Goal: Communication & Community: Share content

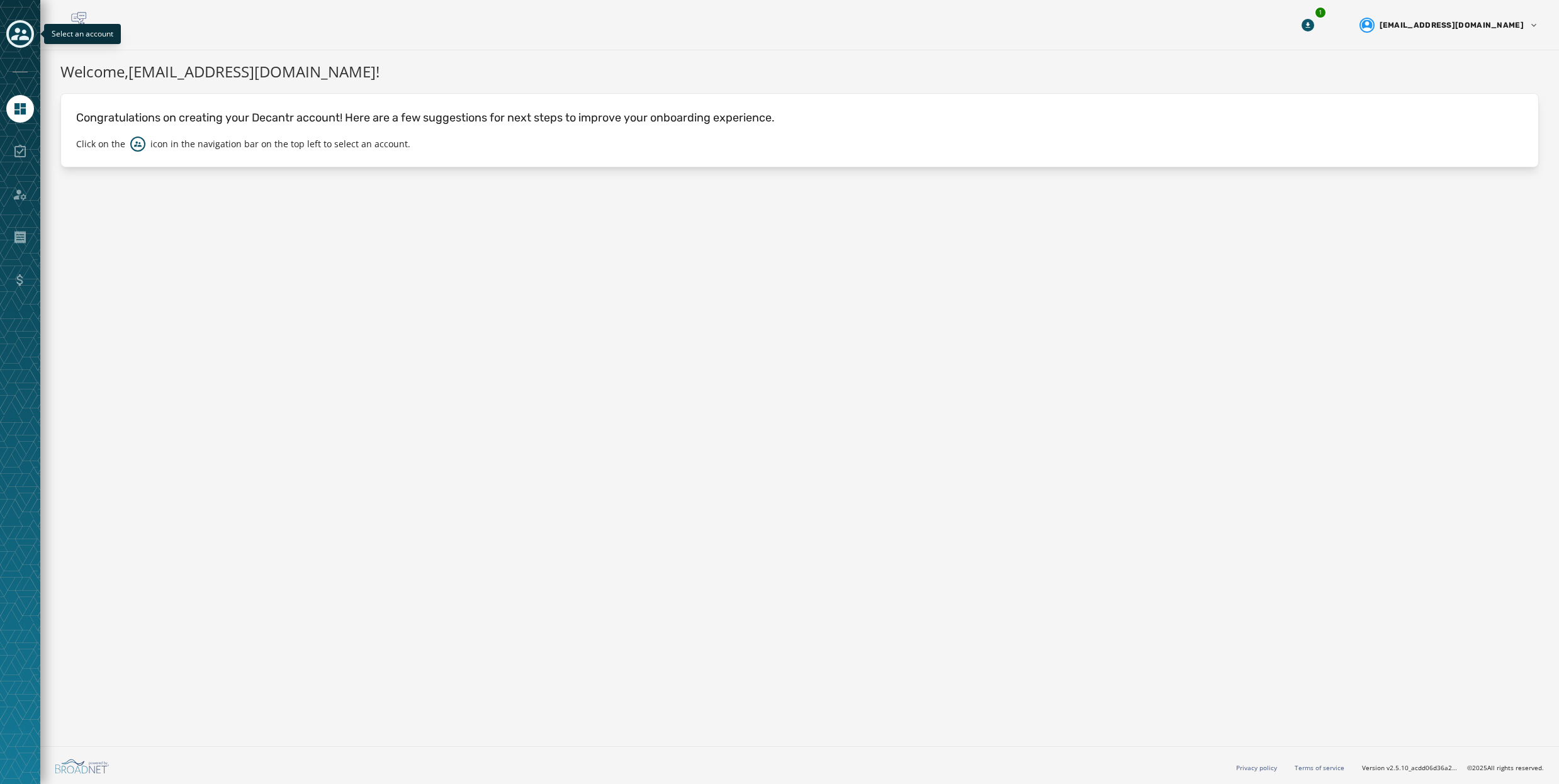
click at [18, 40] on icon "Toggle account select drawer" at bounding box center [20, 34] width 18 height 18
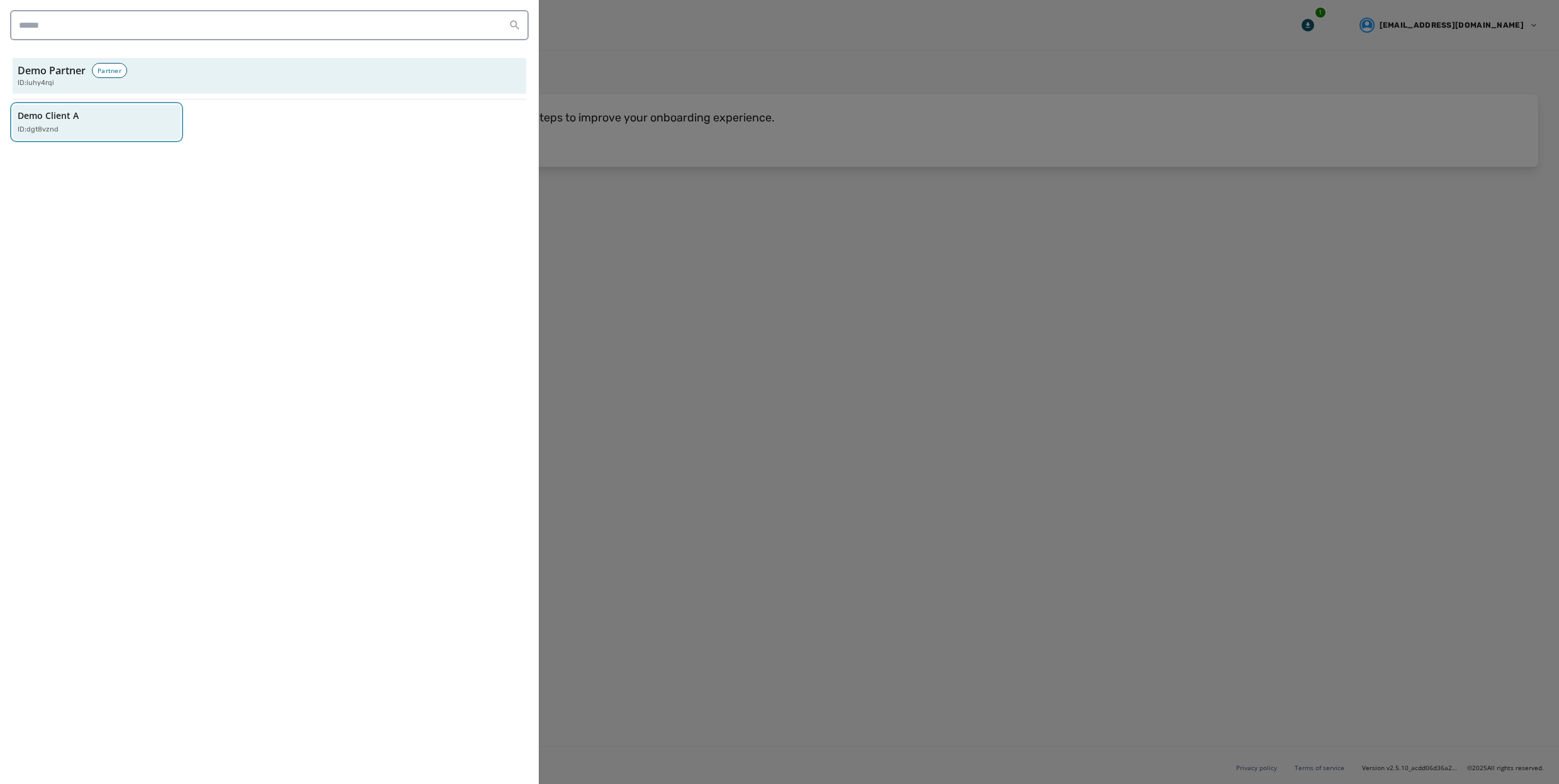
click at [36, 123] on div "Demo Client A ID: dgt8vznd" at bounding box center [90, 123] width 145 height 26
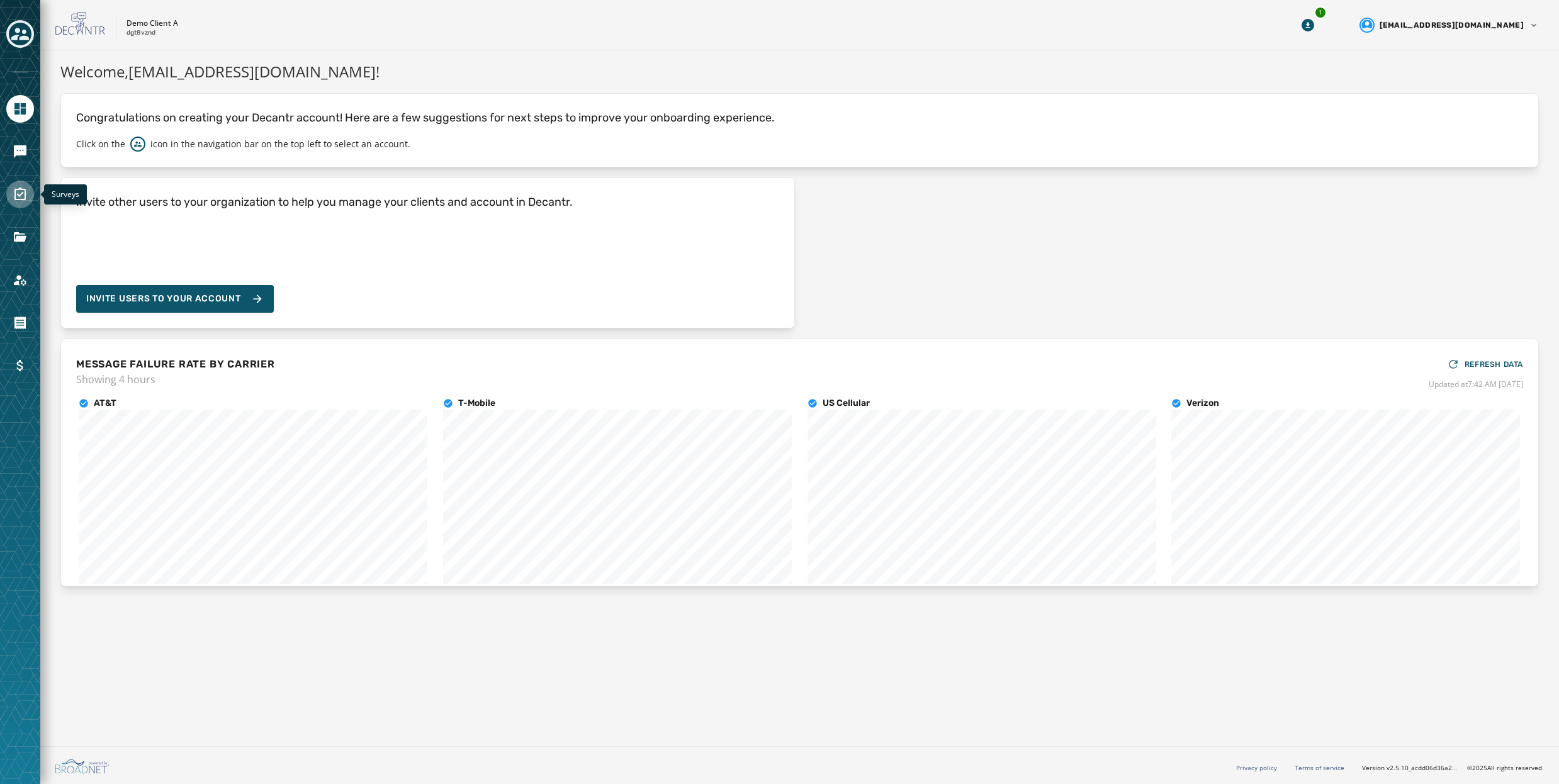
click at [18, 187] on icon "Navigate to Surveys" at bounding box center [20, 194] width 15 height 15
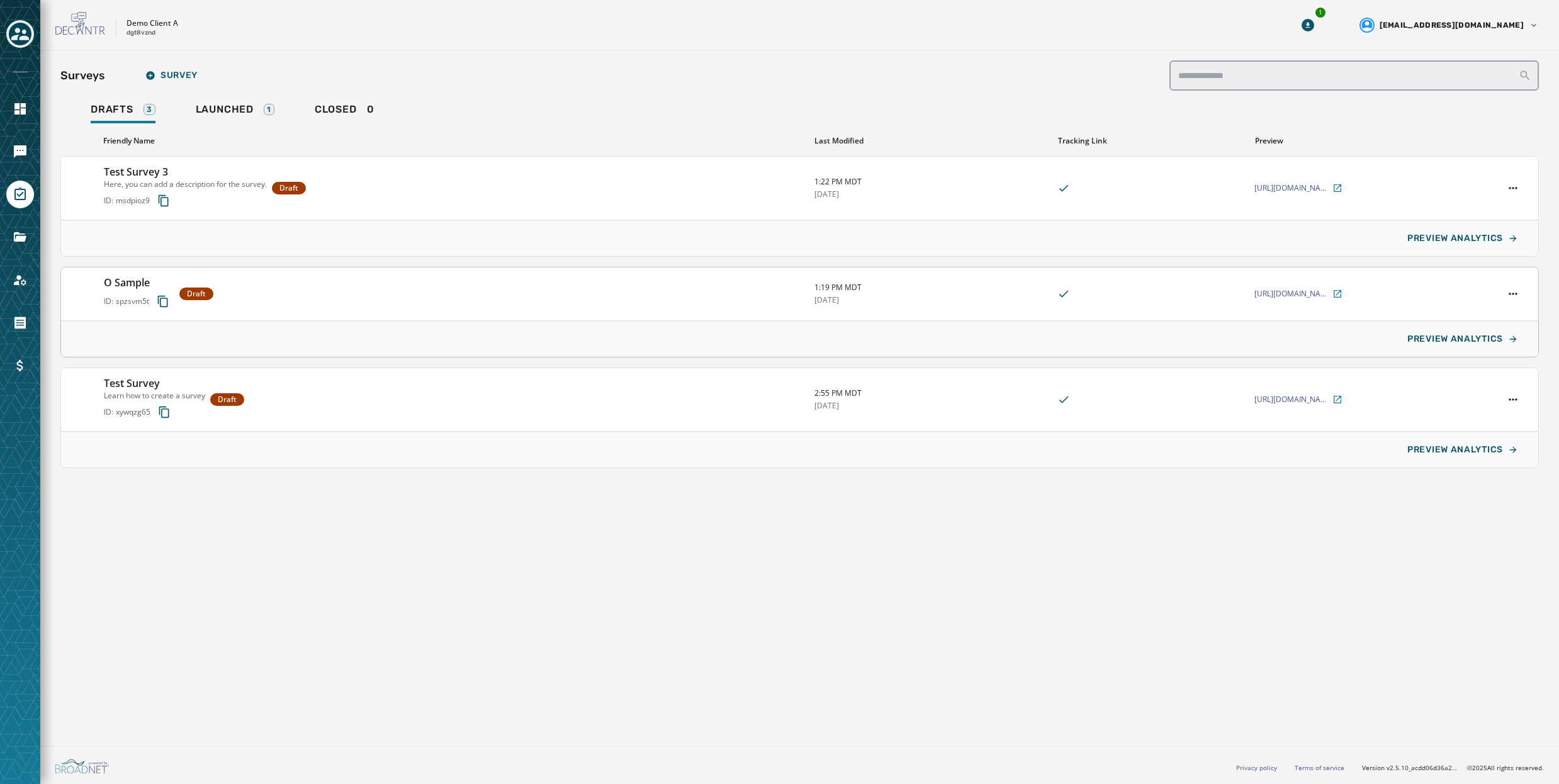
click at [299, 289] on div "O Sample ID: spzsvm5t Draft" at bounding box center [454, 294] width 700 height 38
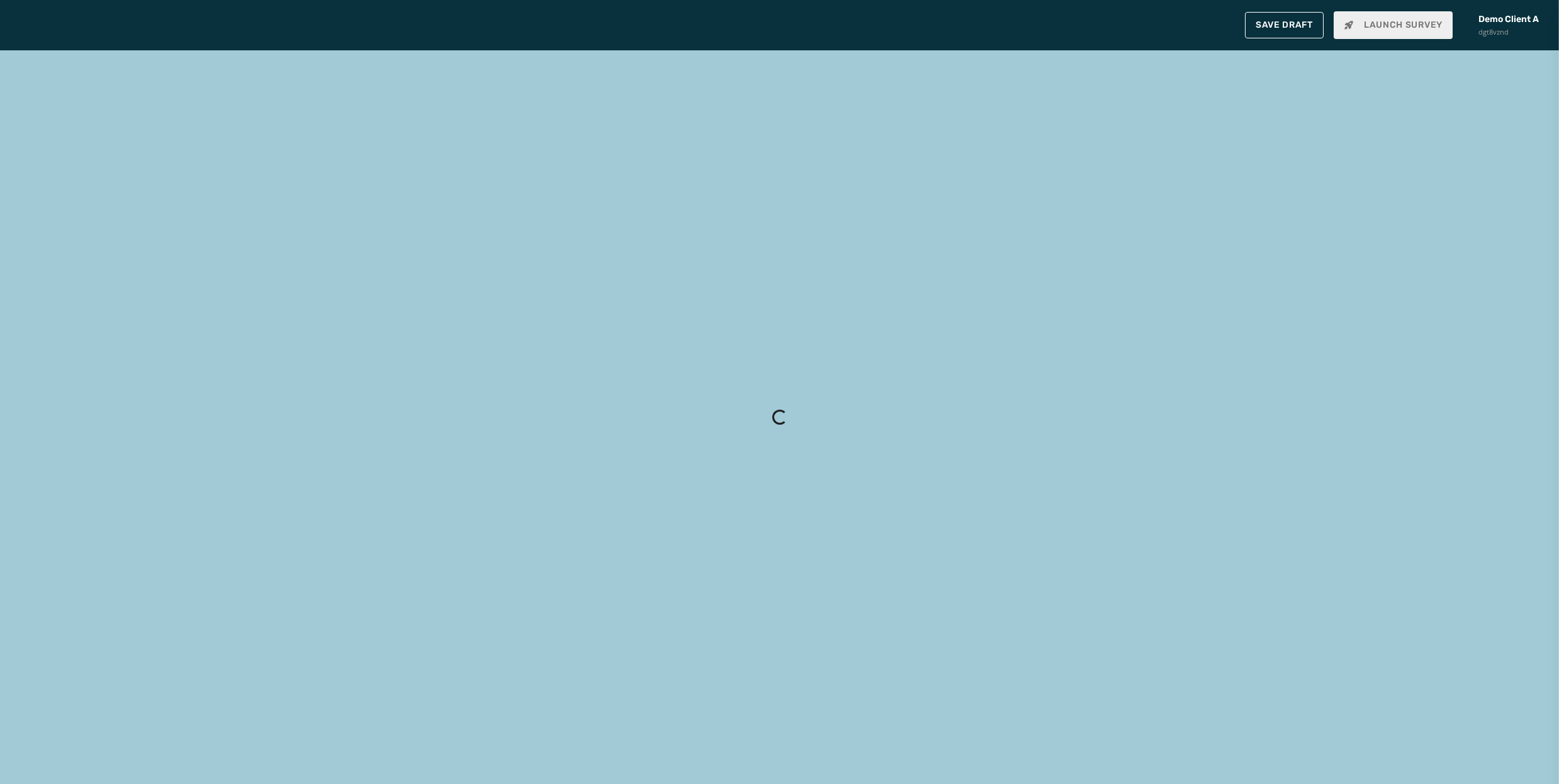
type input "********"
type input "**********"
type textarea "**********"
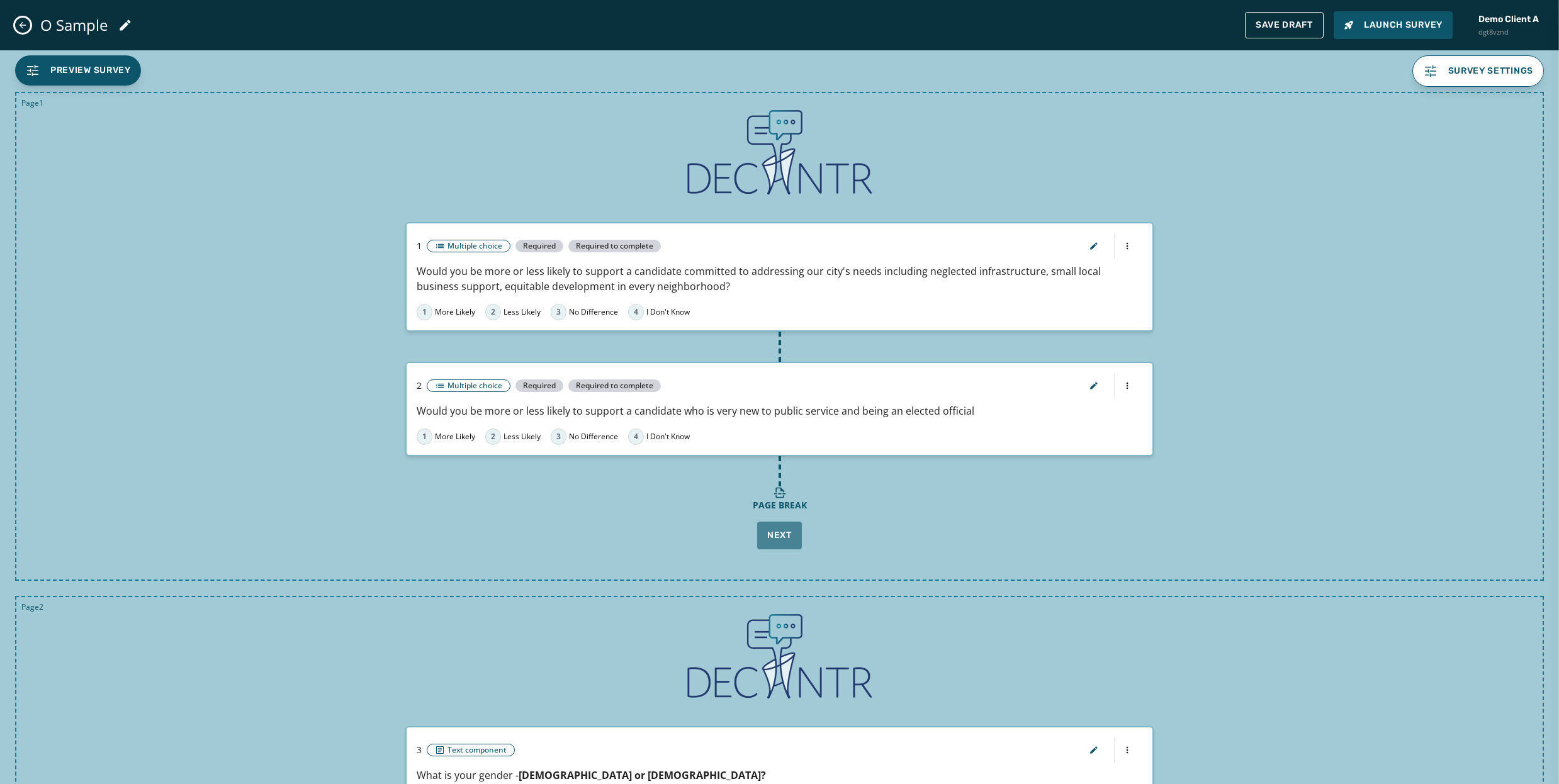
click at [19, 20] on icon "Close admin drawer" at bounding box center [23, 25] width 10 height 10
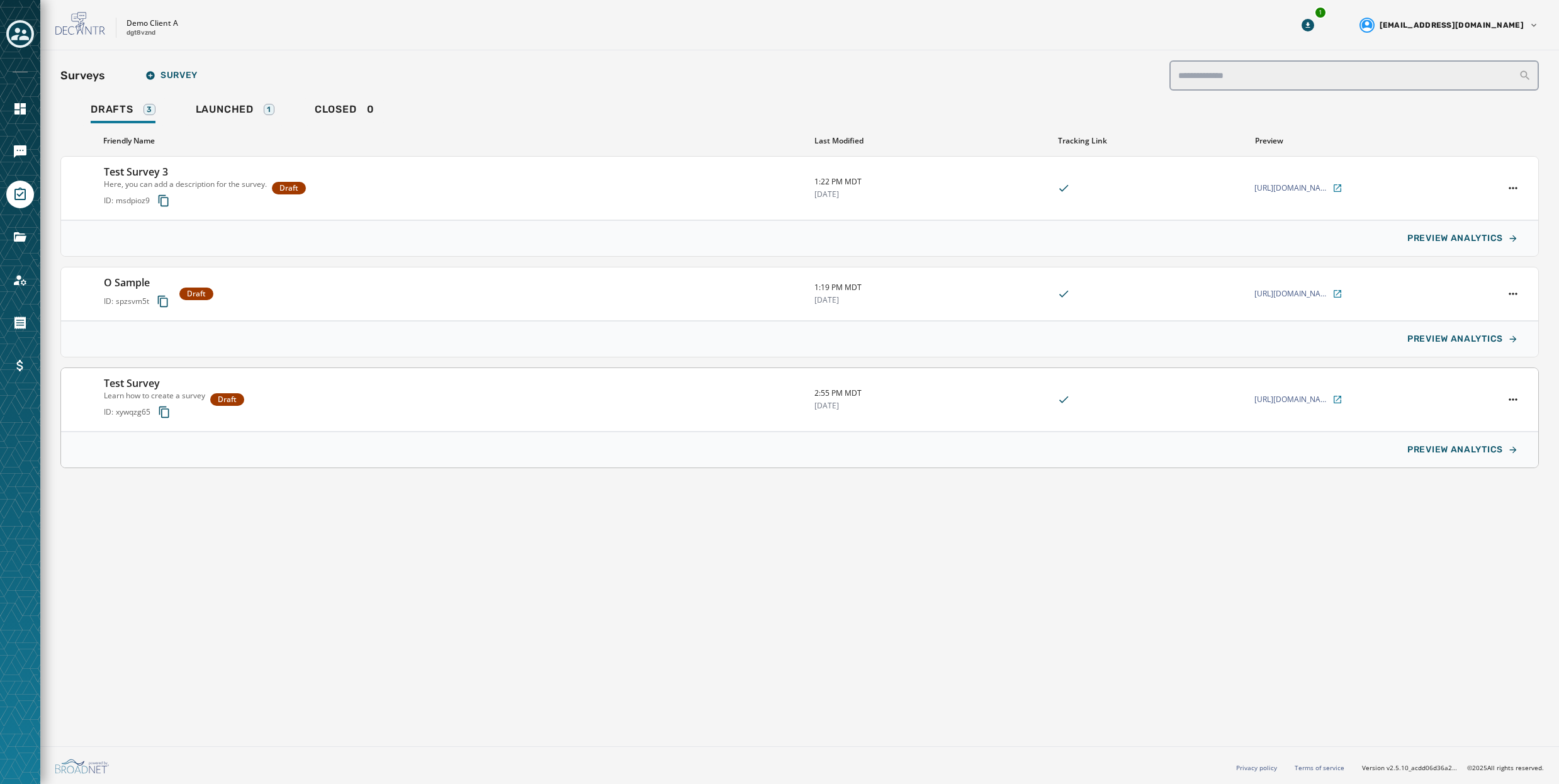
click at [178, 378] on h3 "Test Survey" at bounding box center [155, 383] width 102 height 15
type input "********"
type input "**********"
type textarea "**********"
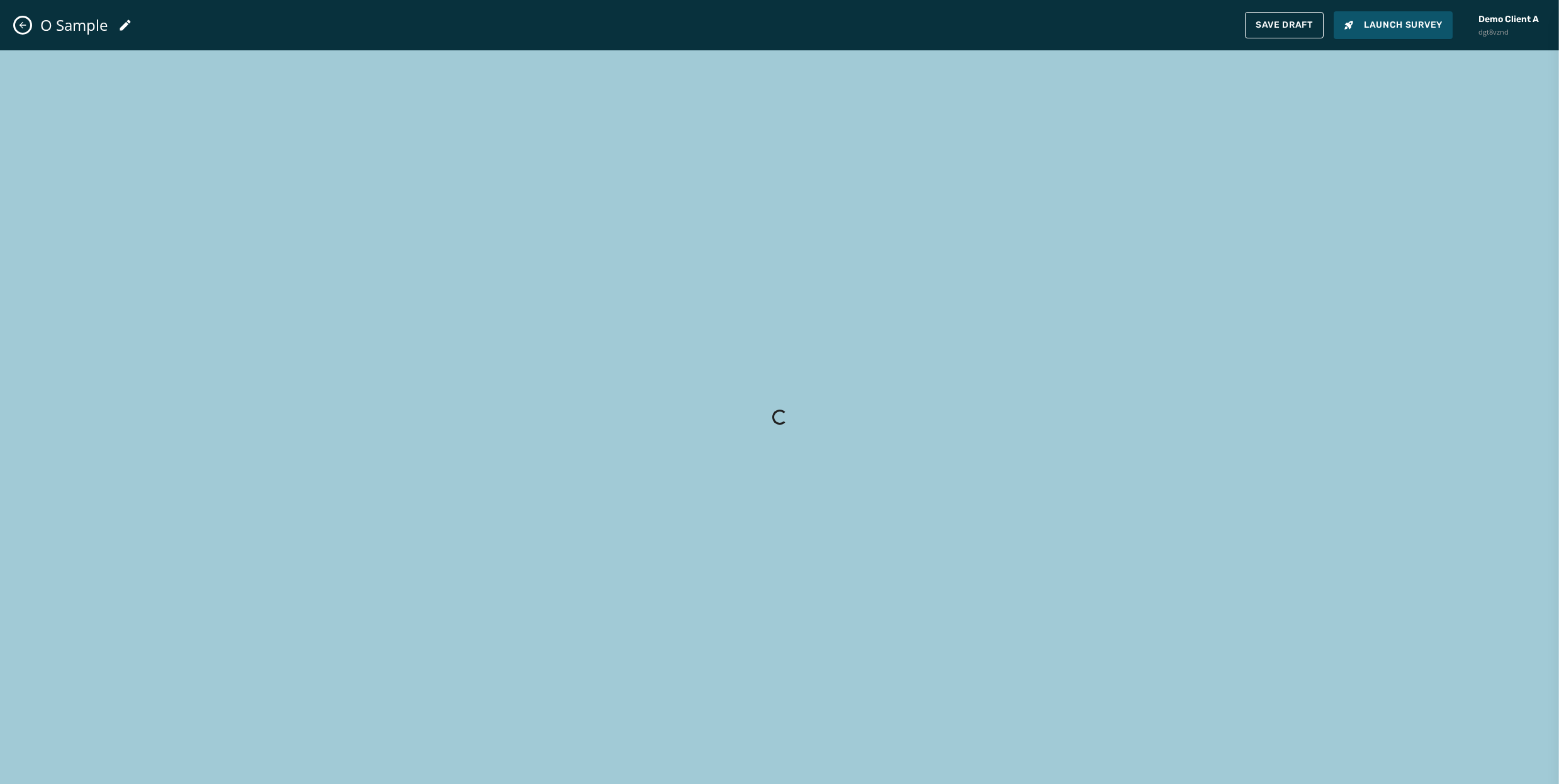
type input "**********"
type textarea "**********"
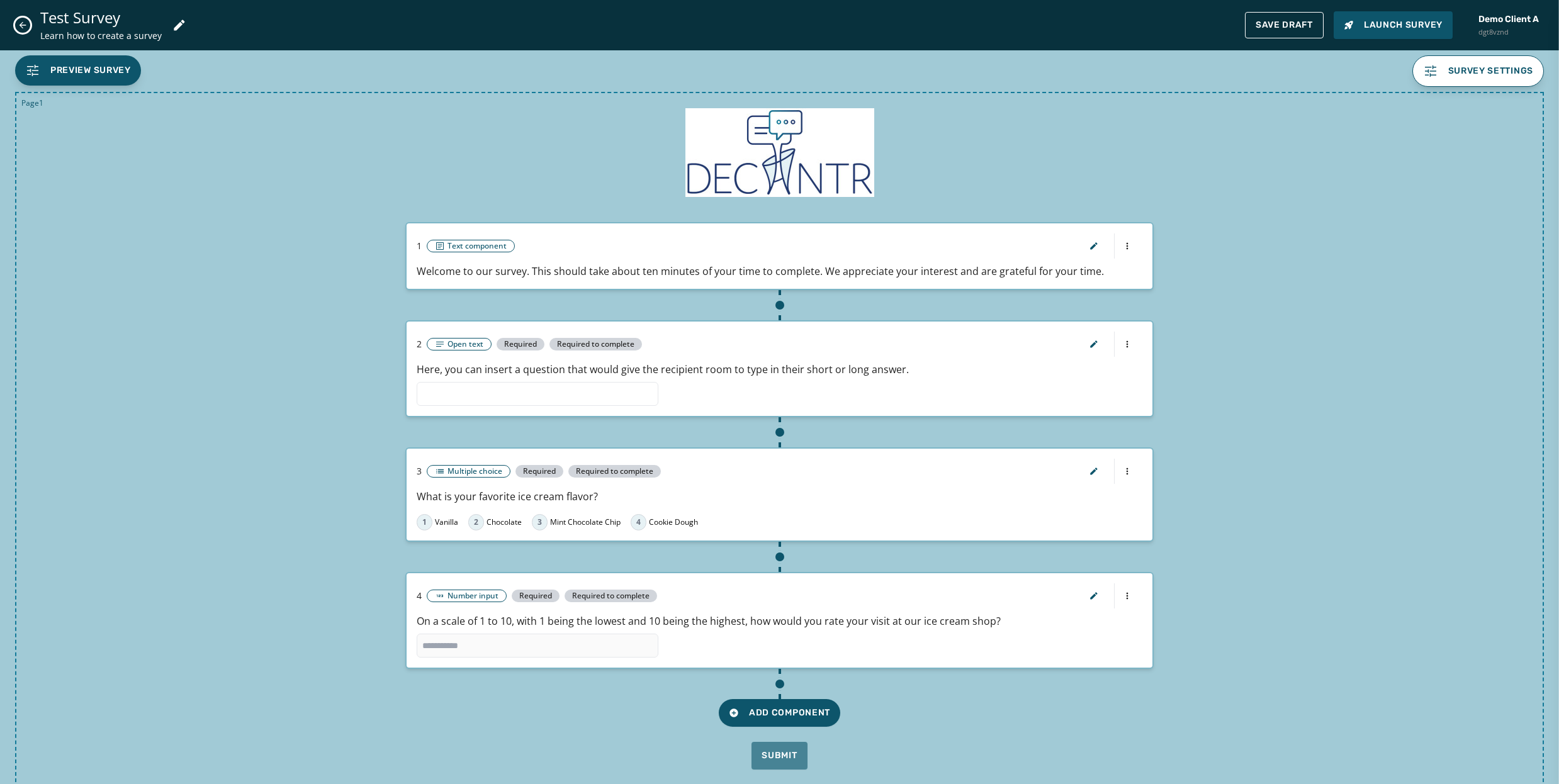
scroll to position [70, 0]
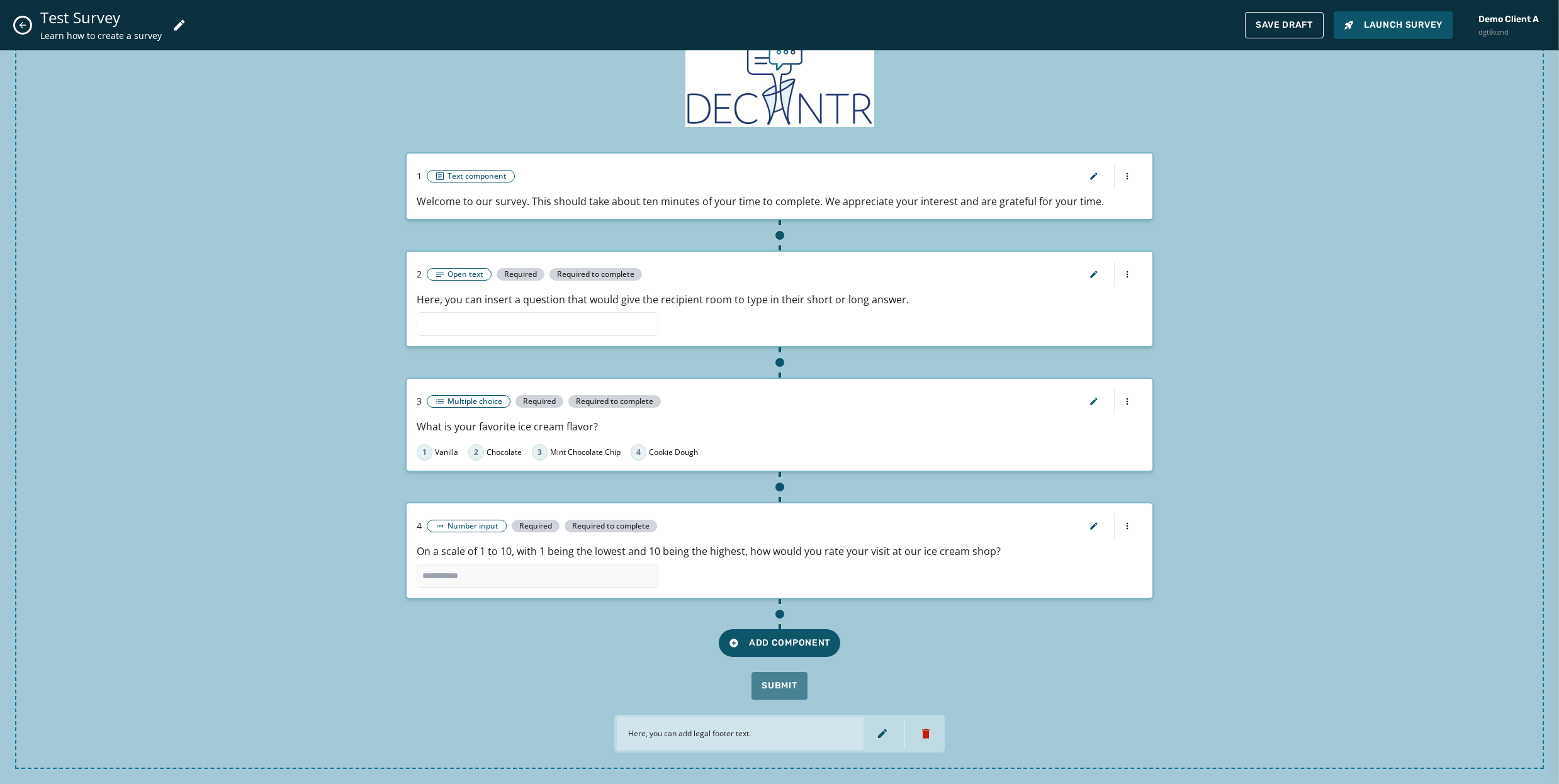
click at [24, 27] on icon "Close admin drawer" at bounding box center [23, 25] width 10 height 10
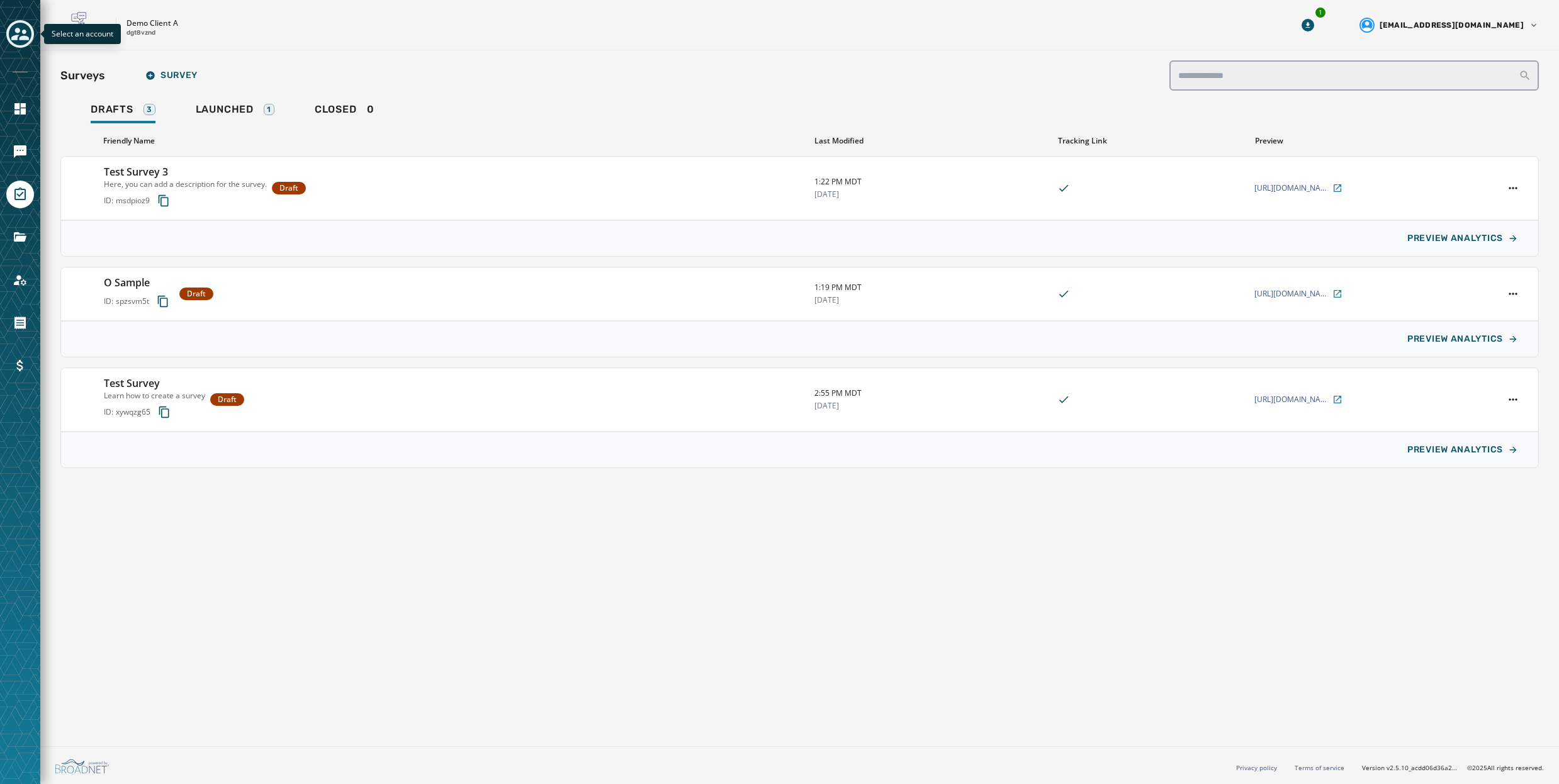
scroll to position [0, 0]
click at [380, 189] on div "Test Survey 3 Here, you can add a description for the survey. ID: msdpioz9 Draft" at bounding box center [454, 188] width 700 height 48
type input "**********"
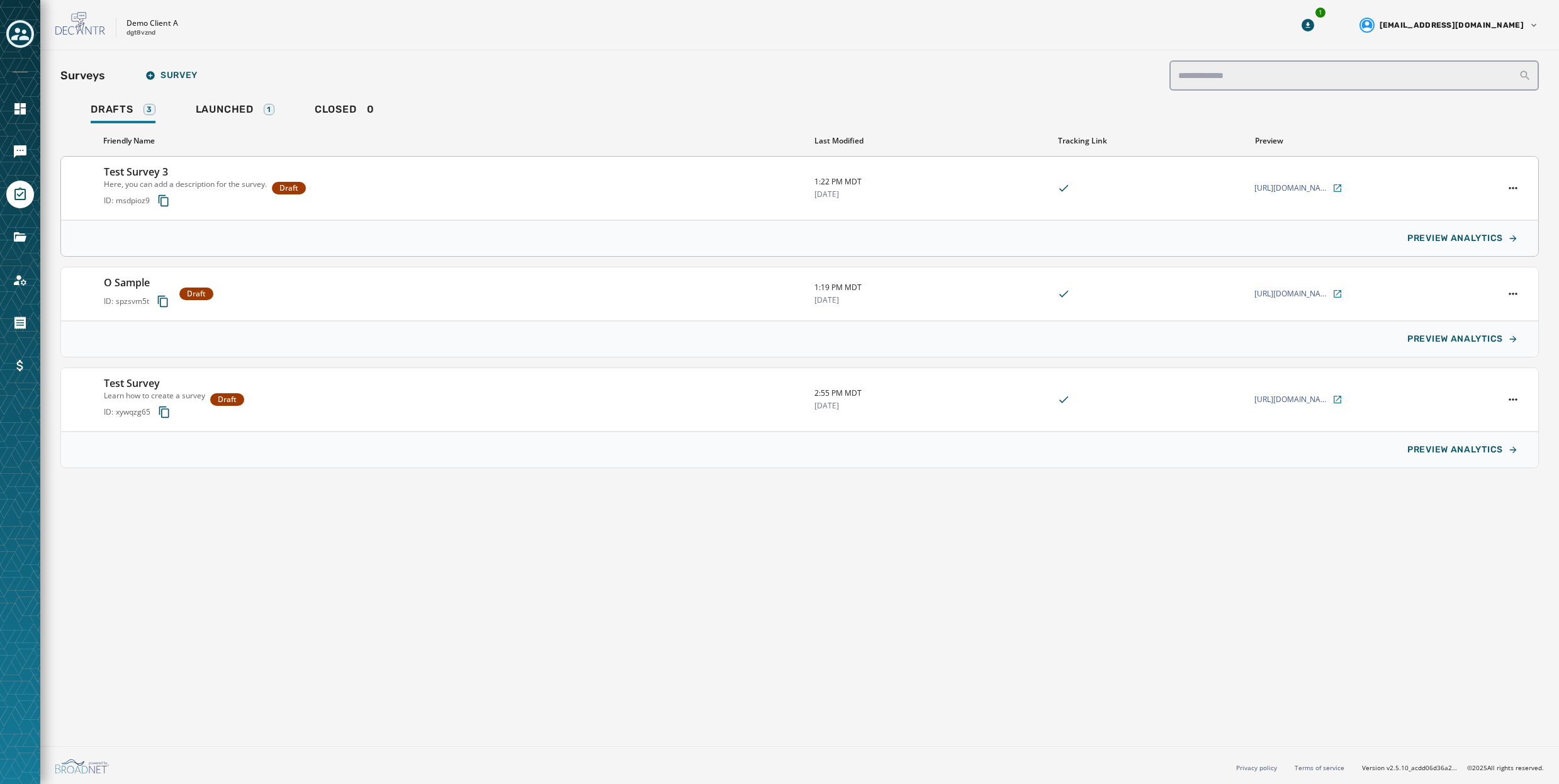
type textarea "**********"
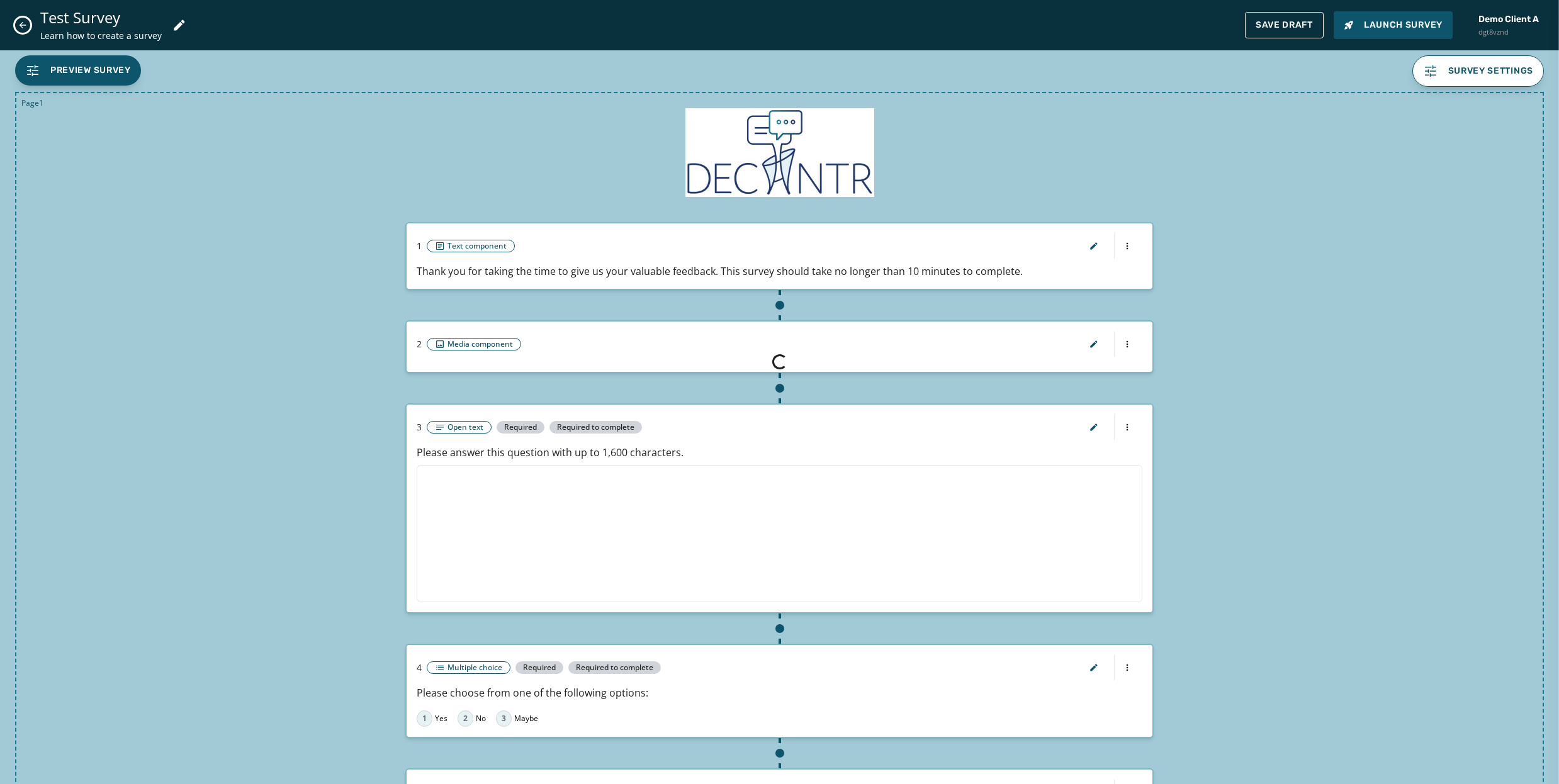
type input "**********"
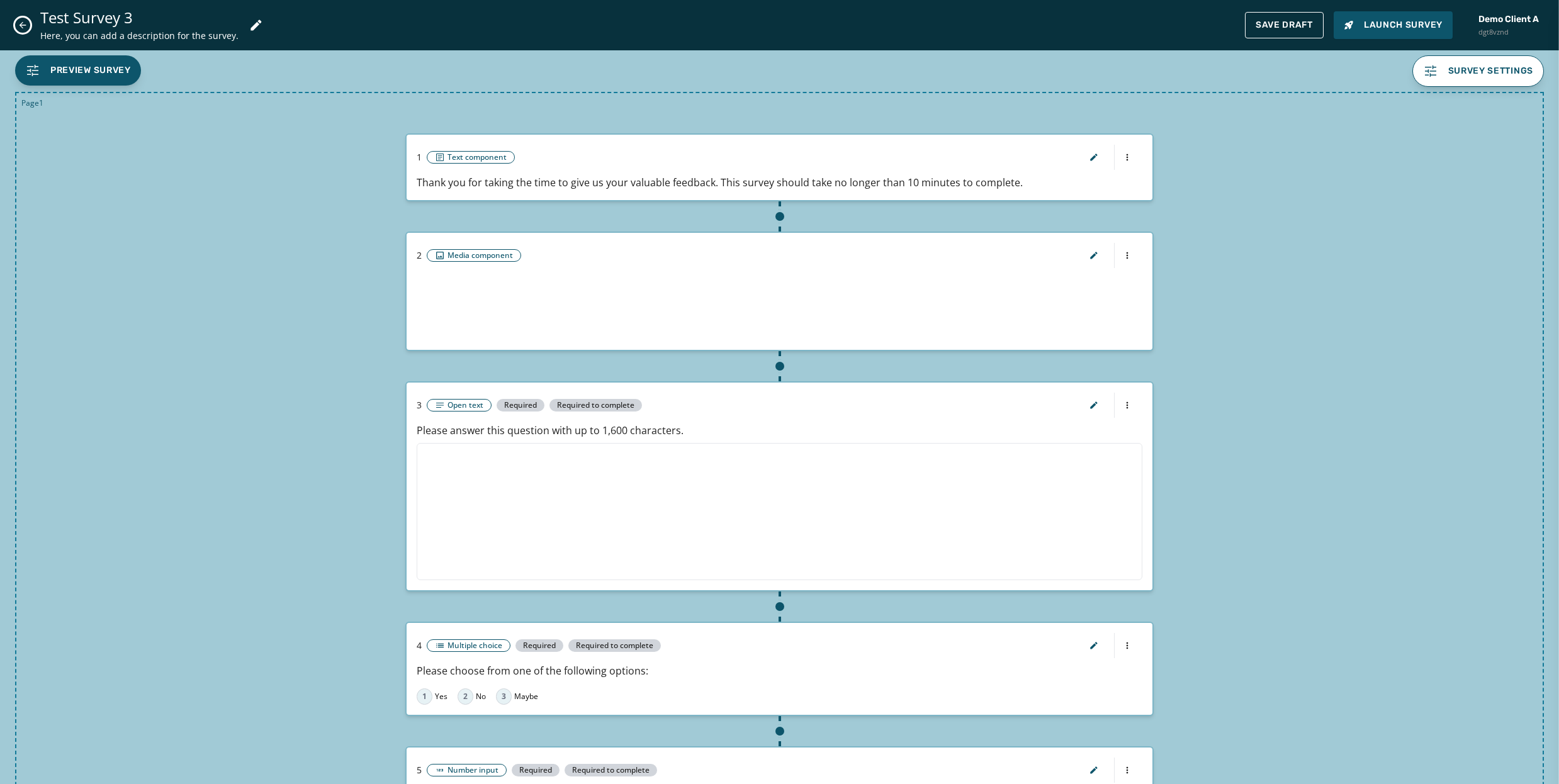
click at [19, 26] on icon "Close admin drawer" at bounding box center [23, 25] width 10 height 10
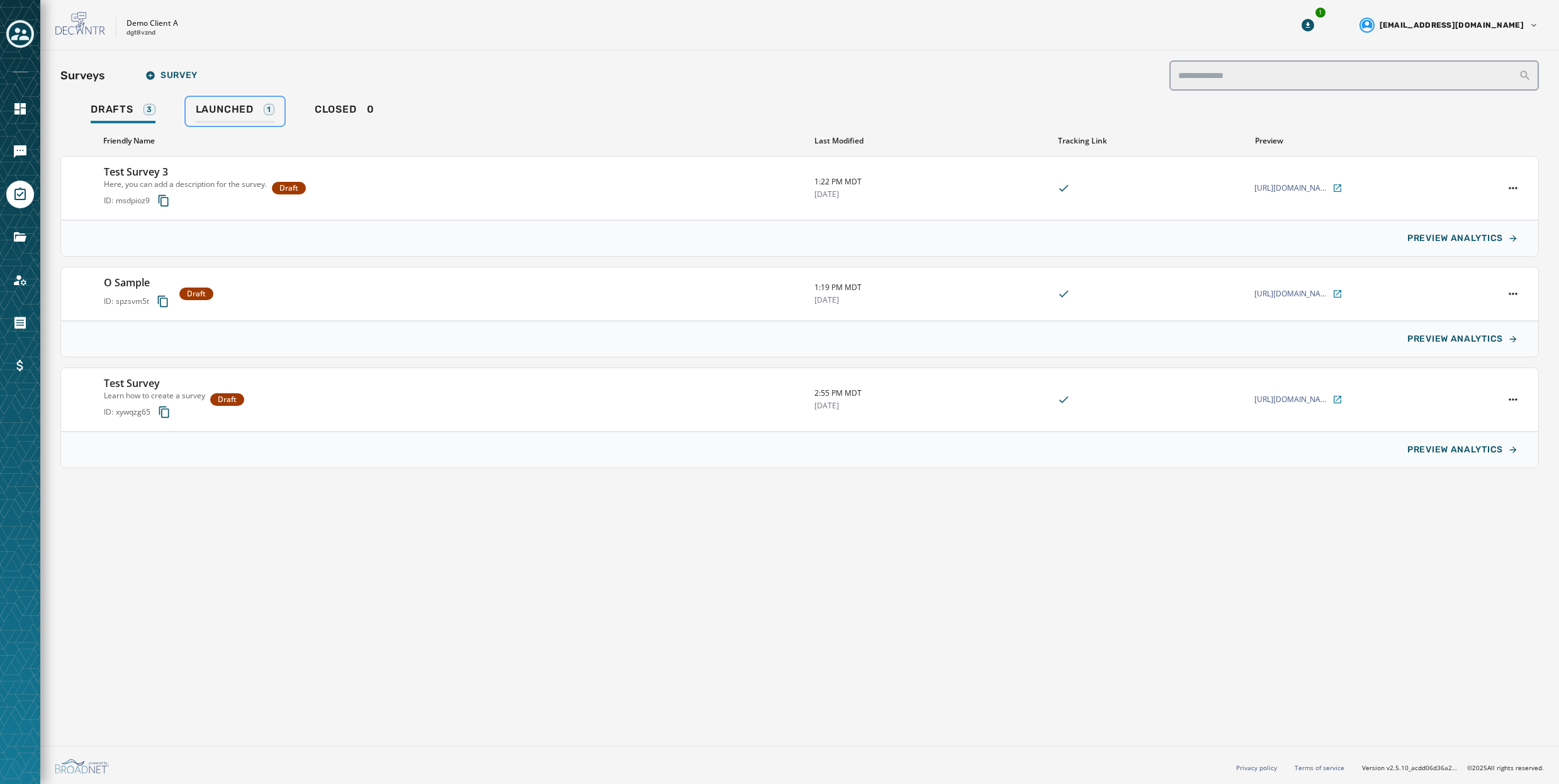
click at [253, 104] on span "Launched" at bounding box center [225, 110] width 58 height 13
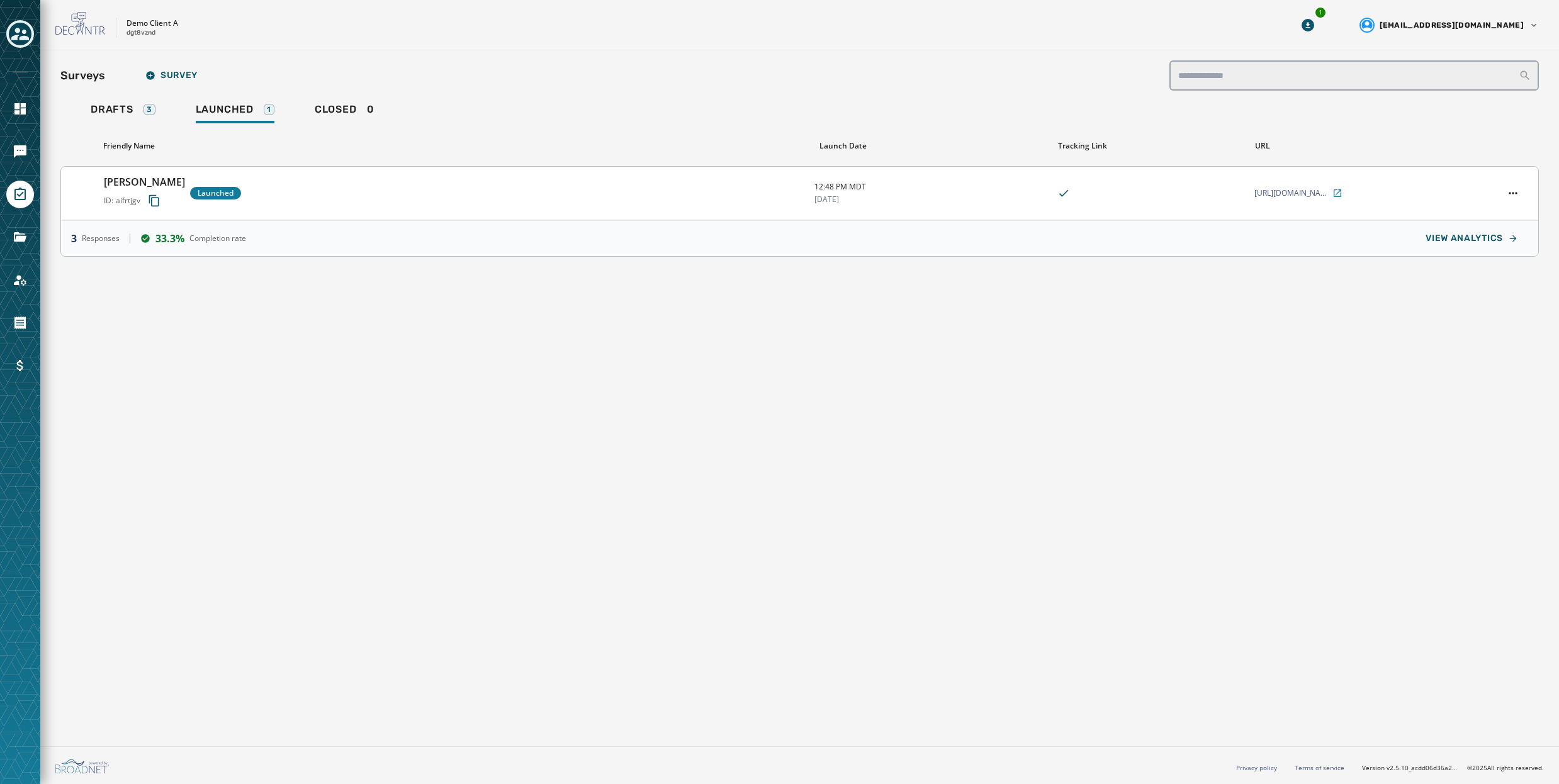
click at [290, 201] on div "Rebecca Sample ID: aifrtjgv Launched" at bounding box center [454, 193] width 700 height 38
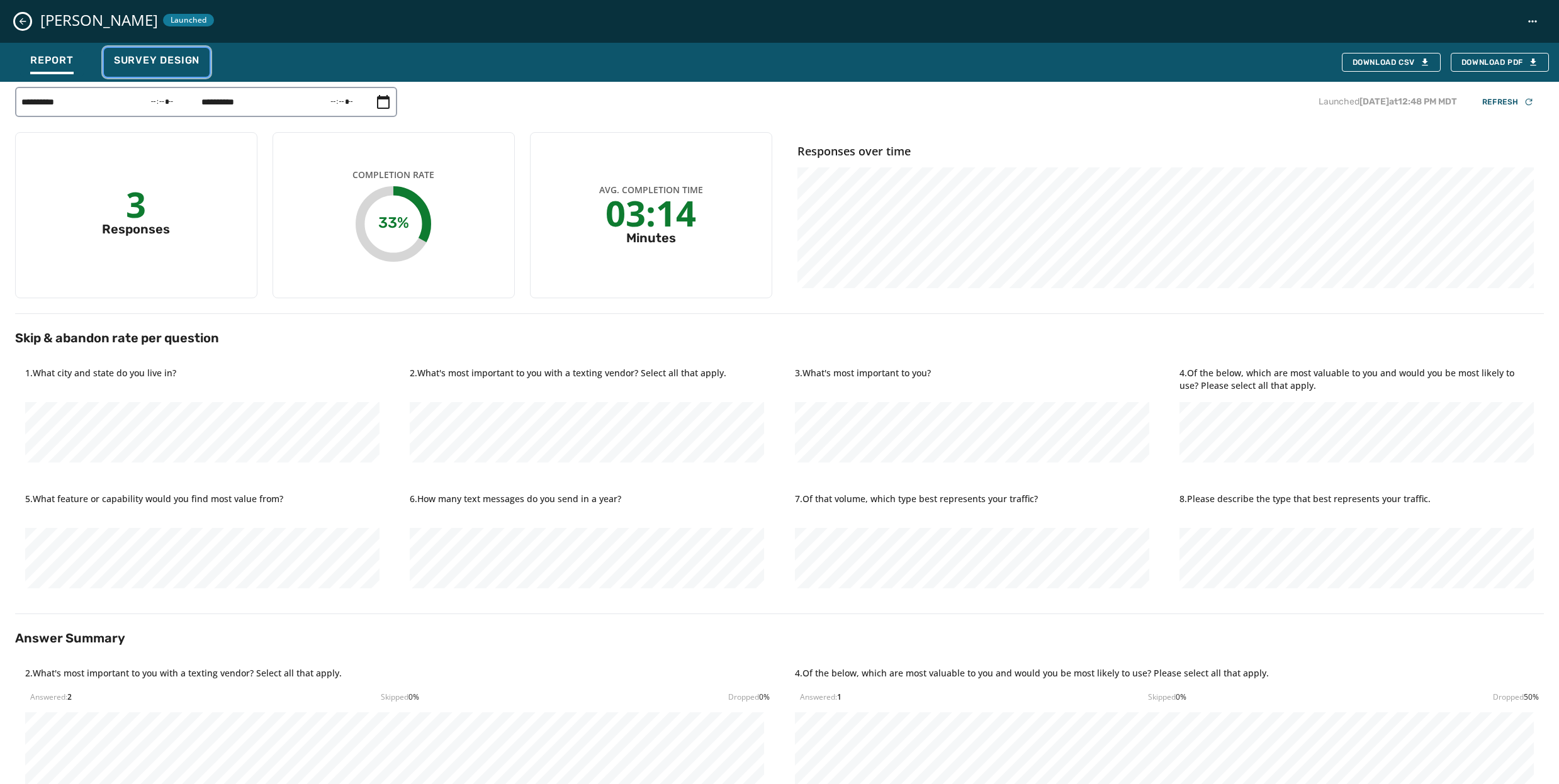
click at [172, 53] on button "Survey Design" at bounding box center [157, 62] width 106 height 29
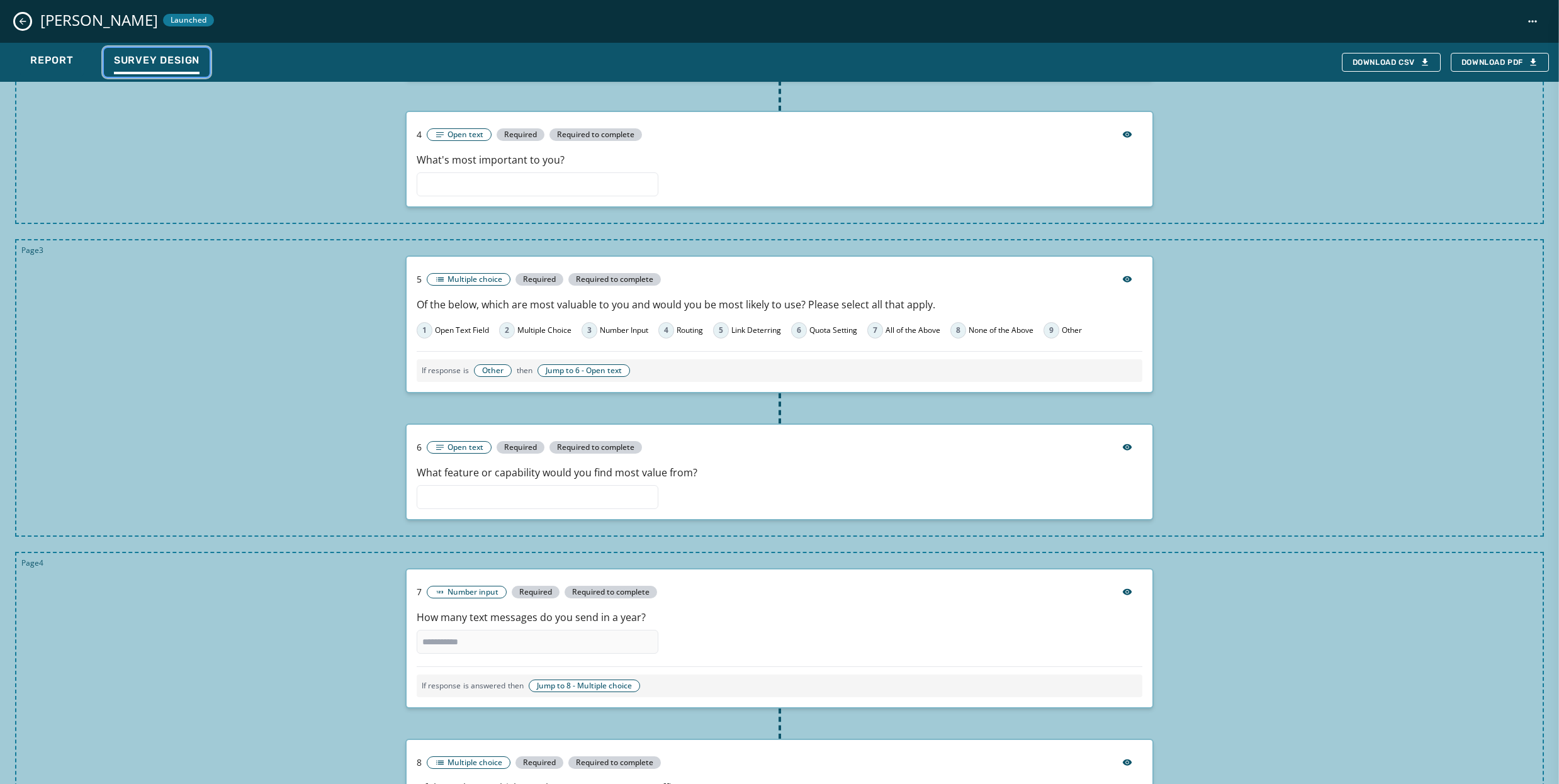
scroll to position [598, 0]
click at [27, 20] on icon "Close survey details drawer" at bounding box center [23, 21] width 10 height 10
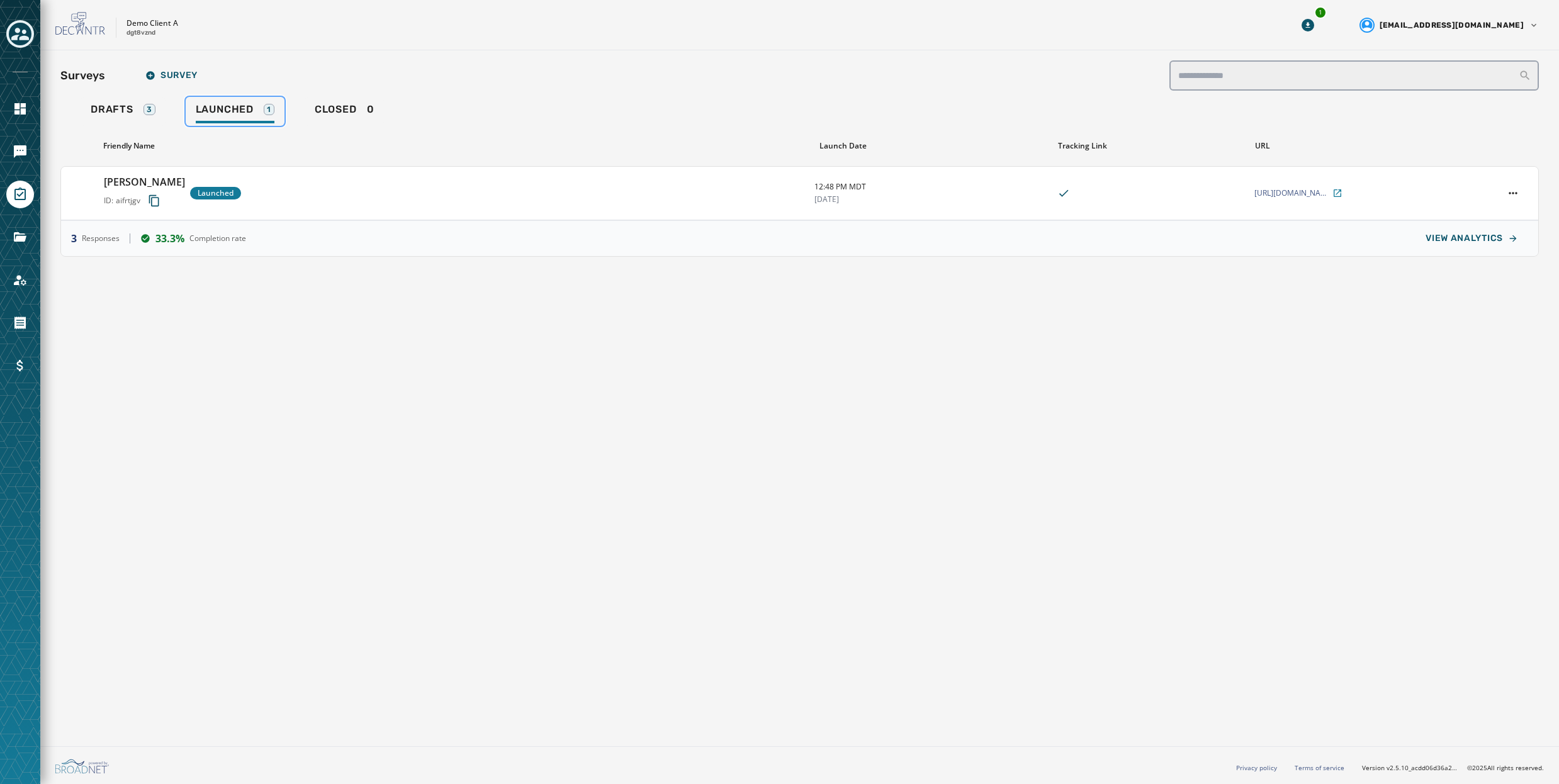
click at [240, 107] on span "Launched" at bounding box center [225, 110] width 58 height 13
click at [181, 177] on h3 "[PERSON_NAME]" at bounding box center [144, 181] width 82 height 15
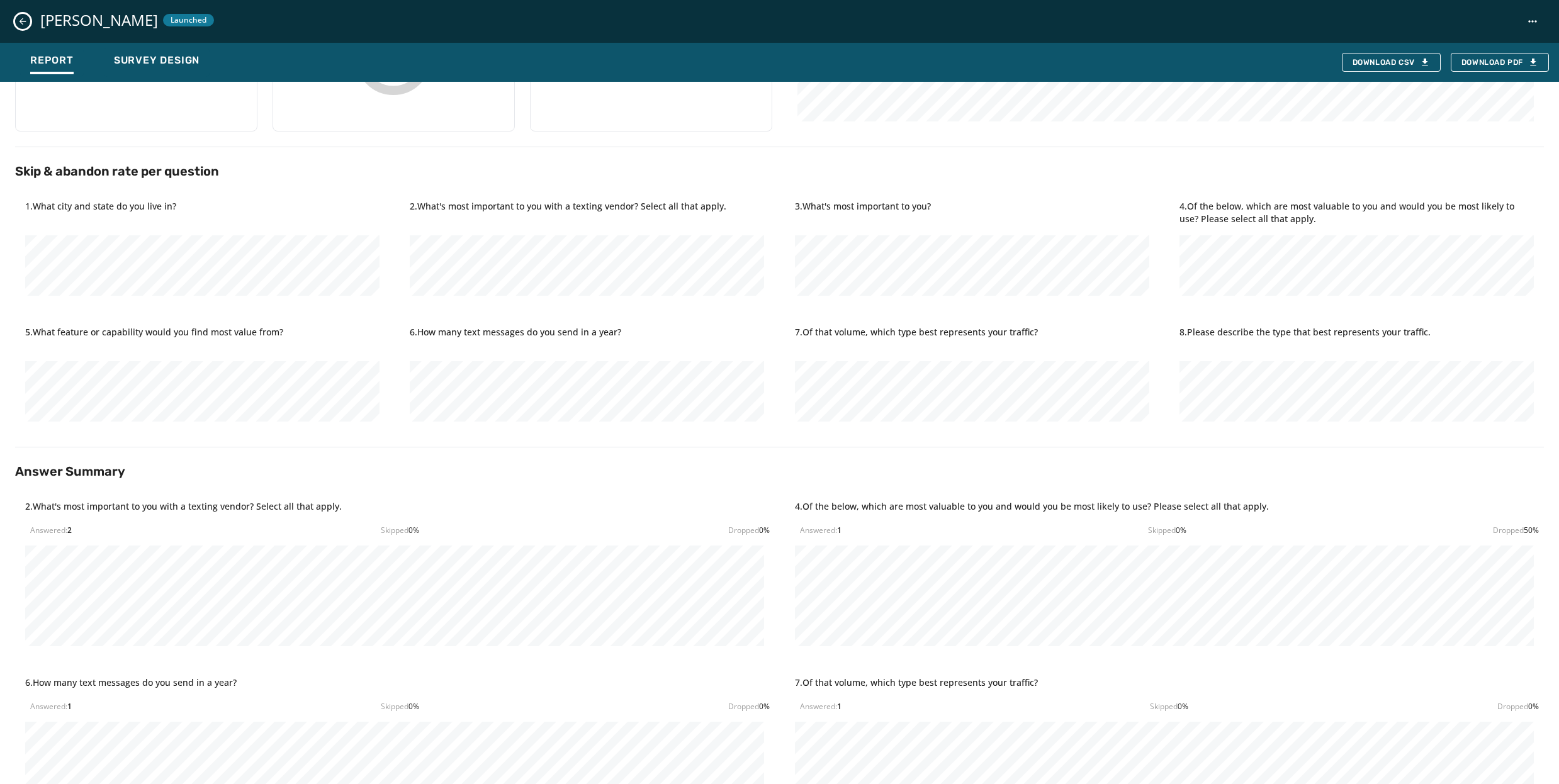
scroll to position [0, 0]
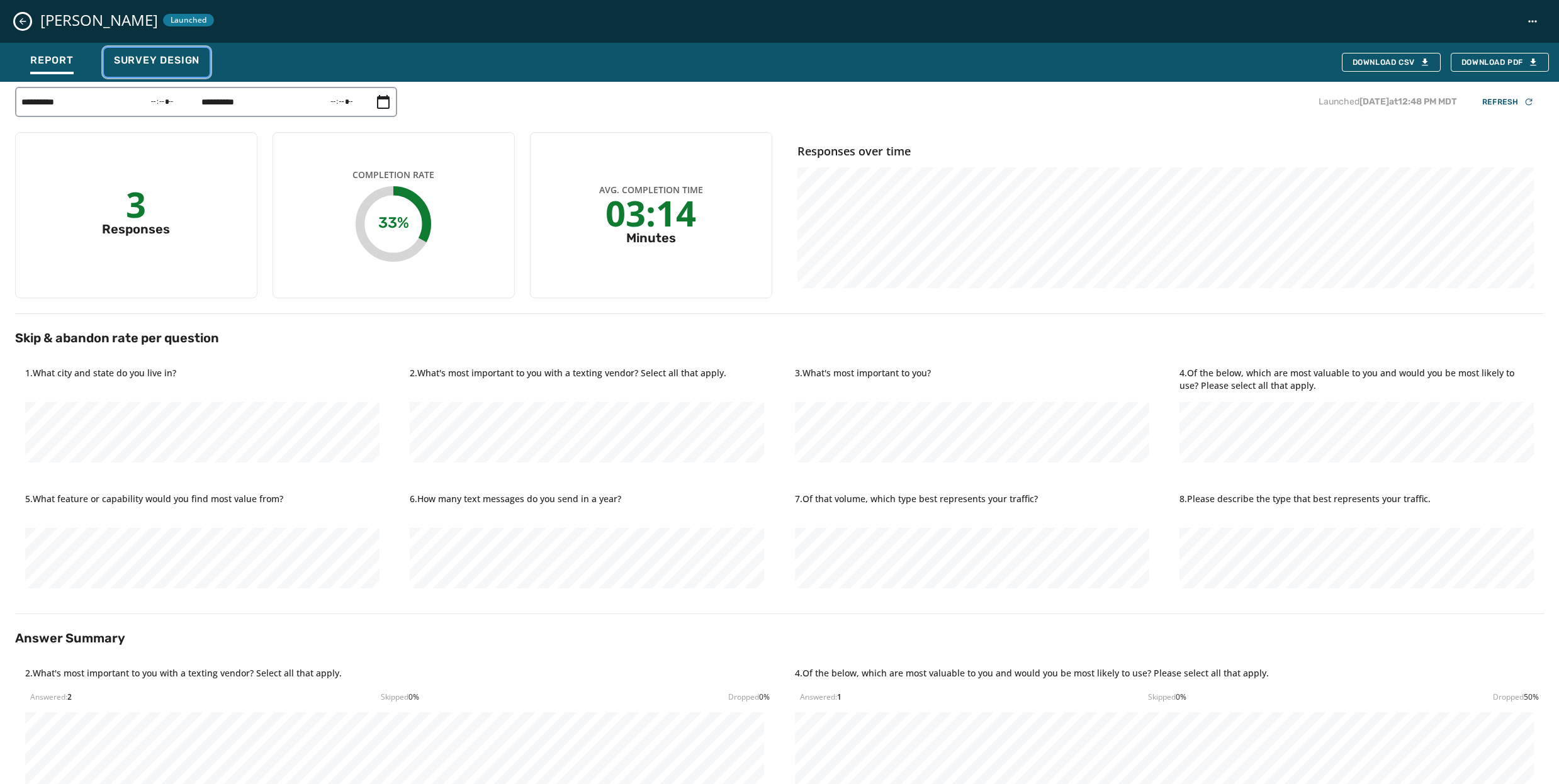
click at [141, 52] on button "Survey Design" at bounding box center [157, 62] width 106 height 29
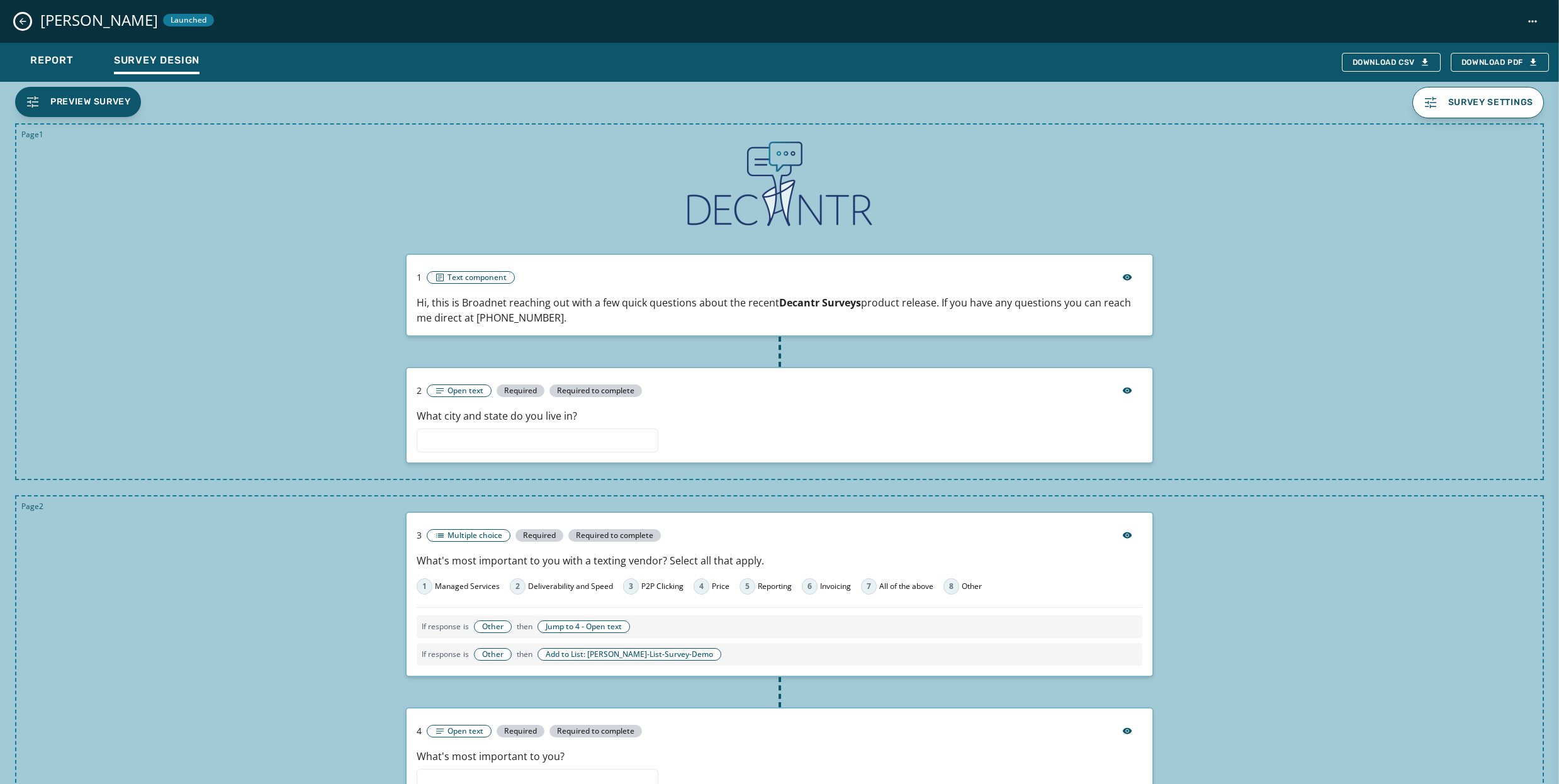
click at [24, 19] on icon "Close survey details drawer" at bounding box center [23, 21] width 10 height 10
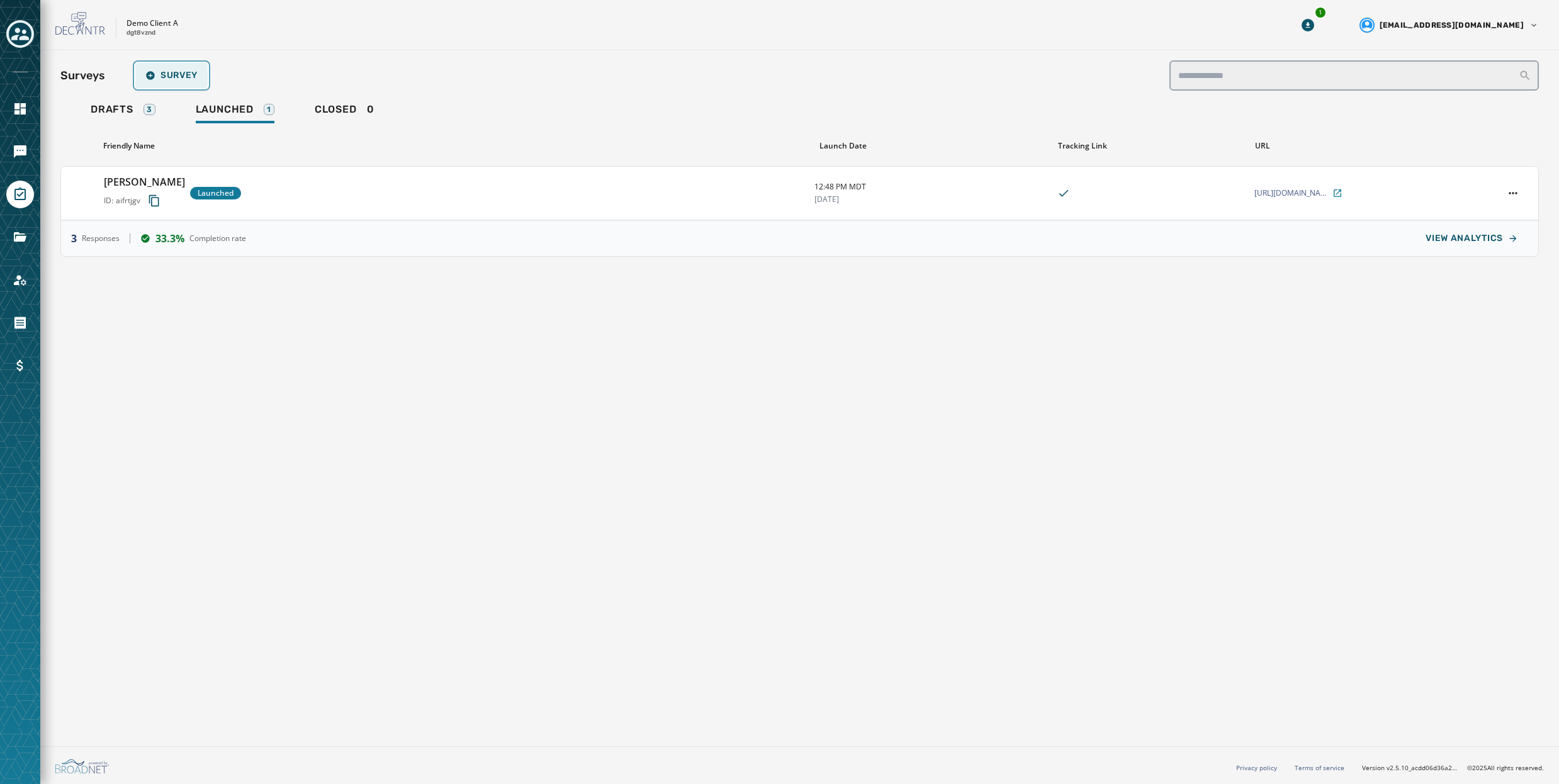
click at [183, 70] on span "Survey" at bounding box center [171, 75] width 52 height 10
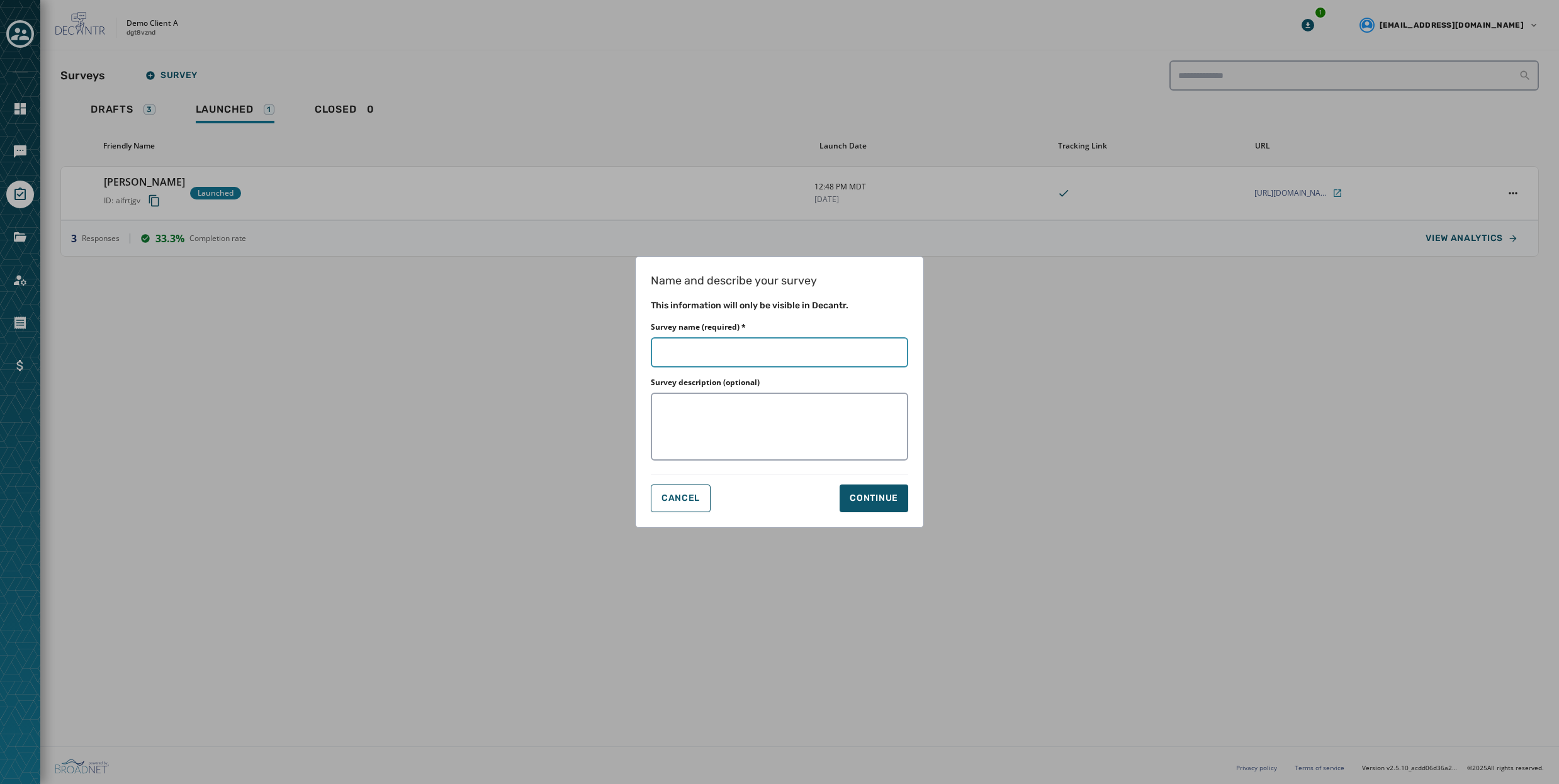
click at [771, 357] on input "Survey name (required) *" at bounding box center [780, 352] width 257 height 30
click at [676, 505] on button "Cancel" at bounding box center [681, 498] width 60 height 27
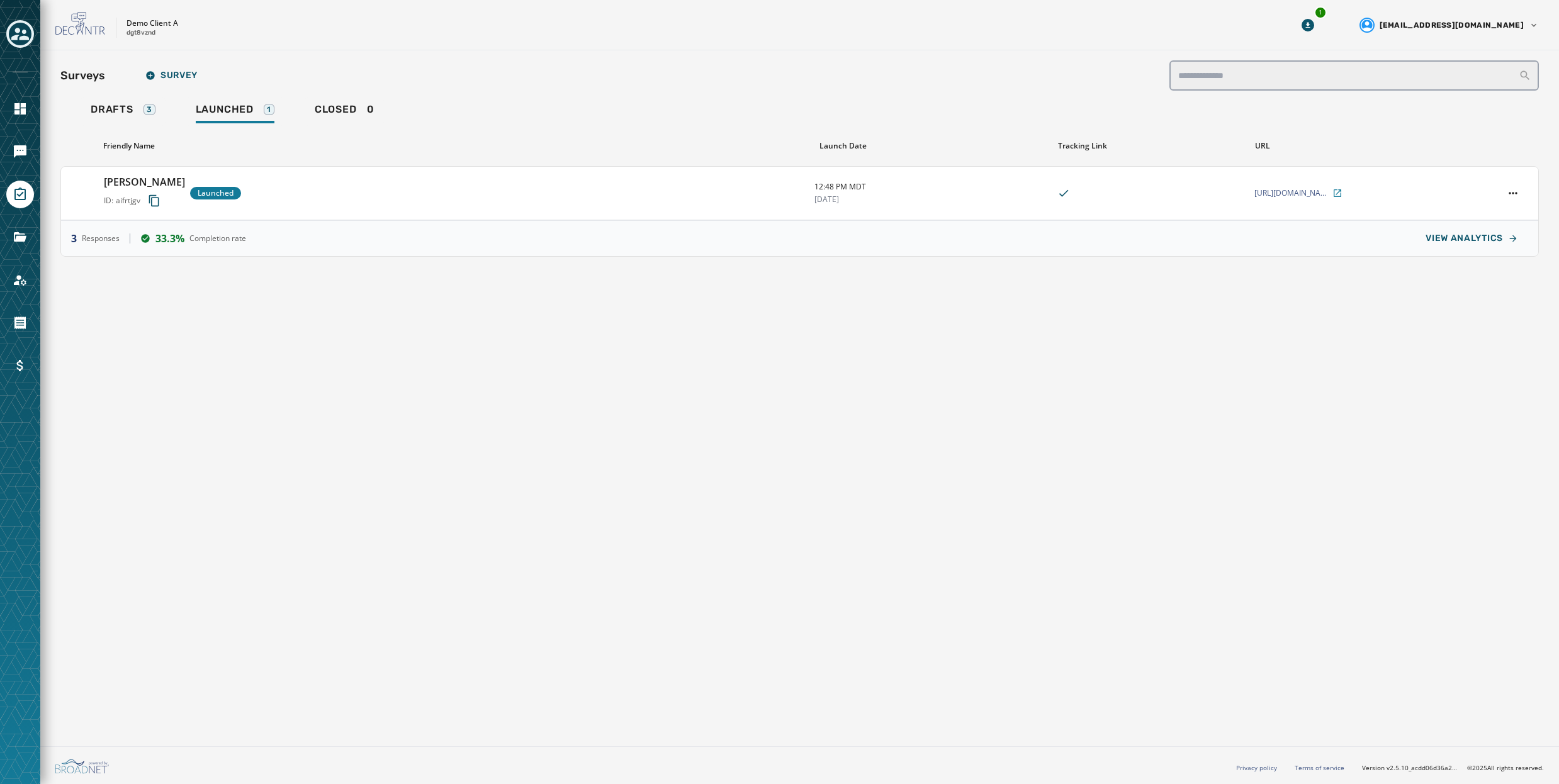
click at [90, 70] on h2 "Surveys" at bounding box center [82, 76] width 44 height 18
click at [87, 74] on h2 "Surveys" at bounding box center [82, 76] width 44 height 18
click at [90, 76] on h2 "Surveys" at bounding box center [82, 76] width 44 height 18
click at [242, 104] on span "Launched" at bounding box center [225, 110] width 58 height 13
click at [291, 199] on div "Rebecca Sample ID: aifrtjgv Launched" at bounding box center [454, 193] width 700 height 38
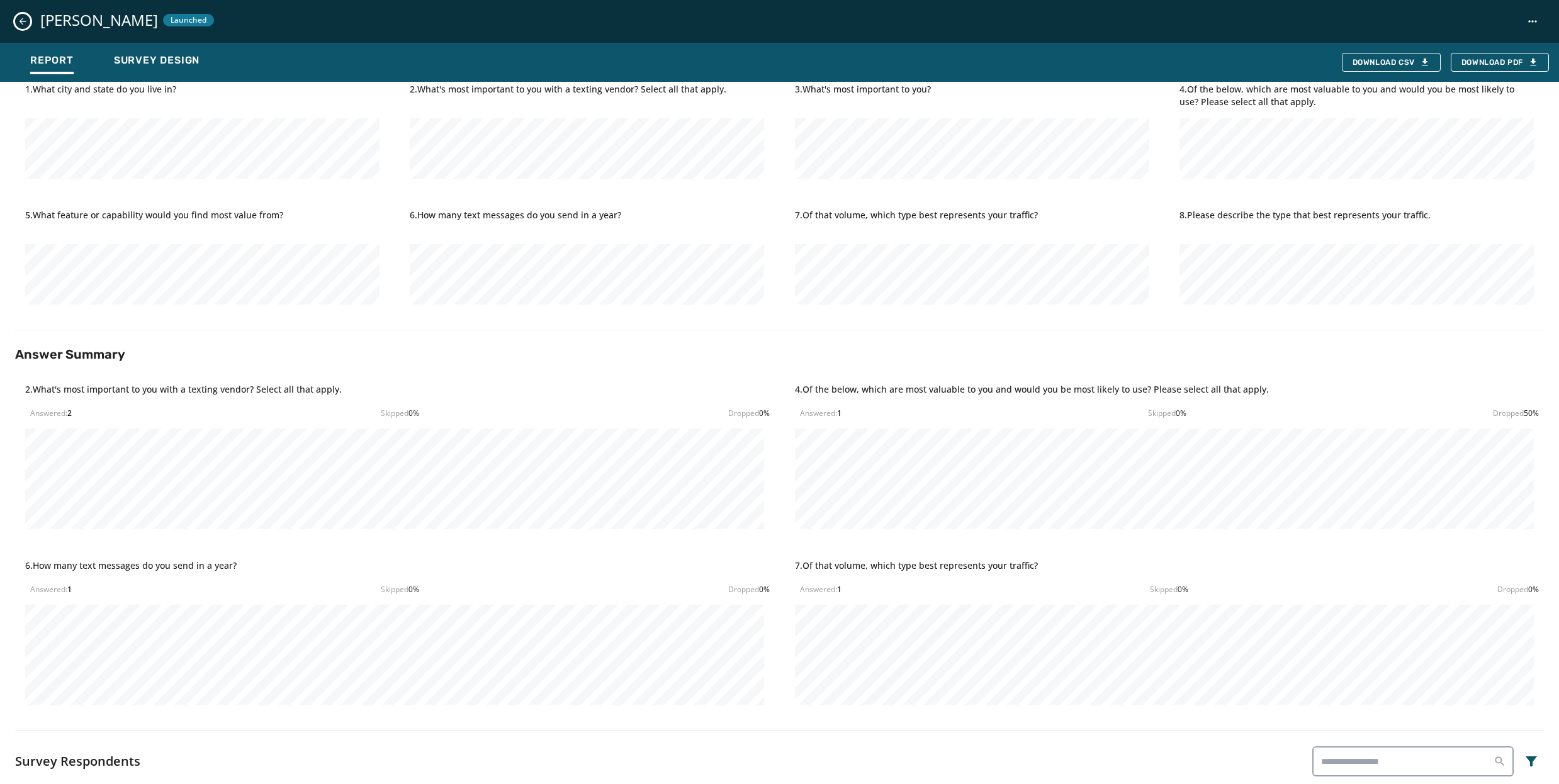
scroll to position [292, 0]
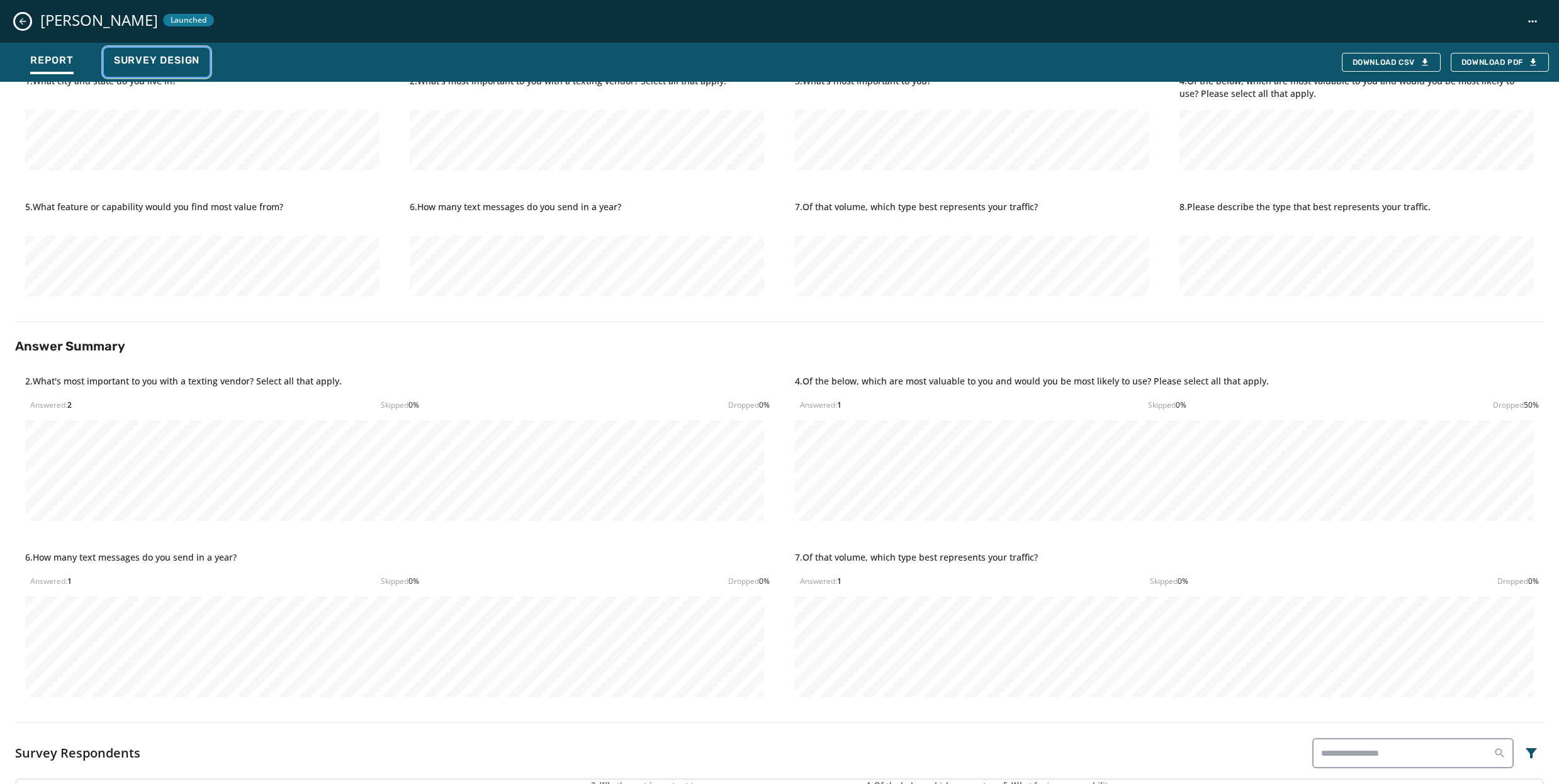
click at [159, 61] on span "Survey Design" at bounding box center [157, 60] width 86 height 13
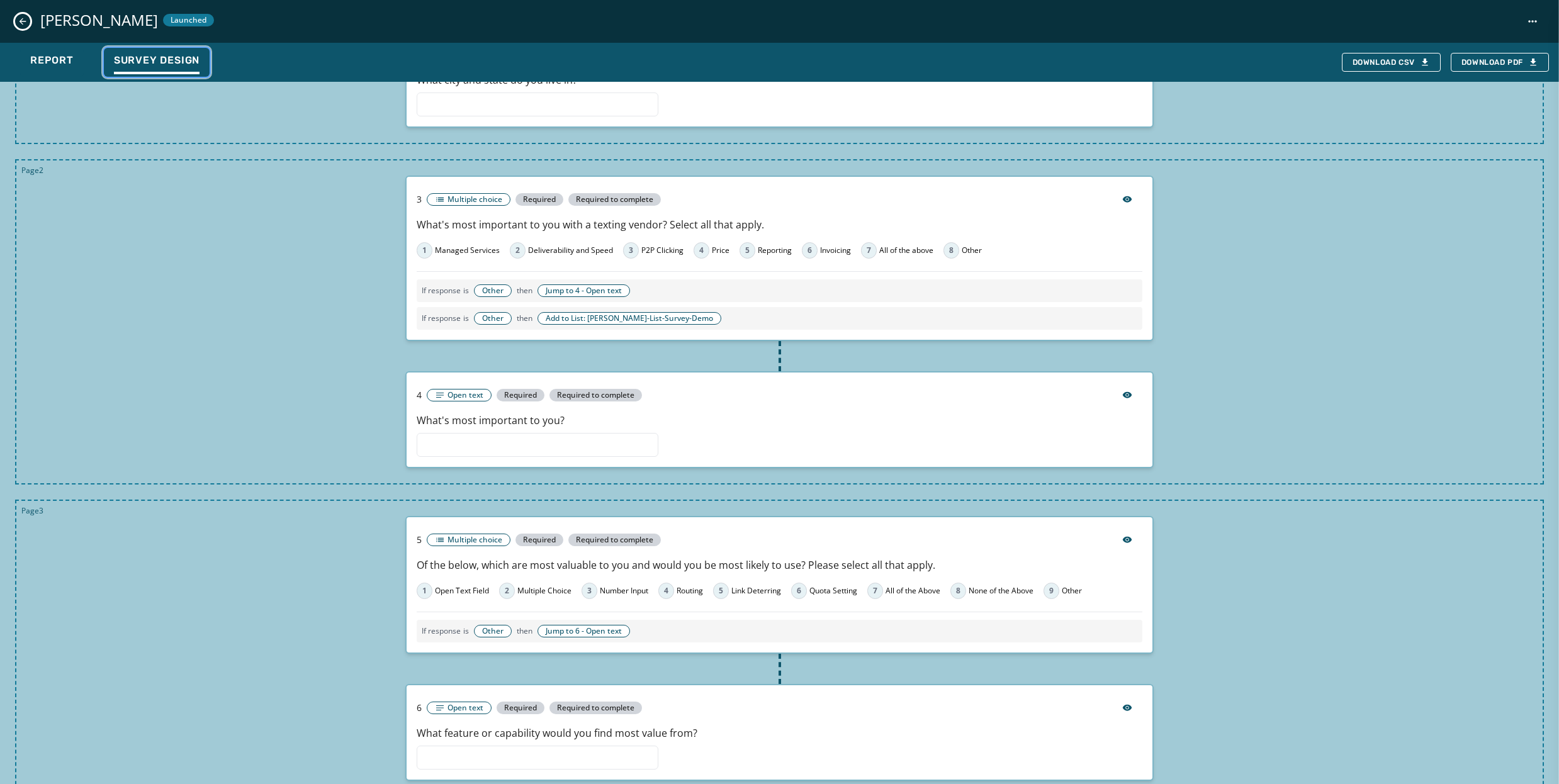
scroll to position [337, 0]
click at [27, 20] on icon "Close survey details drawer" at bounding box center [23, 21] width 10 height 10
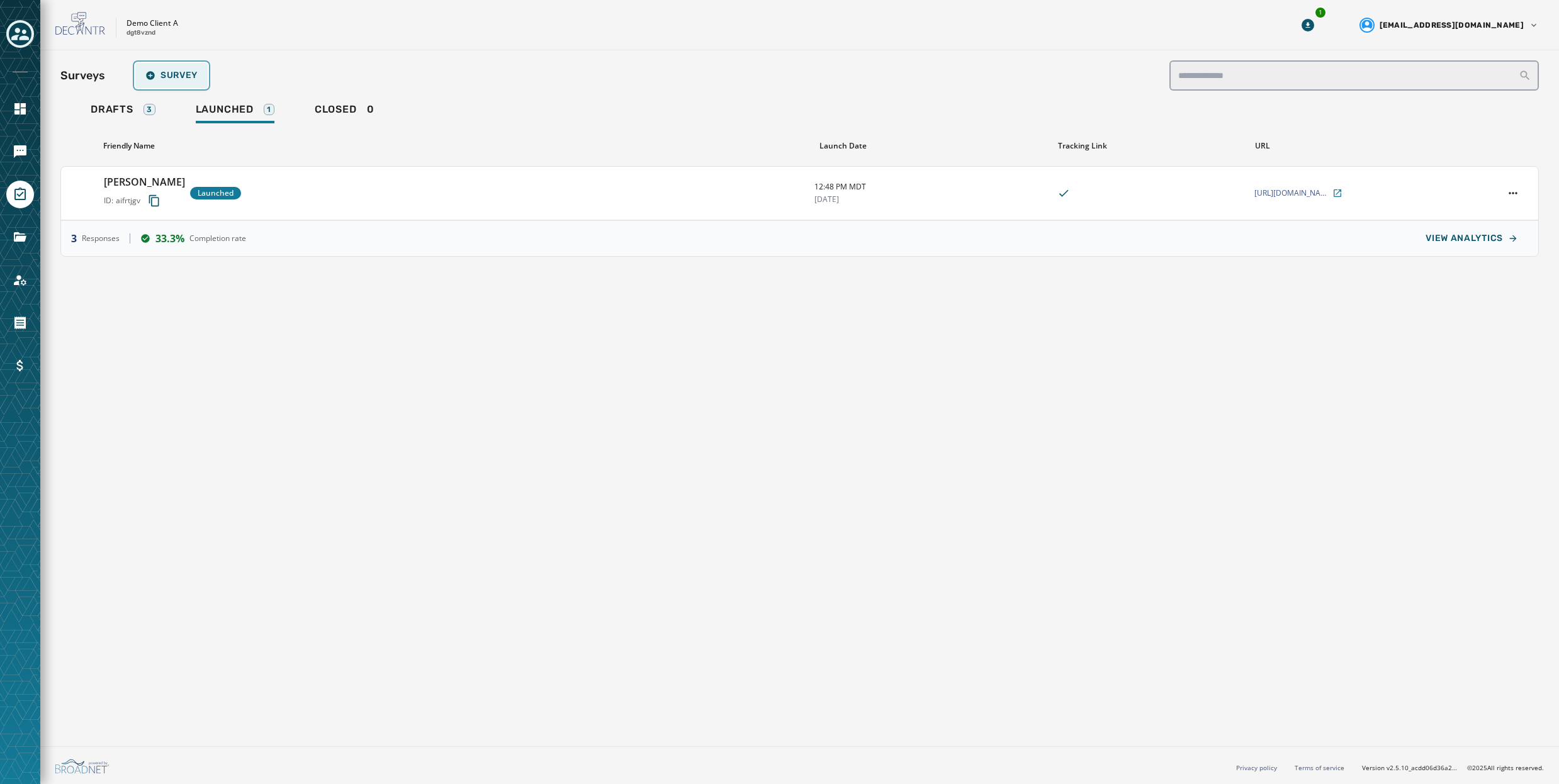
click at [169, 73] on span "Survey" at bounding box center [171, 75] width 52 height 10
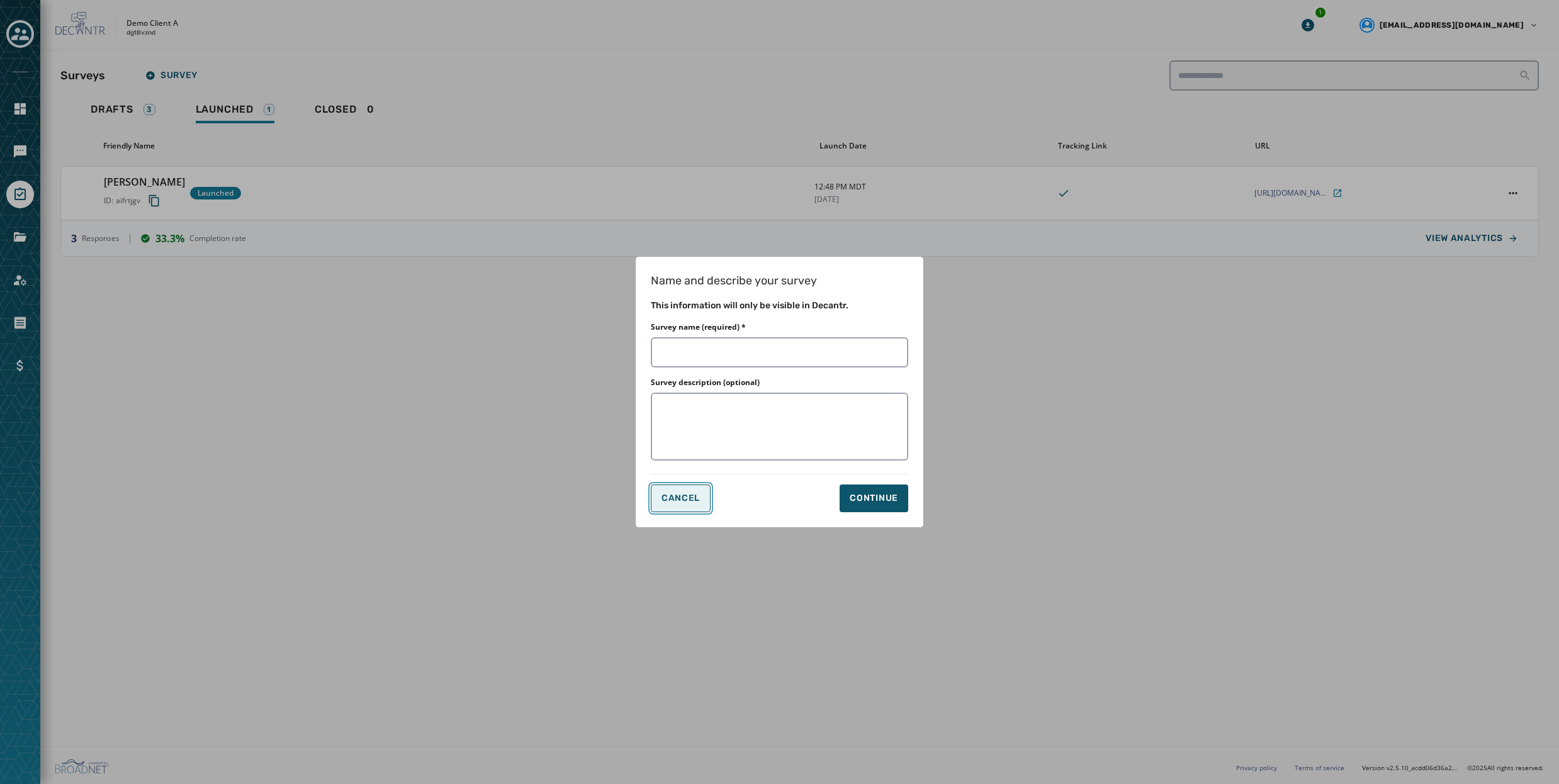
click at [663, 499] on span "Cancel" at bounding box center [681, 498] width 39 height 10
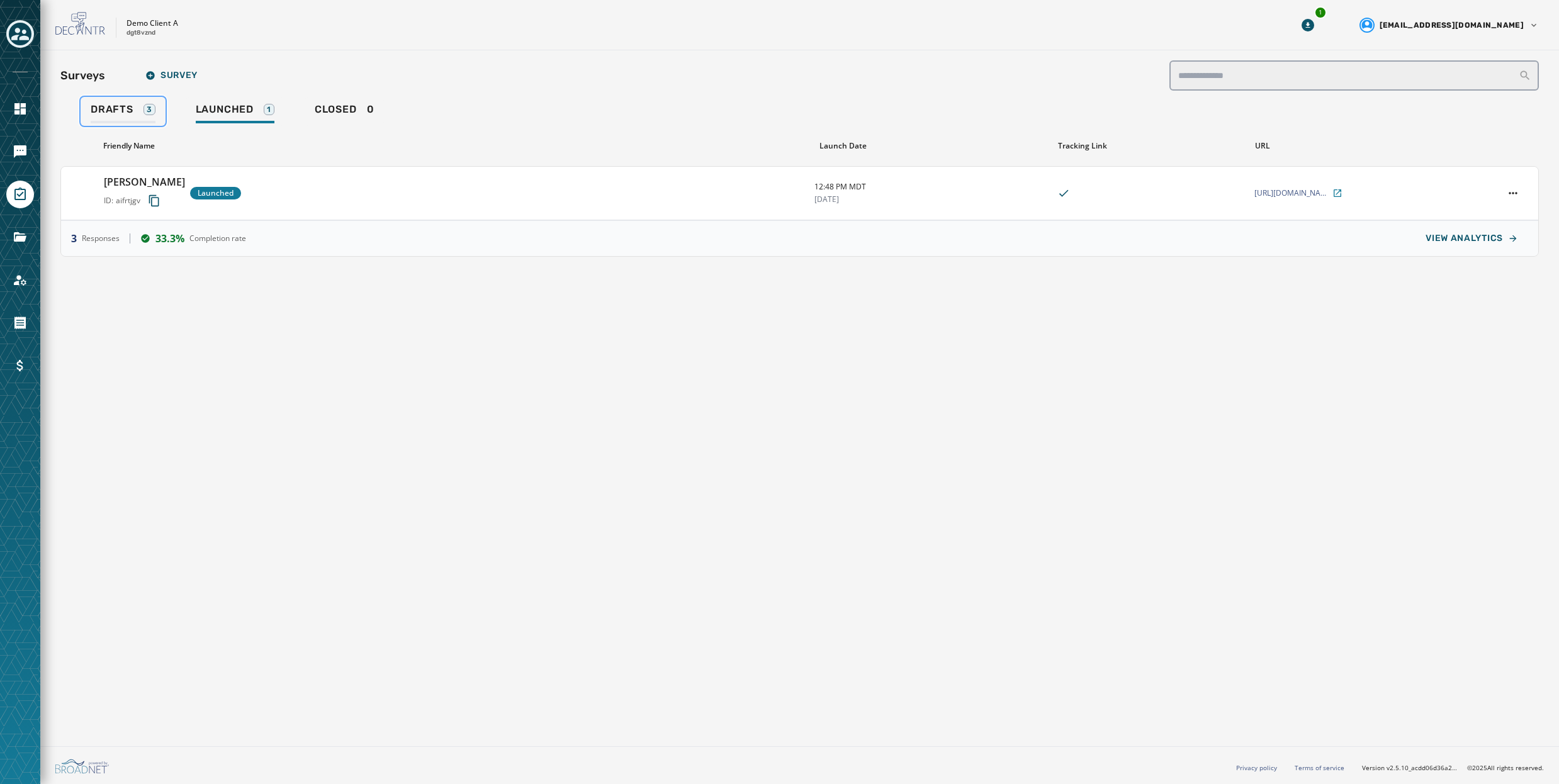
click at [114, 104] on span "Drafts" at bounding box center [111, 110] width 43 height 13
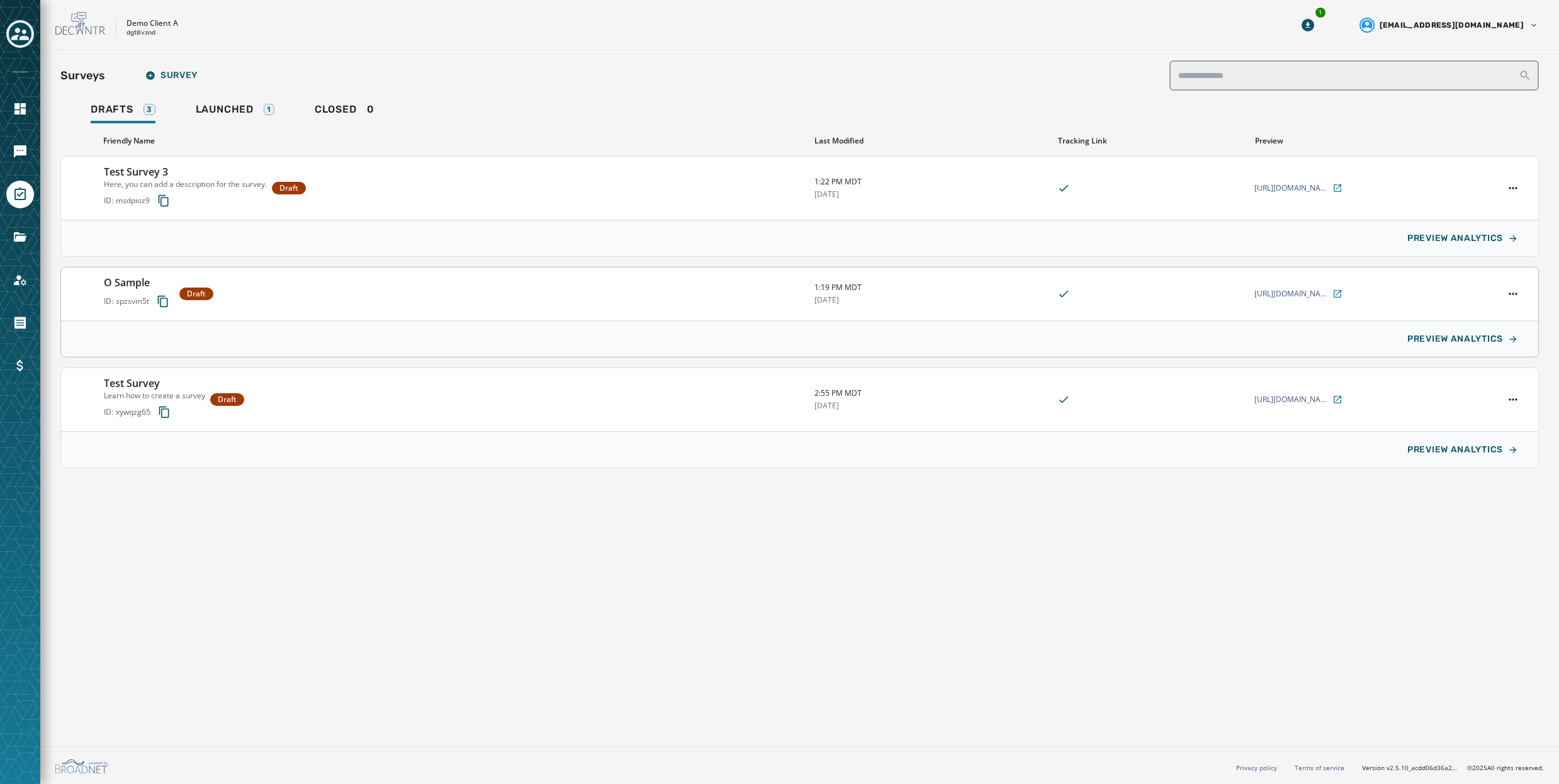
click at [370, 289] on div "O Sample ID: spzsvm5t Draft" at bounding box center [454, 294] width 700 height 38
type input "**********"
type textarea "**********"
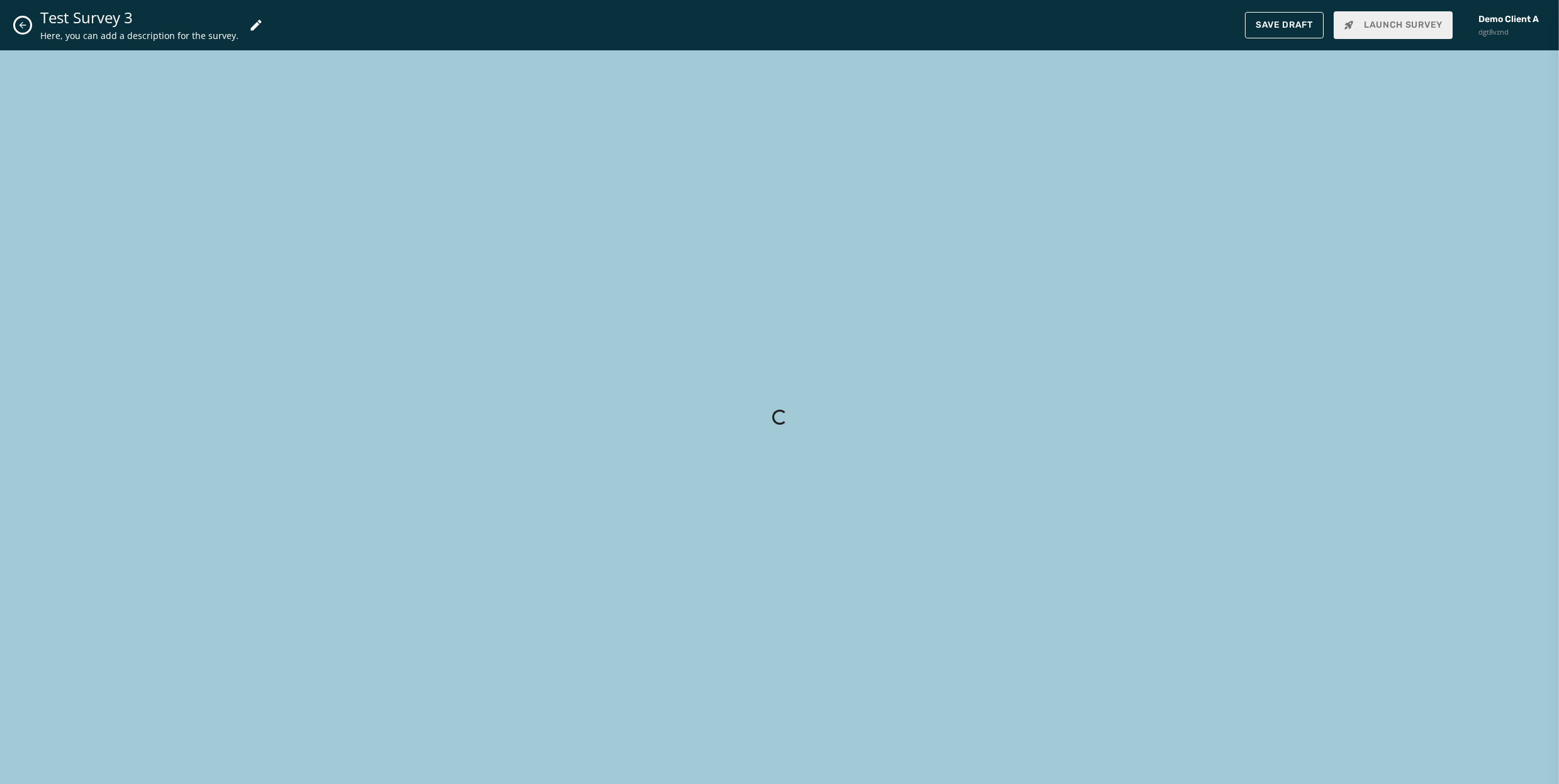
type input "********"
type input "**********"
type textarea "**********"
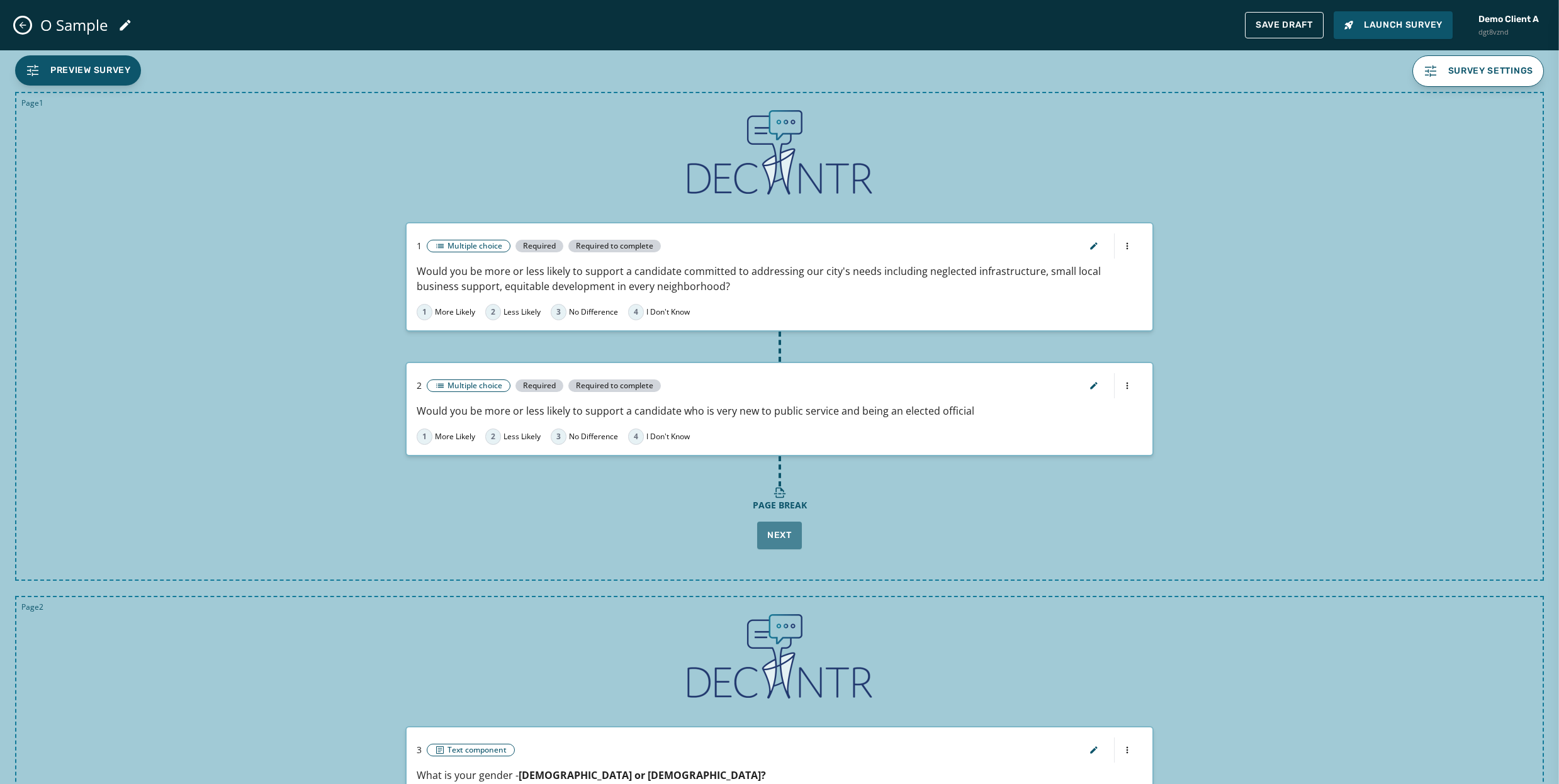
click at [26, 24] on icon "Close admin drawer" at bounding box center [23, 25] width 10 height 10
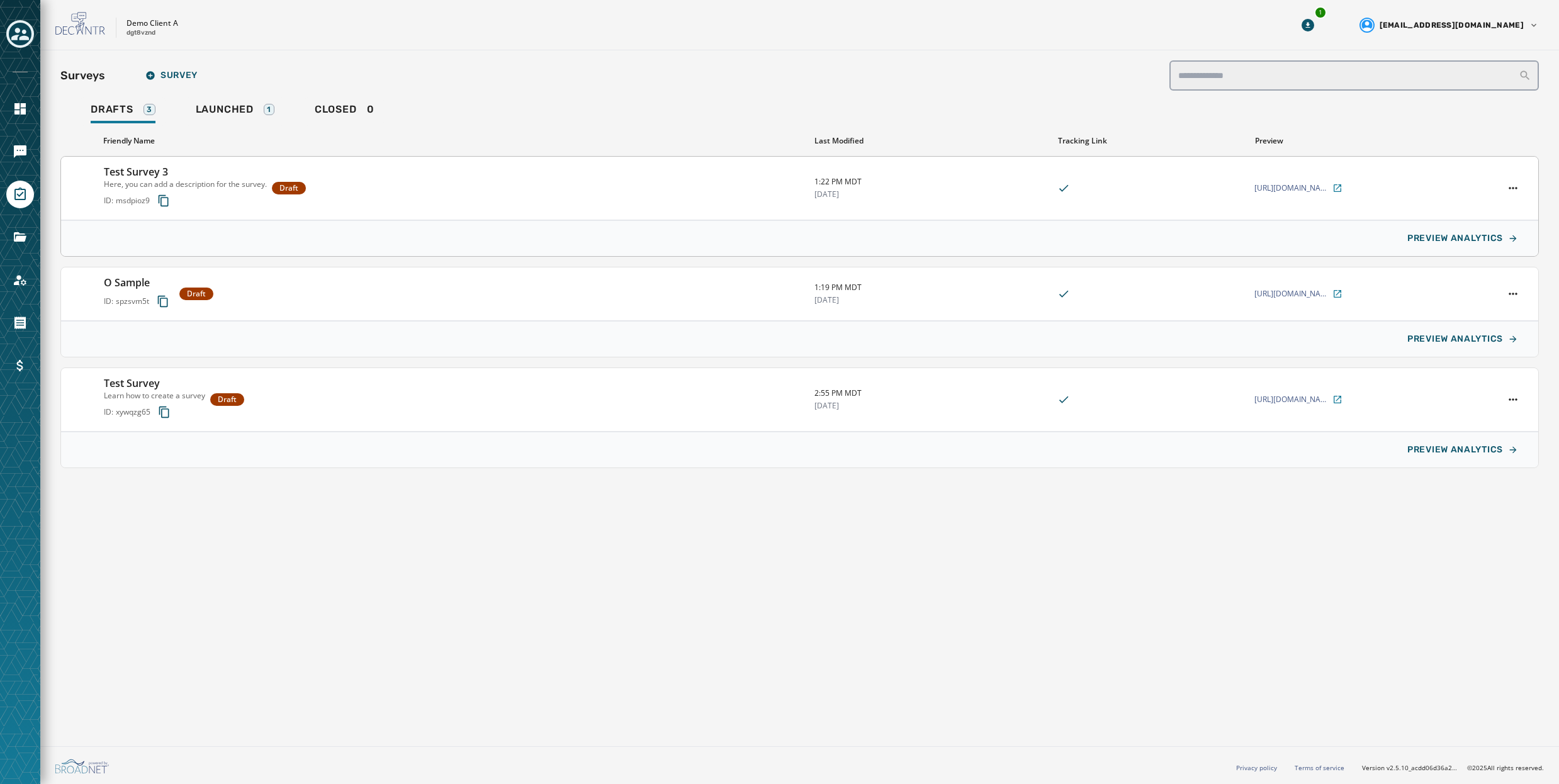
click at [225, 170] on h3 "Test Survey 3" at bounding box center [186, 172] width 163 height 15
type input "********"
type input "**********"
type textarea "**********"
type input "**********"
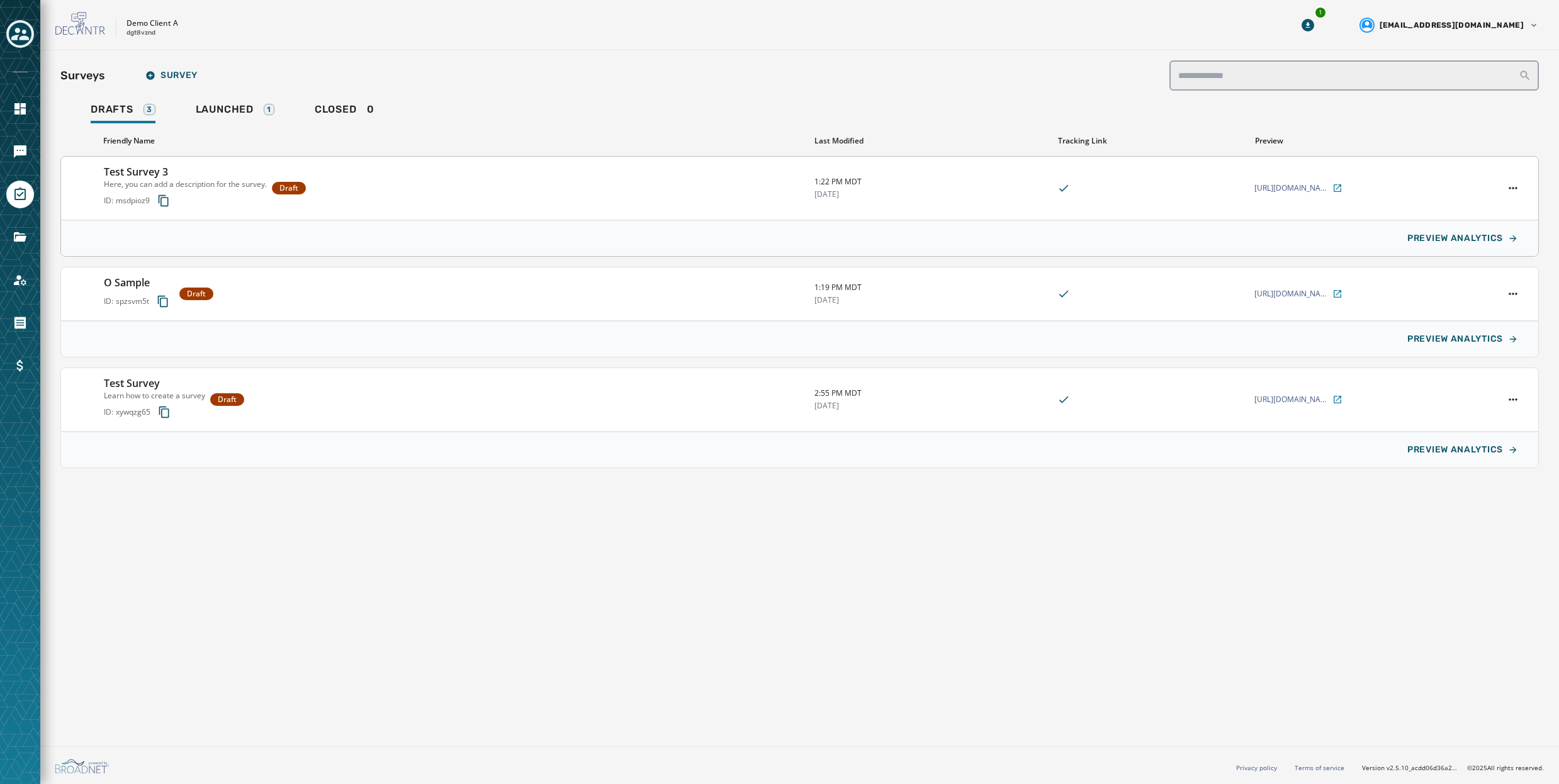
type input "**********"
type textarea "**********"
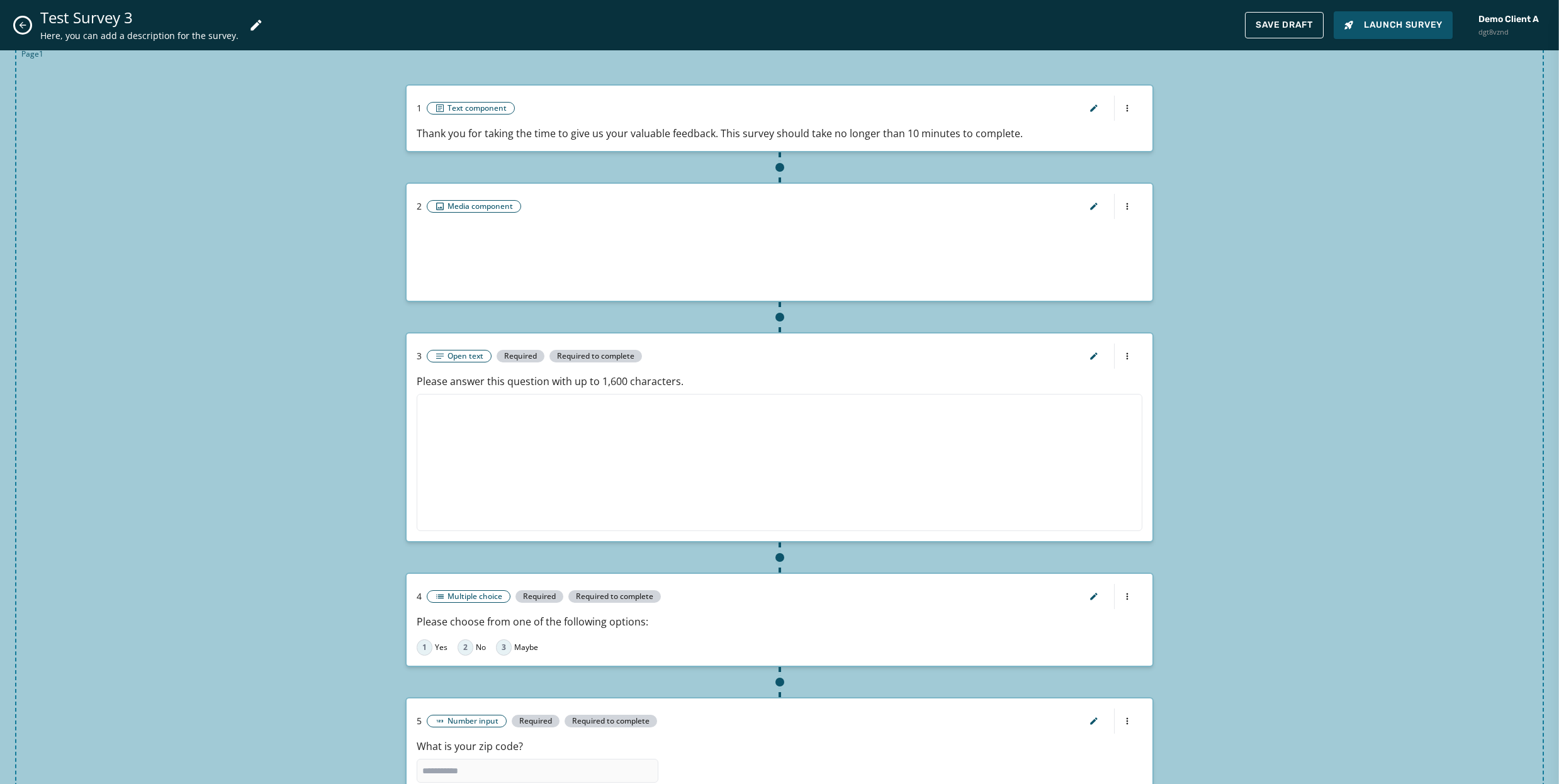
scroll to position [50, 0]
click at [23, 23] on icon "Close admin drawer" at bounding box center [23, 25] width 10 height 10
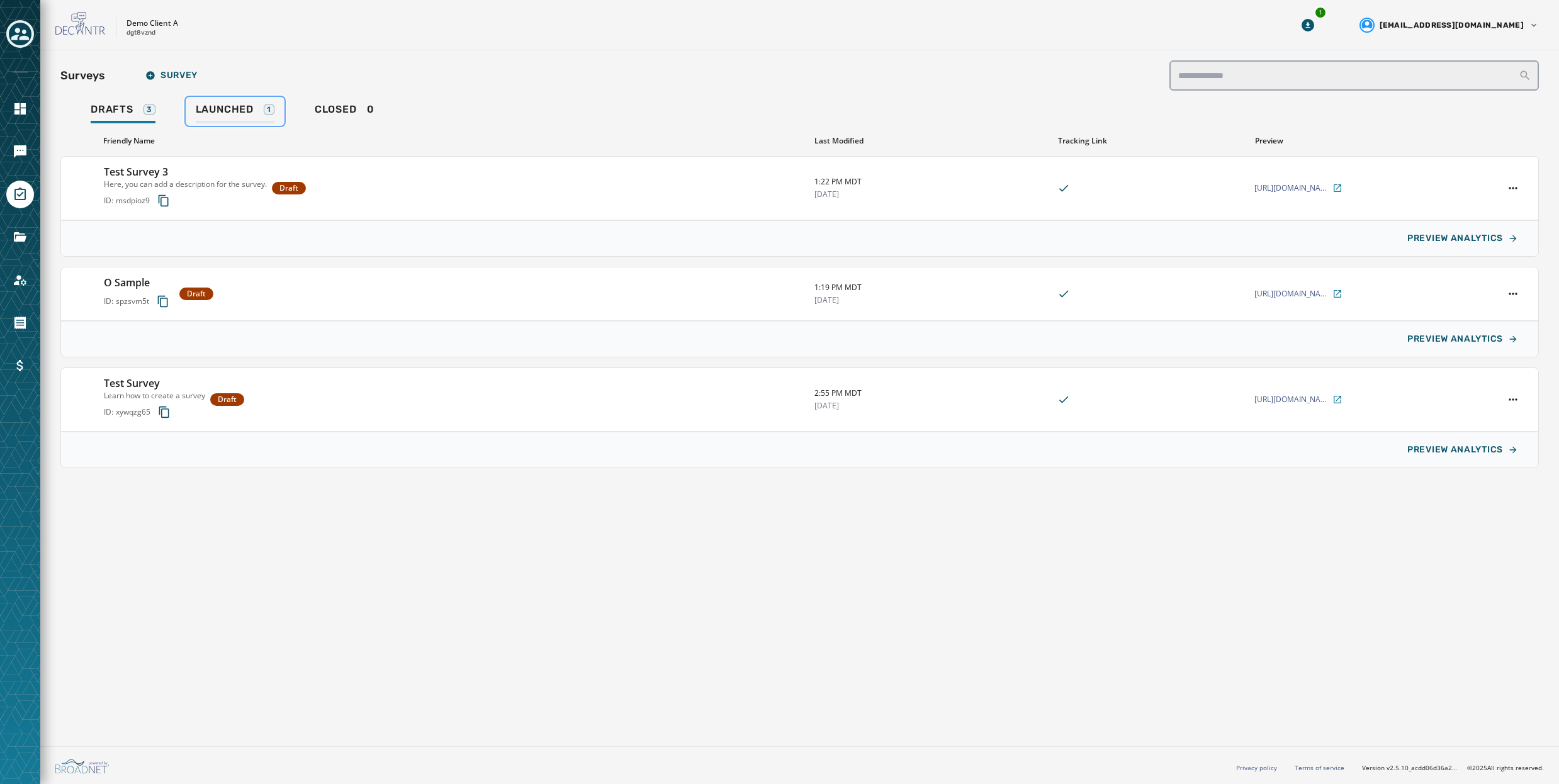
click at [242, 108] on span "Launched" at bounding box center [225, 110] width 58 height 13
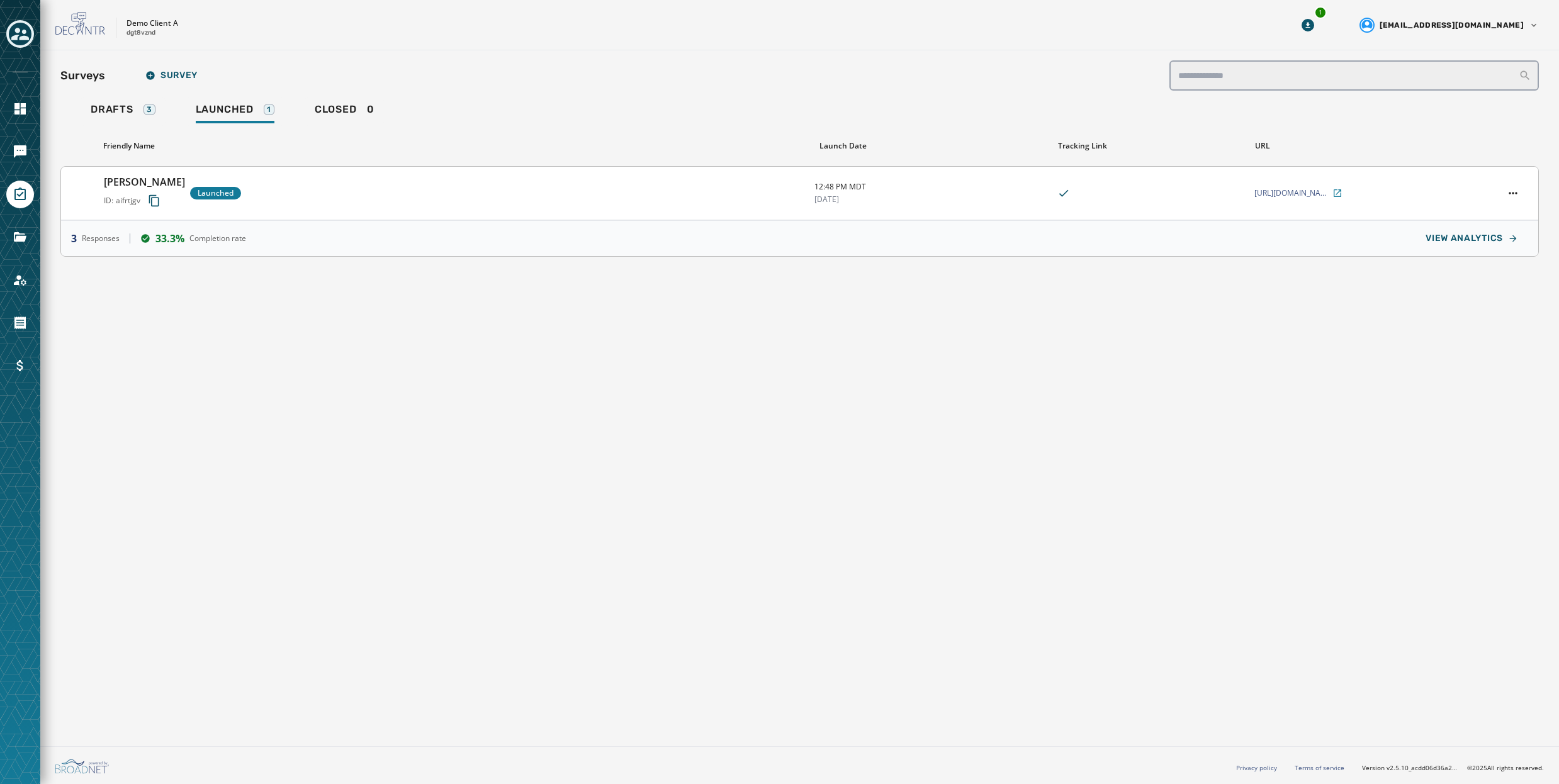
click at [372, 198] on div "Rebecca Sample ID: aifrtjgv Launched" at bounding box center [454, 193] width 700 height 38
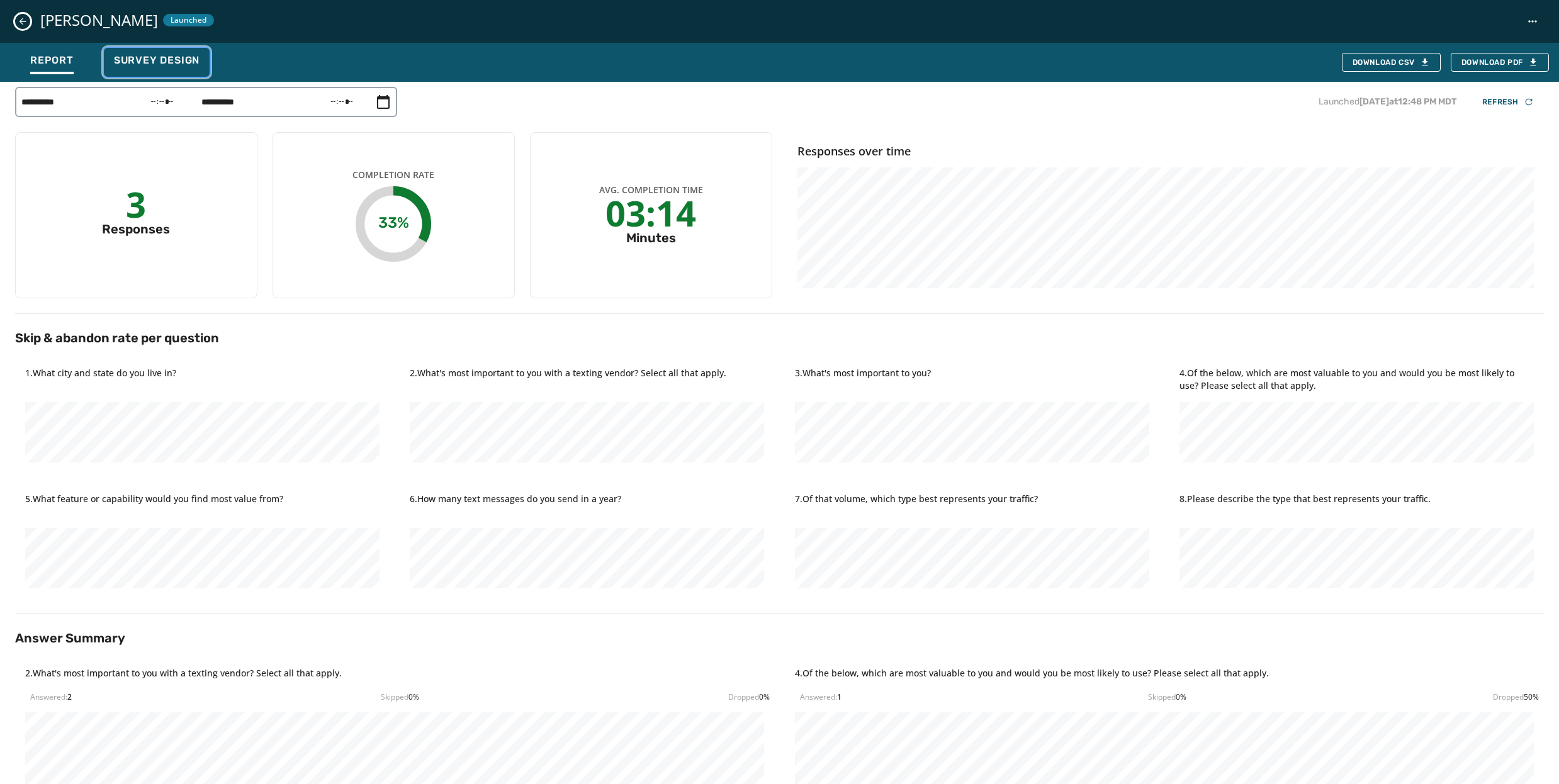
click at [145, 61] on span "Survey Design" at bounding box center [157, 60] width 86 height 13
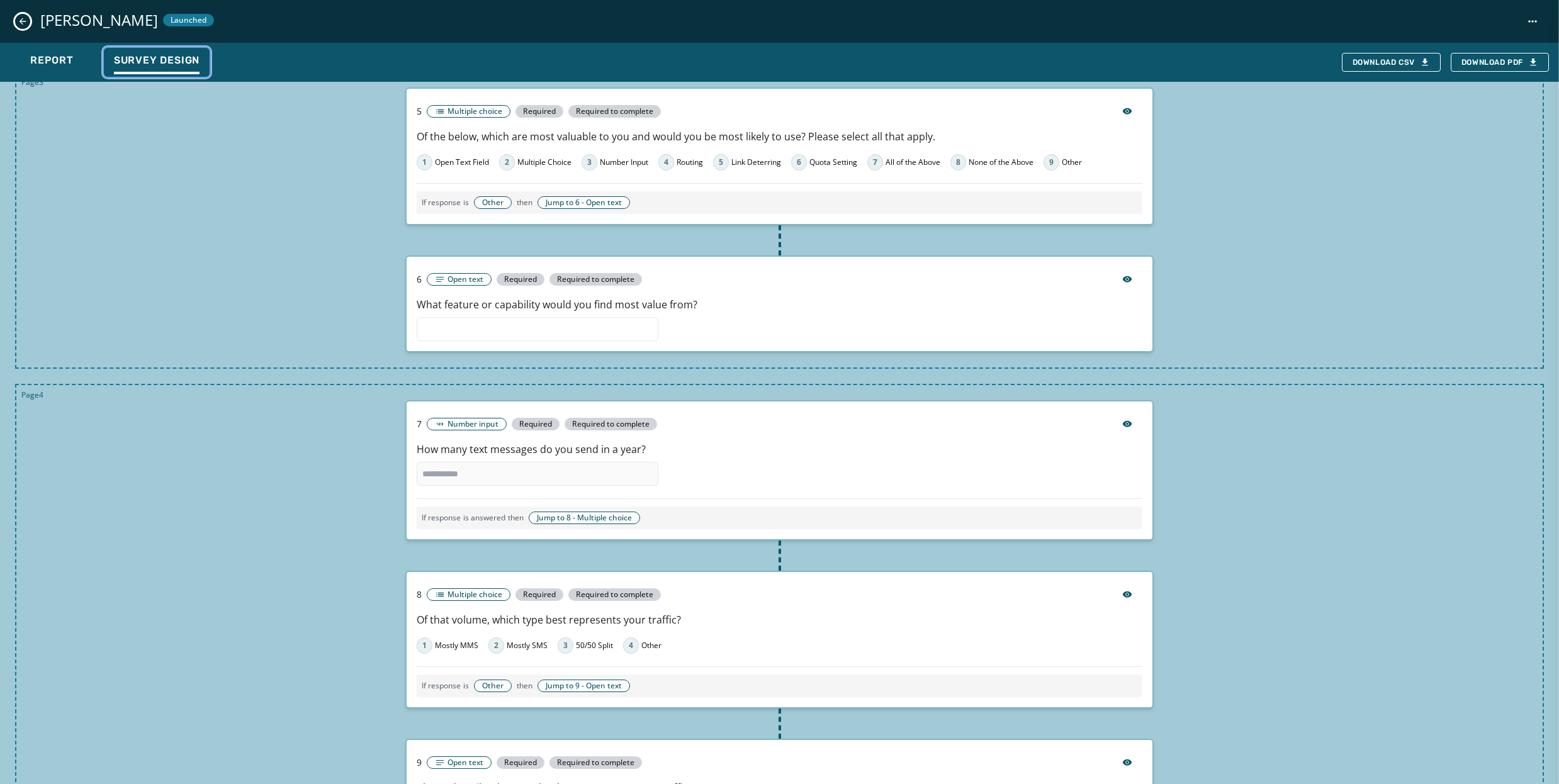
scroll to position [795, 0]
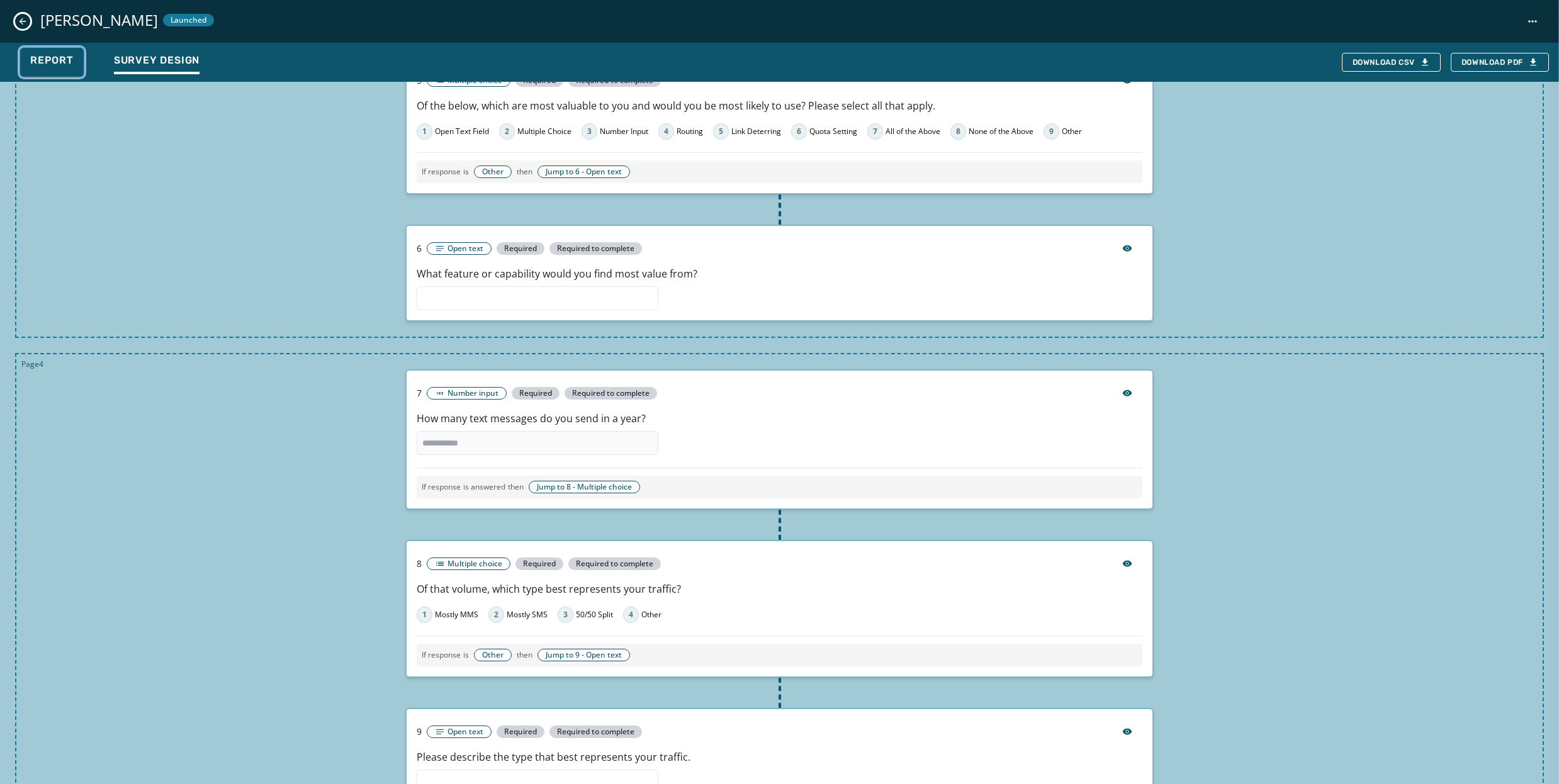
click at [46, 60] on span "Report" at bounding box center [52, 60] width 44 height 13
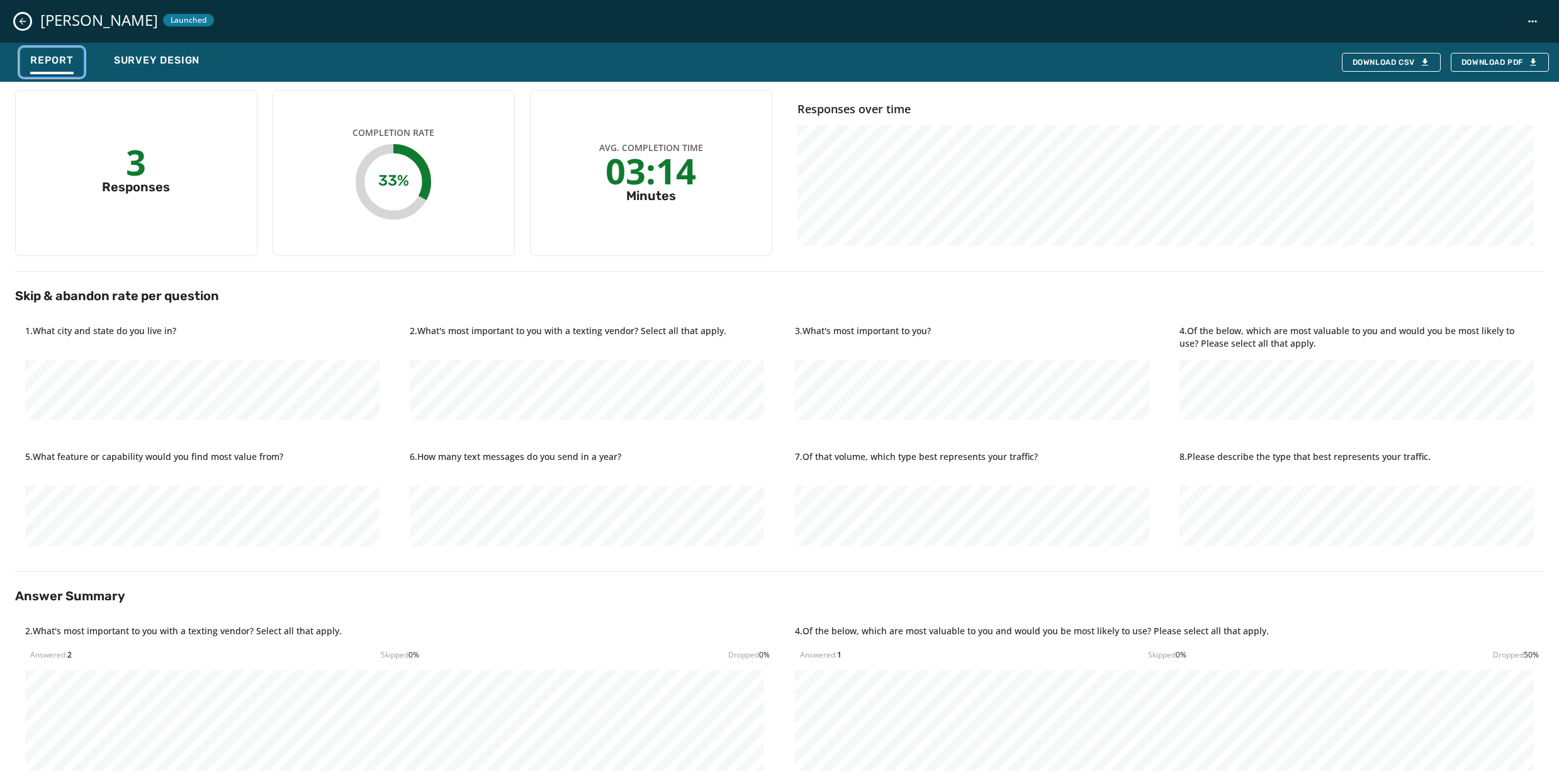
scroll to position [0, 0]
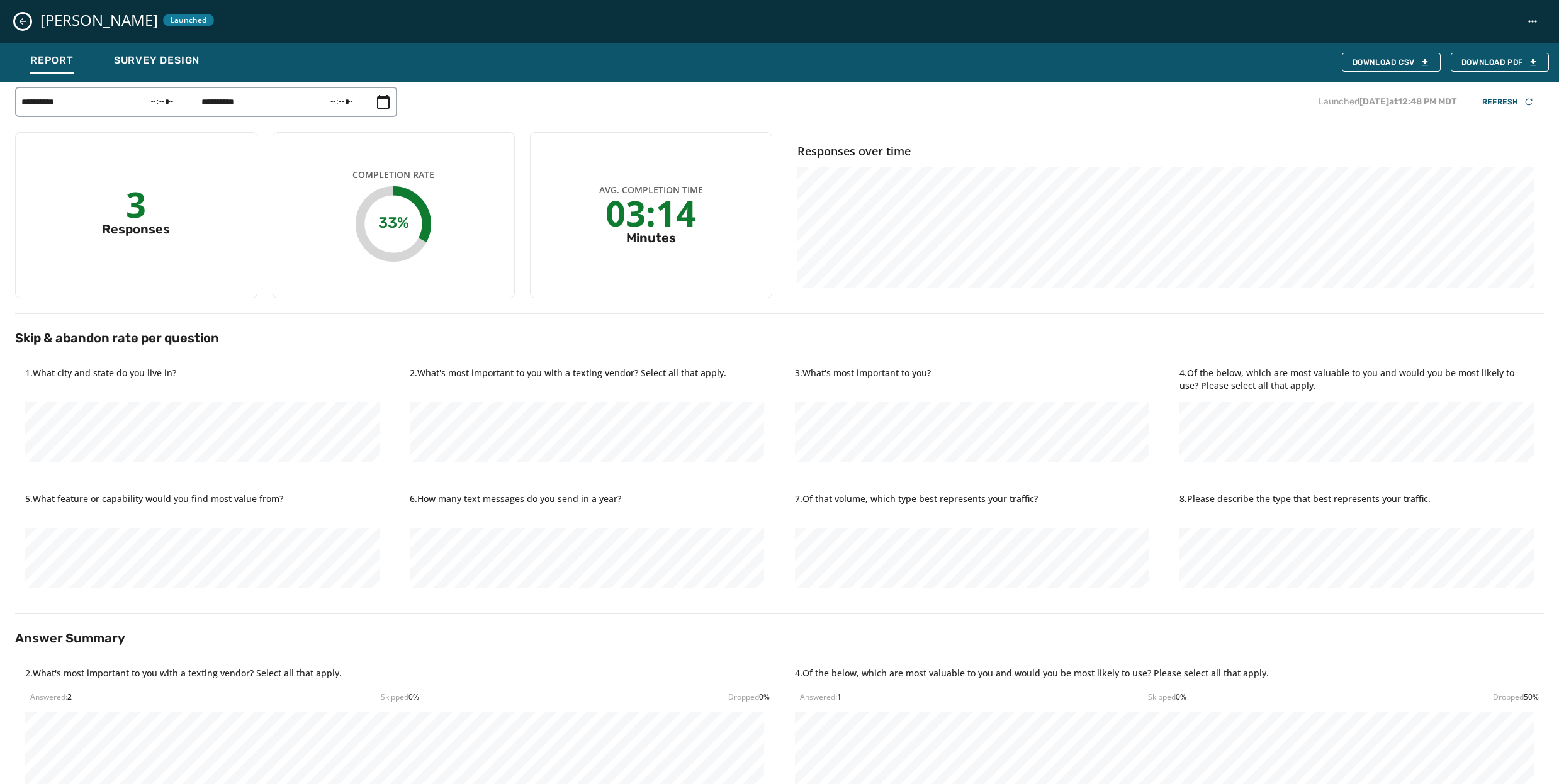
click at [22, 22] on icon "Close survey details drawer" at bounding box center [23, 22] width 7 height 7
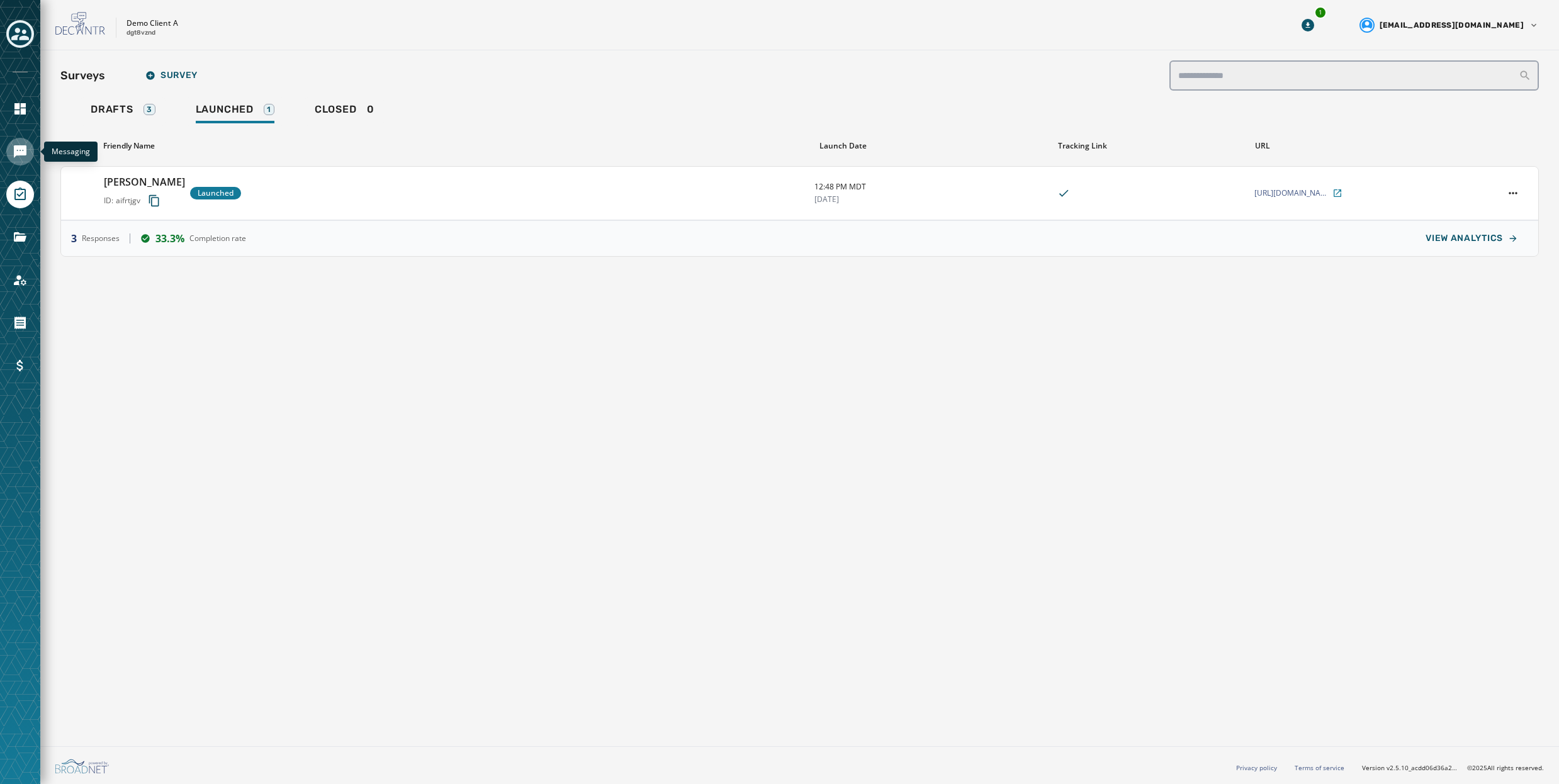
click at [21, 153] on icon "Navigate to Messaging" at bounding box center [20, 152] width 13 height 13
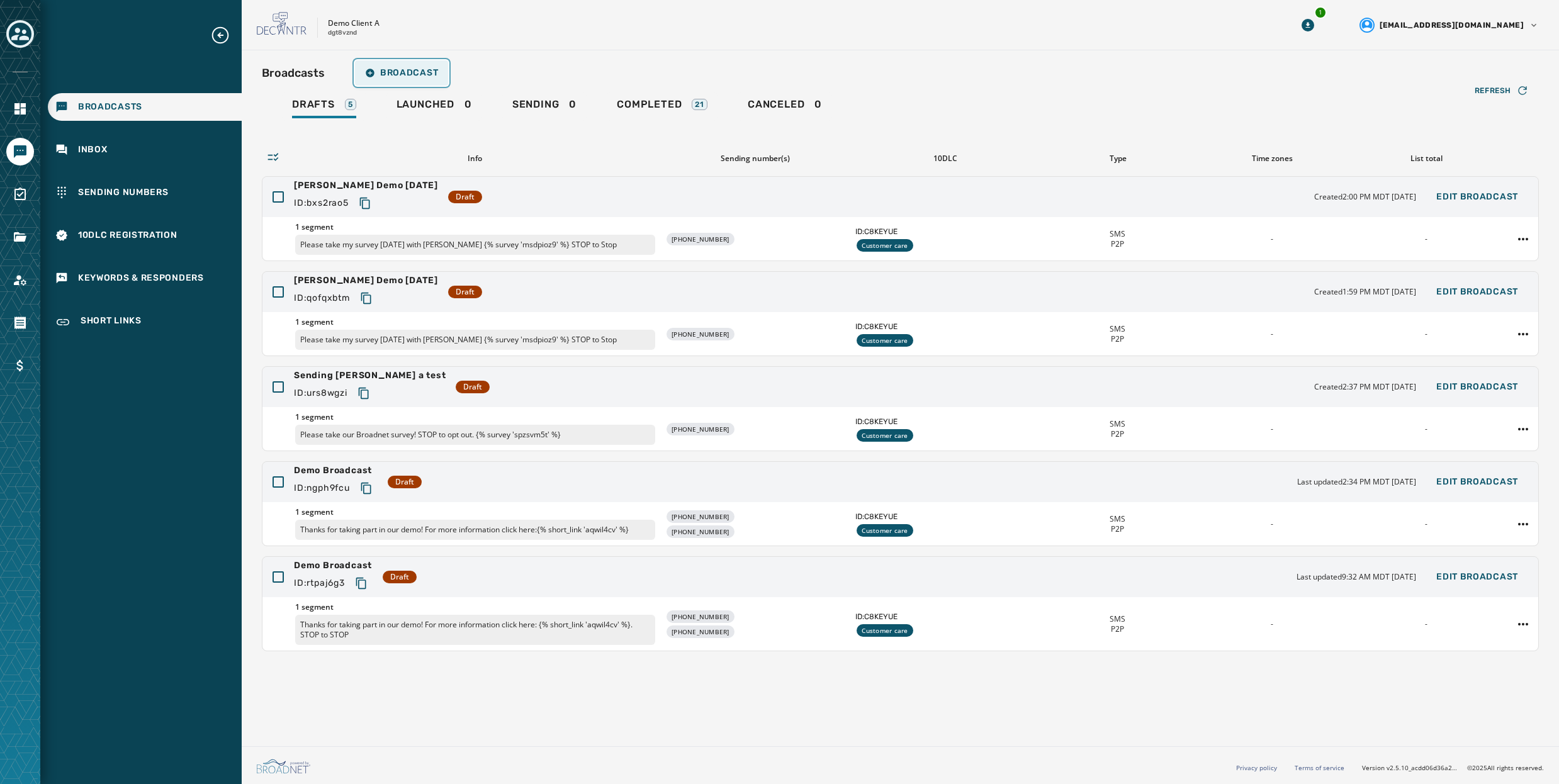
click at [399, 69] on span "Broadcast" at bounding box center [401, 73] width 73 height 10
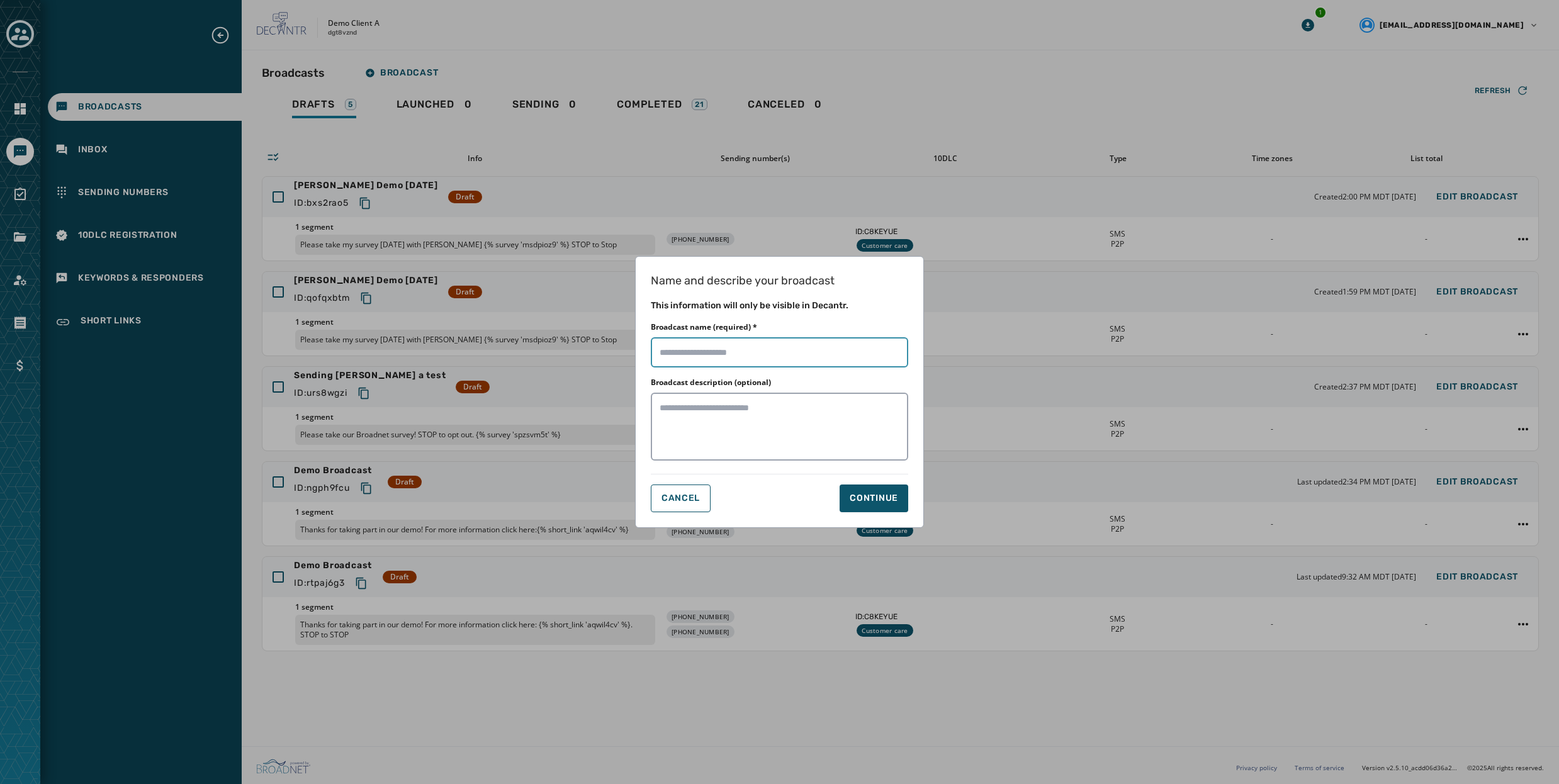
click at [731, 361] on input "Broadcast name (required) *" at bounding box center [780, 352] width 257 height 30
type input "**********"
drag, startPoint x: 857, startPoint y: 494, endPoint x: 850, endPoint y: 494, distance: 7.0
click at [855, 494] on div "Continue" at bounding box center [874, 498] width 48 height 13
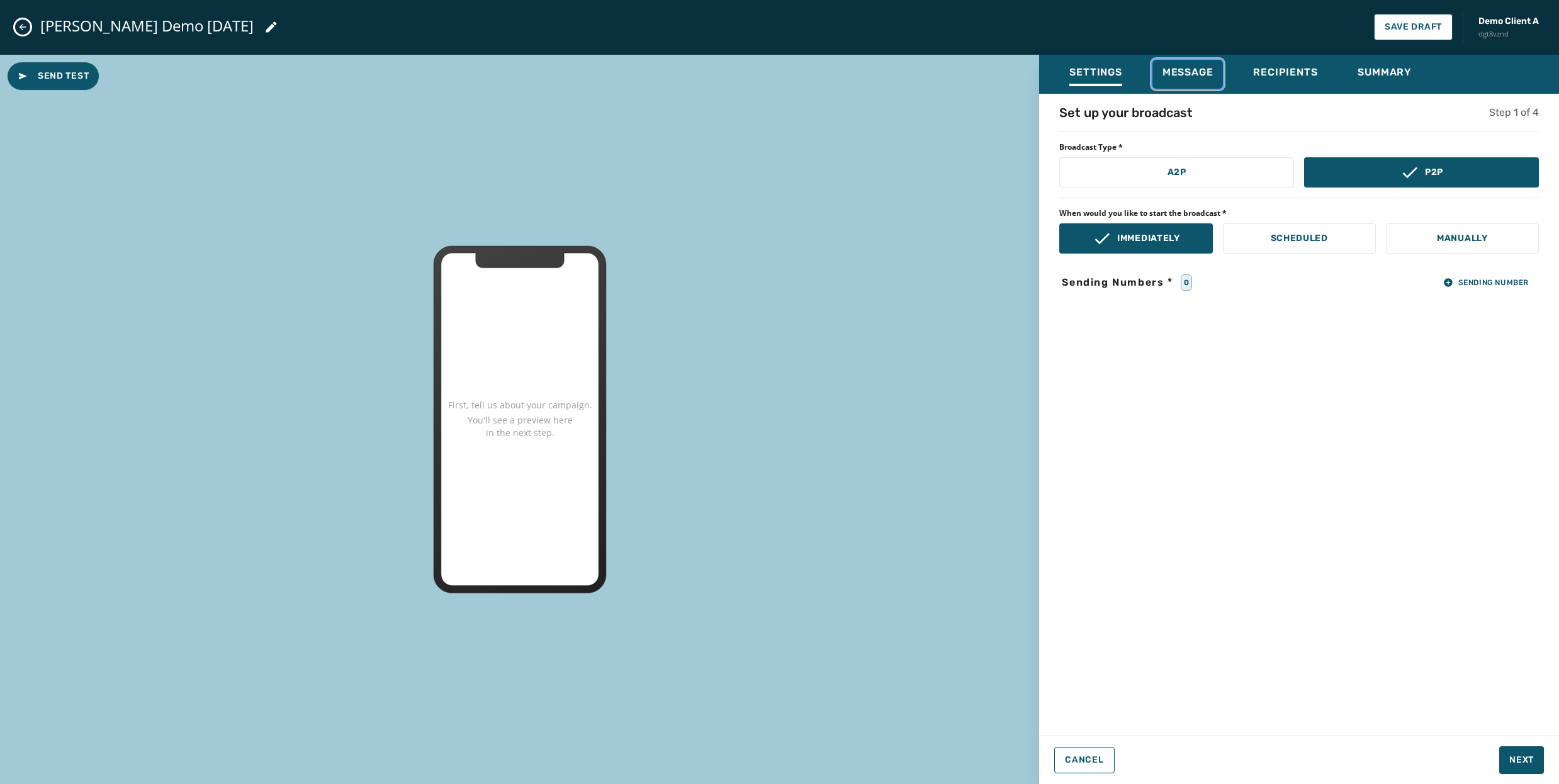
click at [1187, 68] on span "Message" at bounding box center [1188, 73] width 51 height 13
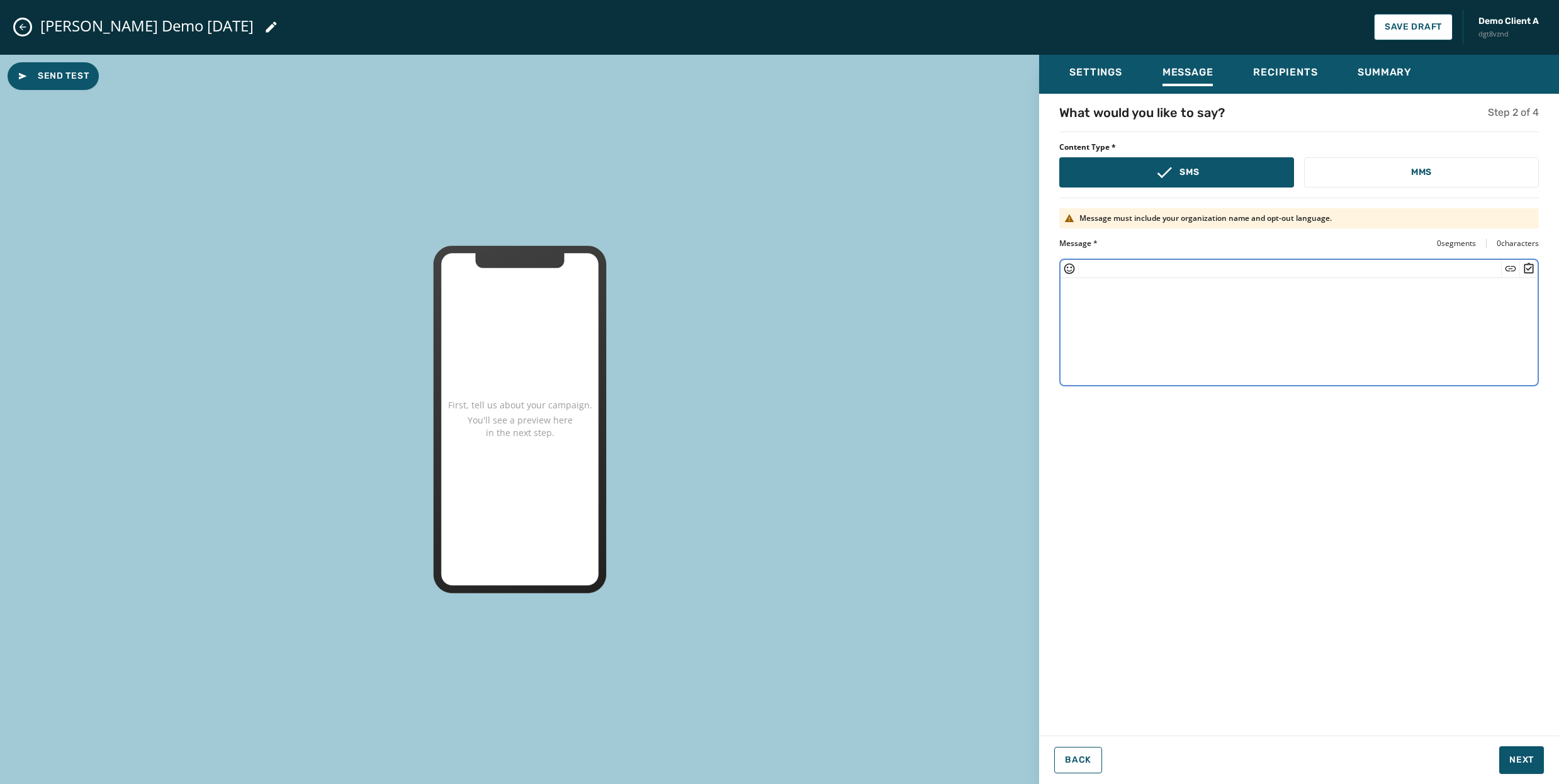
click at [1191, 310] on textarea at bounding box center [1298, 330] width 477 height 103
click at [1529, 268] on icon "Insert Survey" at bounding box center [1529, 267] width 10 height 10
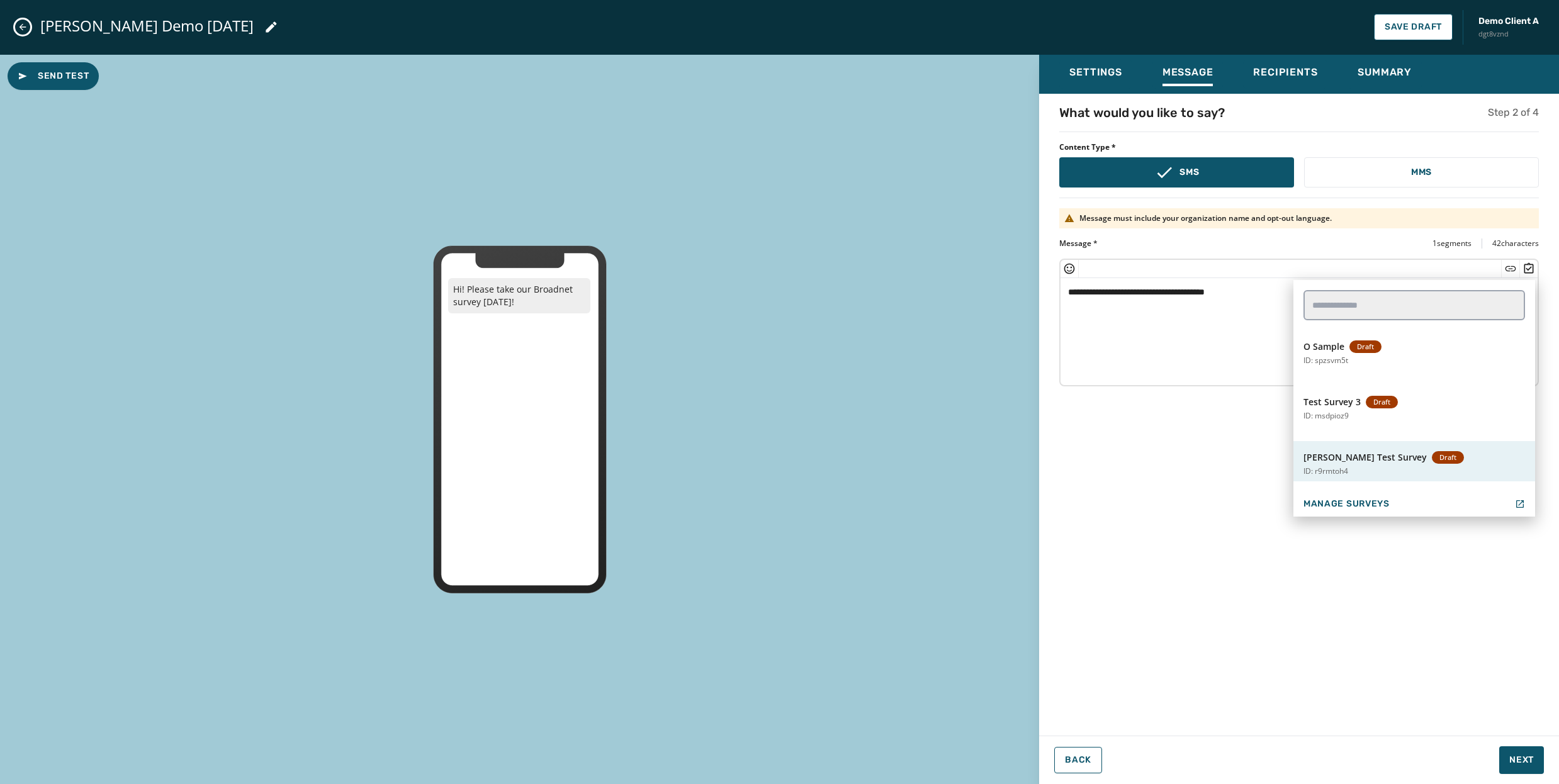
click at [1332, 454] on span "Rebecca Test Survey" at bounding box center [1365, 457] width 123 height 13
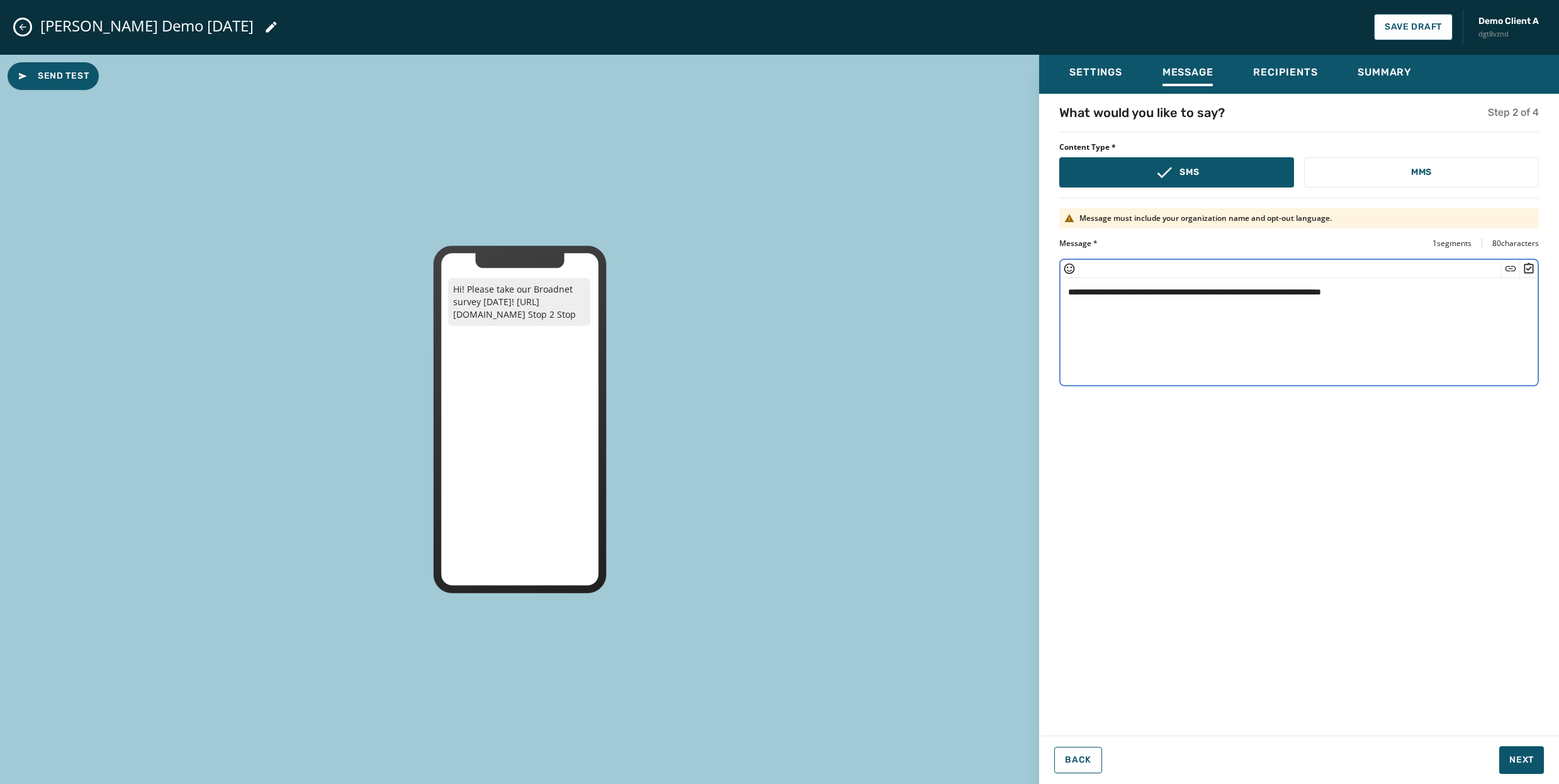
type textarea "**********"
click at [20, 27] on icon "Close admin drawer" at bounding box center [23, 27] width 7 height 7
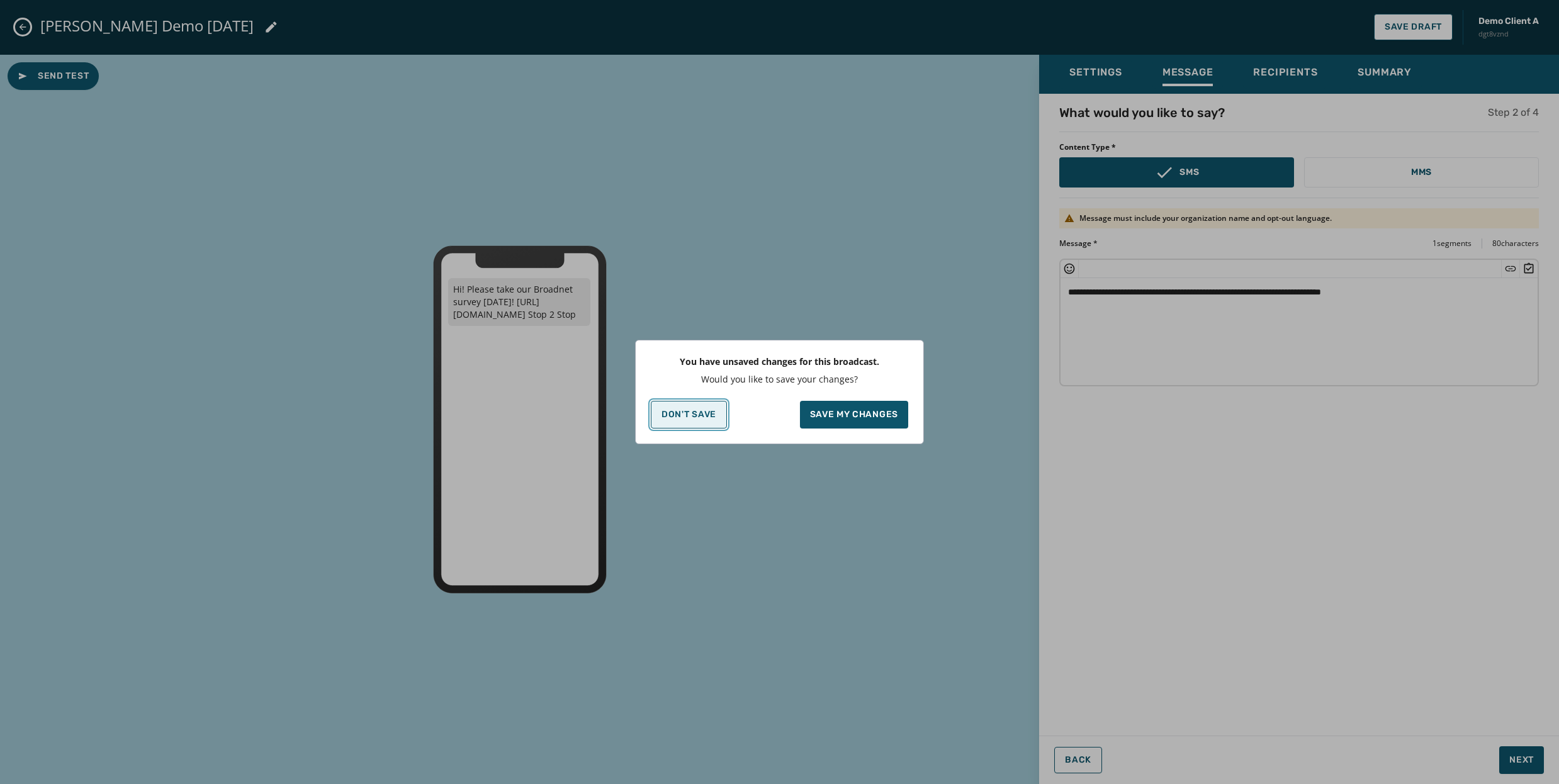
click at [688, 416] on p "Don't Save" at bounding box center [689, 415] width 55 height 10
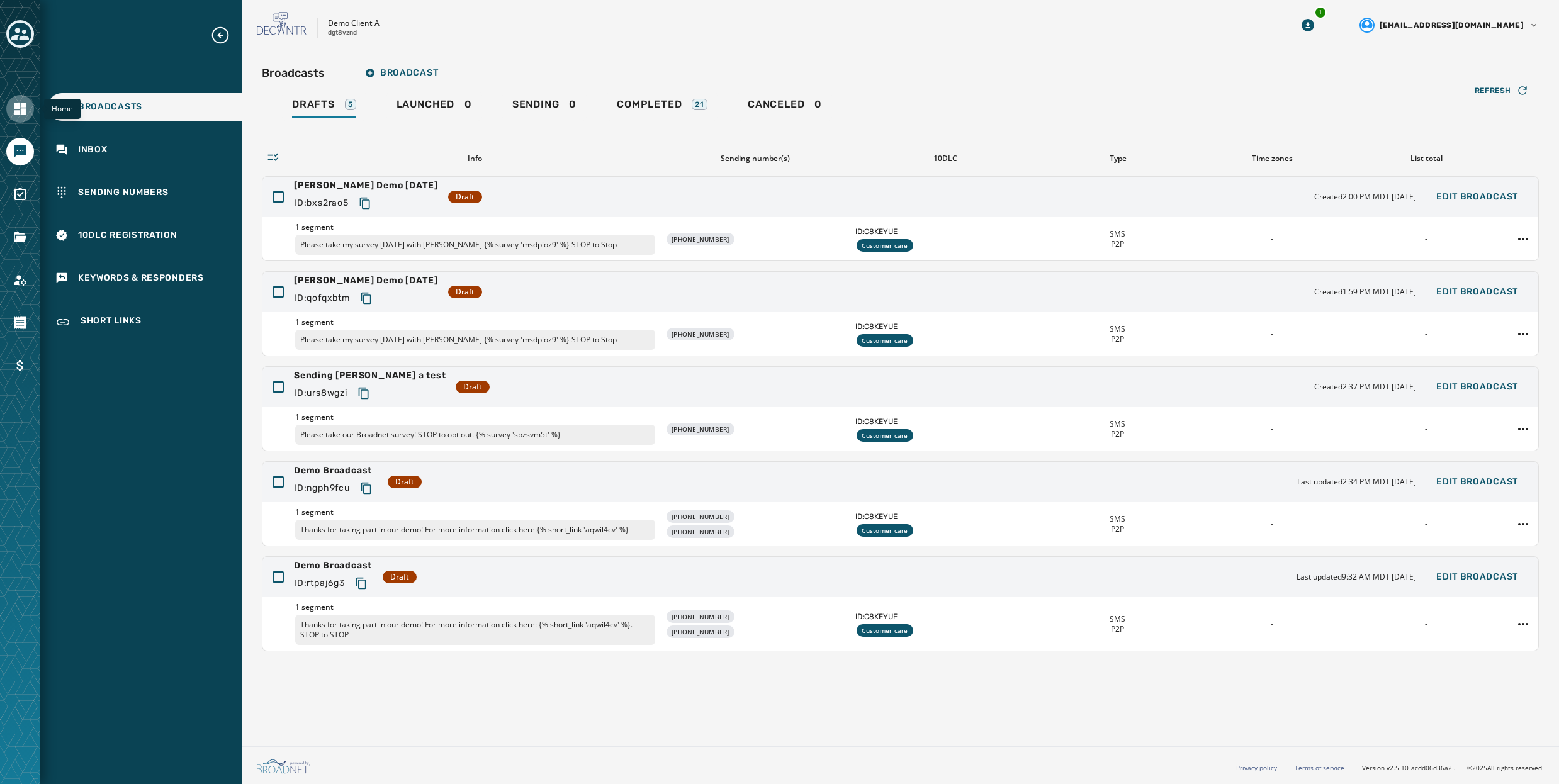
click at [18, 106] on icon "Navigate to Home" at bounding box center [20, 109] width 11 height 11
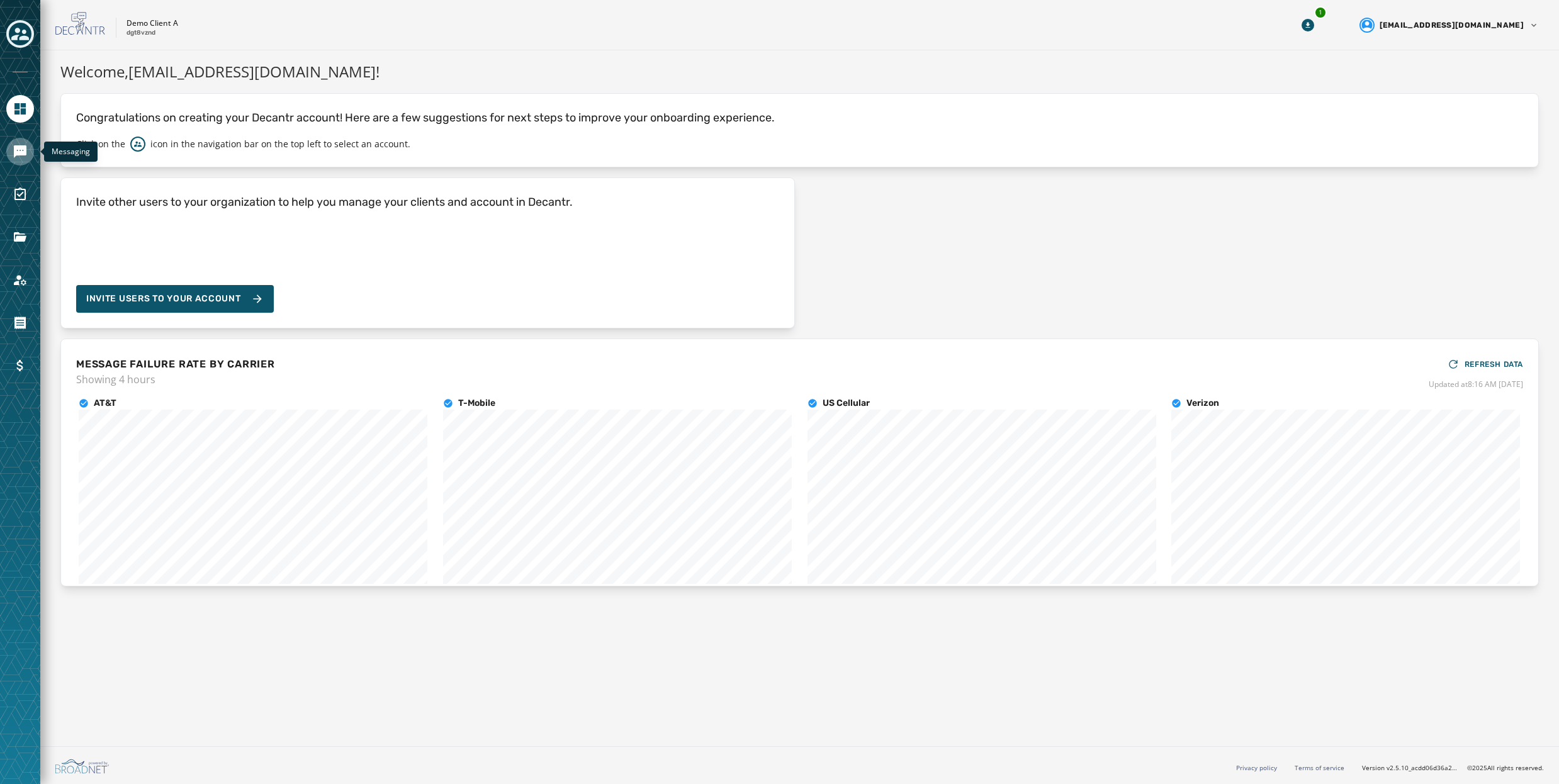
click at [16, 153] on icon "Navigate to Messaging" at bounding box center [20, 152] width 13 height 13
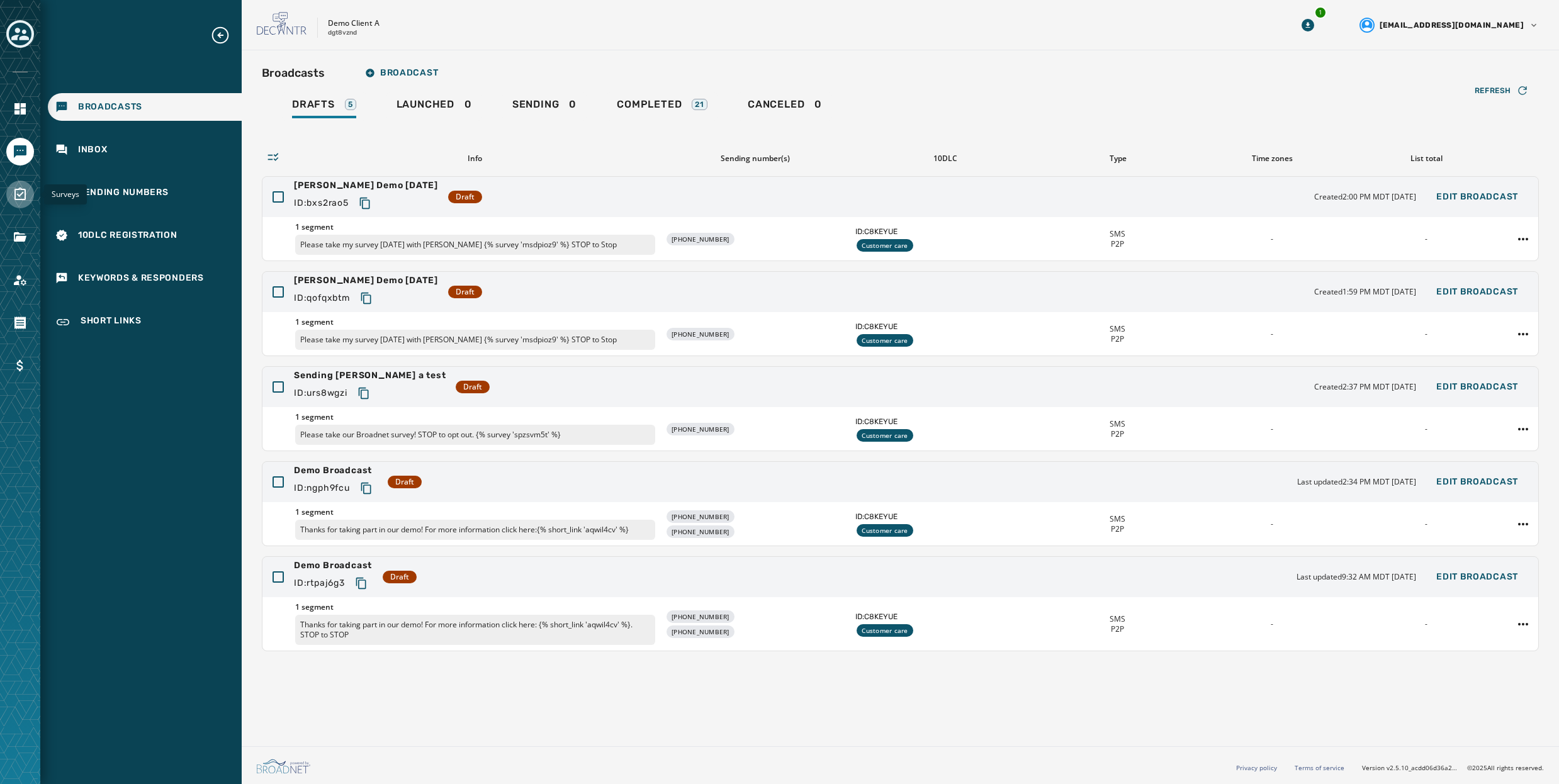
click at [23, 202] on icon "Navigate to Surveys" at bounding box center [20, 194] width 15 height 15
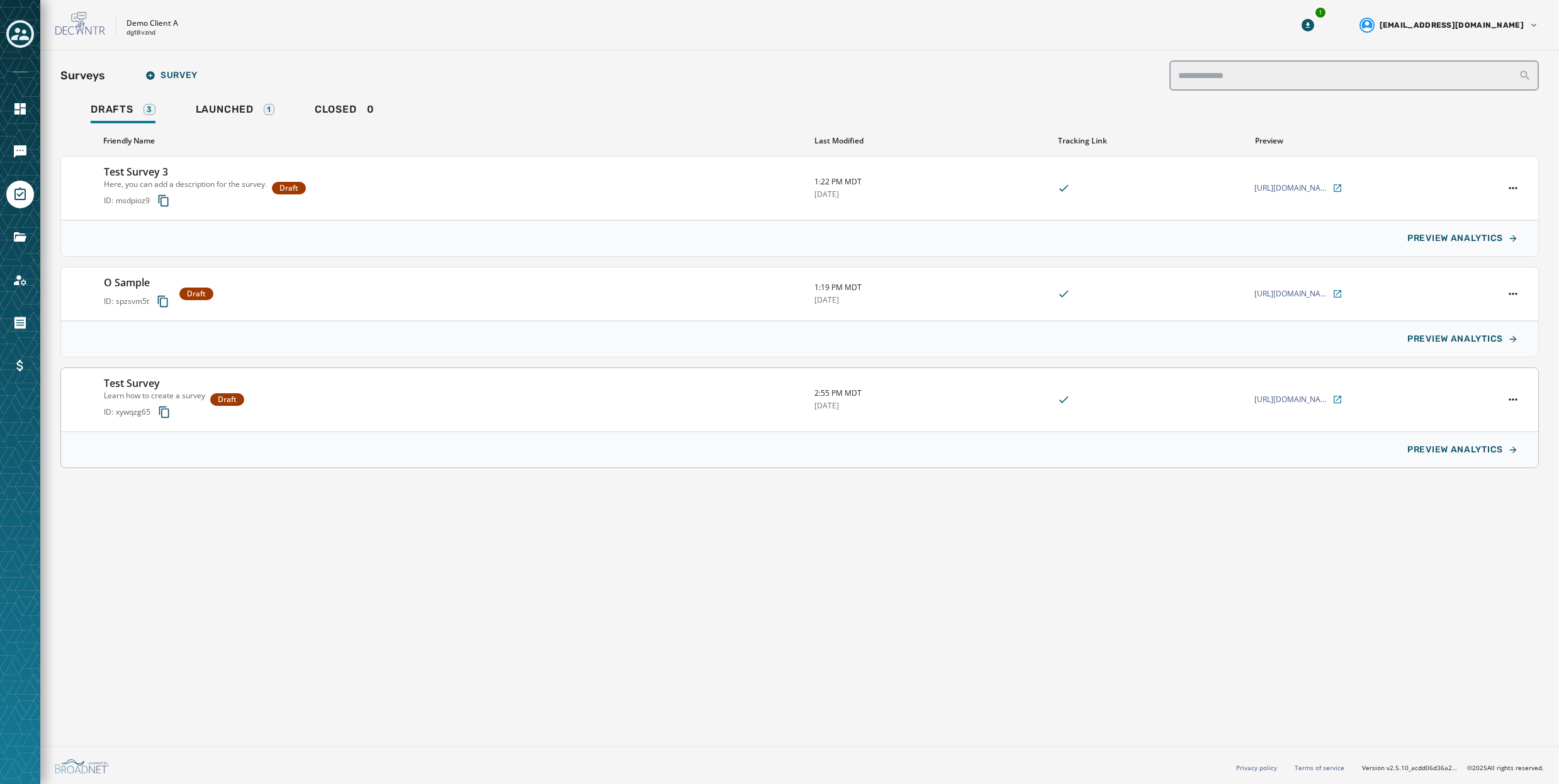
click at [310, 390] on div "Test Survey Learn how to create a survey ID: xywqzg65 Draft" at bounding box center [454, 399] width 700 height 48
type input "**********"
type textarea "**********"
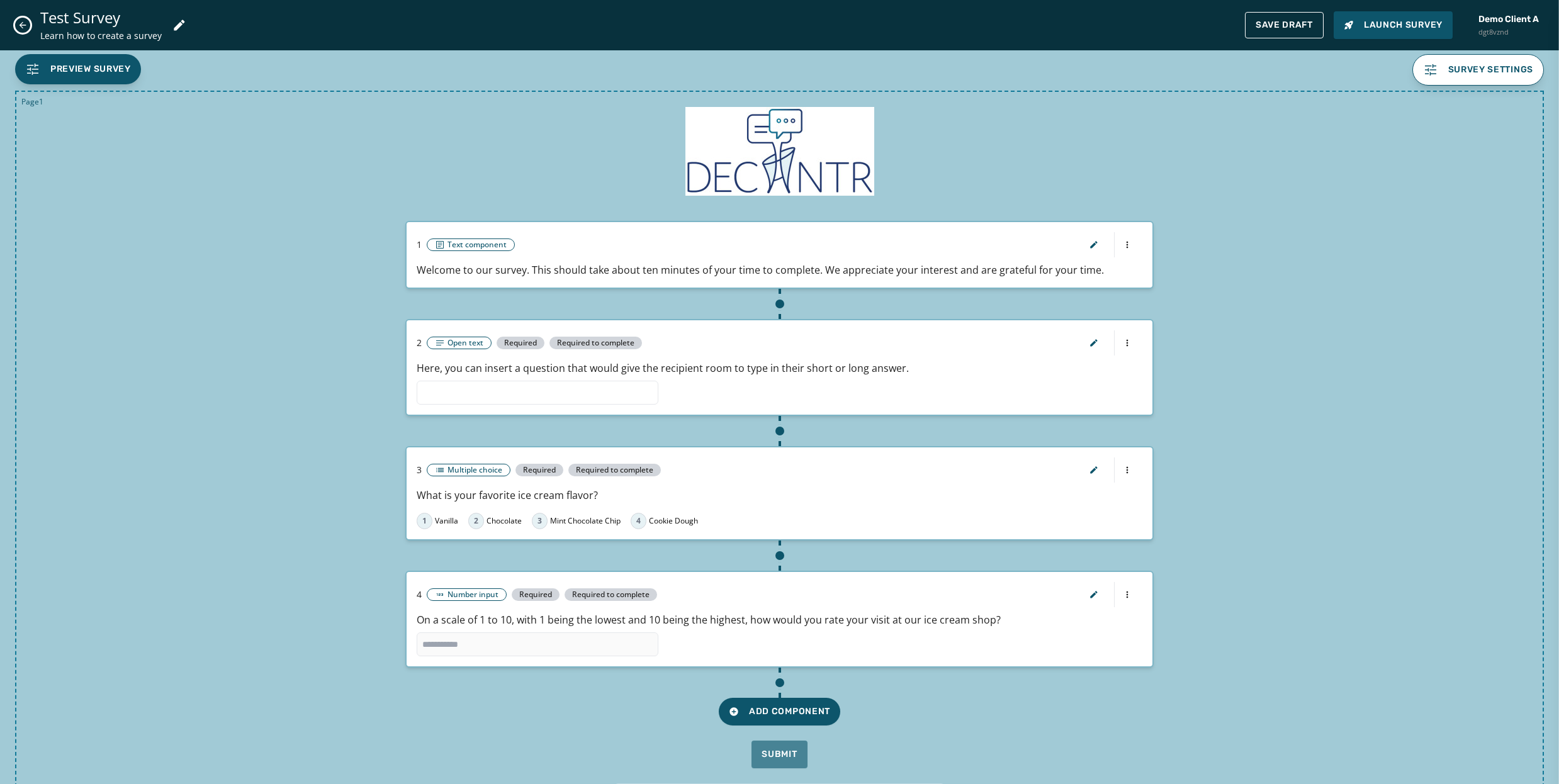
scroll to position [70, 0]
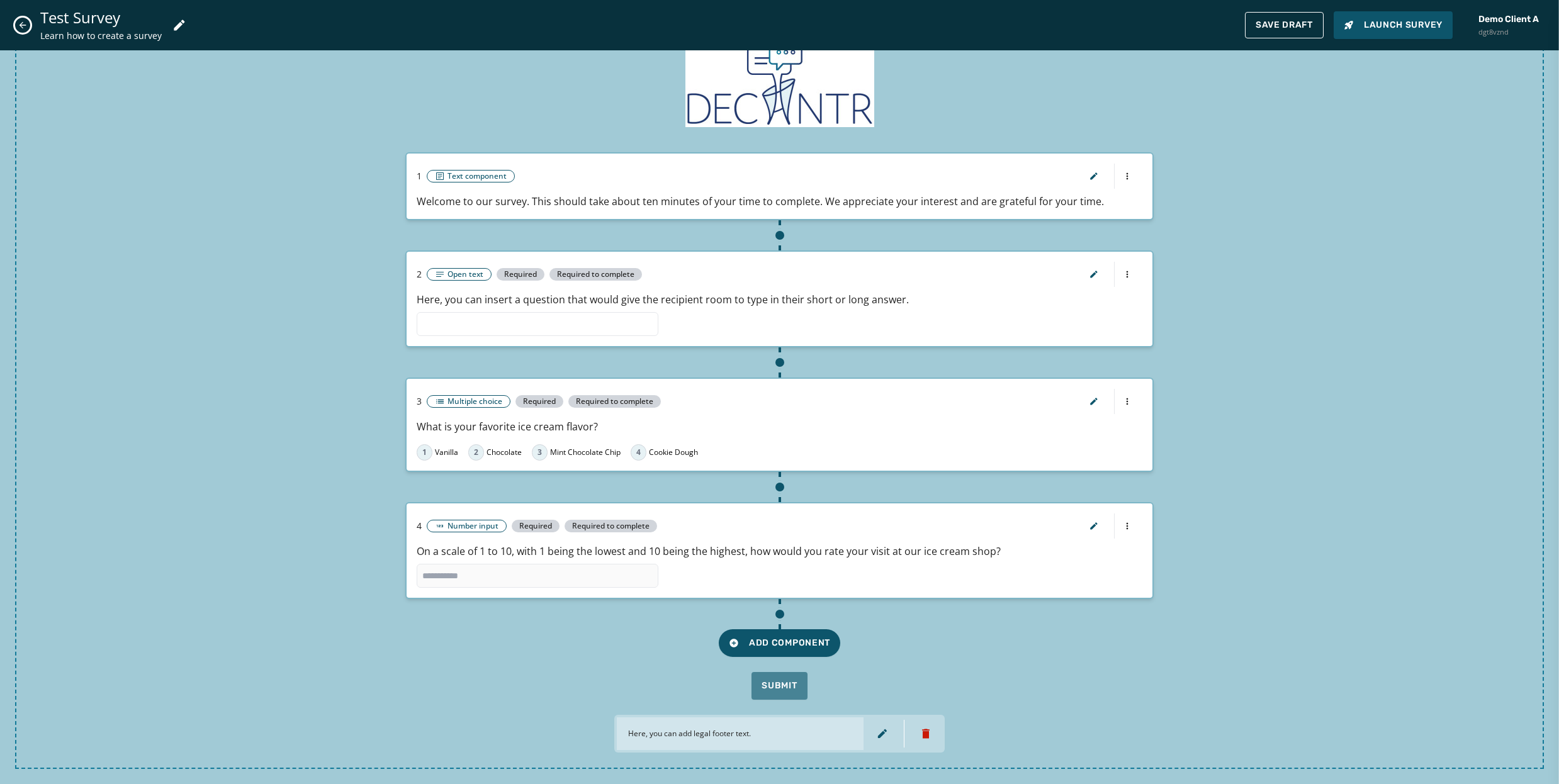
click at [16, 22] on button "Close admin drawer" at bounding box center [23, 25] width 15 height 15
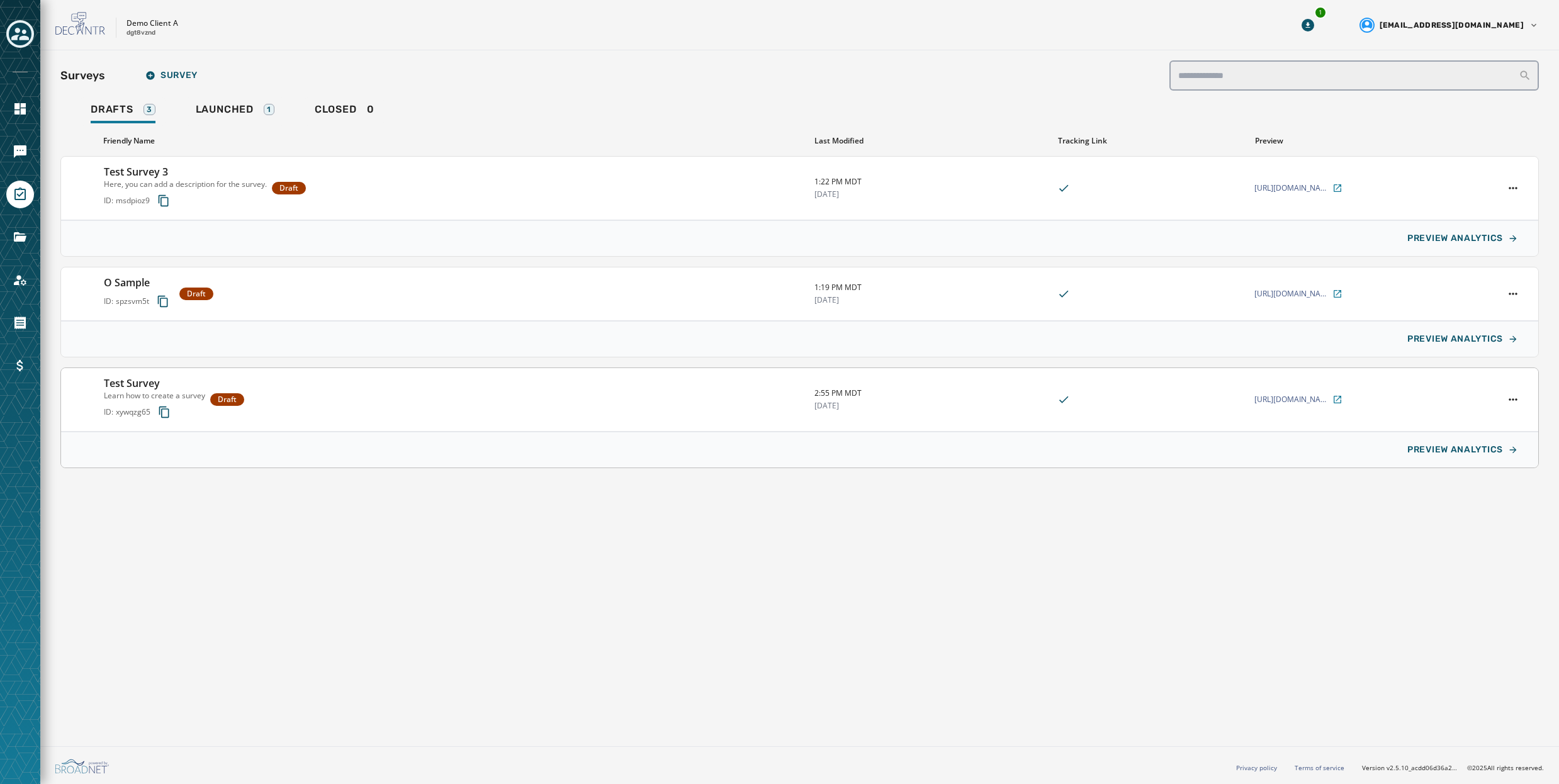
scroll to position [0, 0]
click at [23, 149] on icon "Navigate to Messaging" at bounding box center [20, 152] width 13 height 13
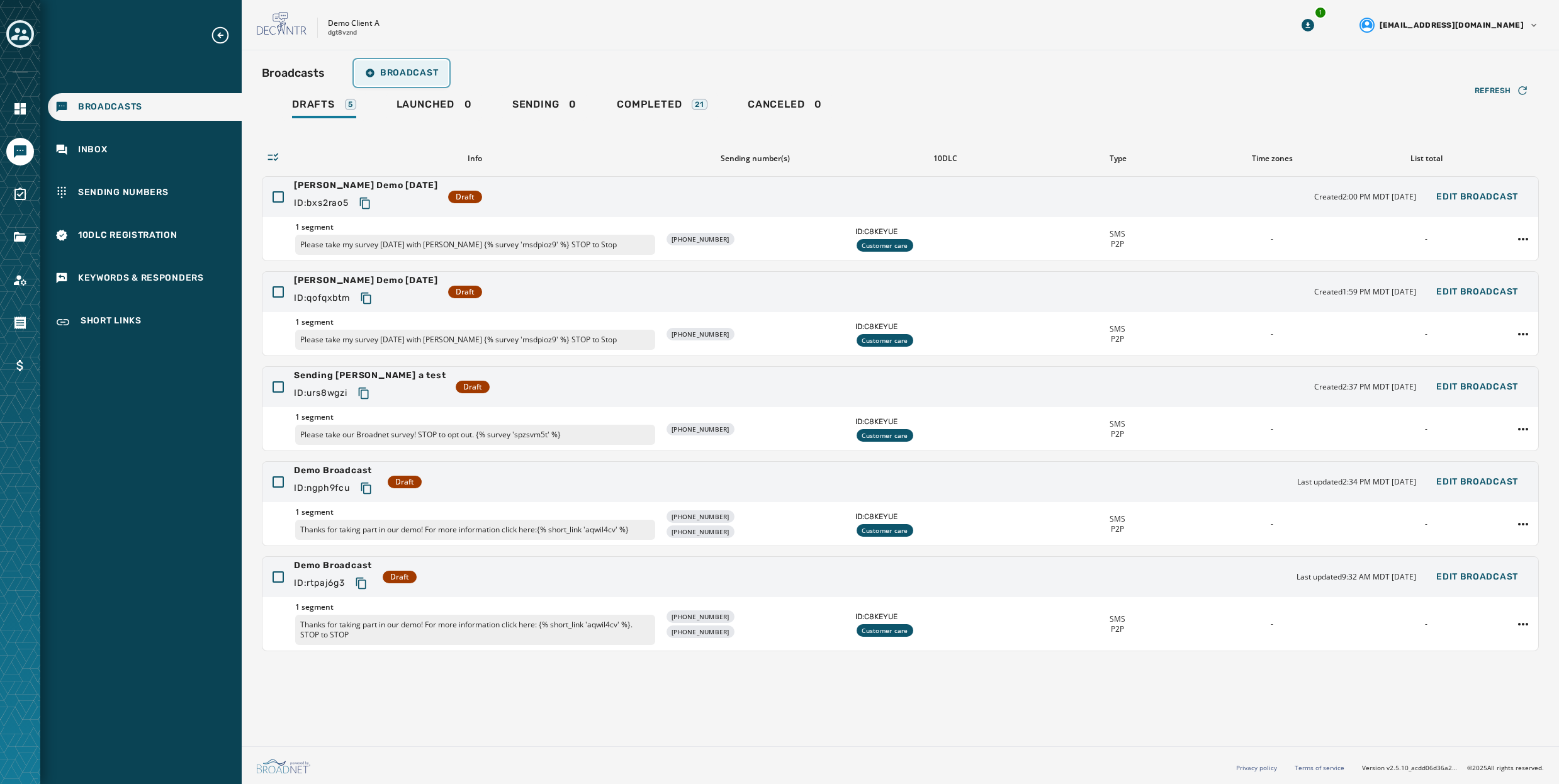
click at [393, 68] on span "Broadcast" at bounding box center [401, 73] width 73 height 10
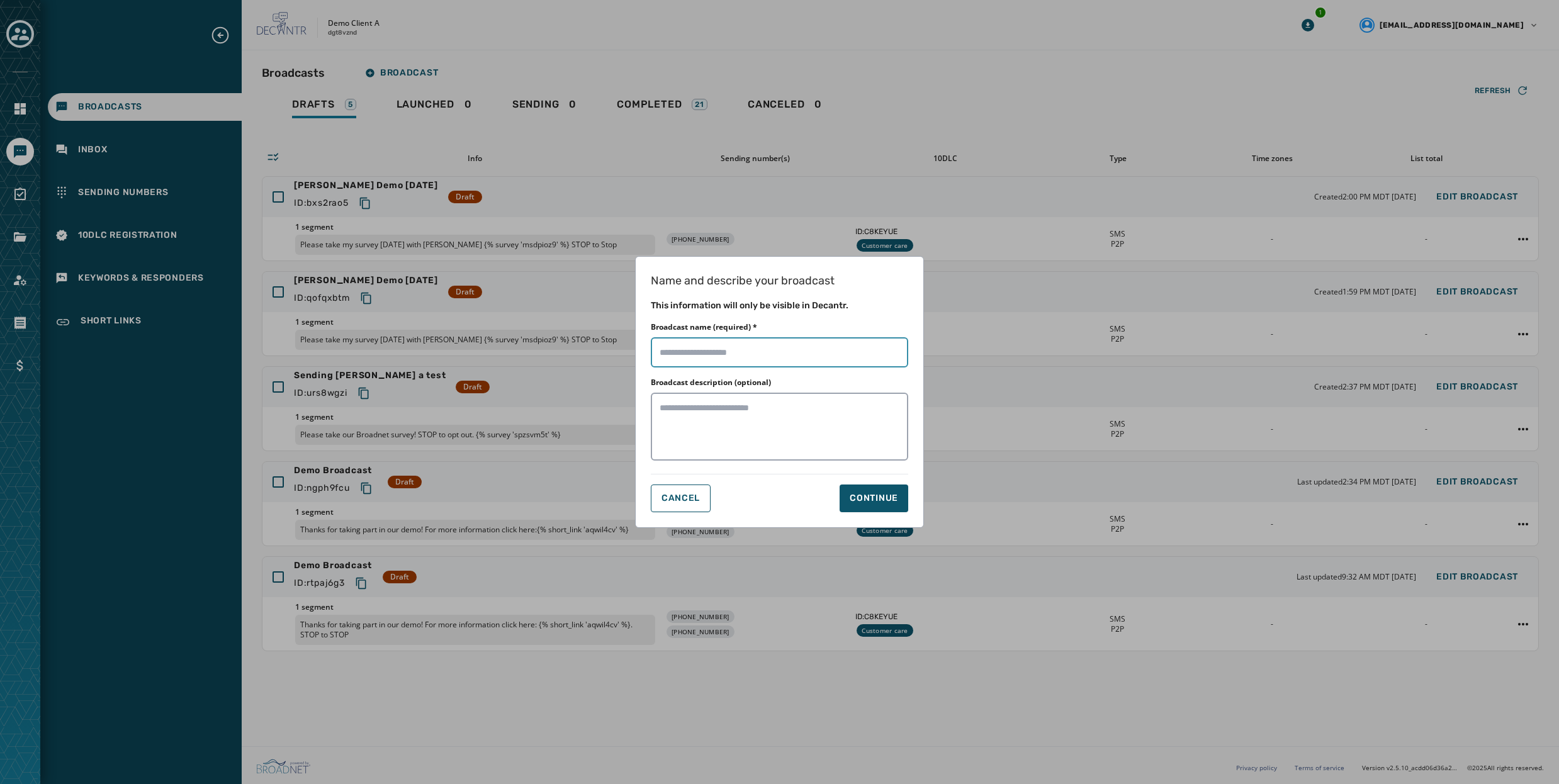
click at [750, 359] on input "Broadcast name (required) *" at bounding box center [780, 352] width 257 height 30
type input "**********"
click at [859, 487] on button "Continue" at bounding box center [874, 498] width 69 height 27
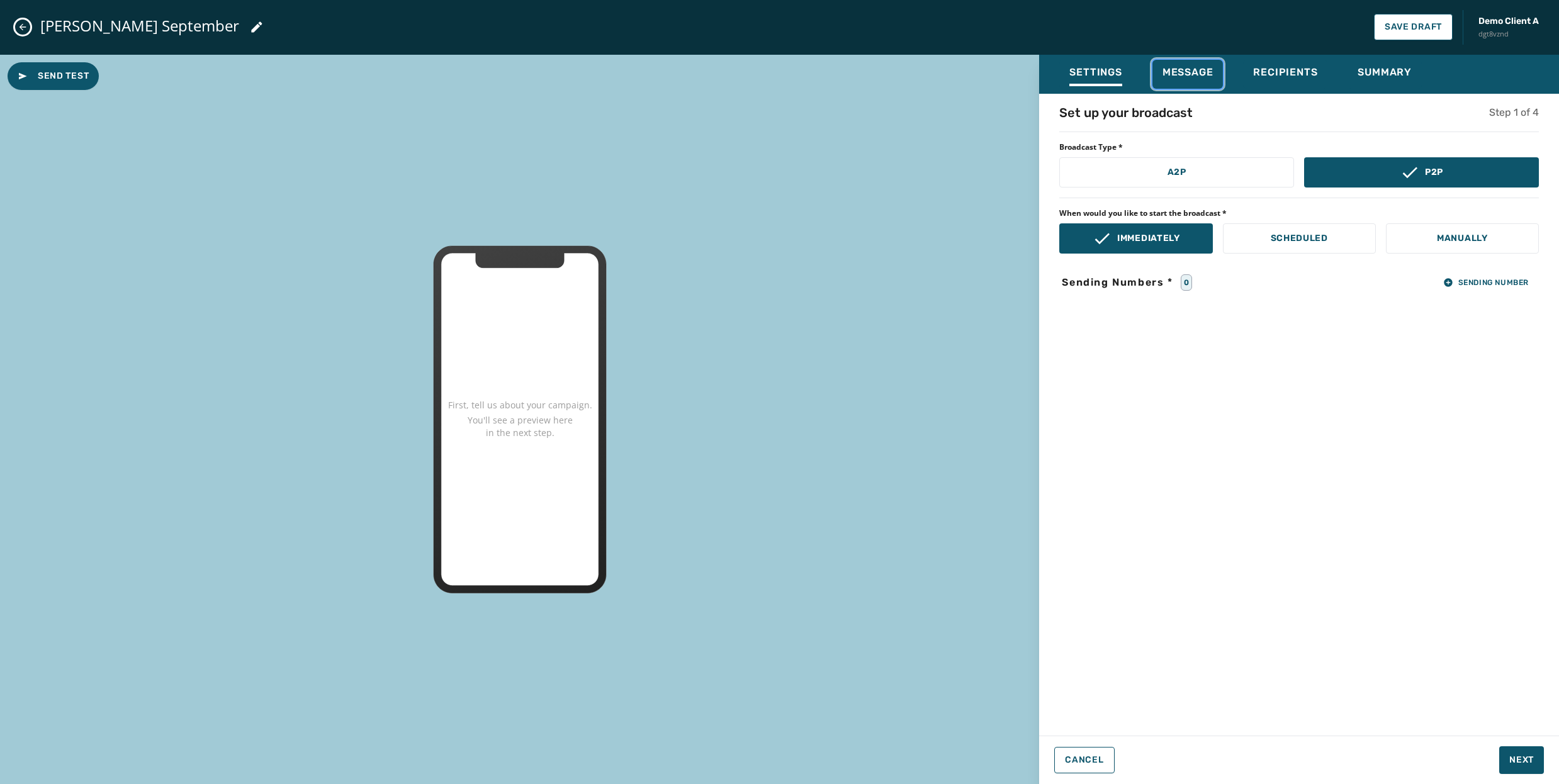
drag, startPoint x: 1195, startPoint y: 67, endPoint x: 1192, endPoint y: 93, distance: 26.2
click at [1193, 69] on span "Message" at bounding box center [1188, 73] width 51 height 13
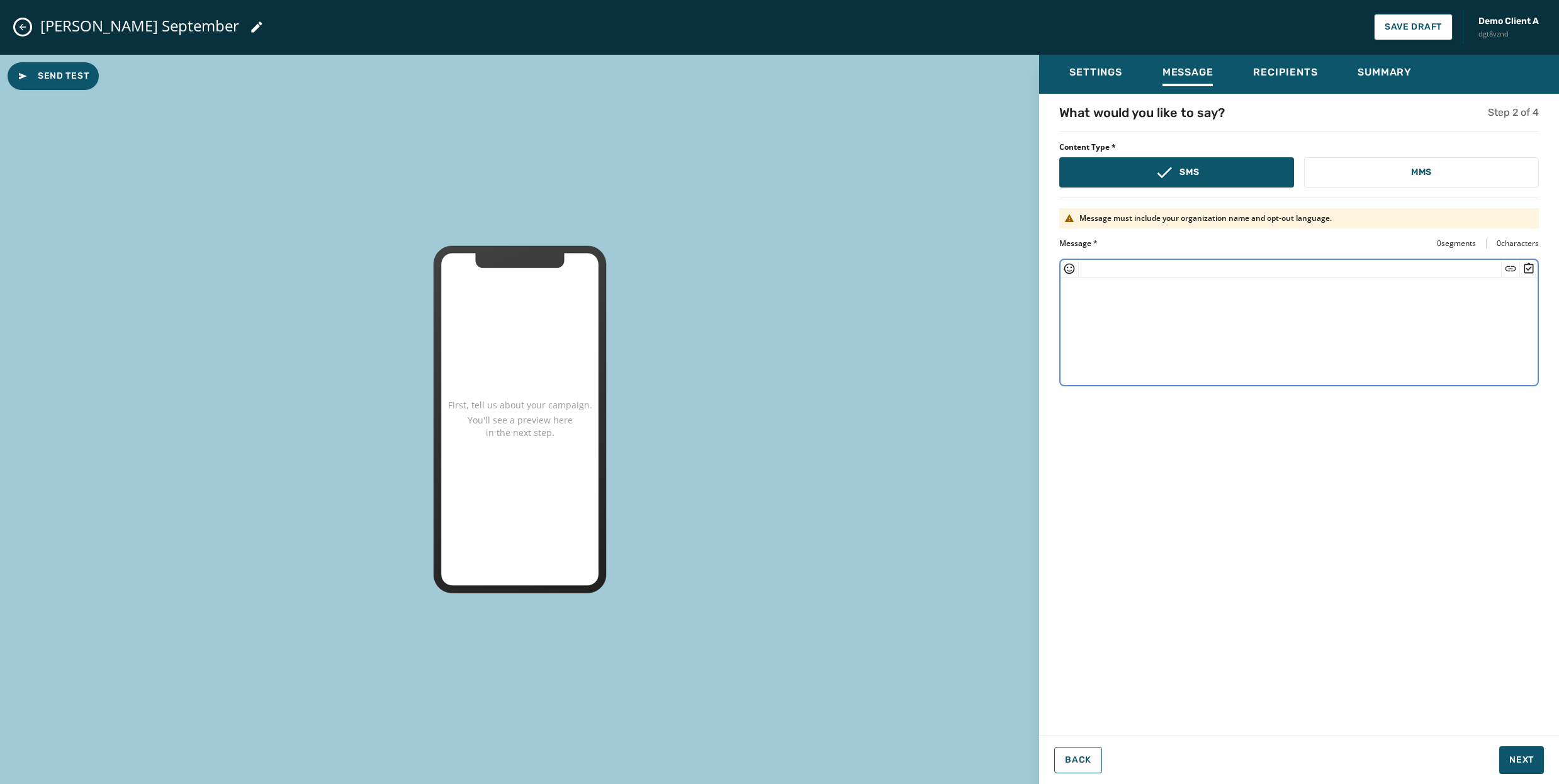
click at [1202, 300] on textarea at bounding box center [1298, 330] width 477 height 103
click at [1532, 268] on icon "Insert Survey" at bounding box center [1529, 269] width 13 height 13
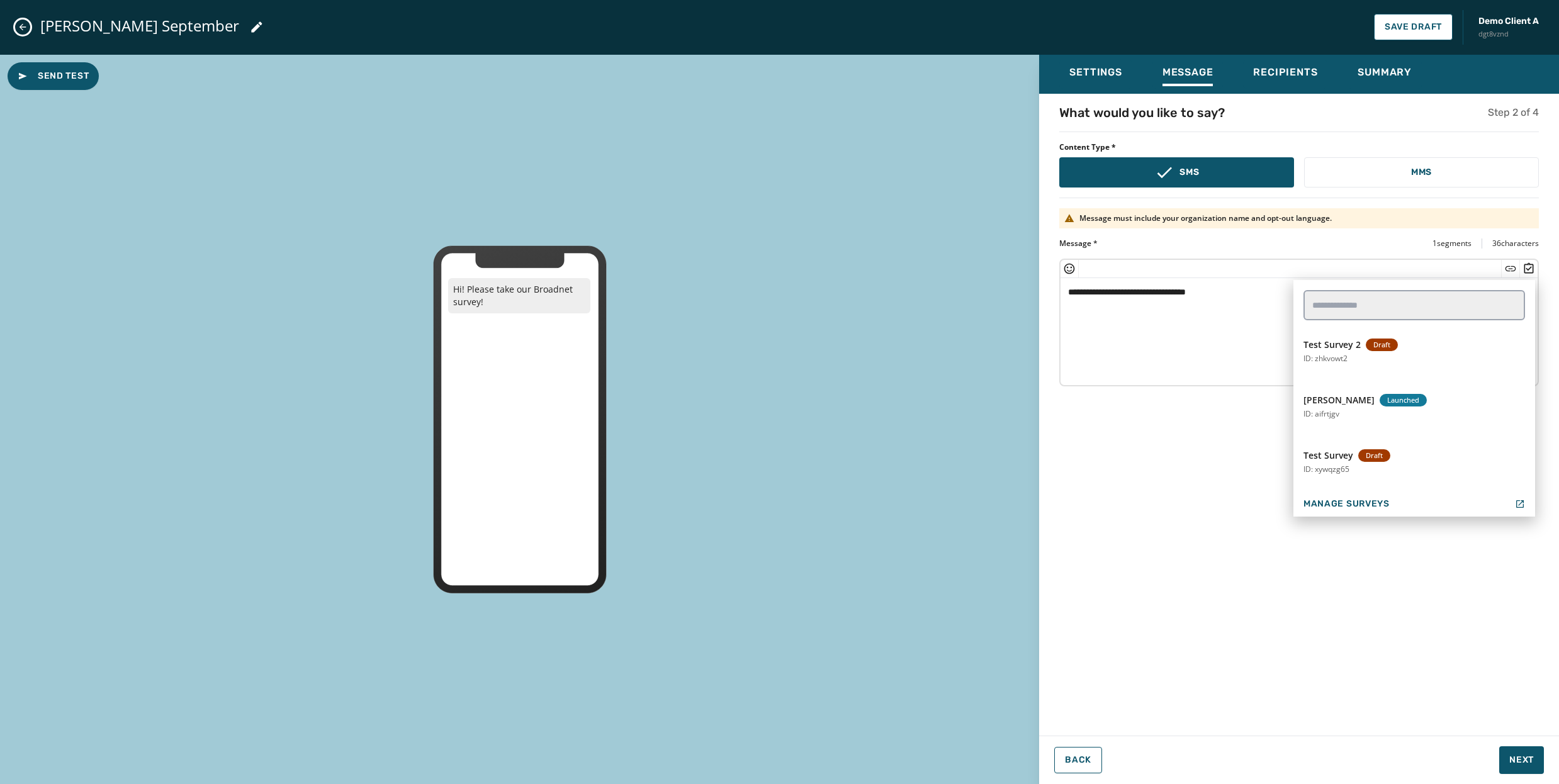
scroll to position [171, 0]
click at [1149, 323] on textarea "**********" at bounding box center [1298, 330] width 477 height 103
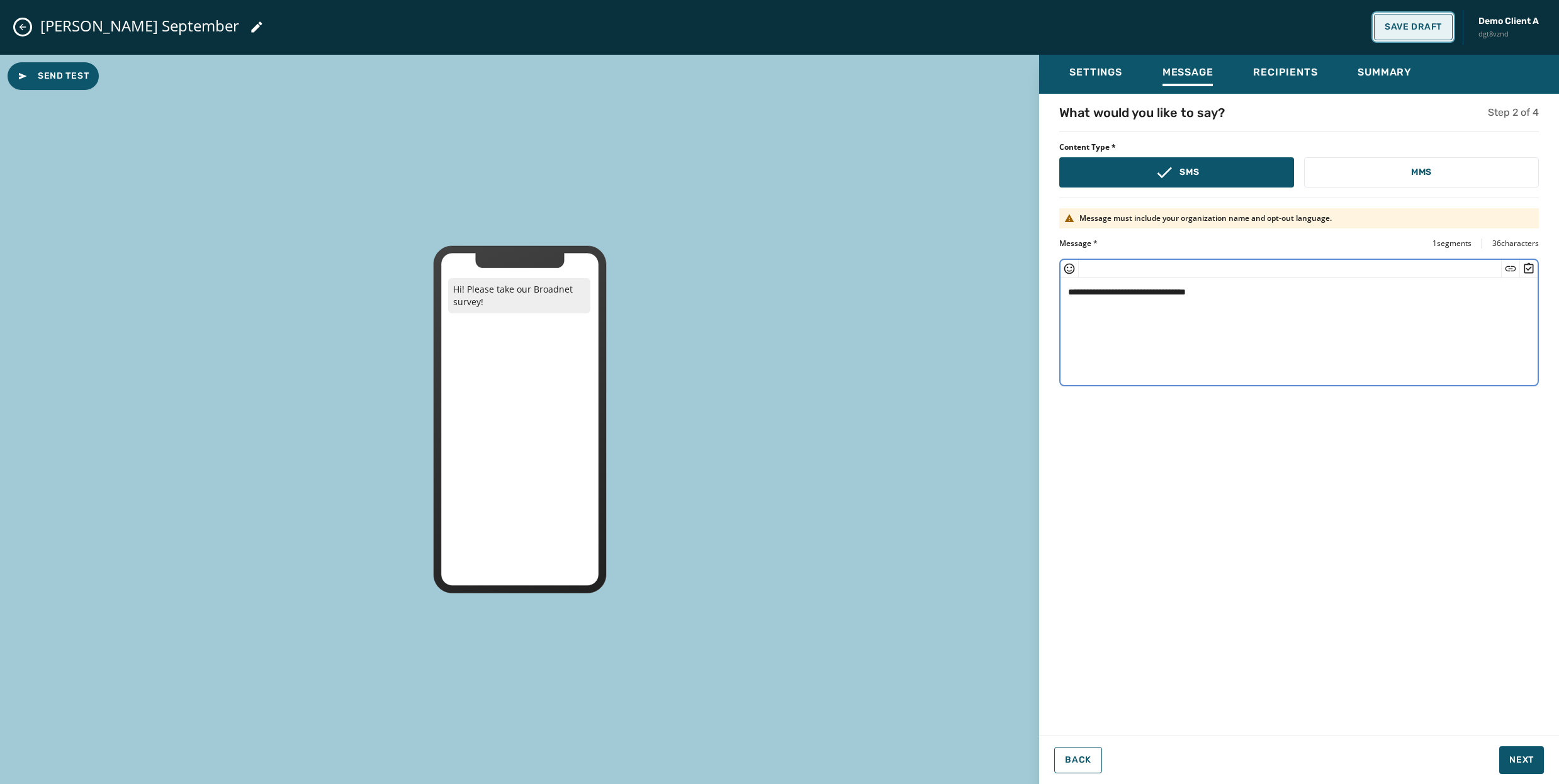
click at [1410, 23] on span "Save Draft" at bounding box center [1413, 27] width 57 height 10
type textarea "**********"
click at [249, 25] on icon at bounding box center [257, 27] width 15 height 15
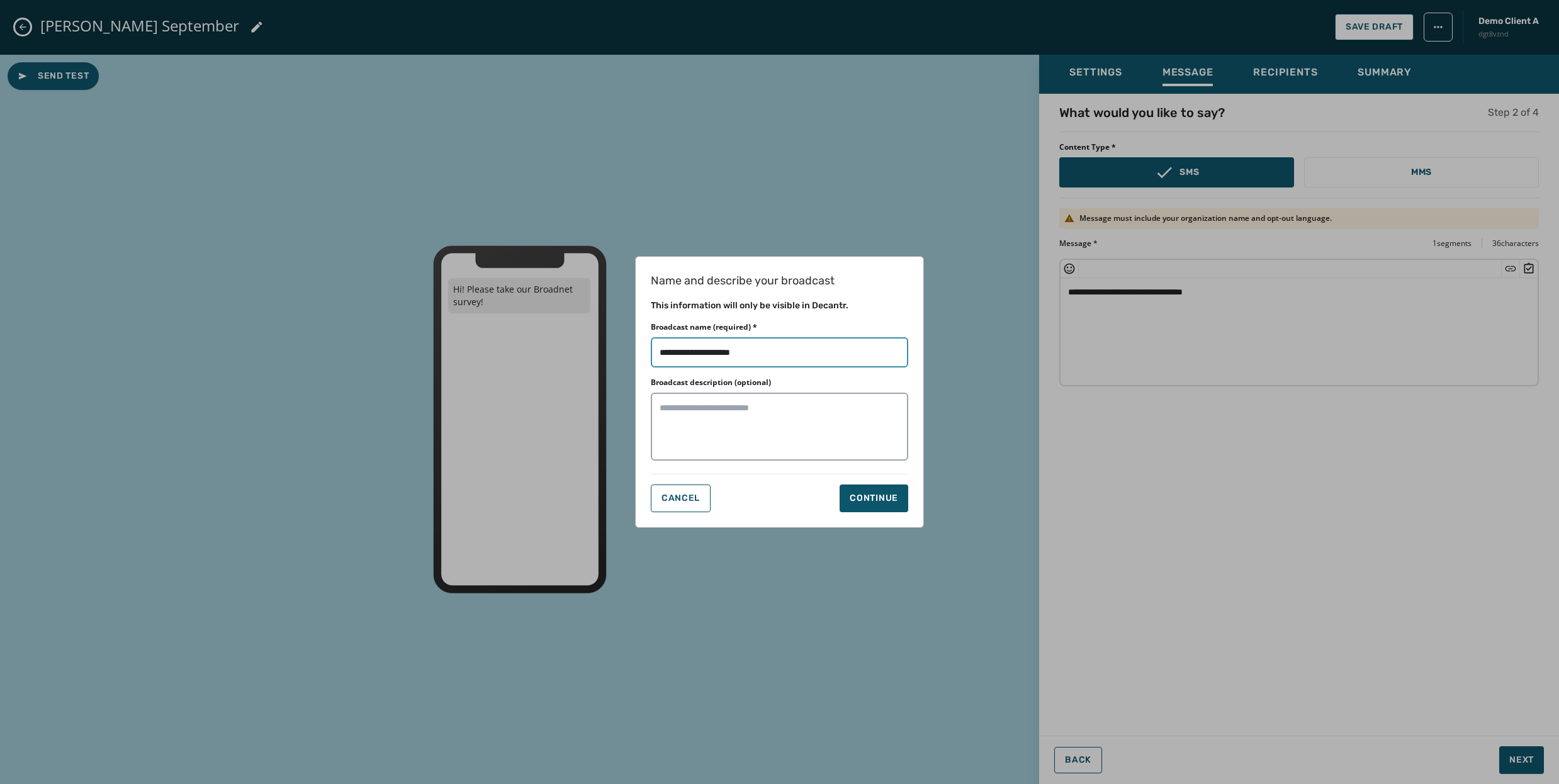
click at [803, 348] on input "Broadcast name (required) *" at bounding box center [780, 352] width 257 height 30
type input "**********"
click at [854, 499] on div "Continue" at bounding box center [874, 498] width 48 height 13
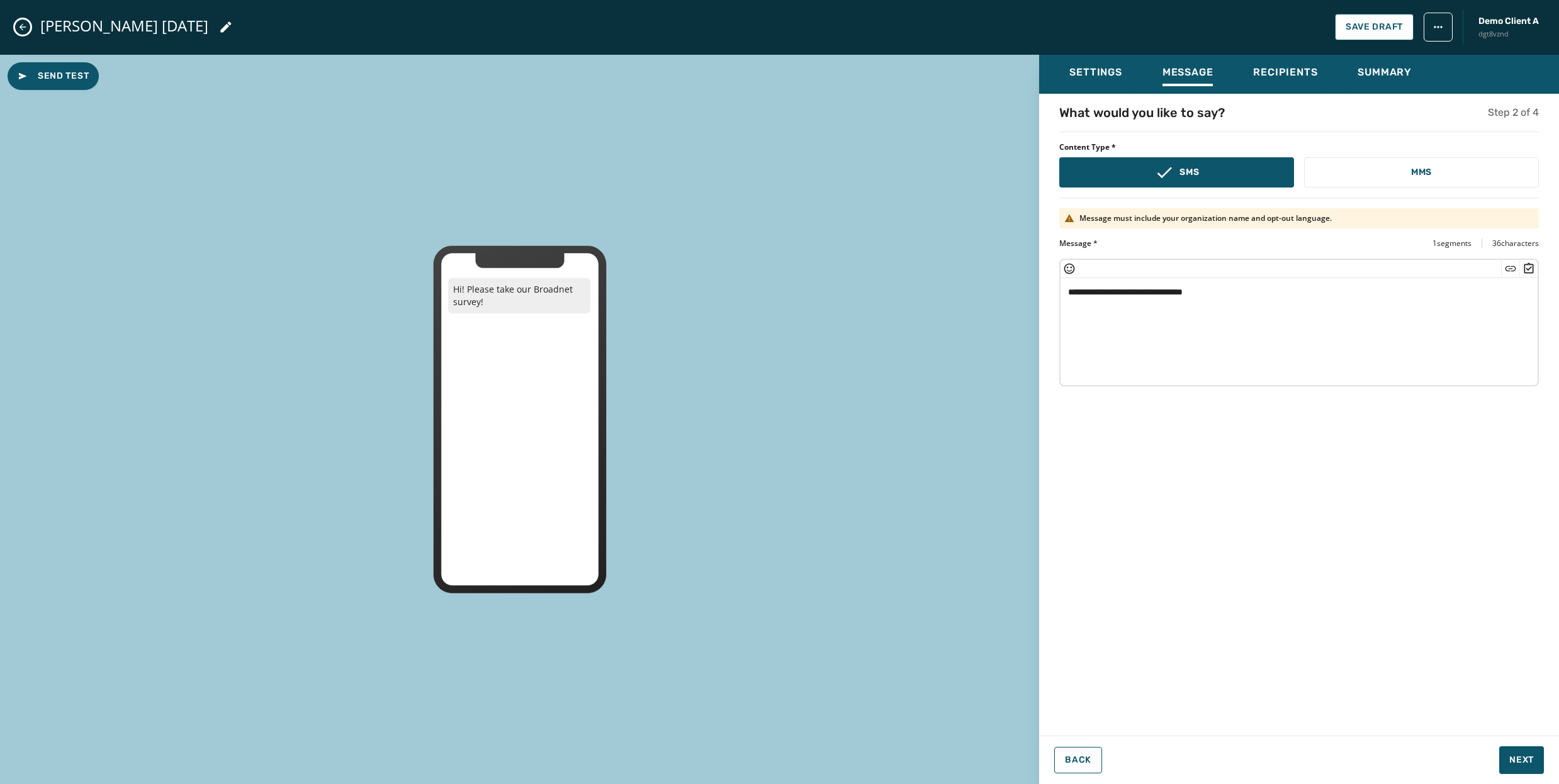
click at [24, 24] on icon "Close admin drawer" at bounding box center [23, 27] width 10 height 10
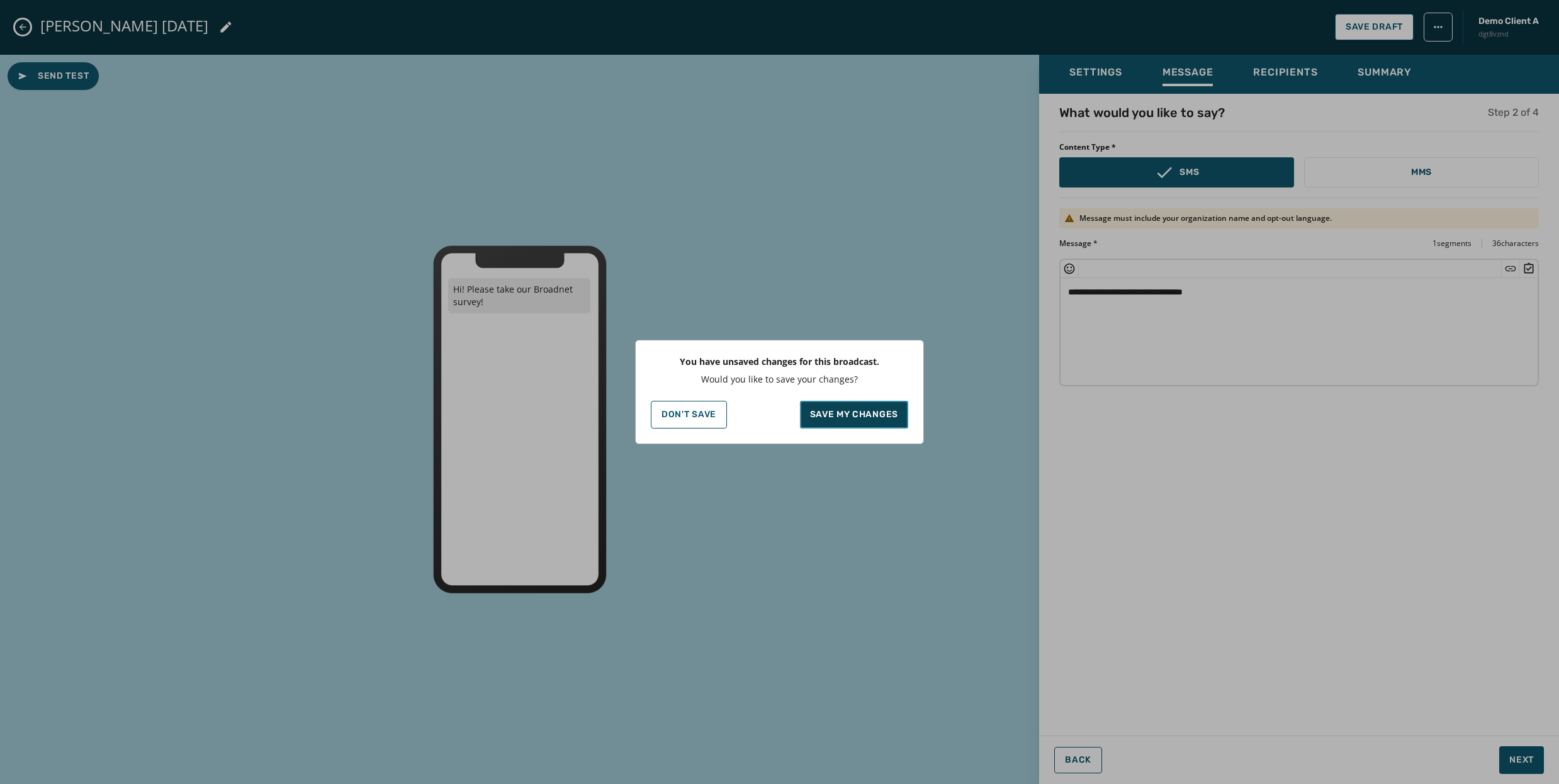
click at [864, 418] on p "Save my changes" at bounding box center [855, 415] width 89 height 13
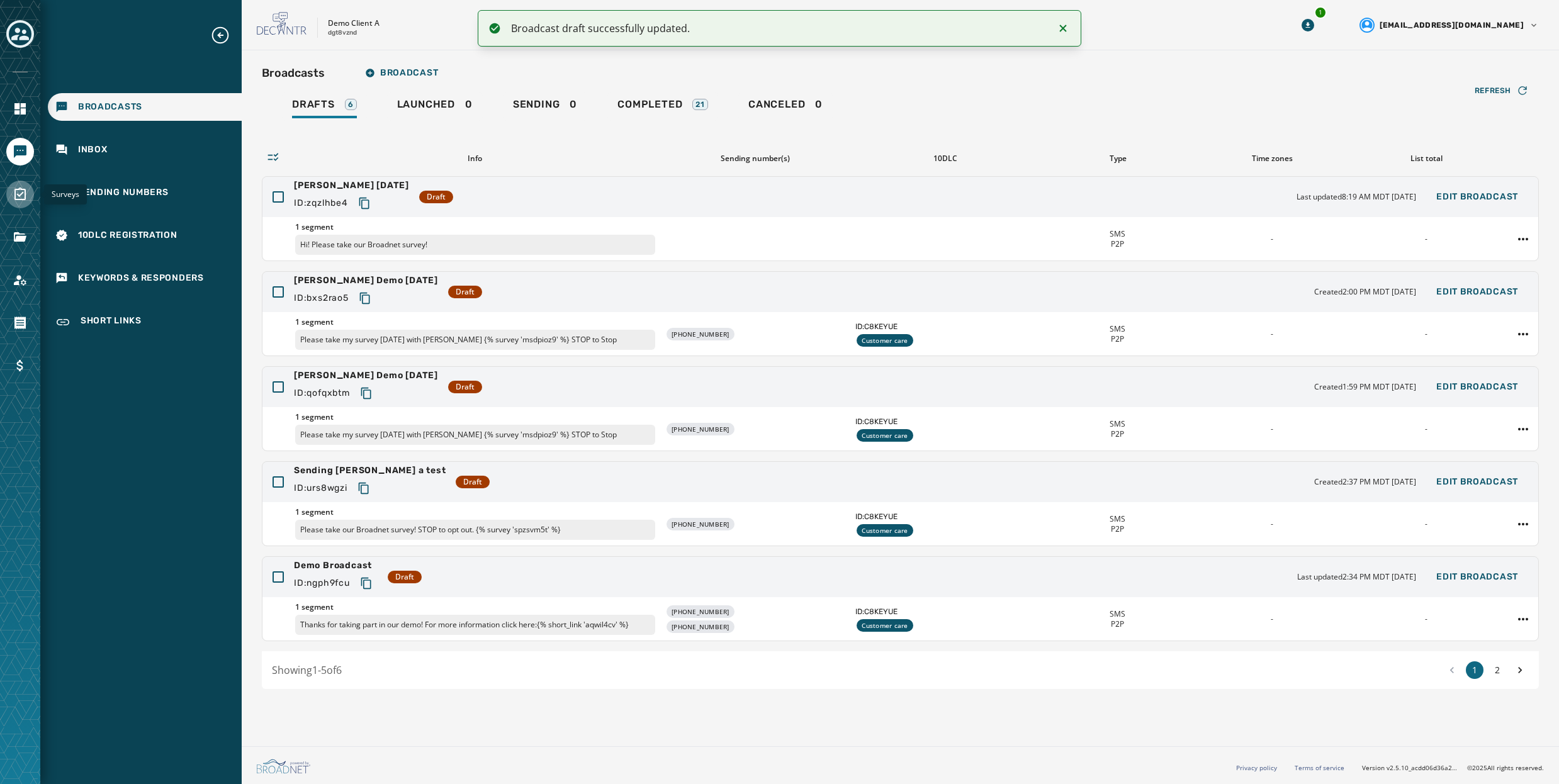
click at [19, 190] on icon "Navigate to Surveys" at bounding box center [20, 194] width 15 height 15
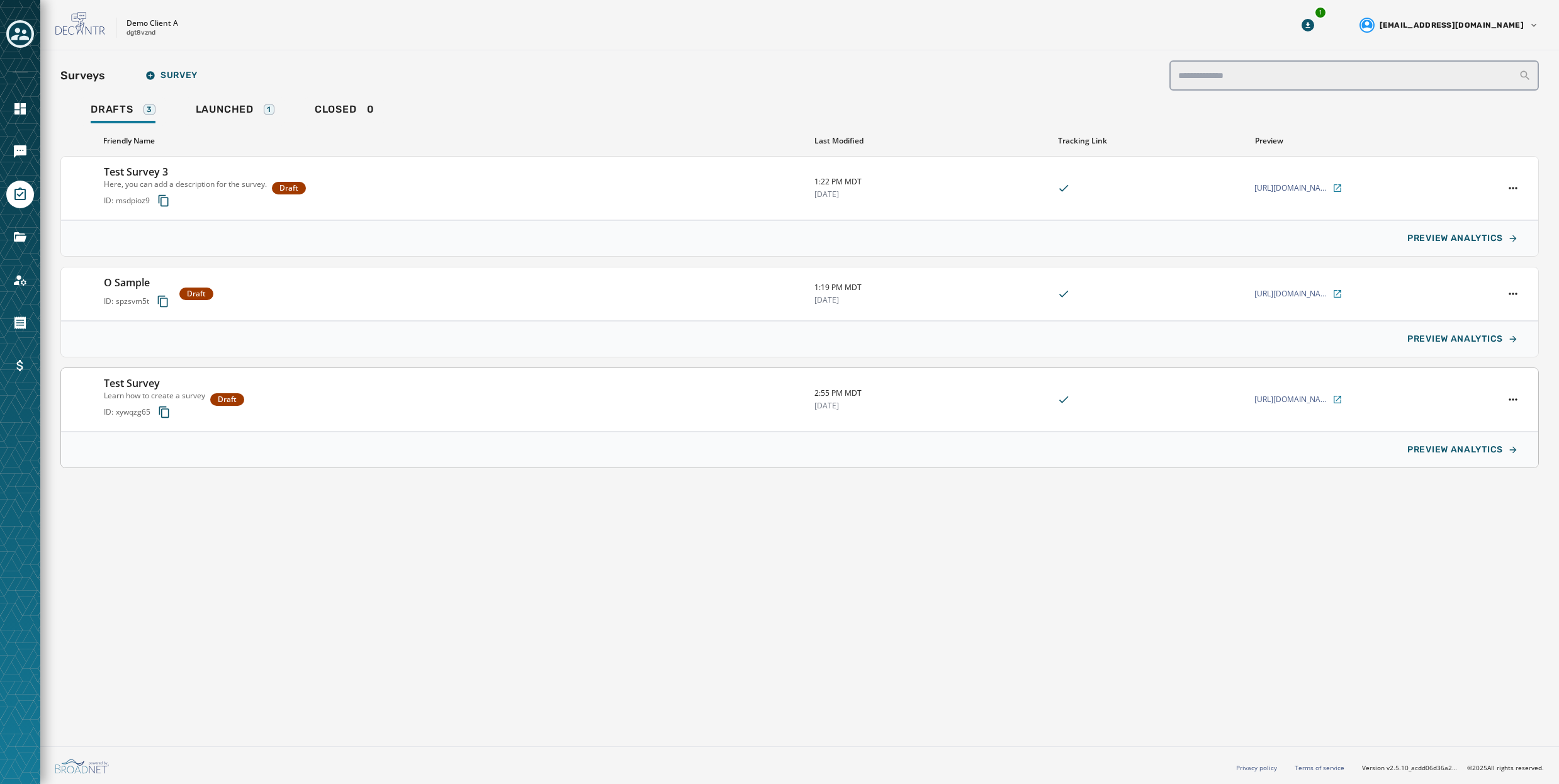
click at [384, 392] on div "Test Survey Learn how to create a survey ID: xywqzg65 Draft" at bounding box center [454, 399] width 700 height 48
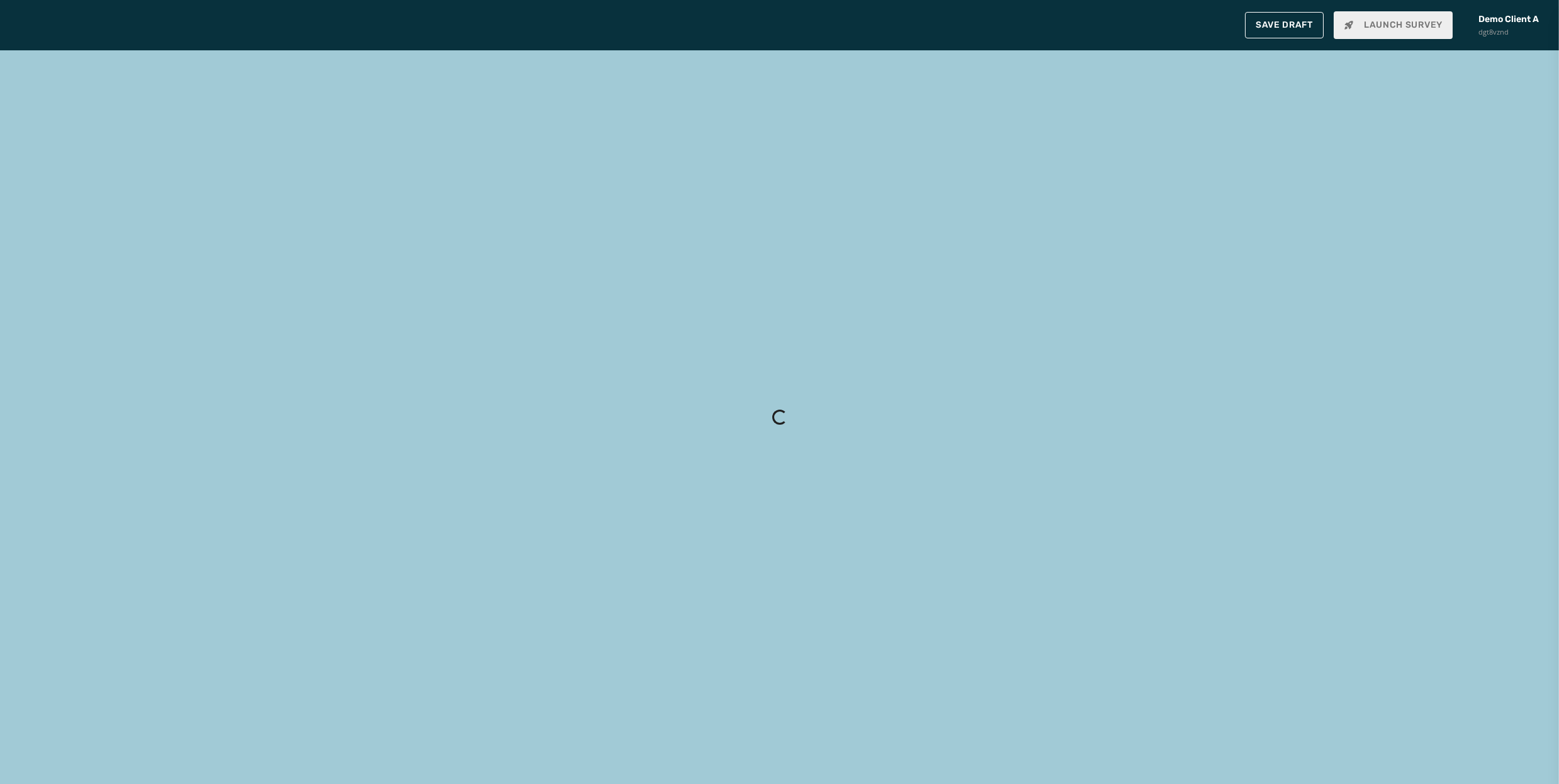
type input "**********"
type textarea "**********"
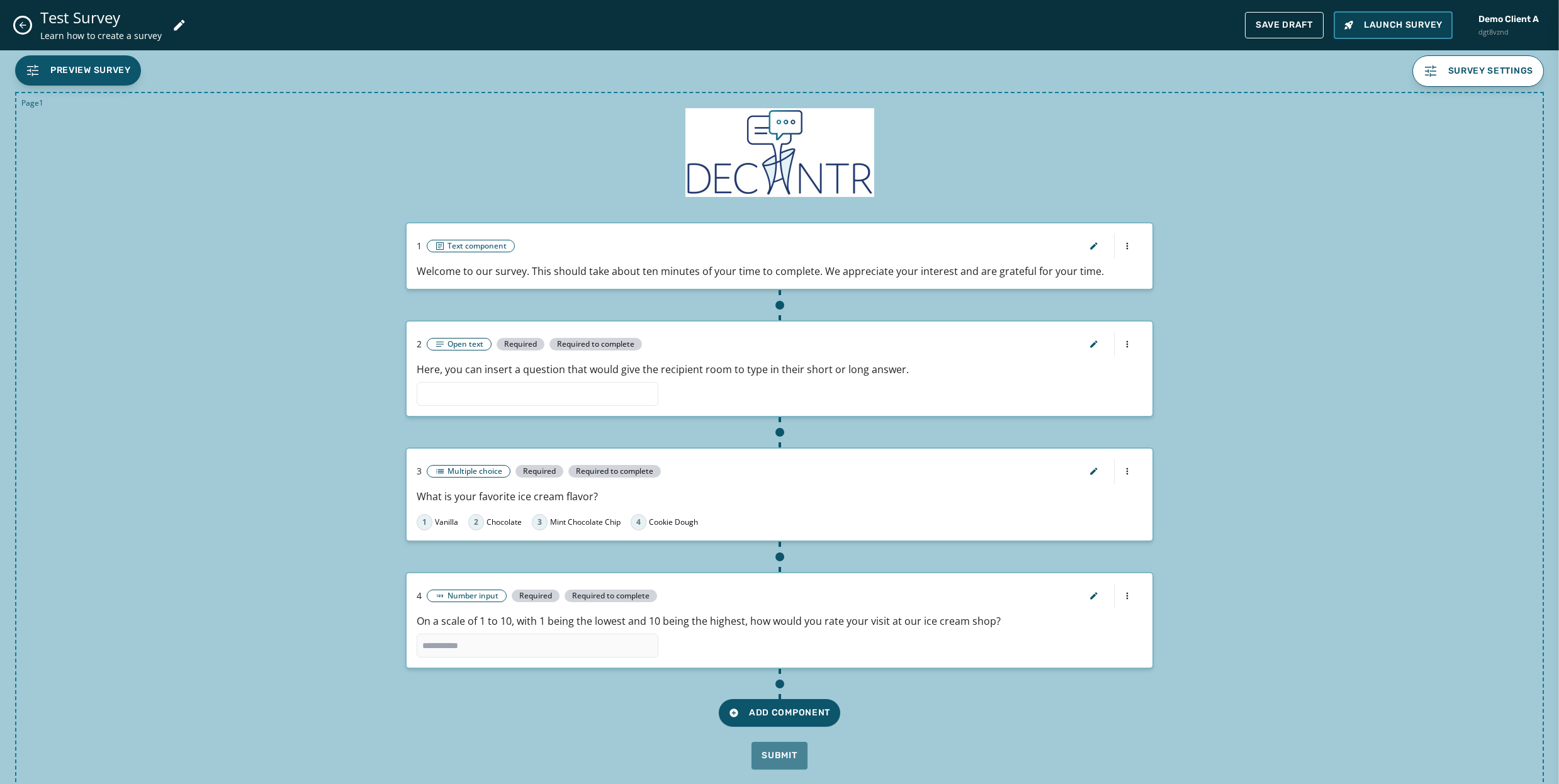
click at [1380, 27] on span "Launch Survey" at bounding box center [1393, 25] width 98 height 13
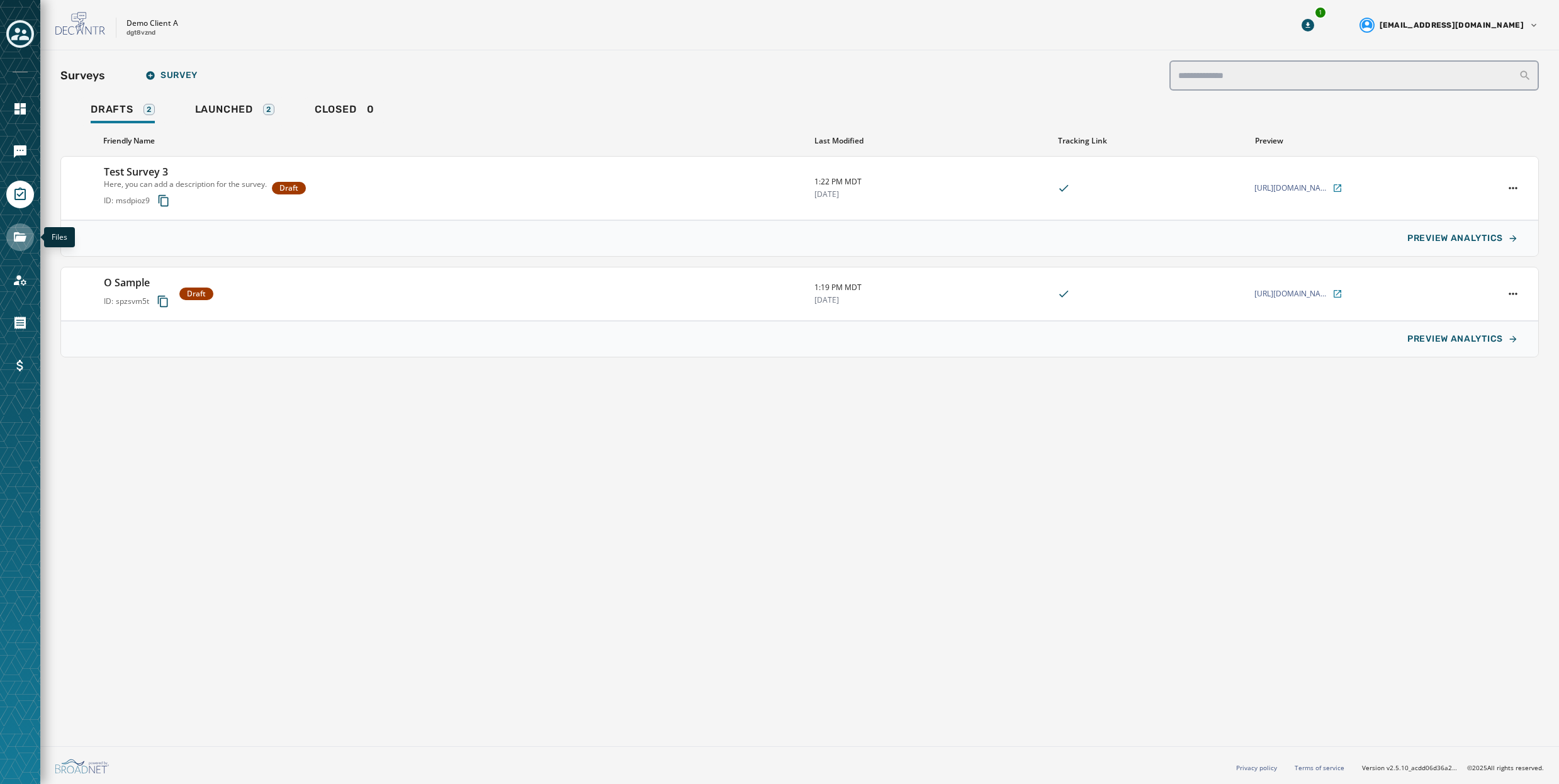
click at [14, 233] on icon "Navigate to Files" at bounding box center [20, 237] width 13 height 10
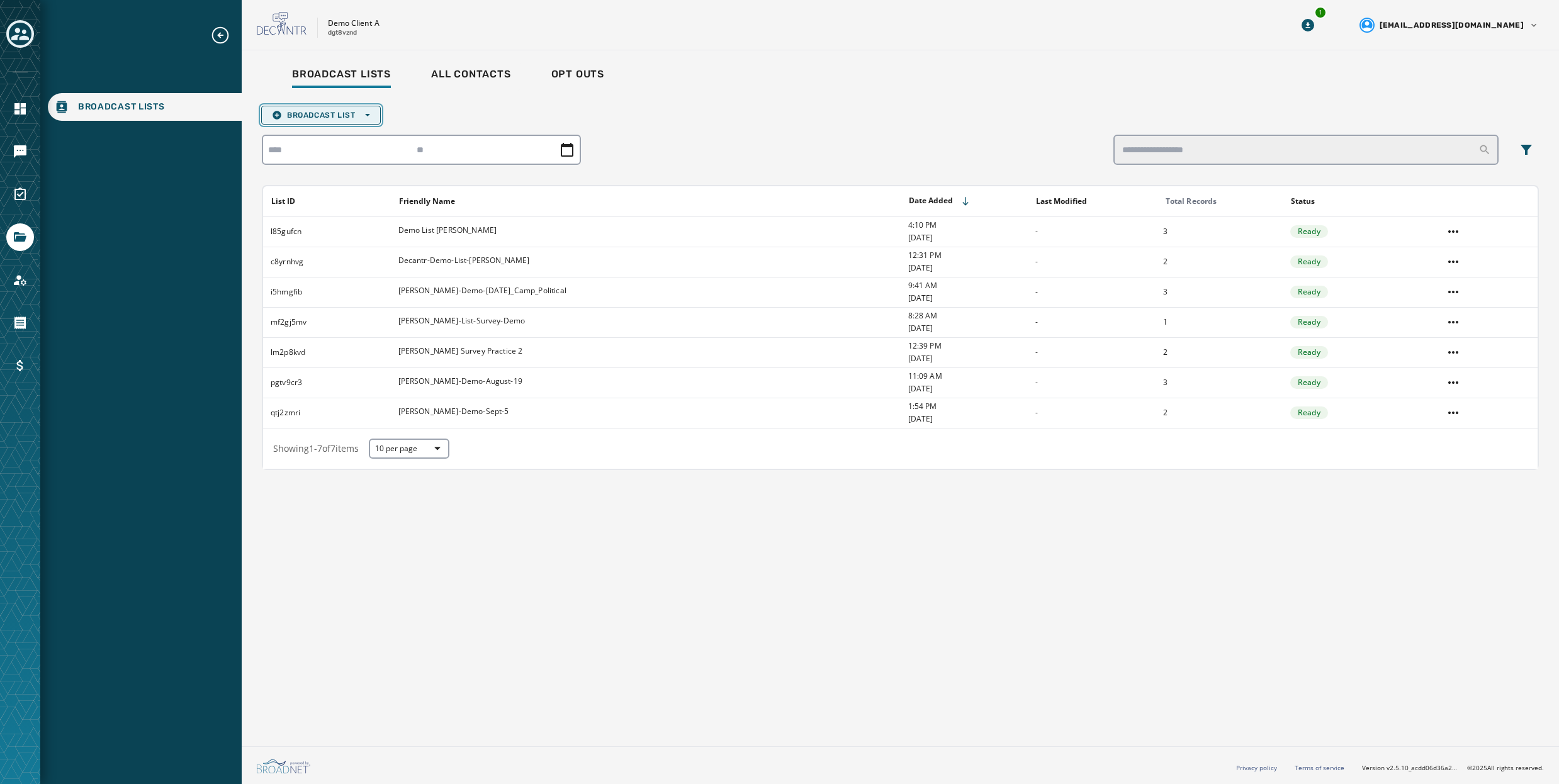
click at [370, 115] on button "Broadcast List Open options" at bounding box center [321, 115] width 119 height 19
click at [299, 133] on span "Upload List" at bounding box center [321, 134] width 98 height 10
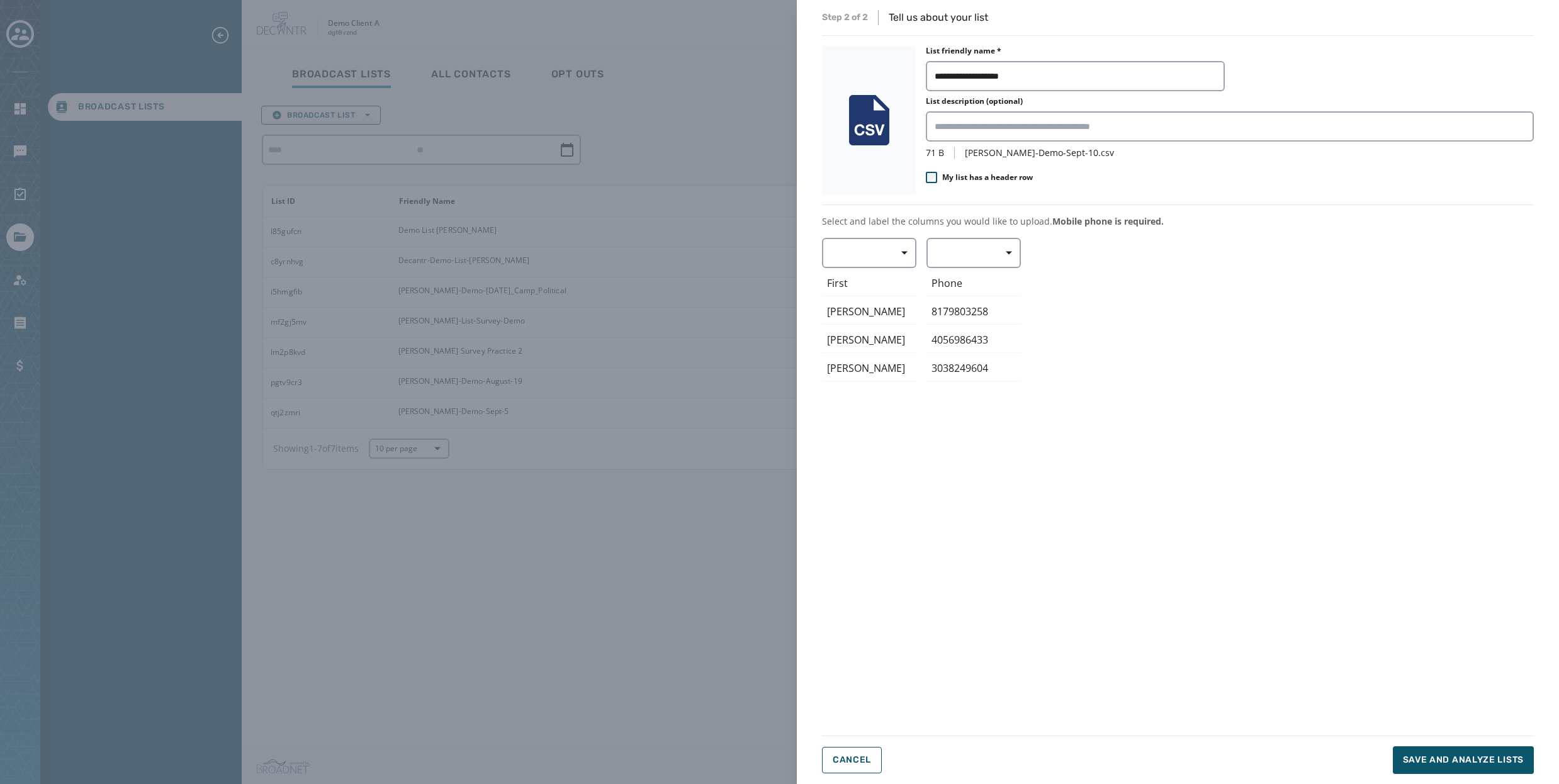
click at [938, 177] on label "My list has a header row" at bounding box center [979, 177] width 107 height 11
click at [899, 256] on span "button" at bounding box center [900, 252] width 30 height 25
click at [866, 325] on span "First Name" at bounding box center [866, 327] width 58 height 13
click at [1011, 252] on icon "button" at bounding box center [1009, 253] width 6 height 3
click at [968, 282] on span "Mobile Phone" at bounding box center [971, 282] width 58 height 13
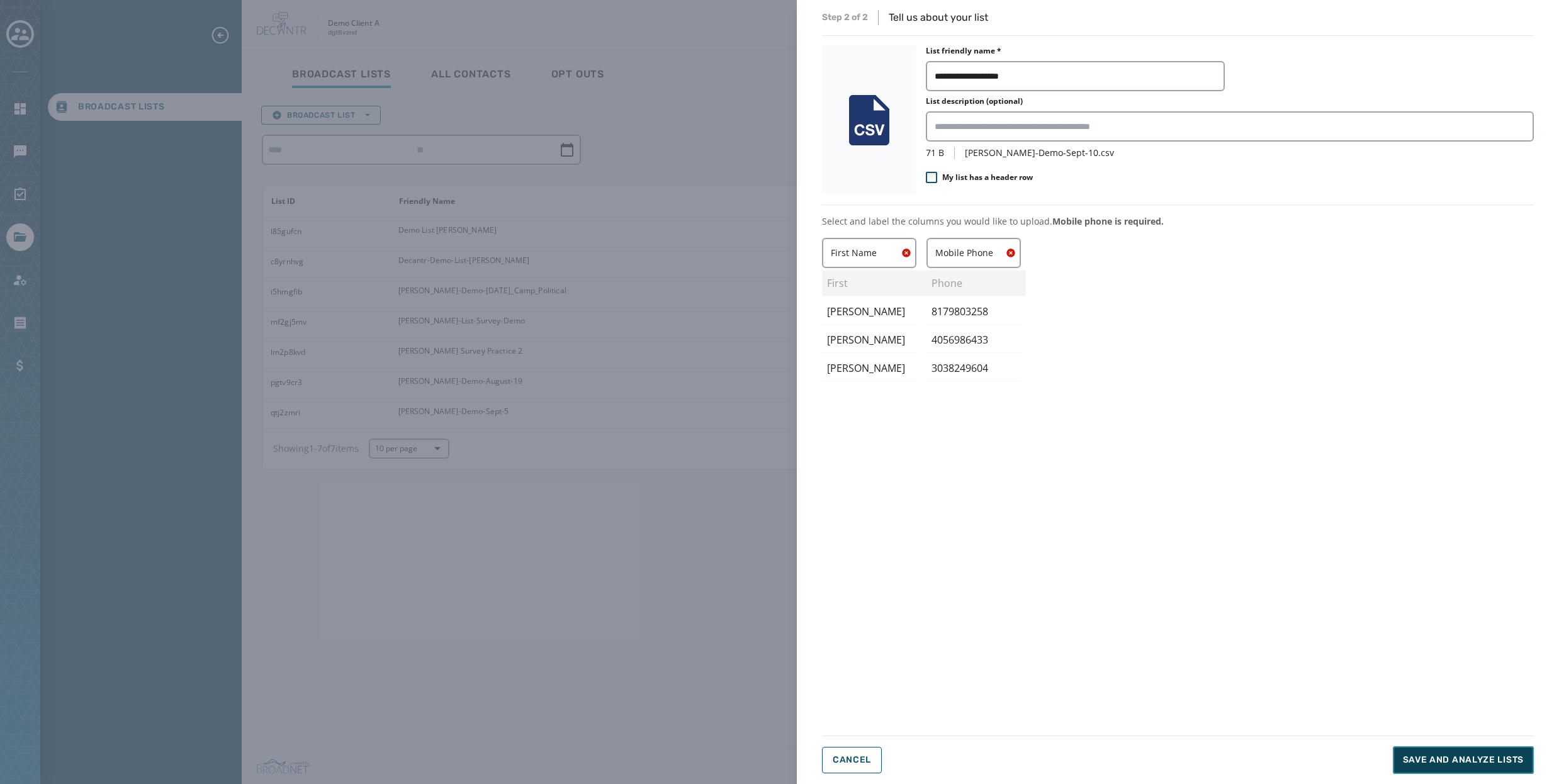
click at [1461, 763] on span "Save and analyze lists" at bounding box center [1464, 761] width 121 height 13
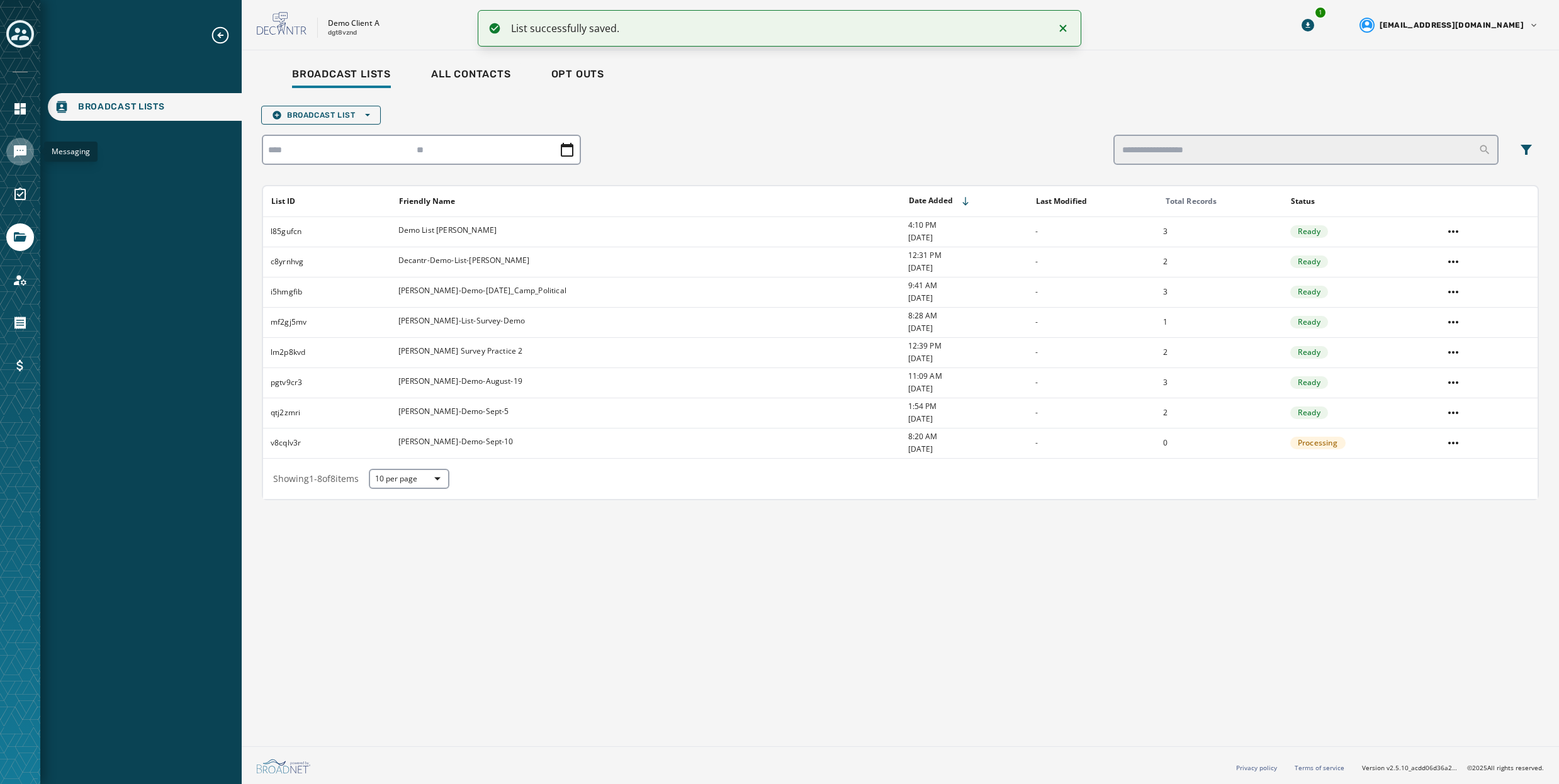
click at [19, 151] on icon "Navigate to Messaging" at bounding box center [20, 152] width 13 height 13
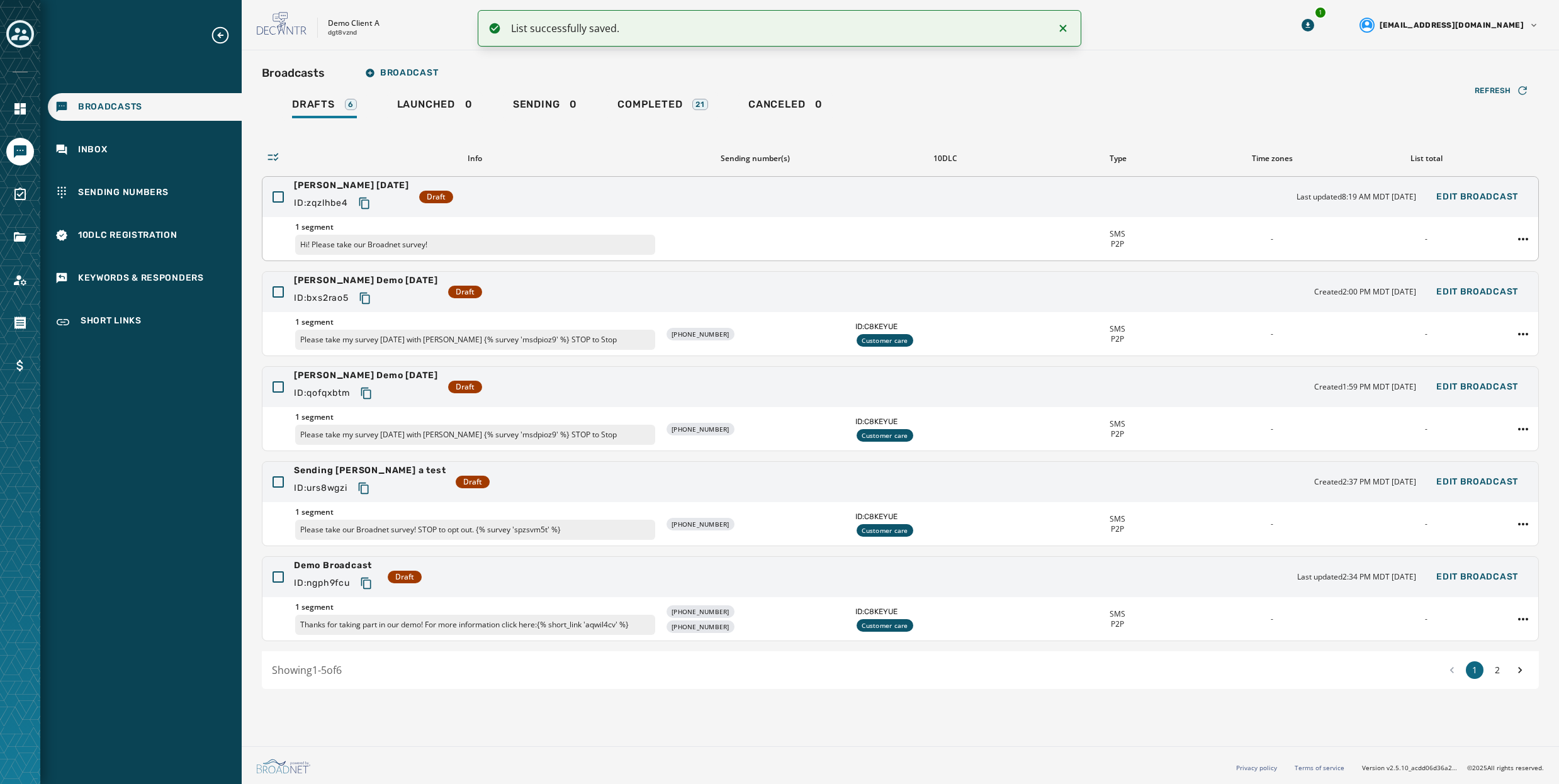
click at [586, 204] on div "Rebecca Demo September 10 ID: zqzlhbe4 Draft Last updated 8:19 AM MDT September…" at bounding box center [900, 197] width 1276 height 40
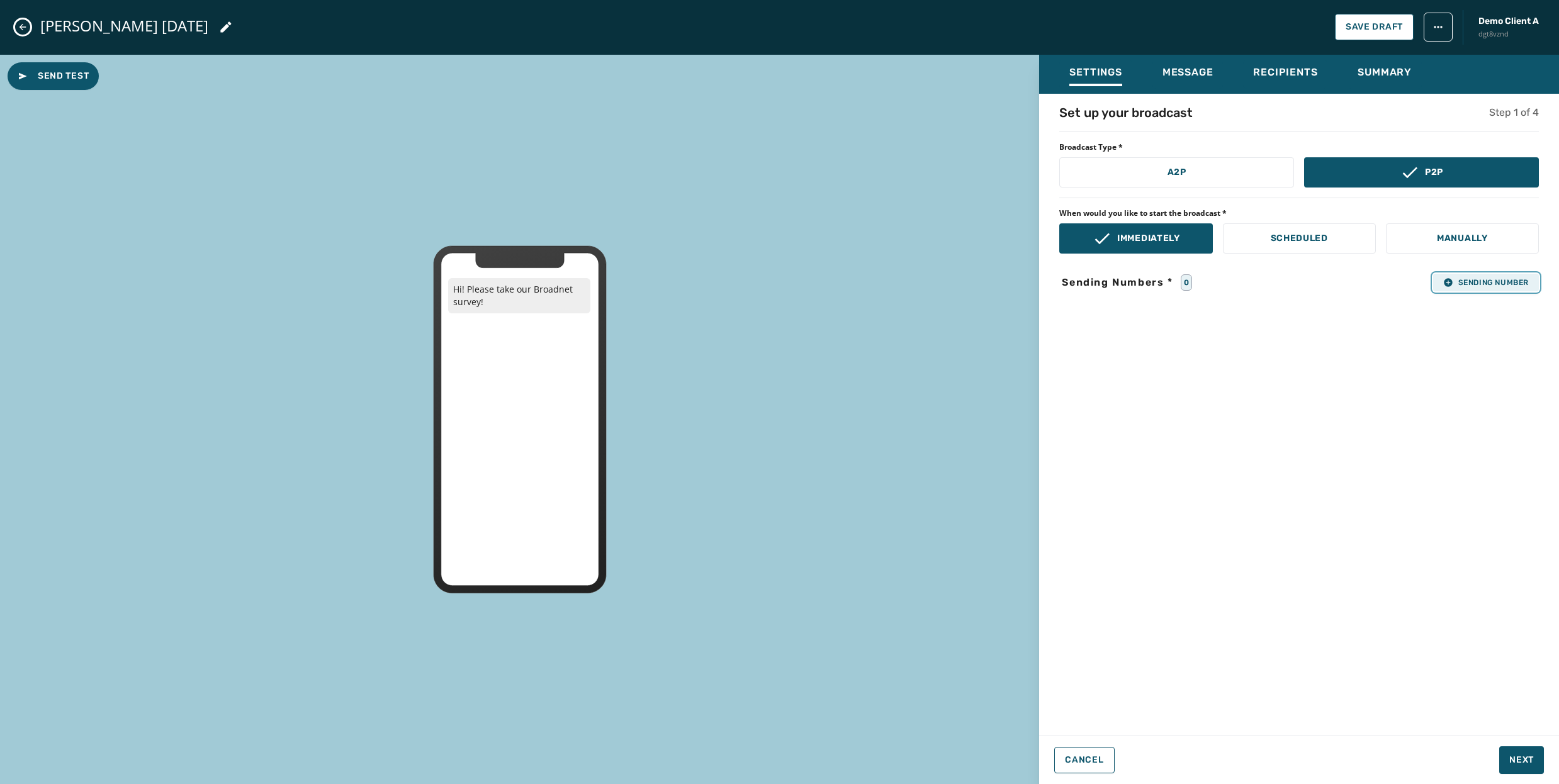
click at [1491, 285] on span "Sending Number" at bounding box center [1486, 282] width 86 height 10
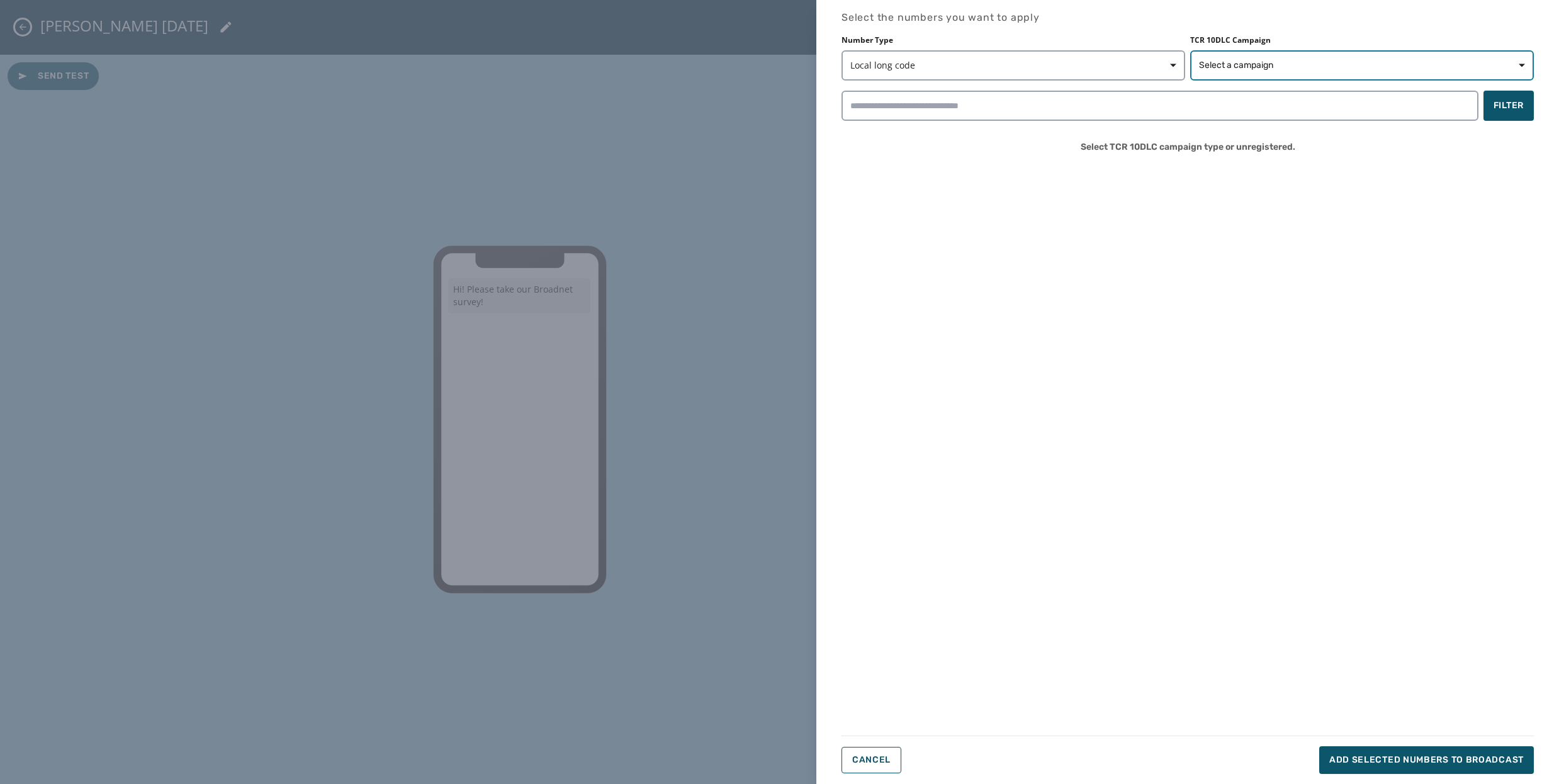
click at [1521, 63] on icon "button" at bounding box center [1522, 65] width 6 height 6
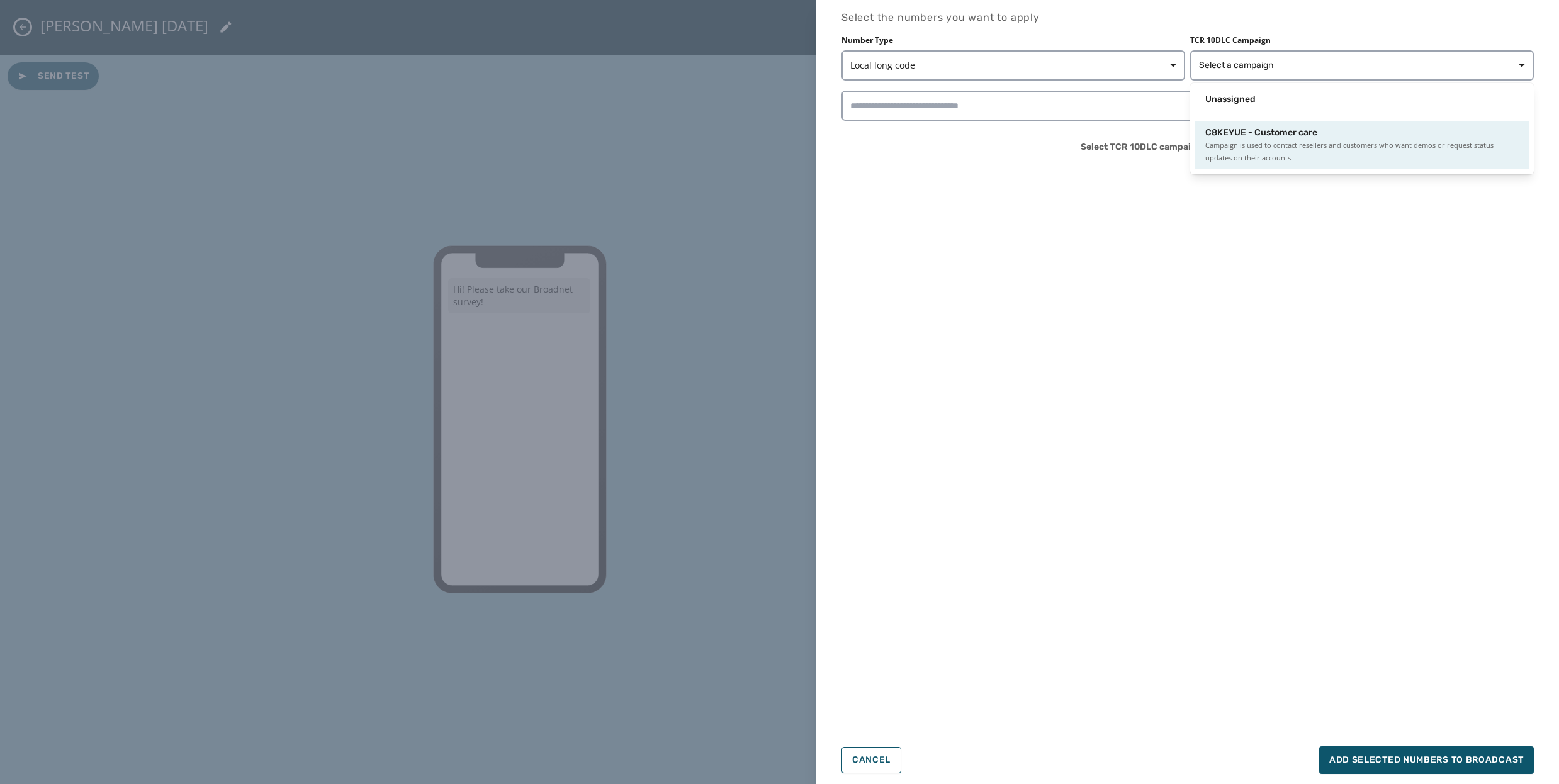
click at [1250, 153] on span "Campaign is used to contact resellers and customers who want demos or request s…" at bounding box center [1362, 151] width 313 height 25
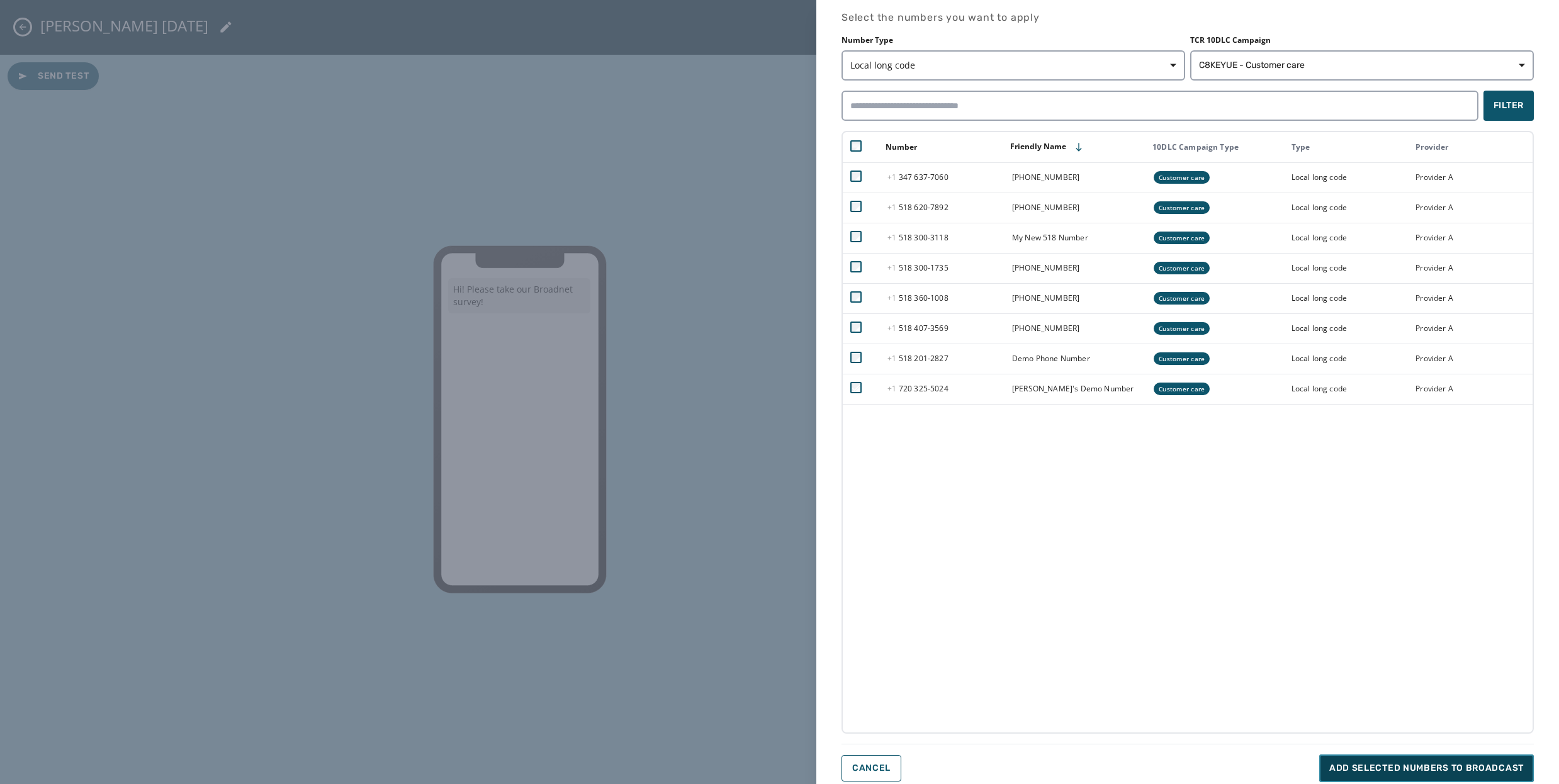
click at [1452, 765] on span "Add selected numbers to broadcast" at bounding box center [1427, 769] width 194 height 13
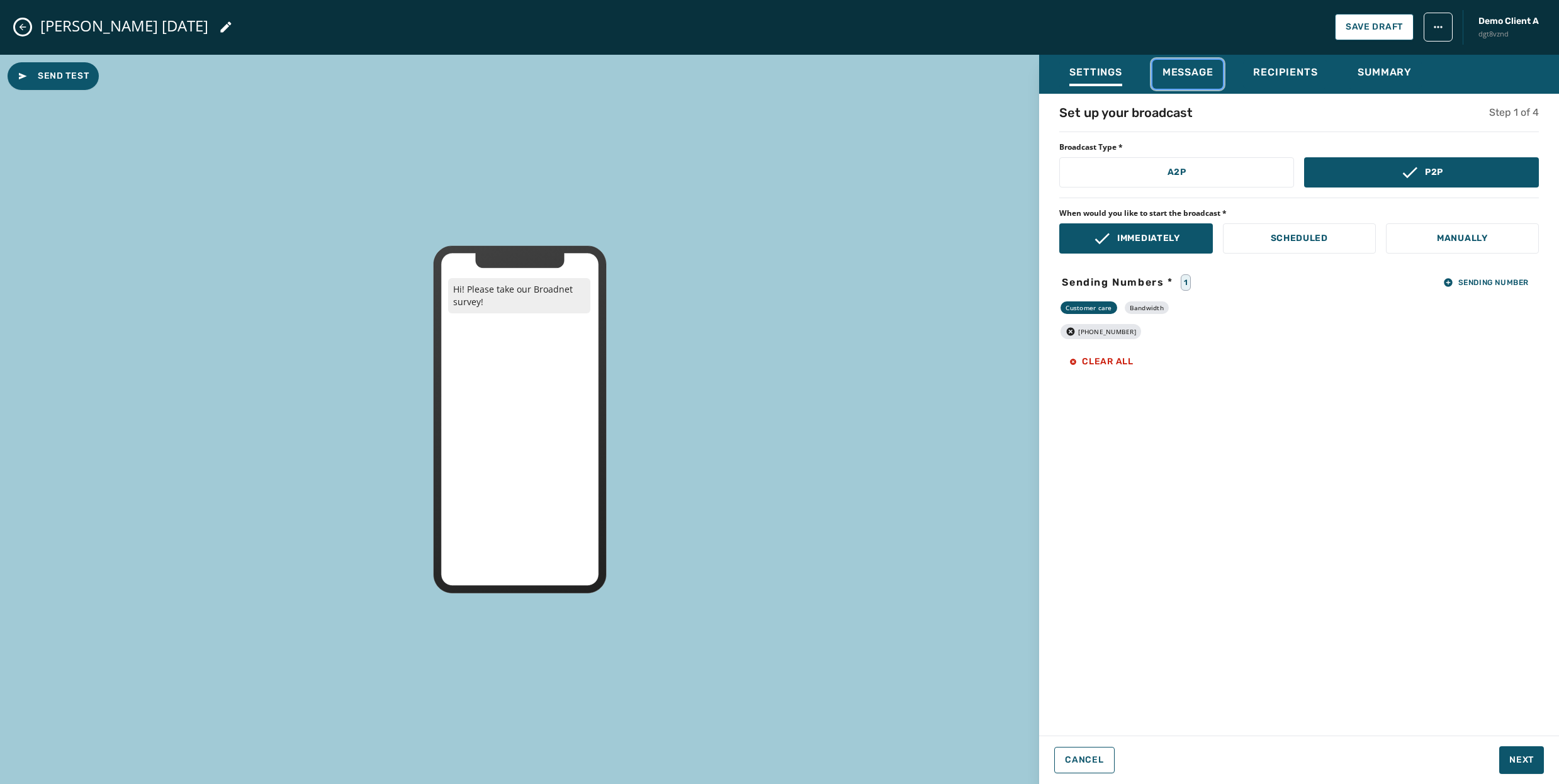
click at [1194, 72] on span "Message" at bounding box center [1188, 73] width 51 height 13
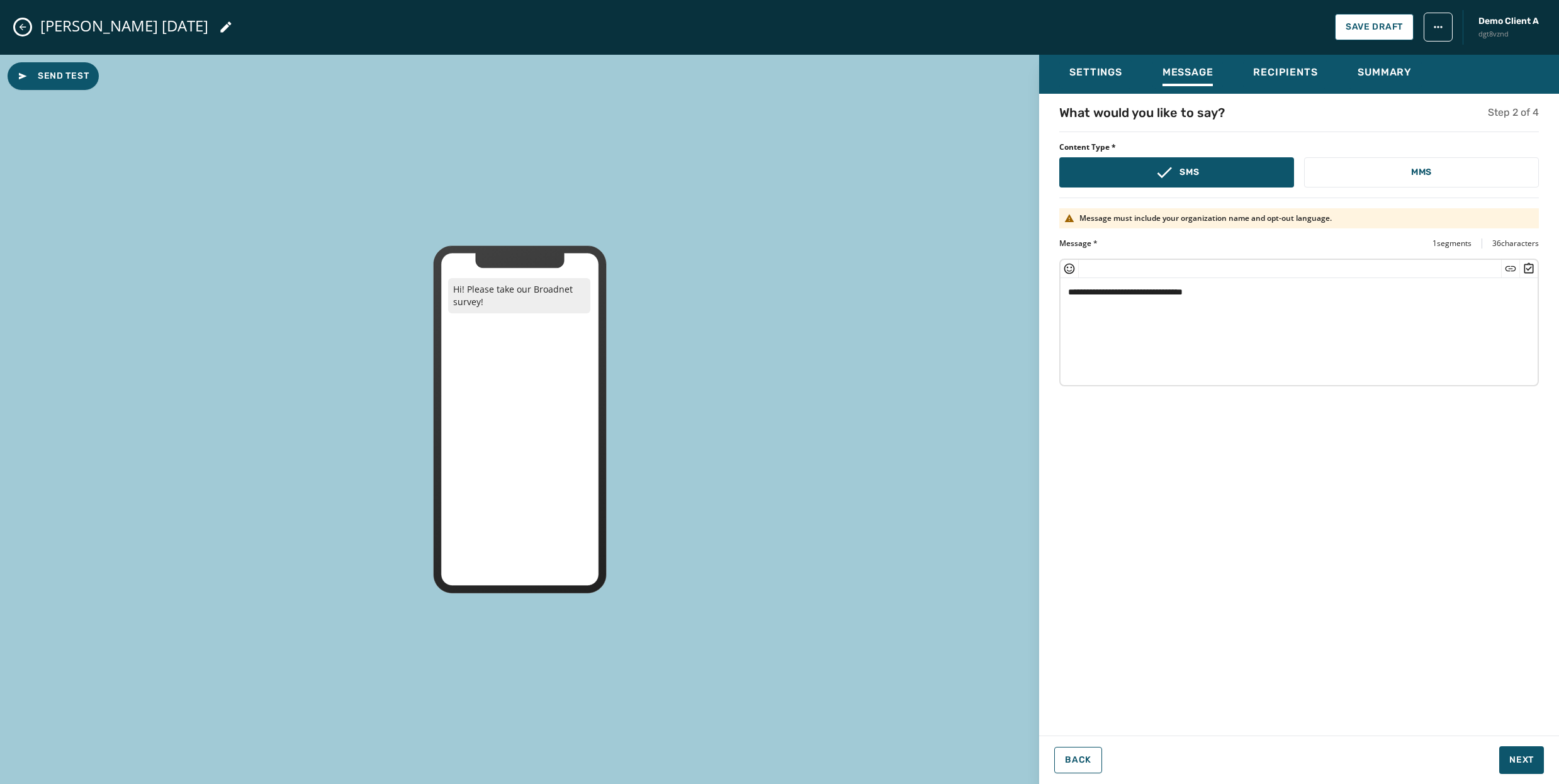
click at [1251, 290] on textarea "**********" at bounding box center [1298, 330] width 477 height 103
click at [1530, 267] on icon "Insert Survey" at bounding box center [1529, 269] width 13 height 13
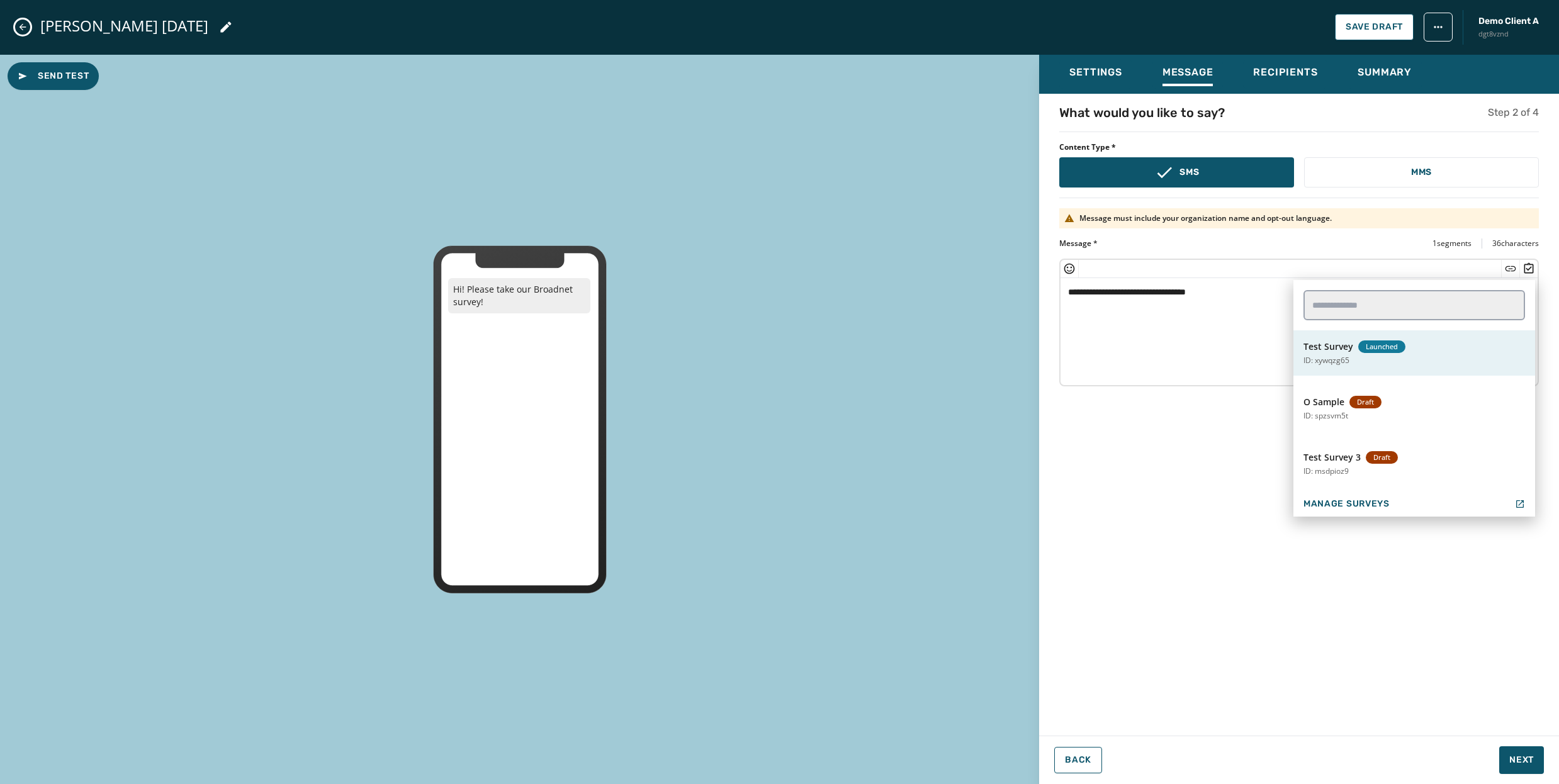
click at [1341, 350] on span "Test Survey" at bounding box center [1329, 347] width 50 height 13
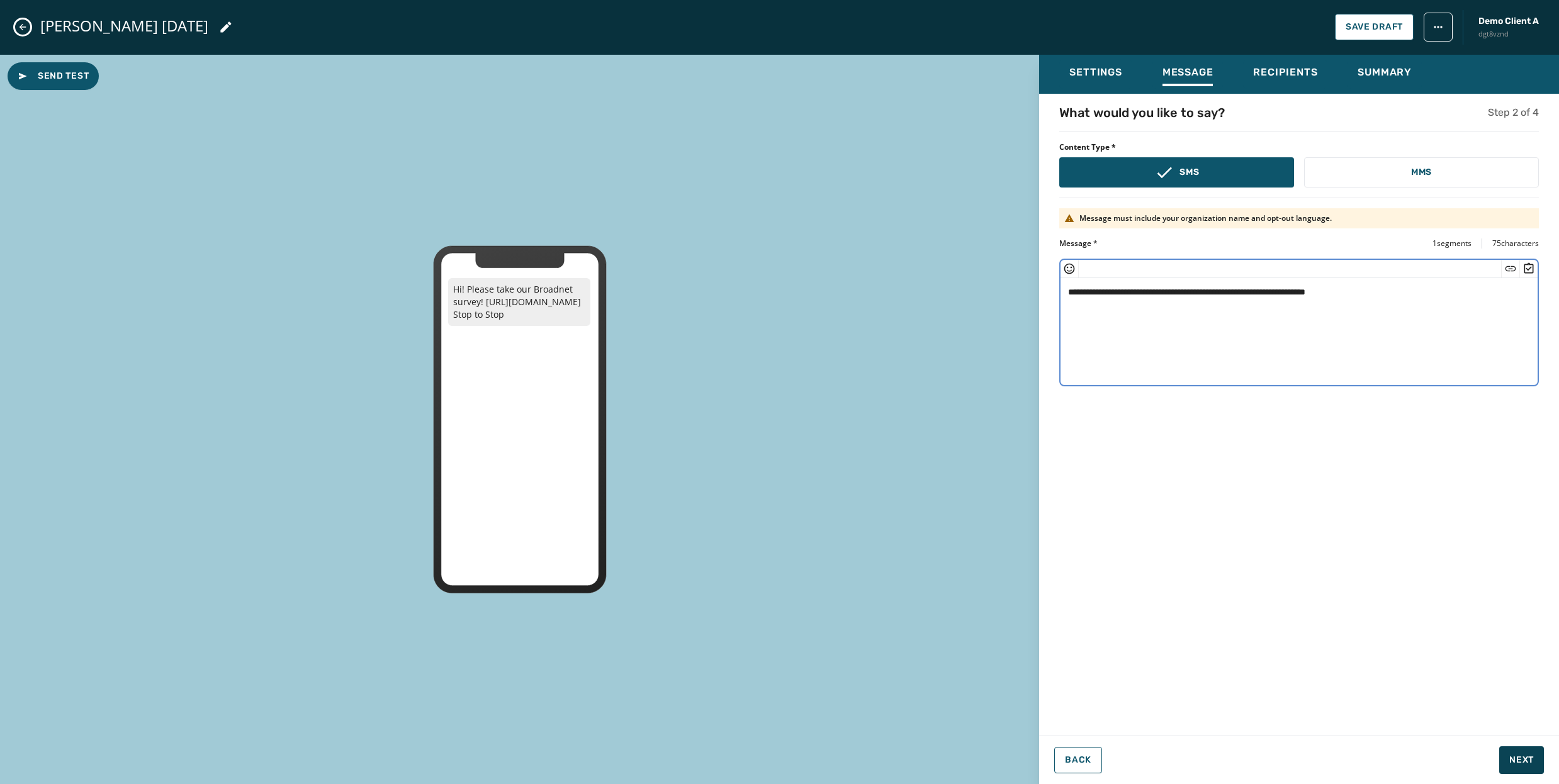
type textarea "**********"
click at [1524, 757] on span "Next" at bounding box center [1522, 761] width 24 height 13
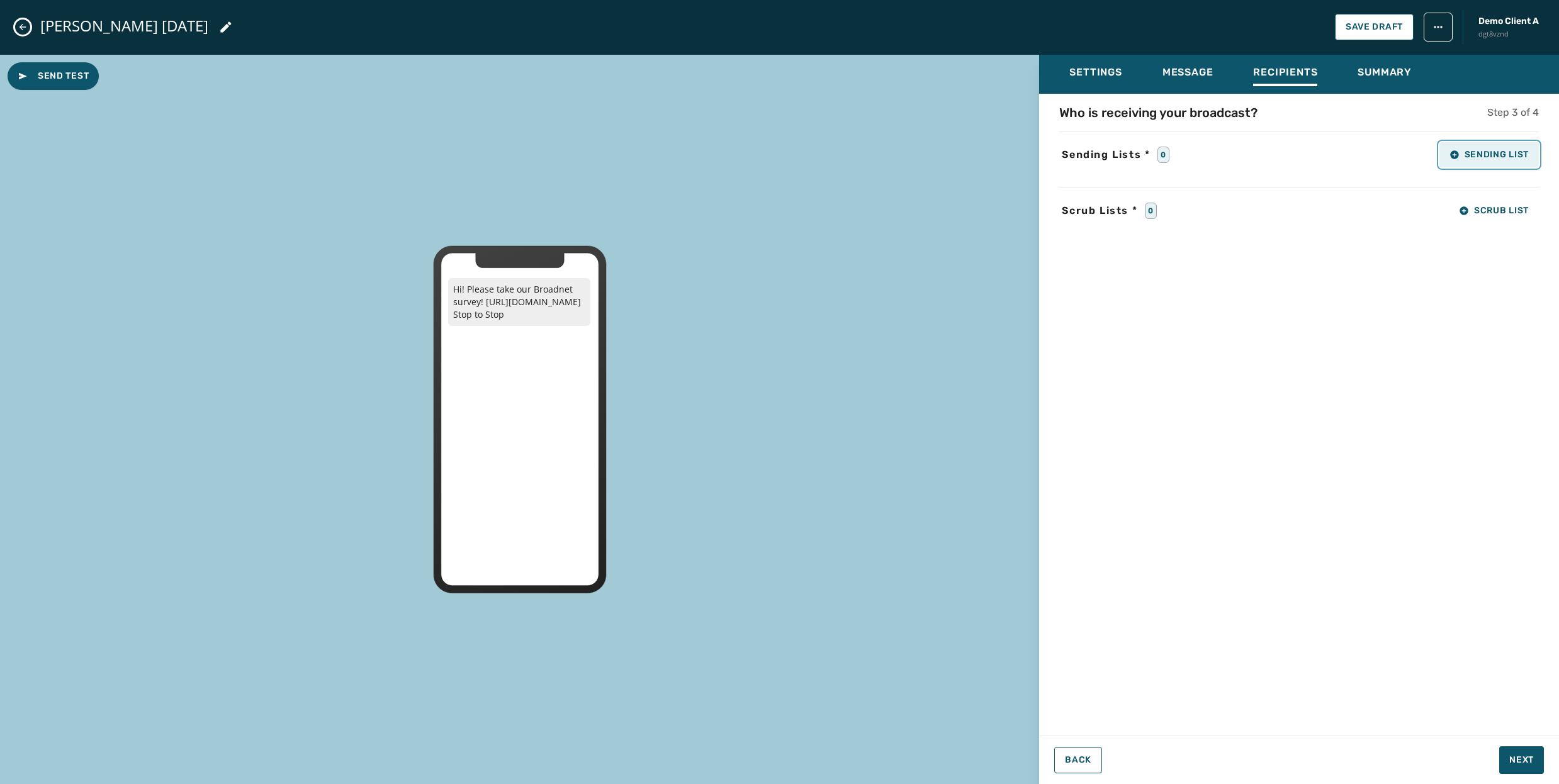
click at [1456, 153] on icon "button" at bounding box center [1455, 155] width 10 height 10
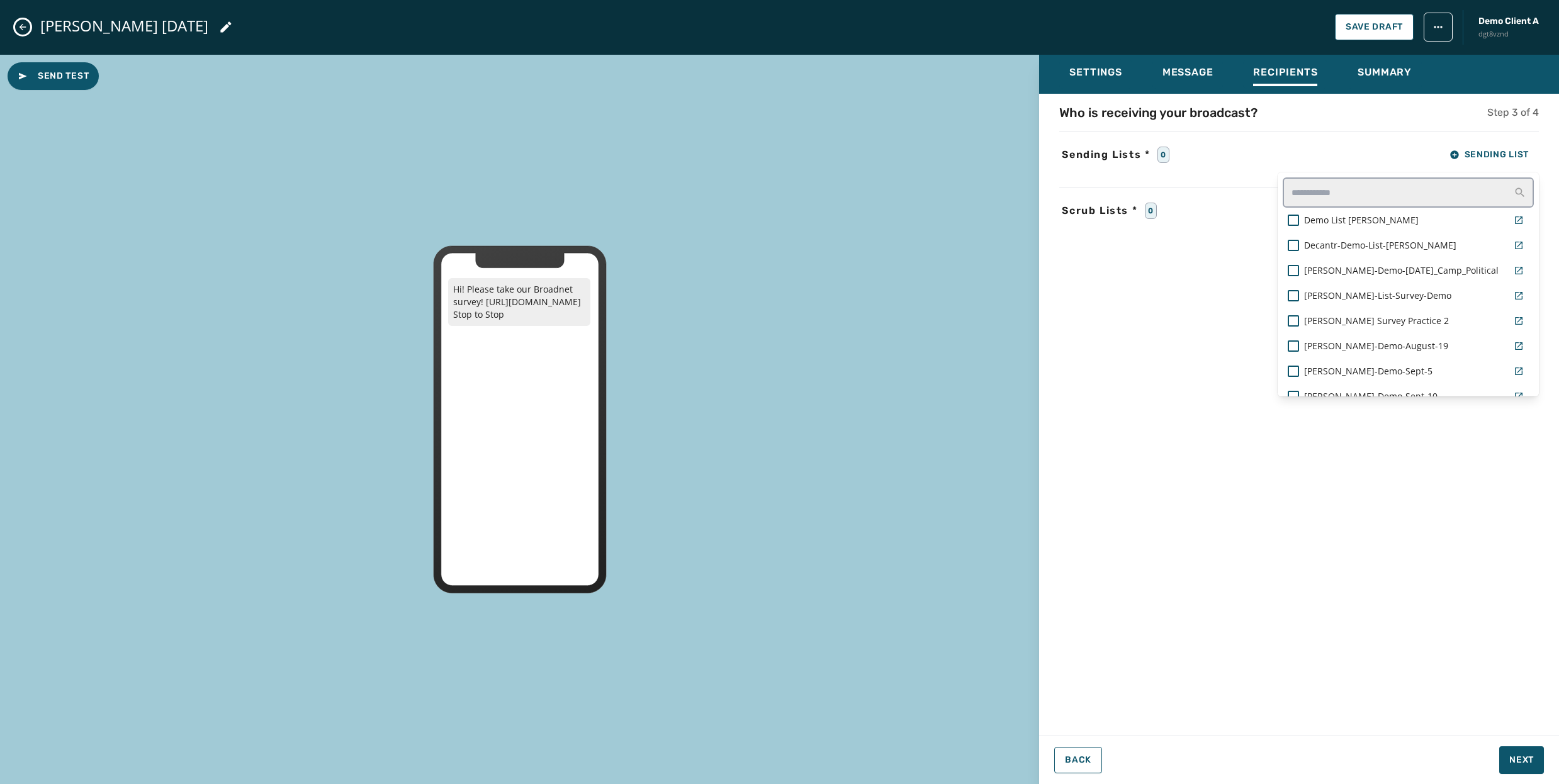
scroll to position [48, 0]
click at [1330, 344] on div "[PERSON_NAME]-Demo-Sept-10" at bounding box center [1394, 348] width 221 height 23
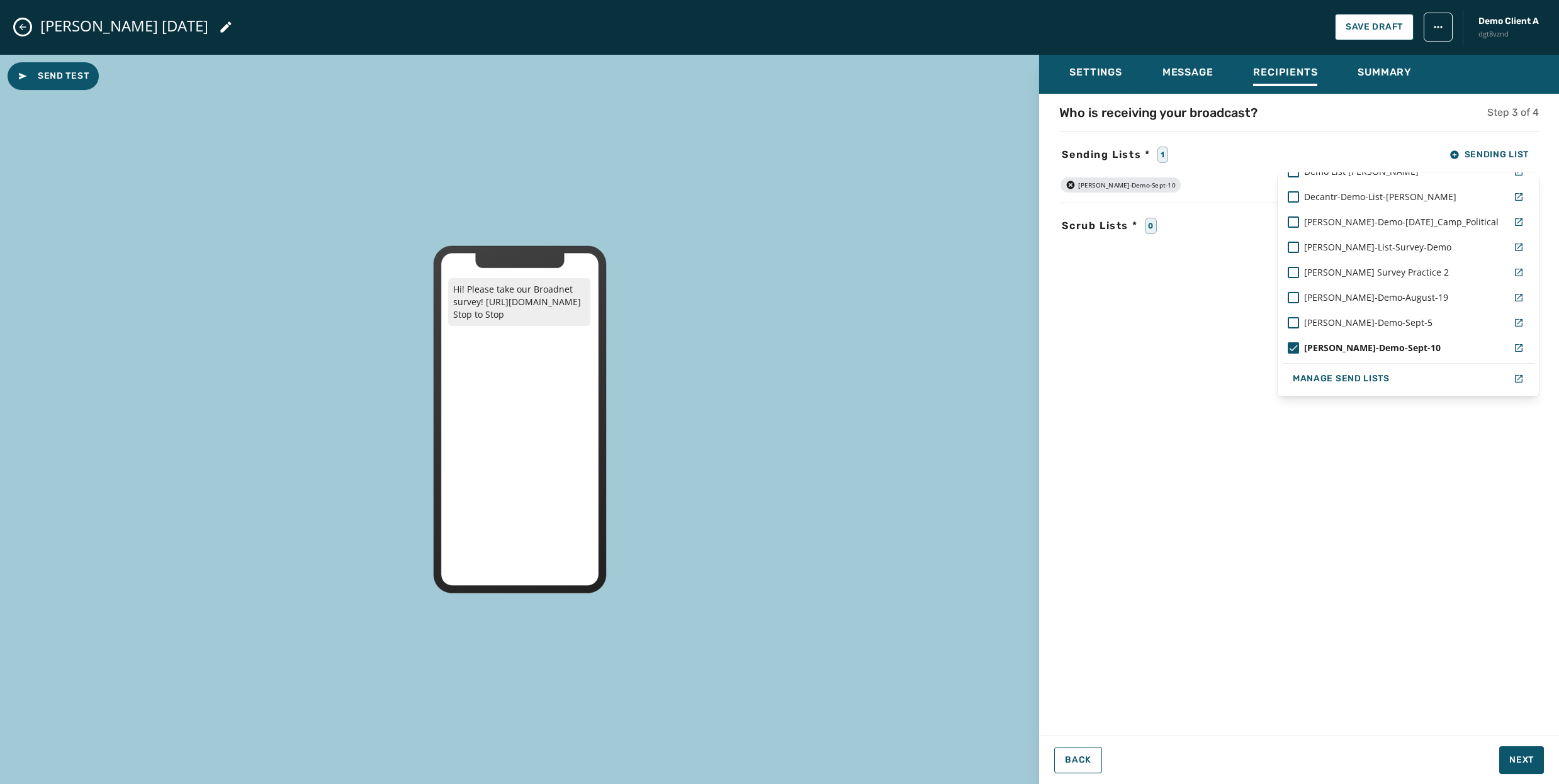
click at [1526, 757] on div "Settings Message Recipients Summary Who is receiving your broadcast? Step 3 of …" at bounding box center [1299, 415] width 520 height 719
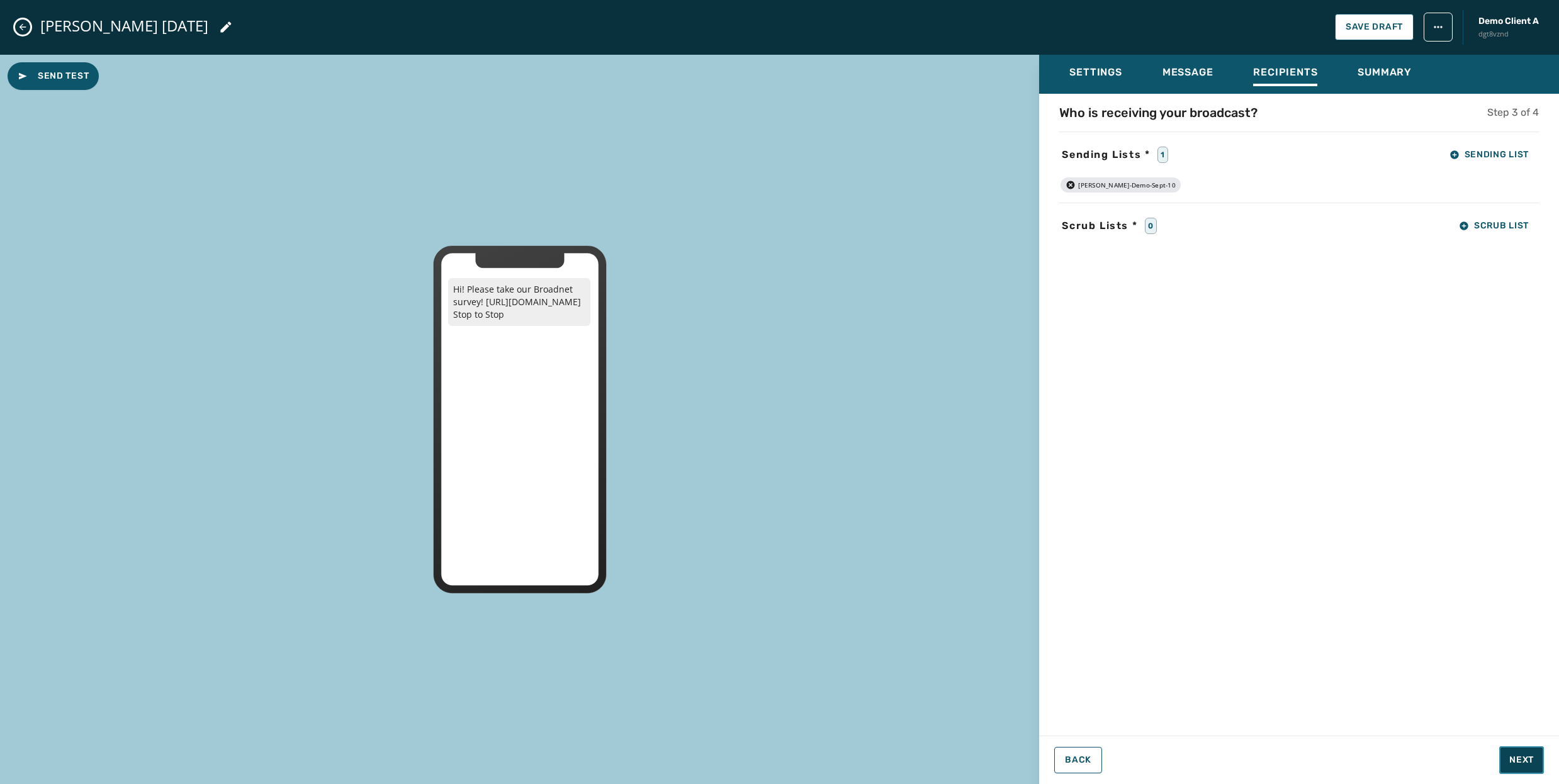
click at [1532, 761] on span "Next" at bounding box center [1522, 761] width 24 height 13
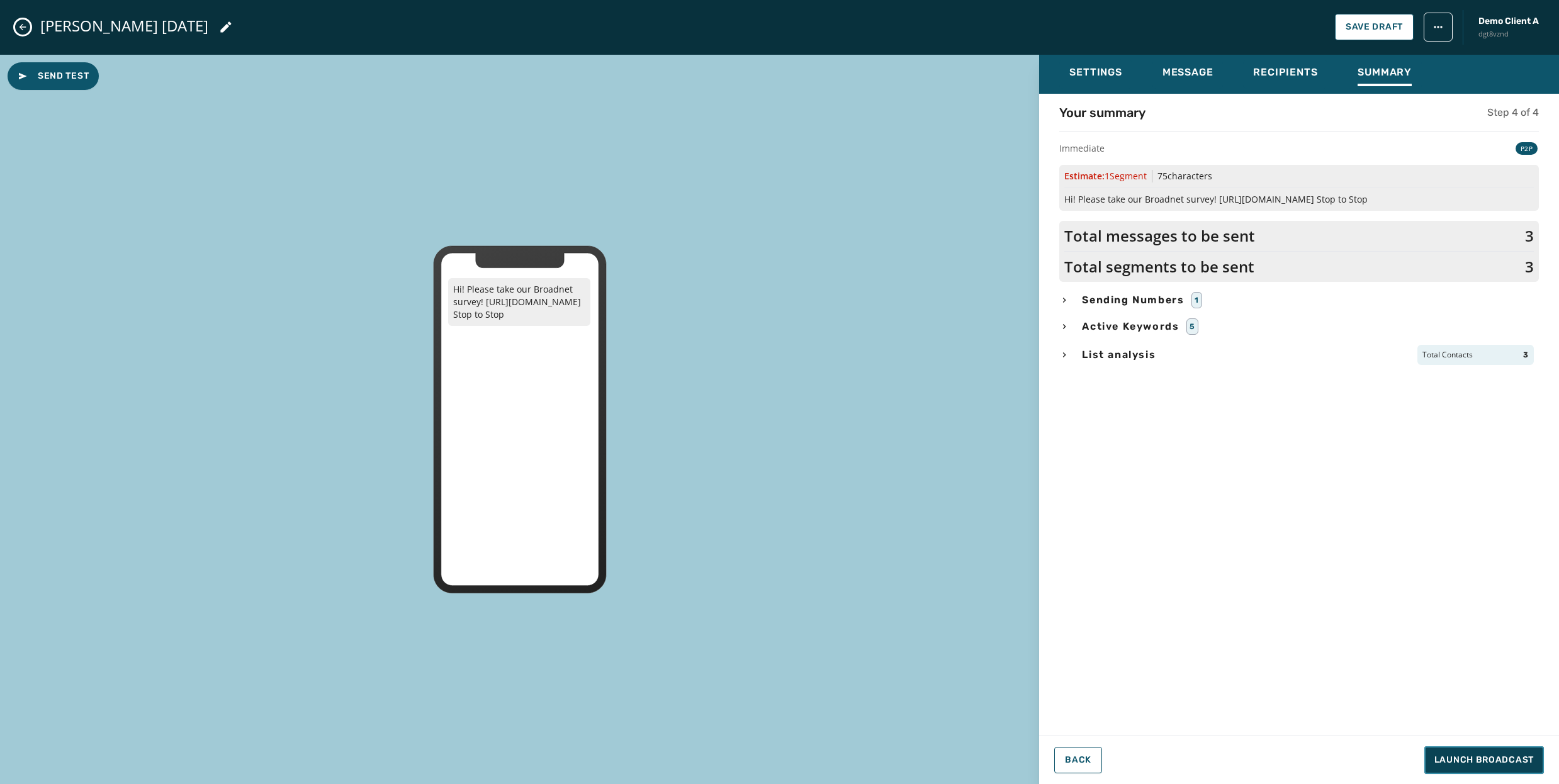
click at [1507, 760] on span "Launch Broadcast" at bounding box center [1484, 761] width 99 height 13
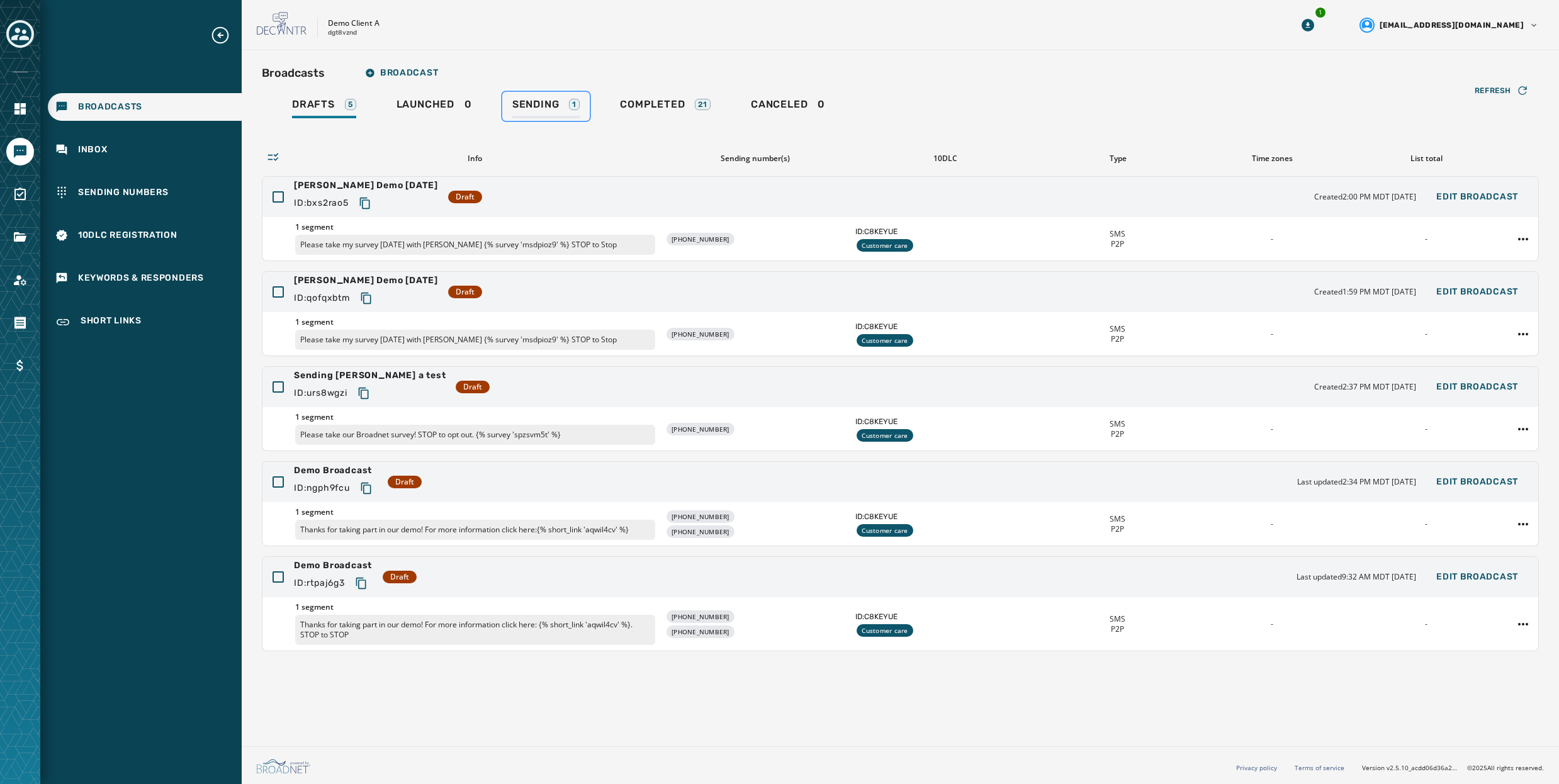
click at [554, 102] on span "Sending" at bounding box center [536, 105] width 48 height 13
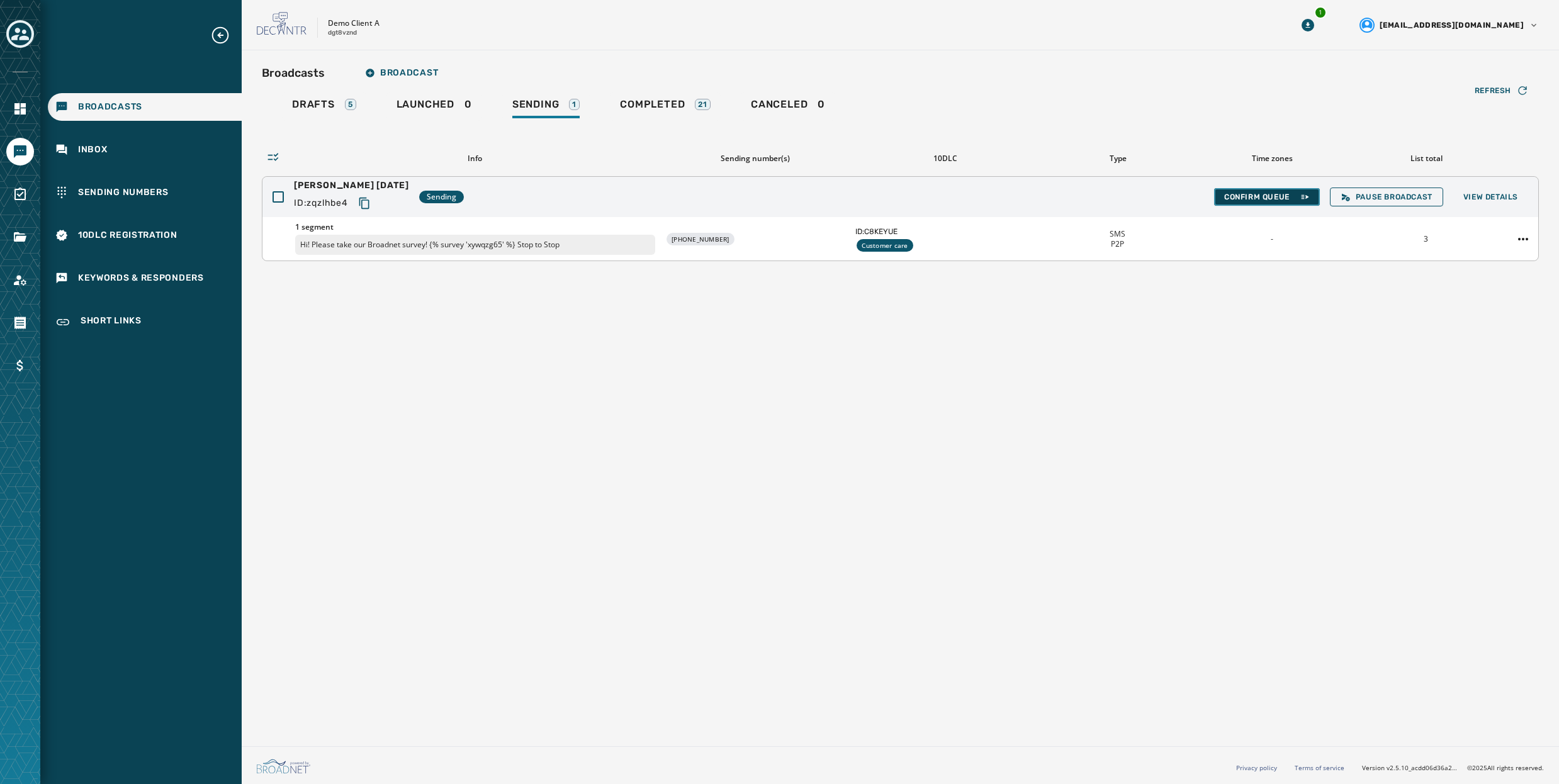
click at [1257, 197] on span "Confirm Queue" at bounding box center [1267, 197] width 86 height 10
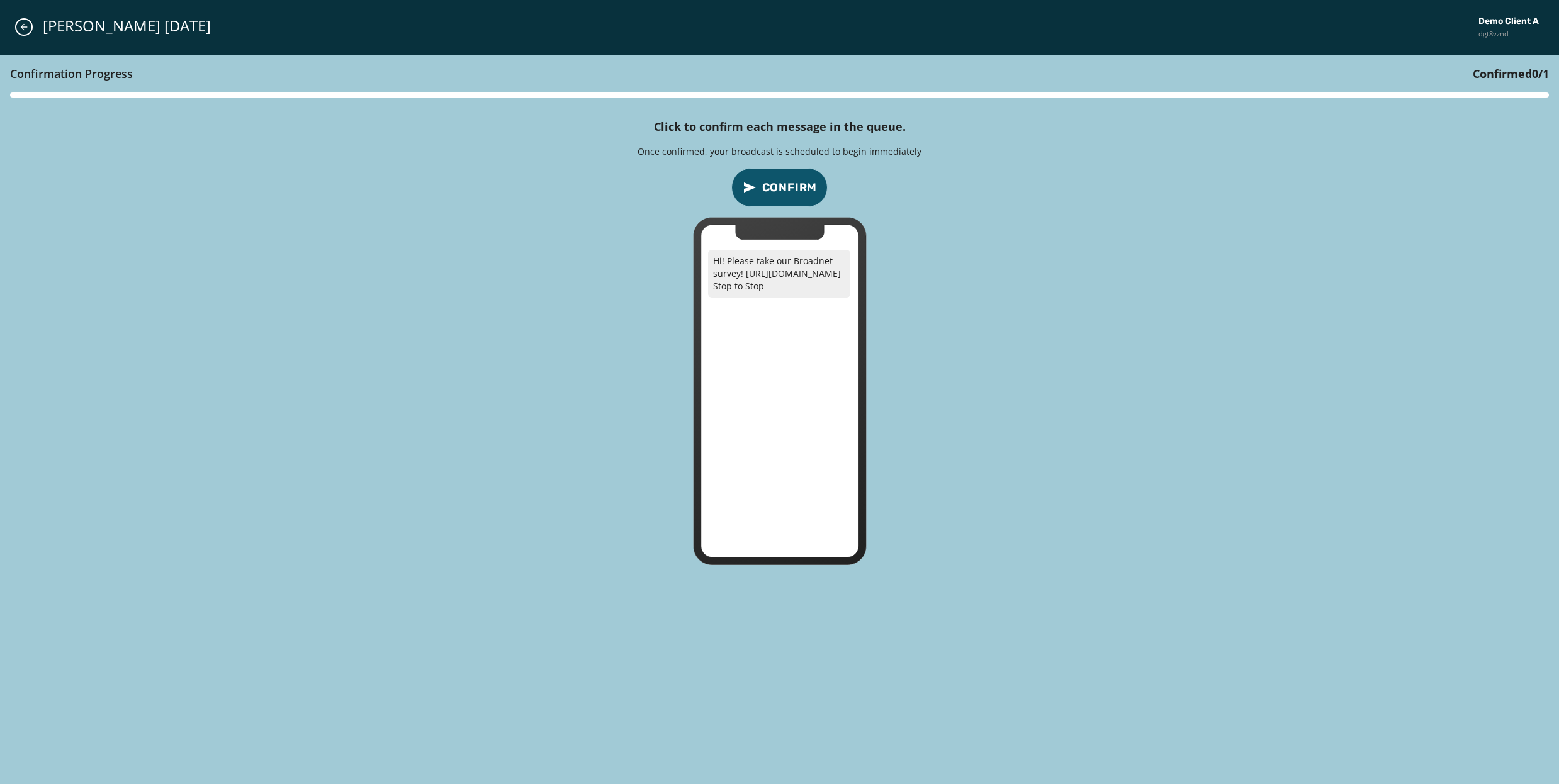
click at [797, 190] on span "Confirm" at bounding box center [790, 188] width 56 height 18
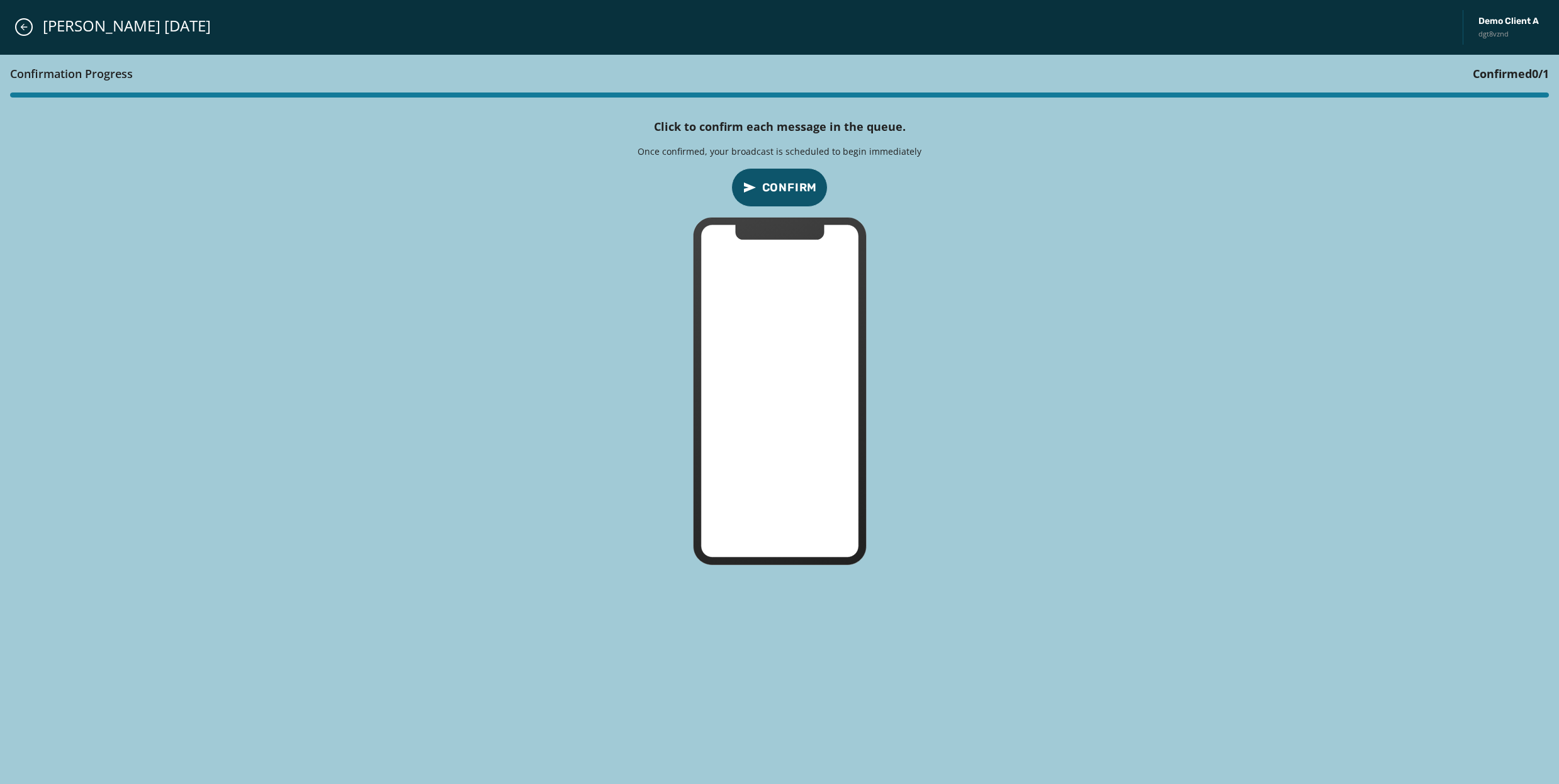
click at [797, 190] on span "Confirm" at bounding box center [790, 188] width 56 height 18
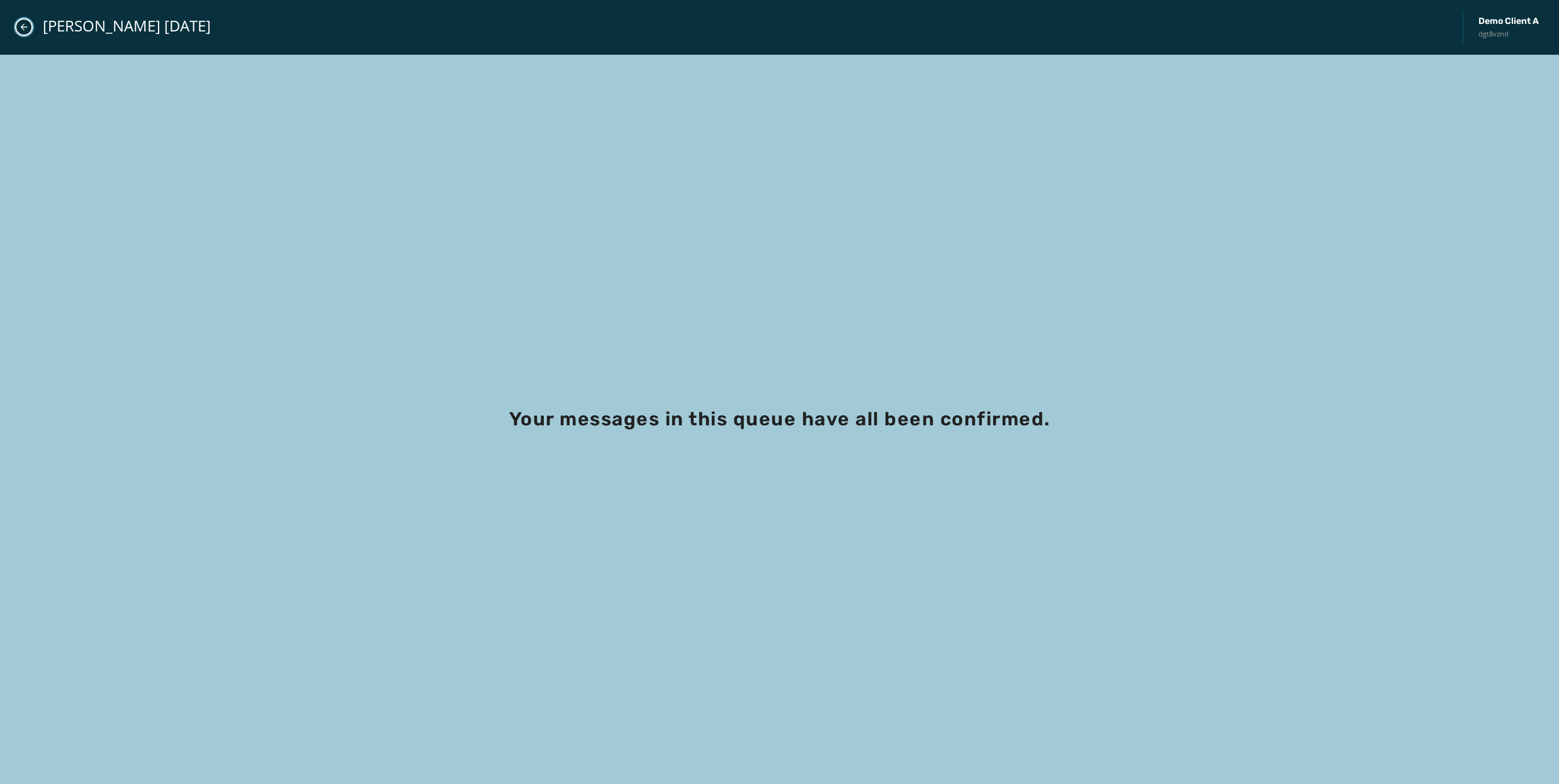
click at [26, 28] on icon "Close admin drawer" at bounding box center [23, 27] width 10 height 10
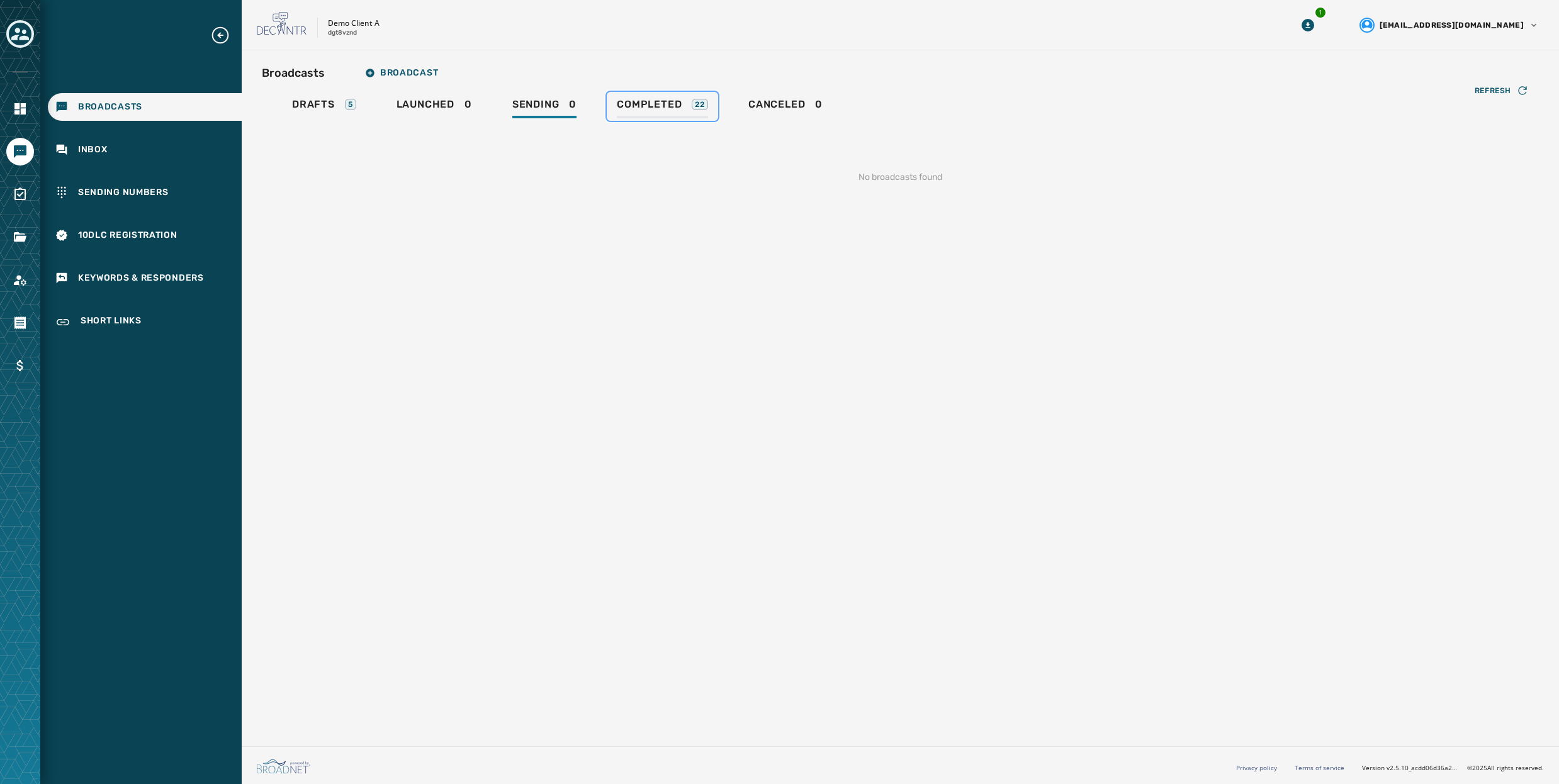
click at [660, 102] on span "Completed" at bounding box center [649, 105] width 65 height 13
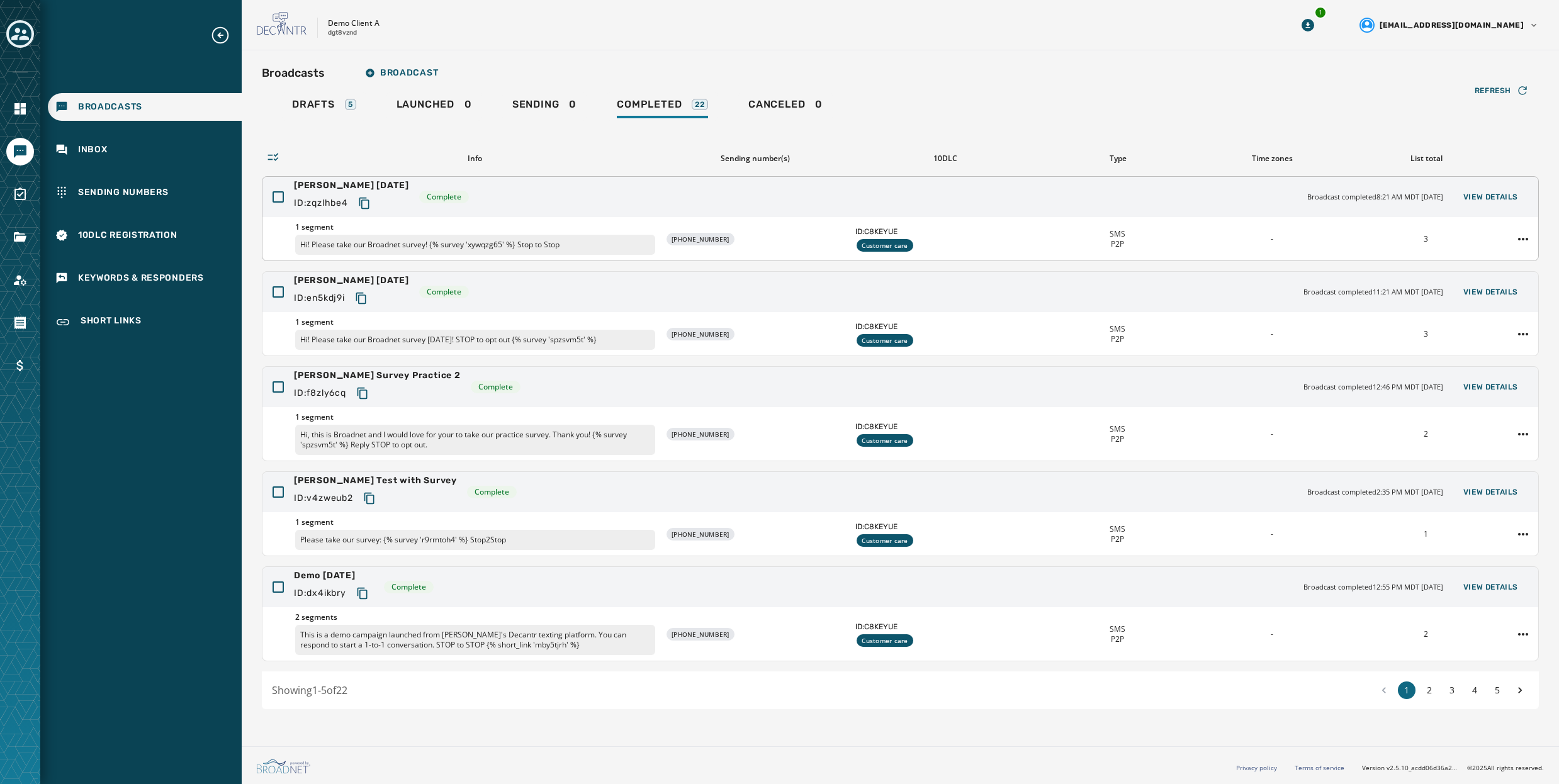
click at [663, 195] on div "[PERSON_NAME] [DATE] ID: zqzlhbe4 Complete Broadcast completed 8:21 AM MDT [DAT…" at bounding box center [900, 197] width 1276 height 40
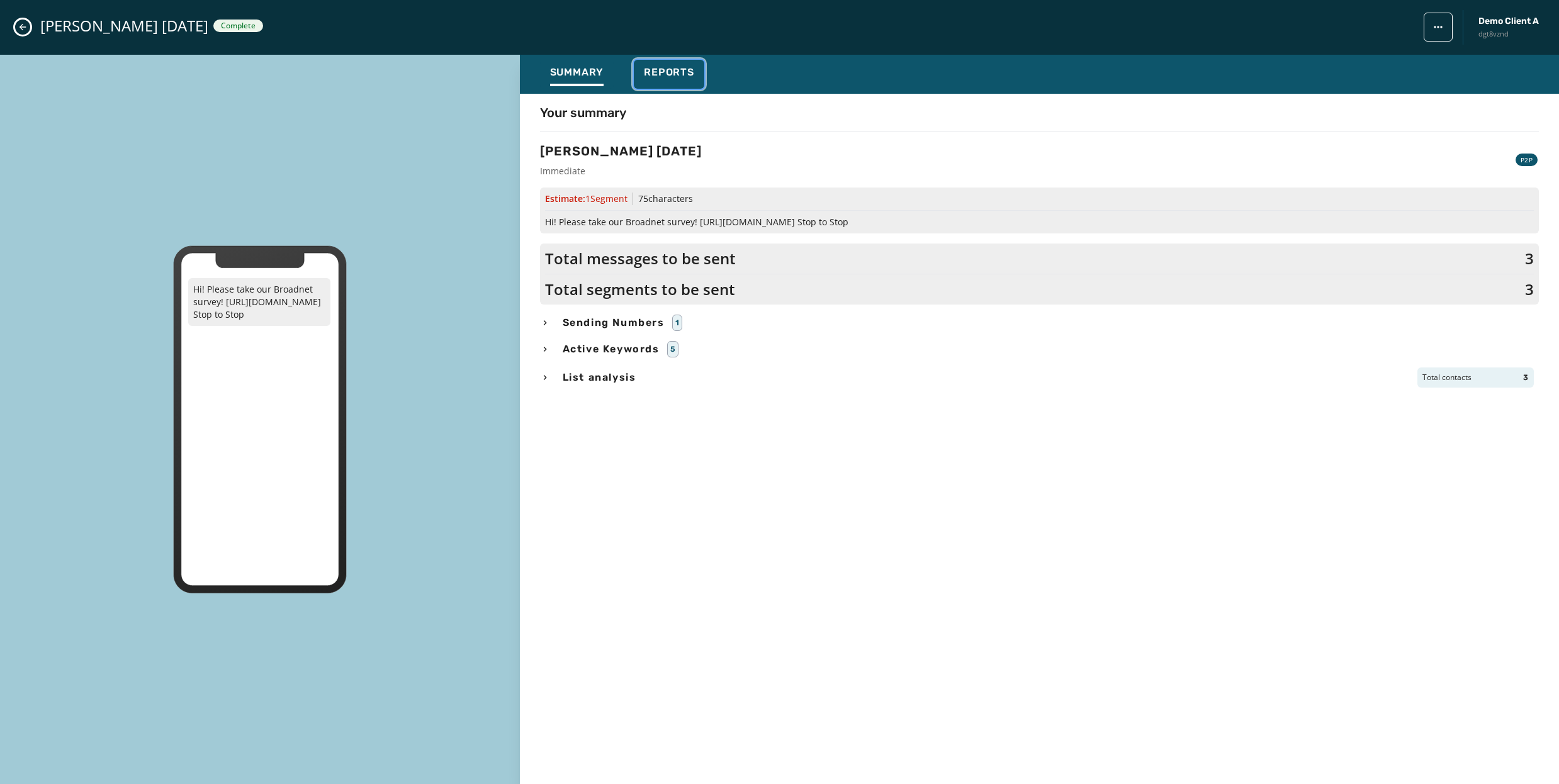
click at [673, 68] on span "Reports" at bounding box center [669, 73] width 50 height 13
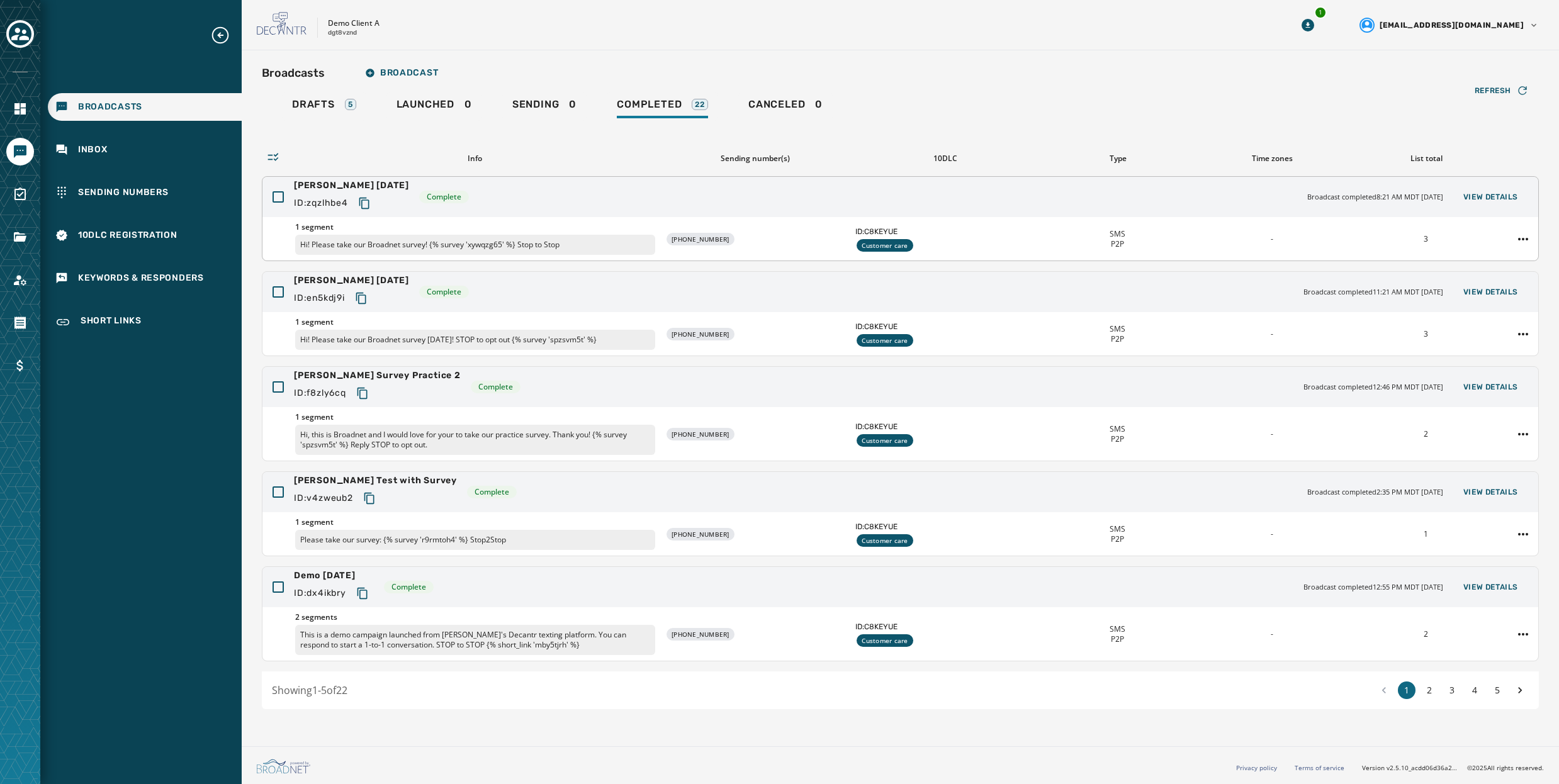
click at [683, 202] on div "[PERSON_NAME] [DATE] ID: zqzlhbe4 Complete Broadcast completed 8:21 AM MDT [DAT…" at bounding box center [900, 197] width 1276 height 40
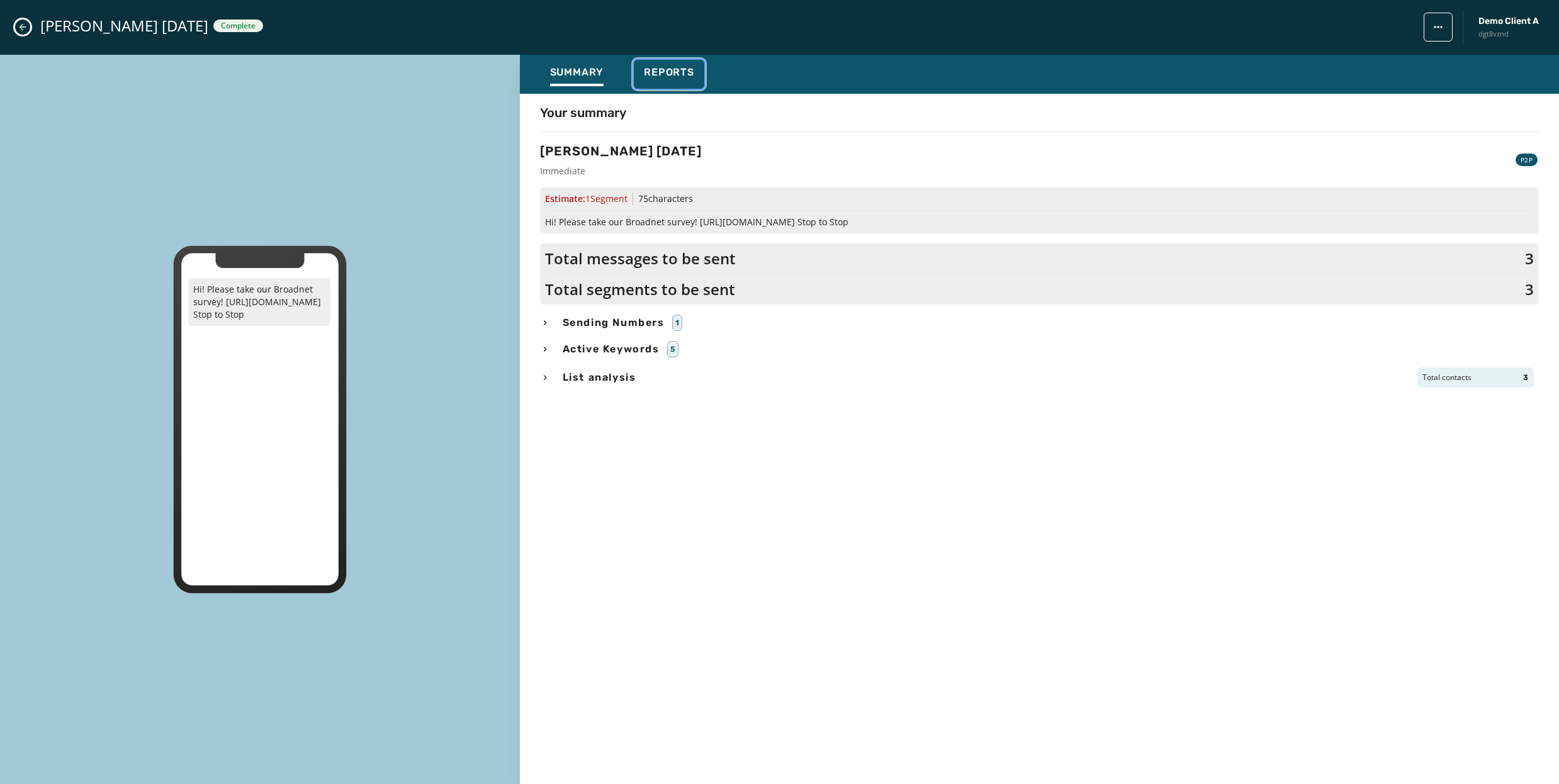
click at [682, 72] on span "Reports" at bounding box center [669, 73] width 50 height 13
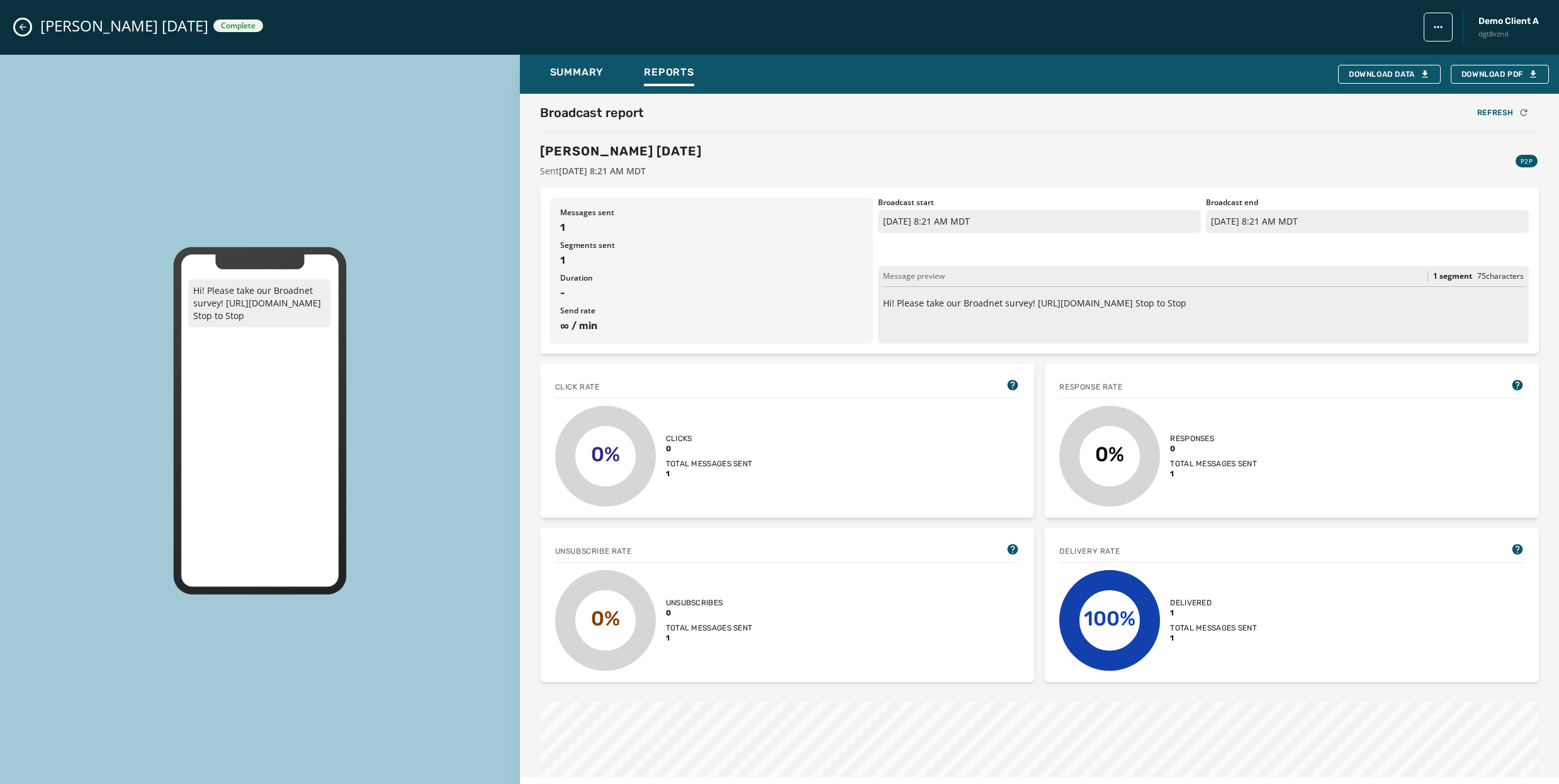
click at [22, 27] on icon "Close admin drawer" at bounding box center [23, 27] width 10 height 10
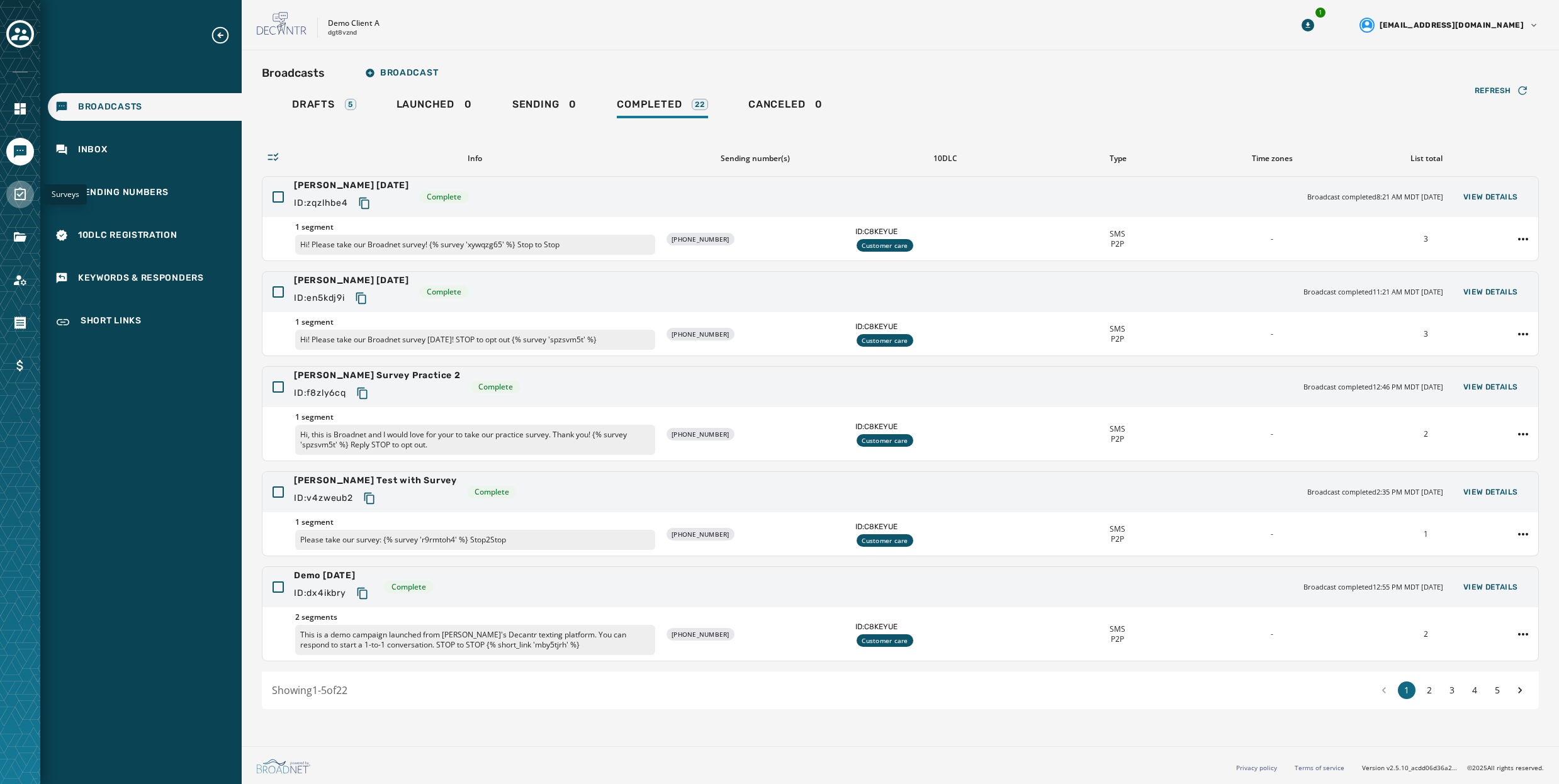
click at [13, 190] on icon "Navigate to Surveys" at bounding box center [20, 194] width 15 height 15
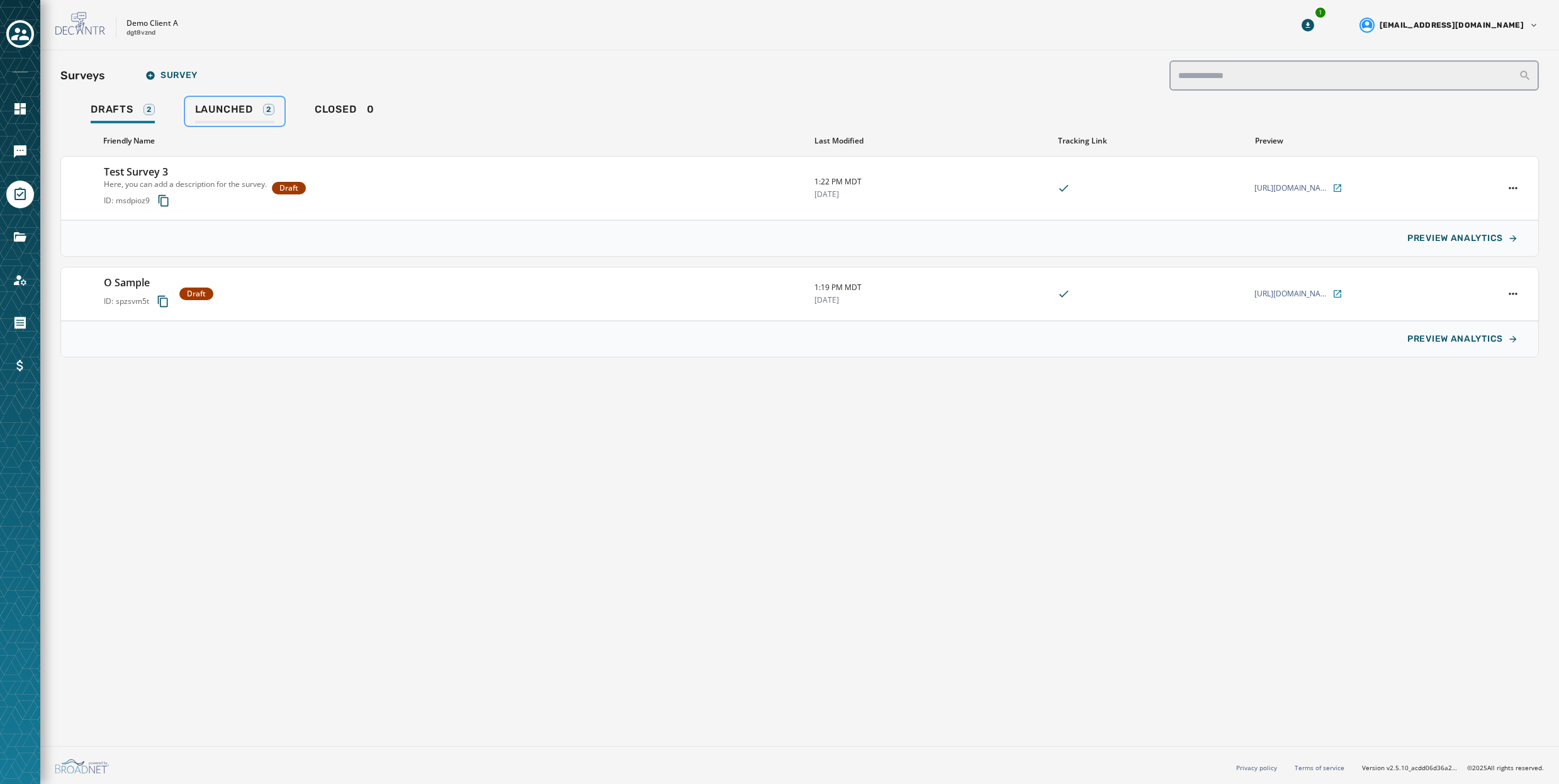
click at [222, 102] on link "Launched 2" at bounding box center [234, 111] width 99 height 29
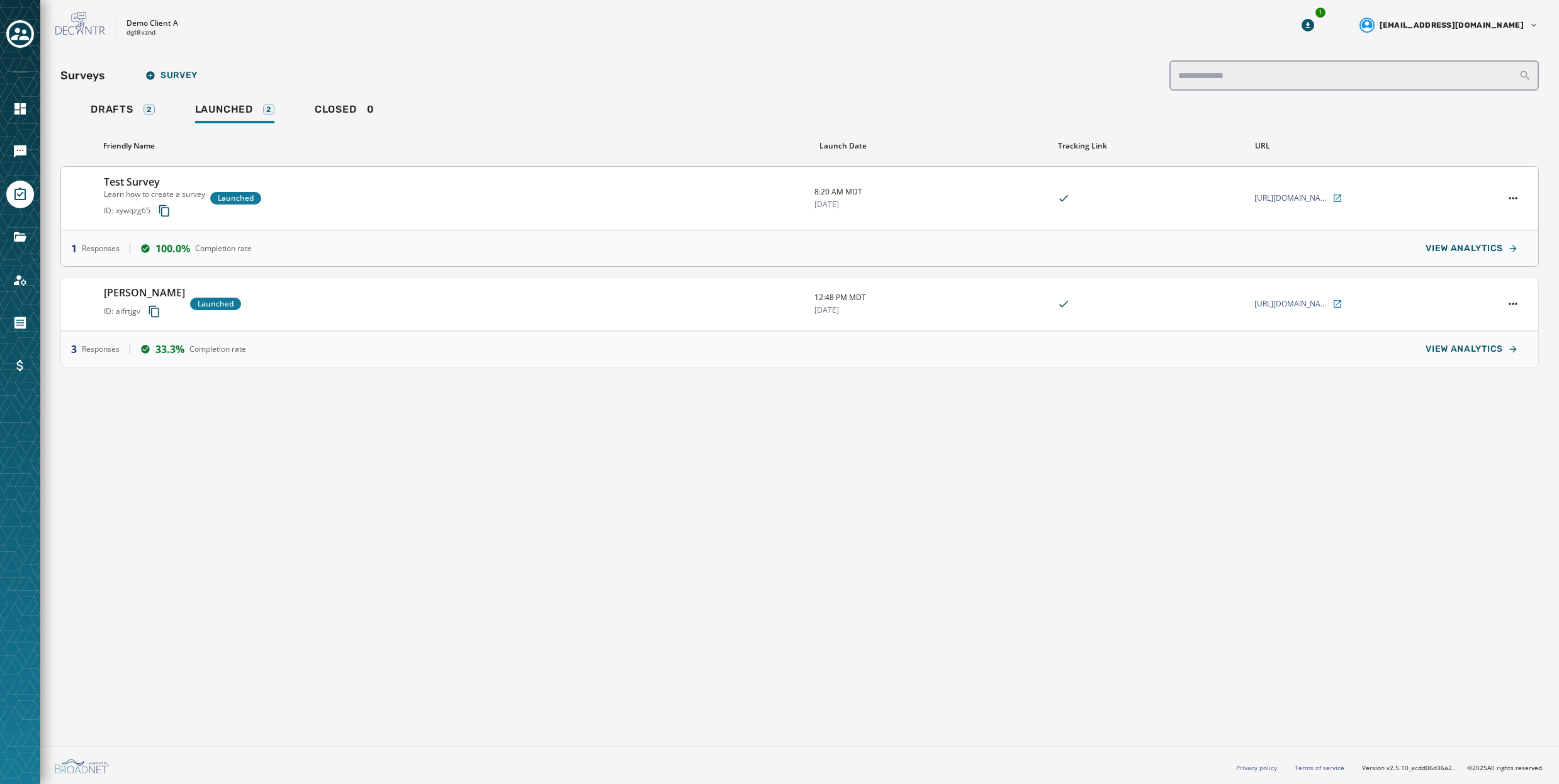
click at [411, 199] on div "Test Survey Learn how to create a survey ID: xywqzg65 Launched" at bounding box center [454, 198] width 700 height 48
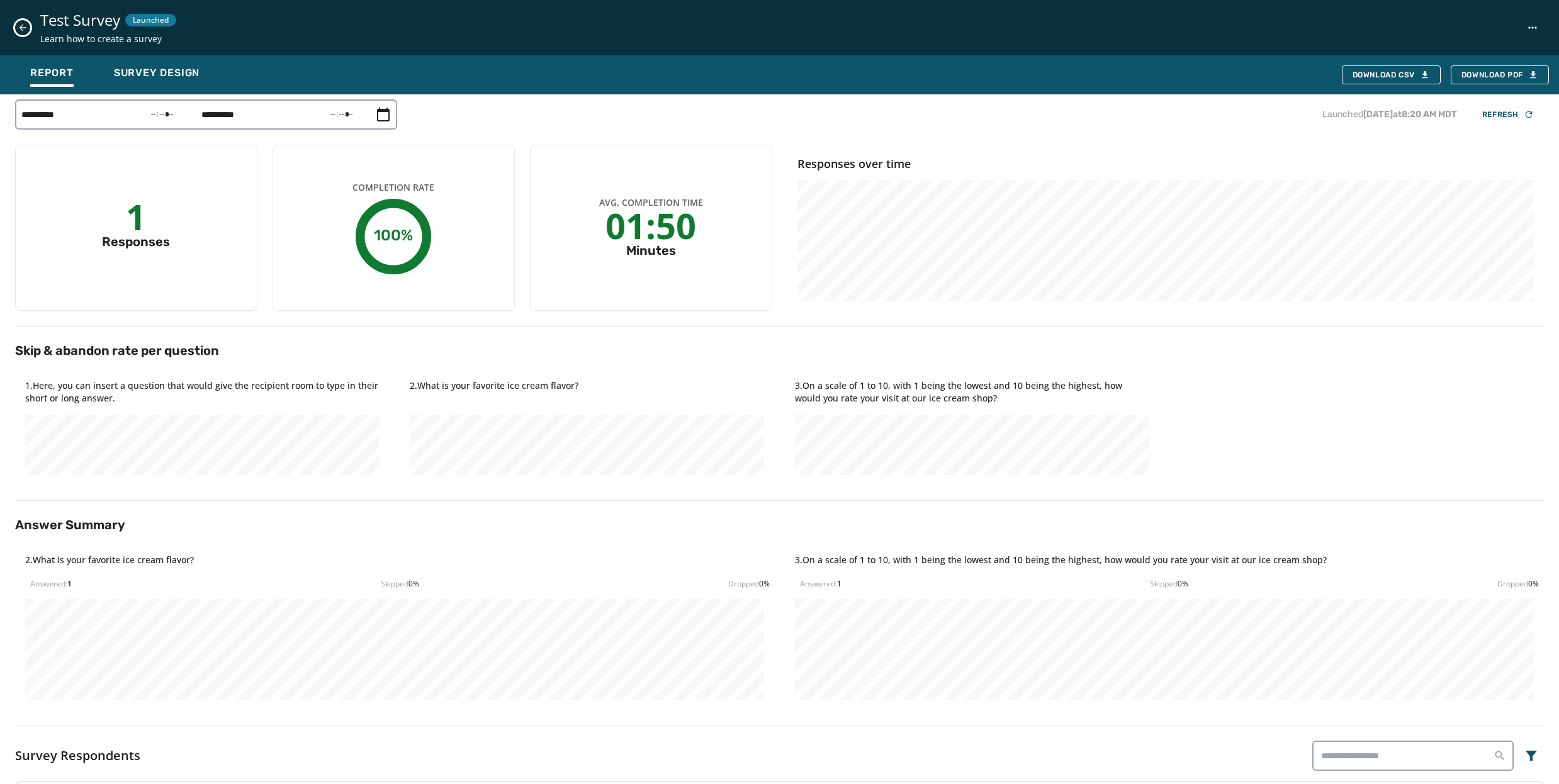
scroll to position [109, 0]
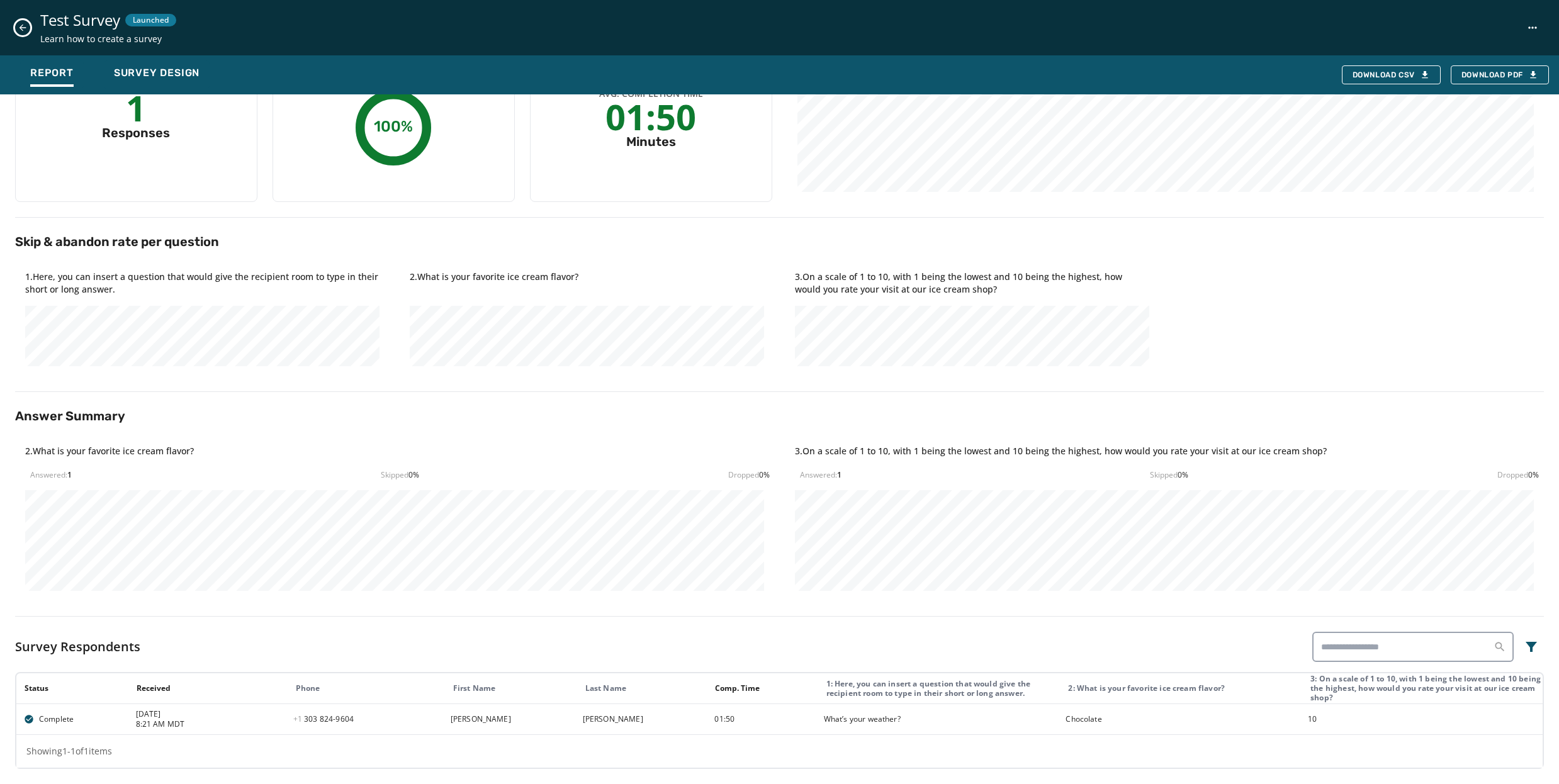
click at [26, 23] on icon "Close survey details drawer" at bounding box center [23, 27] width 10 height 10
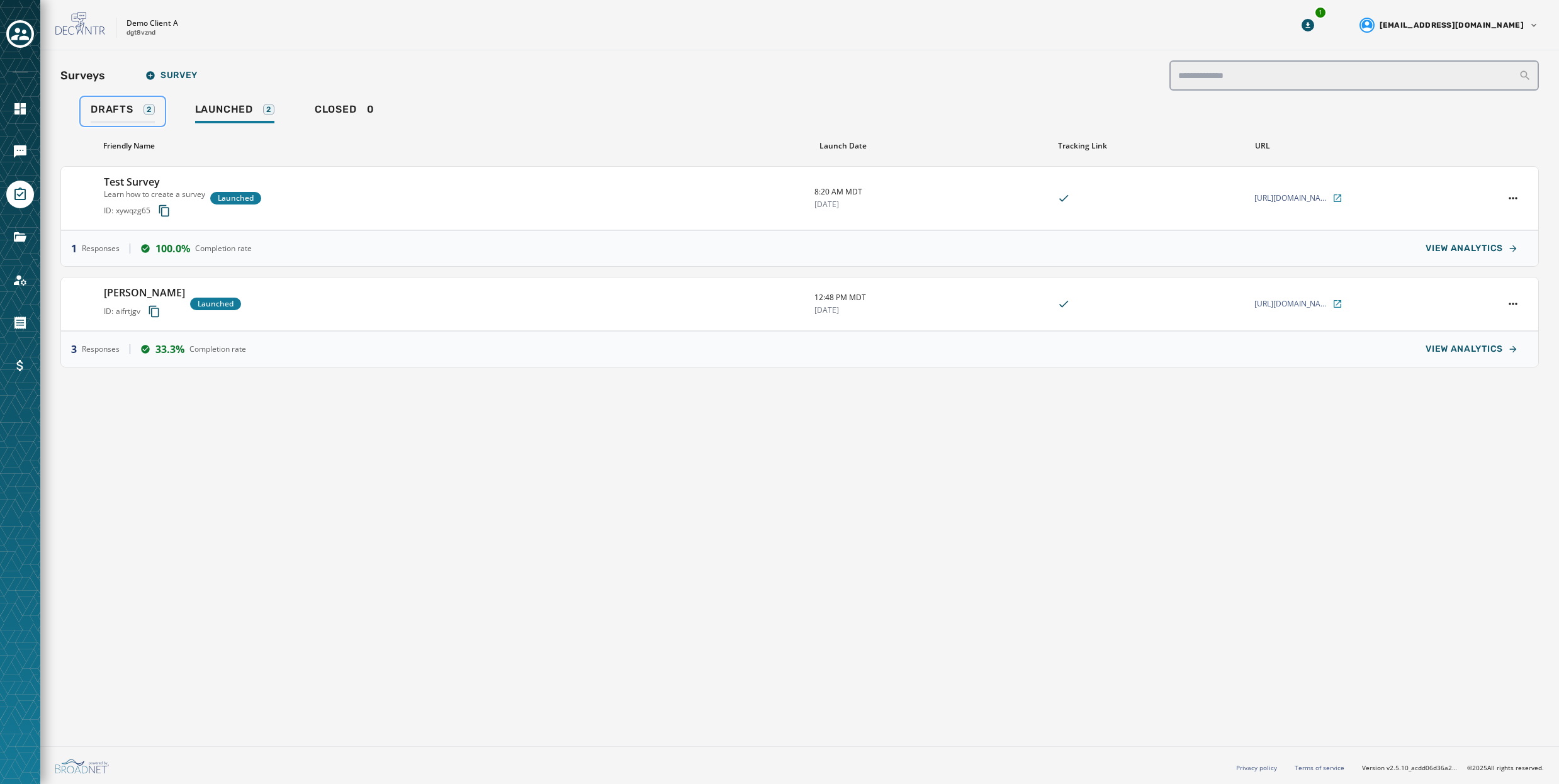
click at [119, 109] on span "Drafts" at bounding box center [111, 110] width 43 height 13
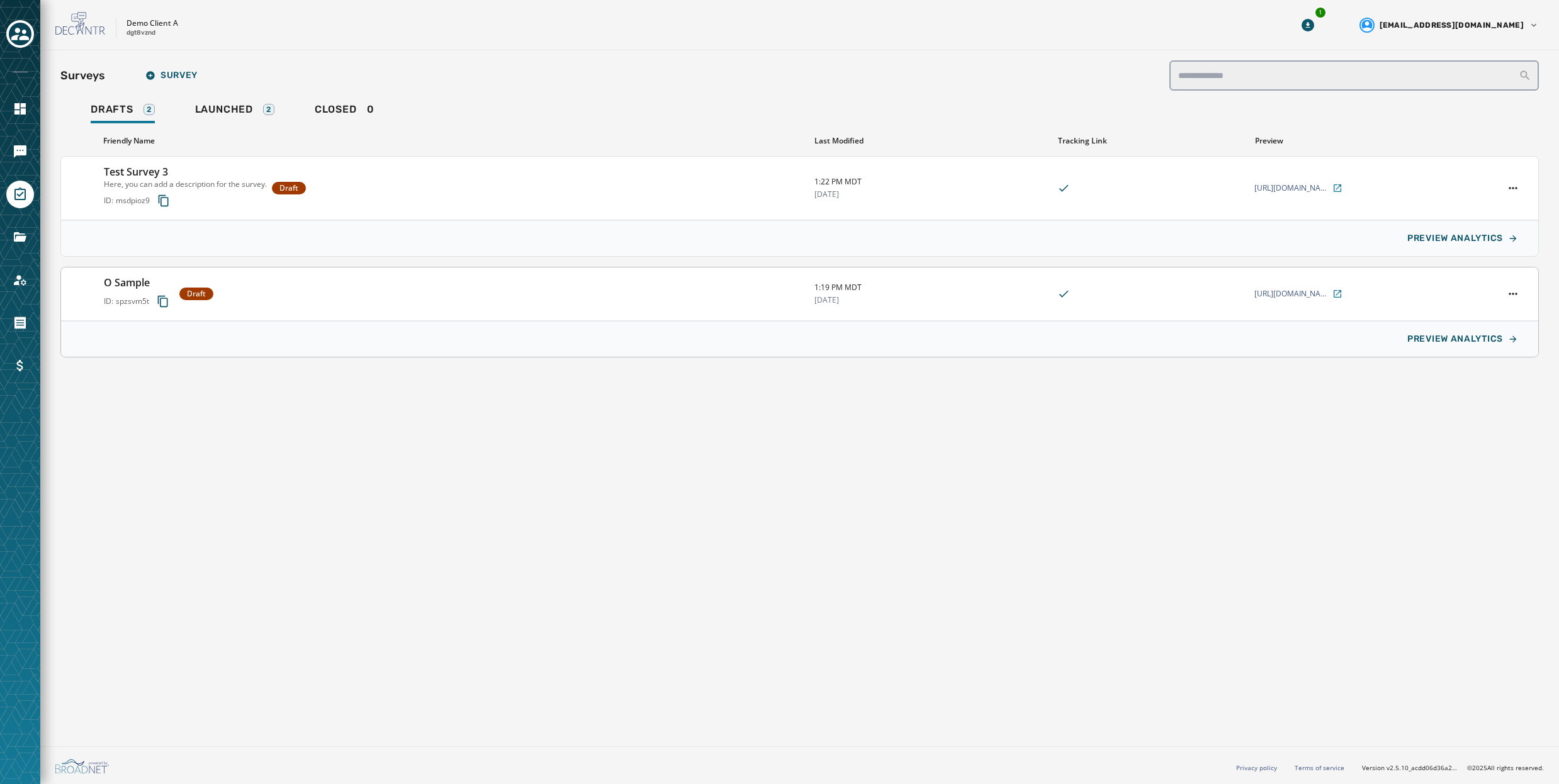
click at [279, 285] on div "O Sample ID: spzsvm5t Draft" at bounding box center [454, 294] width 700 height 38
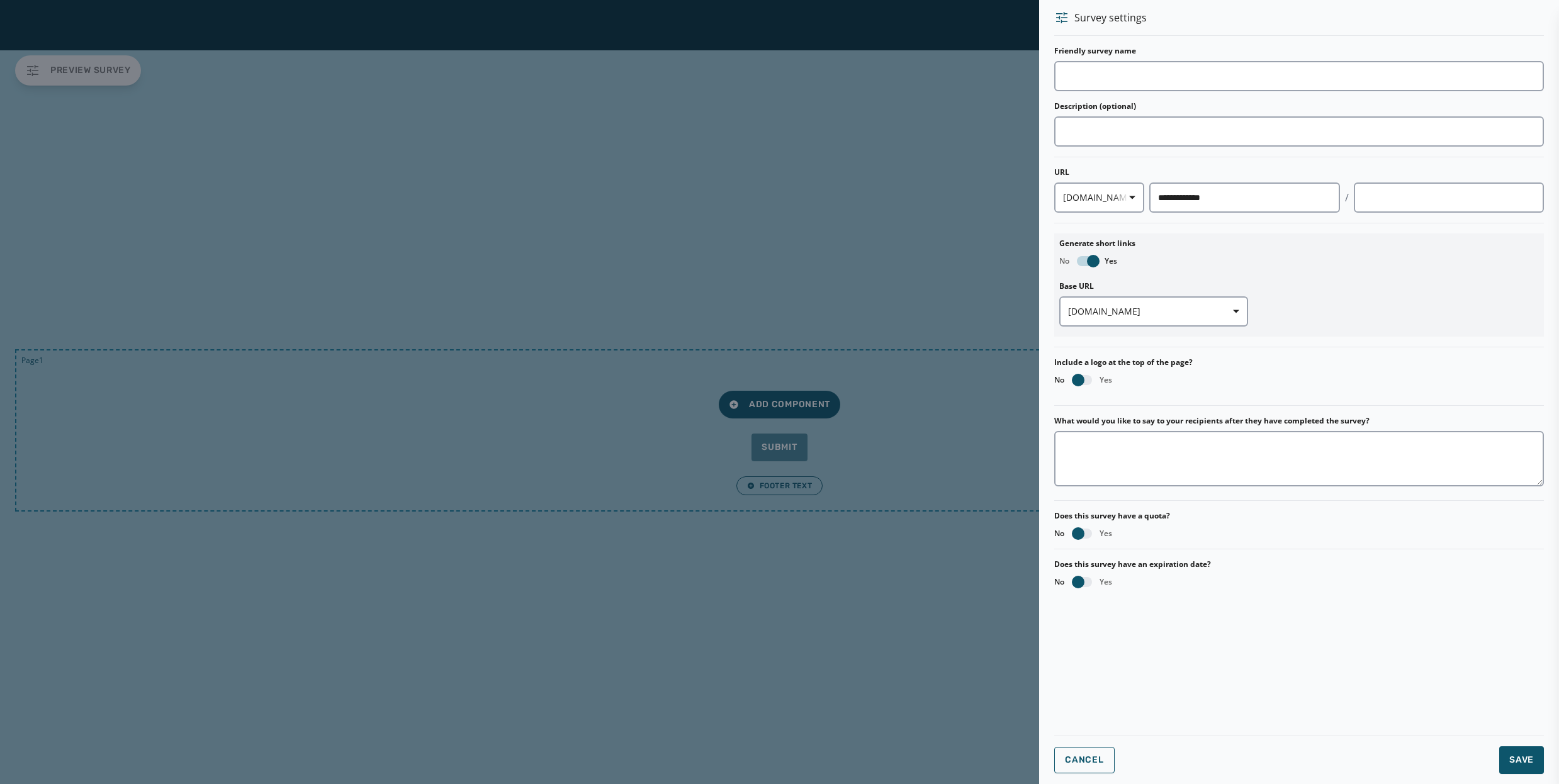
type input "********"
type input "**********"
type textarea "**********"
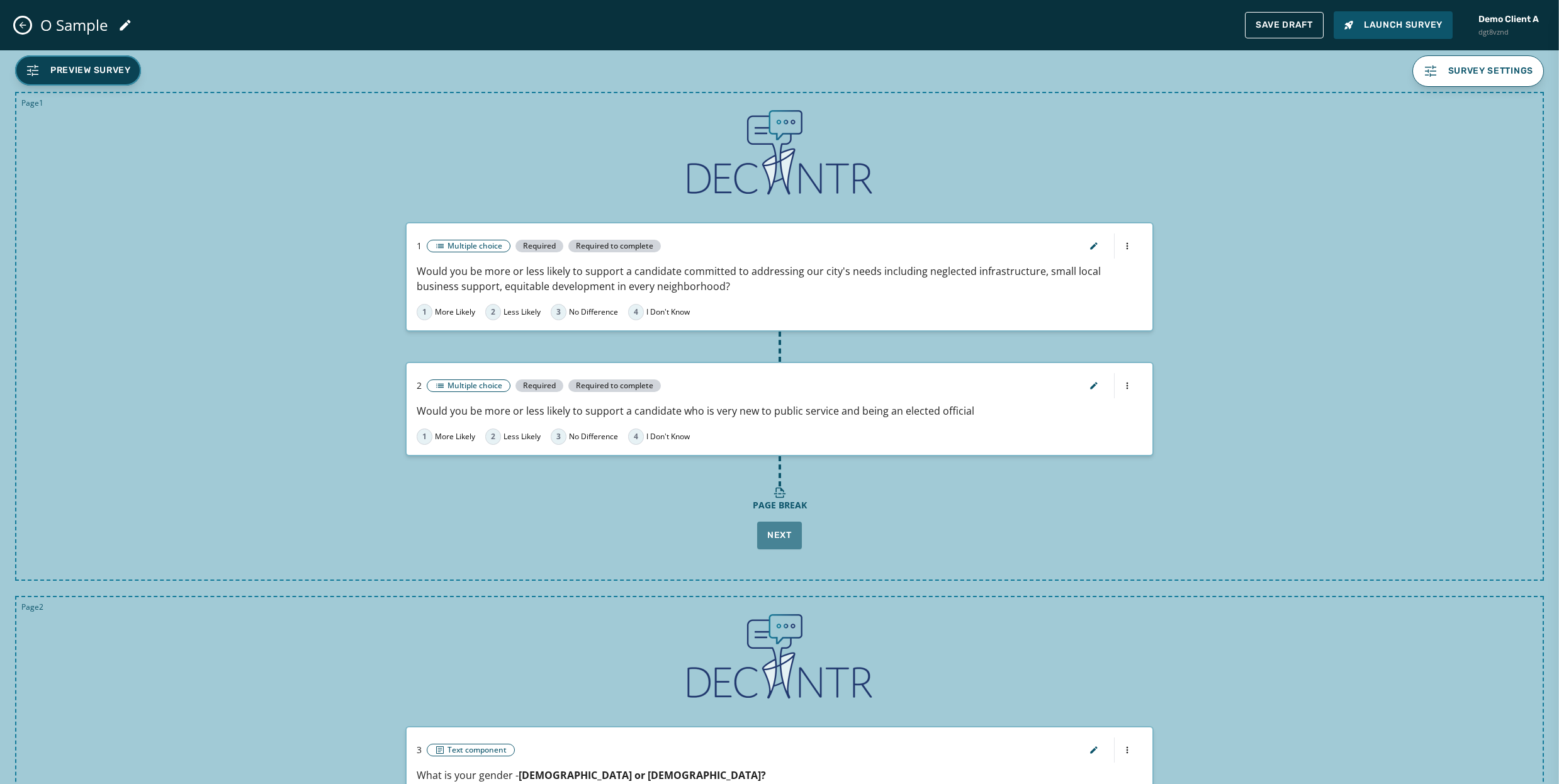
click at [87, 63] on span "Preview Survey" at bounding box center [77, 70] width 106 height 15
click at [21, 23] on icon "Close admin drawer" at bounding box center [23, 25] width 10 height 10
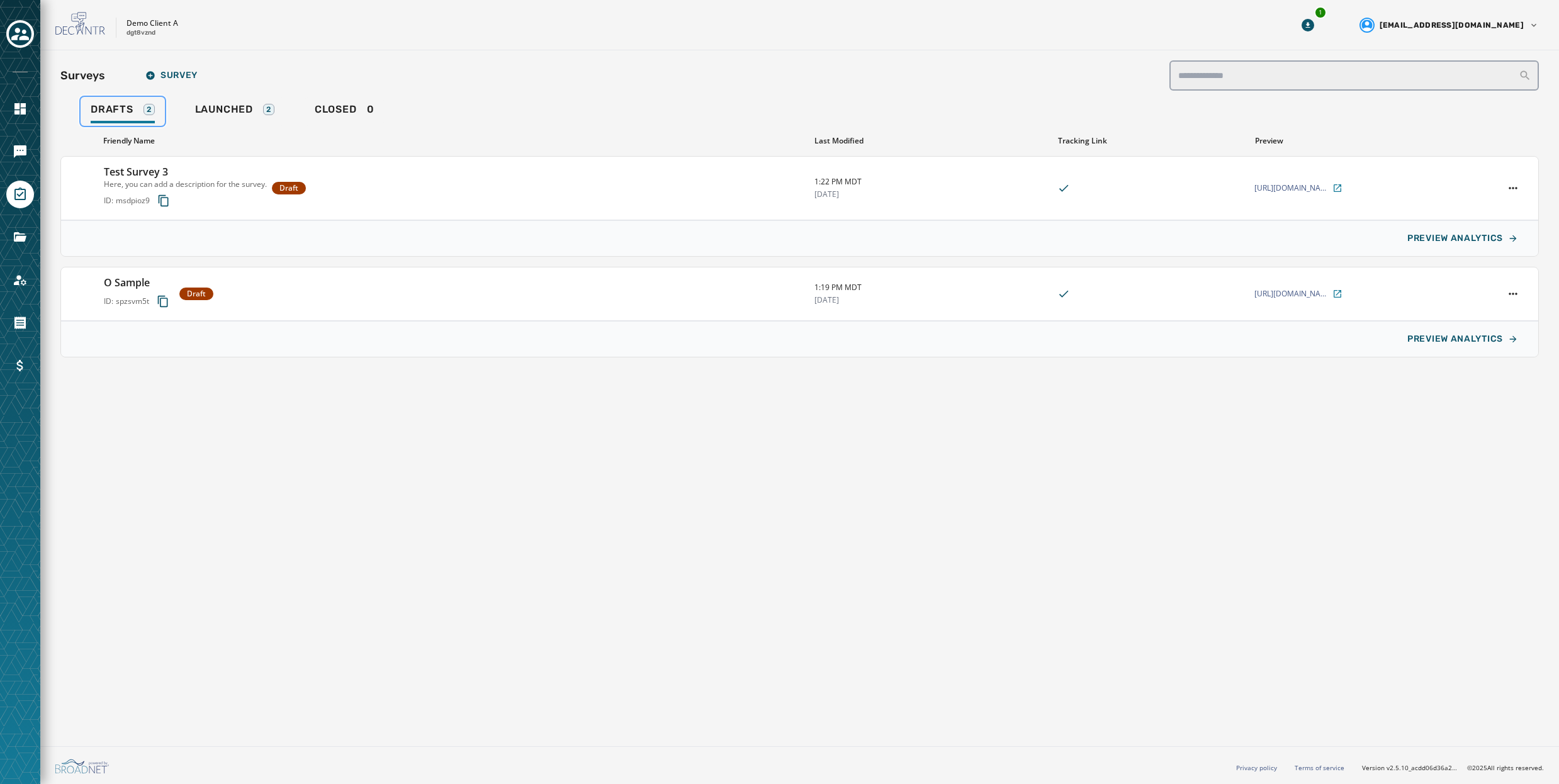
click at [114, 106] on span "Drafts" at bounding box center [111, 110] width 43 height 13
click at [19, 150] on icon "Navigate to Messaging" at bounding box center [20, 152] width 13 height 13
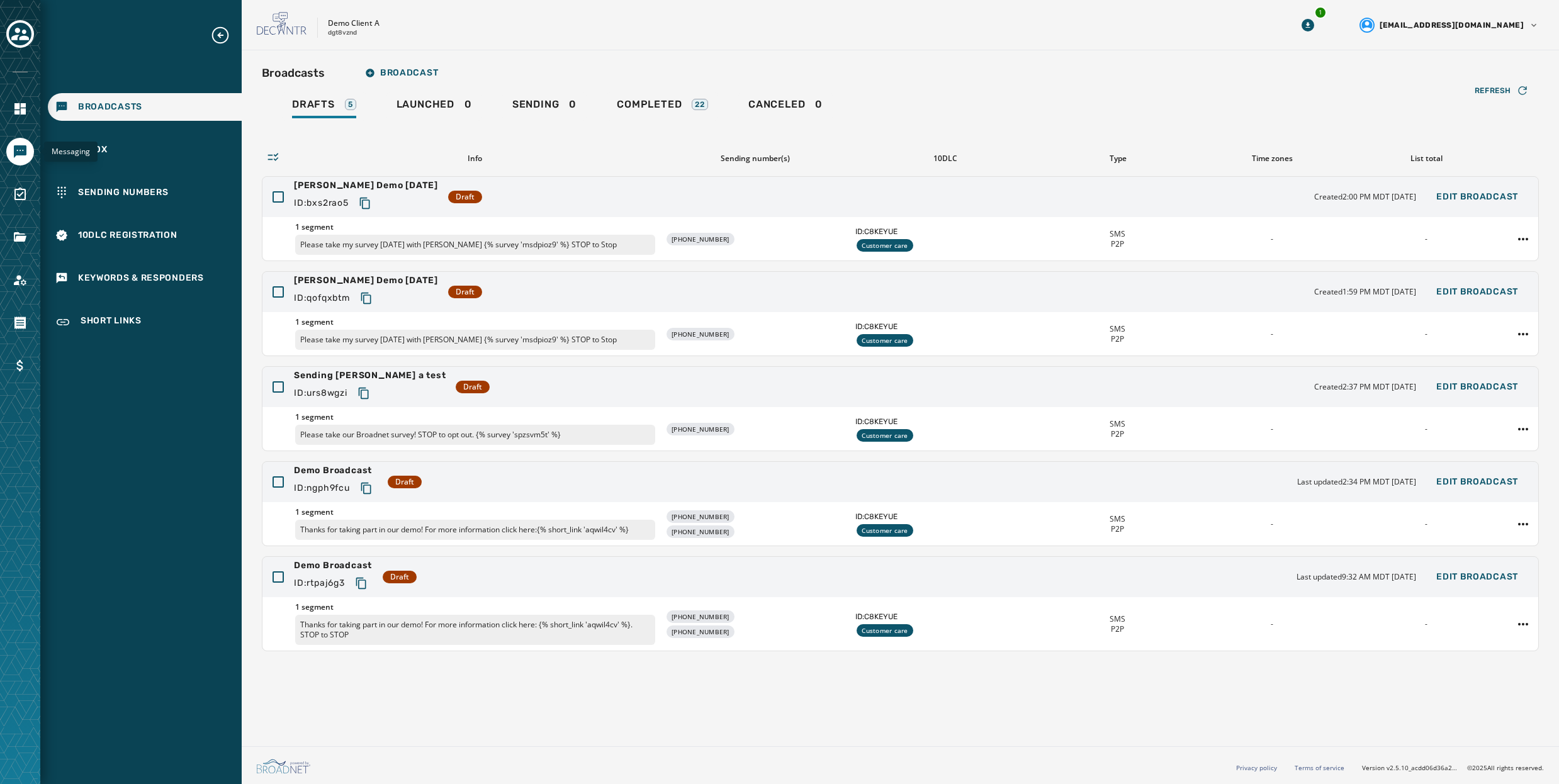
click at [21, 154] on icon "Navigate to Messaging" at bounding box center [20, 152] width 13 height 13
click at [141, 107] on div "Broadcasts" at bounding box center [144, 106] width 194 height 27
click at [324, 101] on span "Drafts" at bounding box center [313, 105] width 43 height 13
click at [644, 94] on link "Completed 22" at bounding box center [662, 106] width 111 height 29
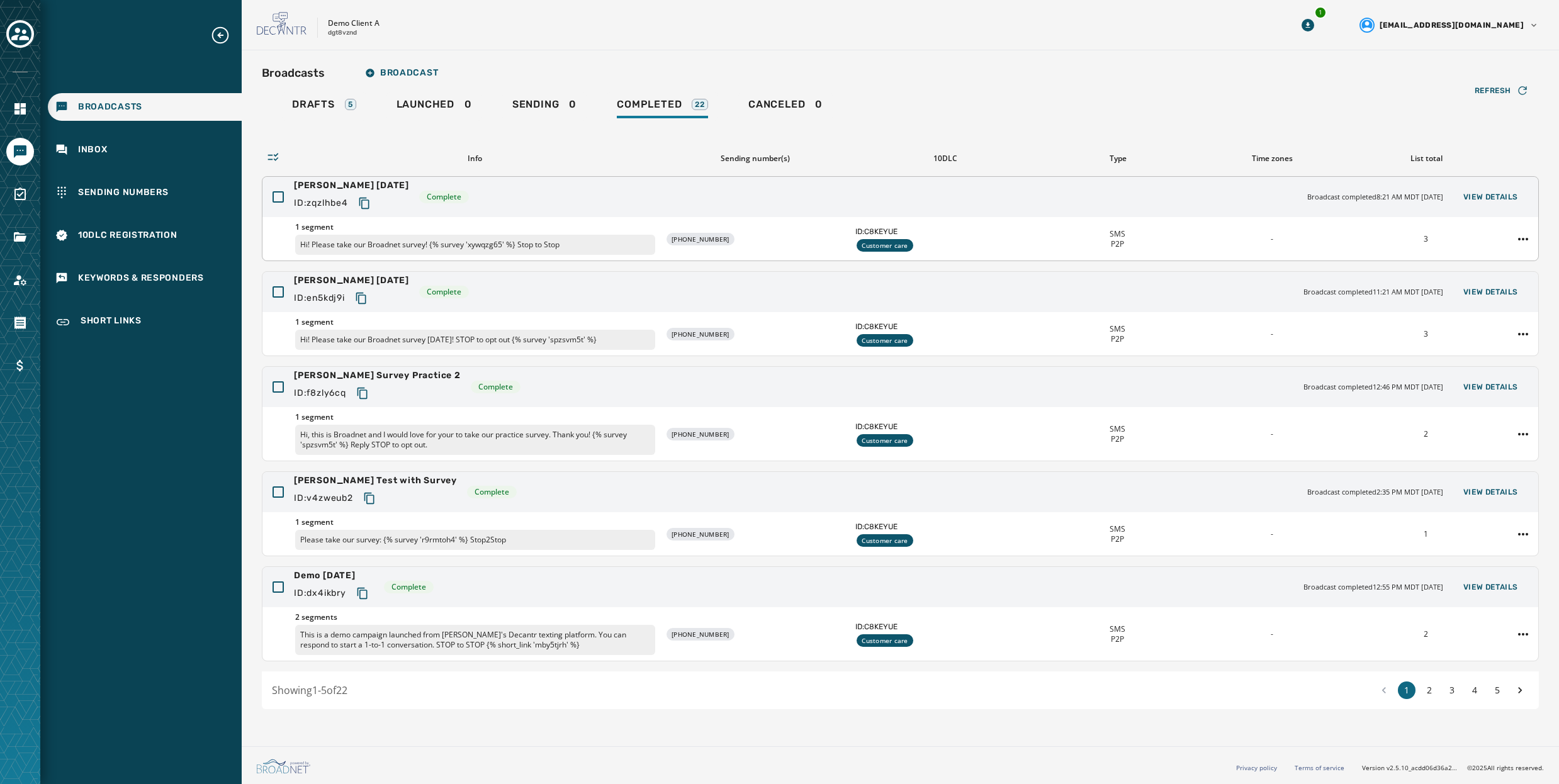
click at [623, 185] on div "[PERSON_NAME] [DATE] ID: zqzlhbe4 Complete Broadcast completed 8:21 AM MDT [DAT…" at bounding box center [900, 197] width 1276 height 40
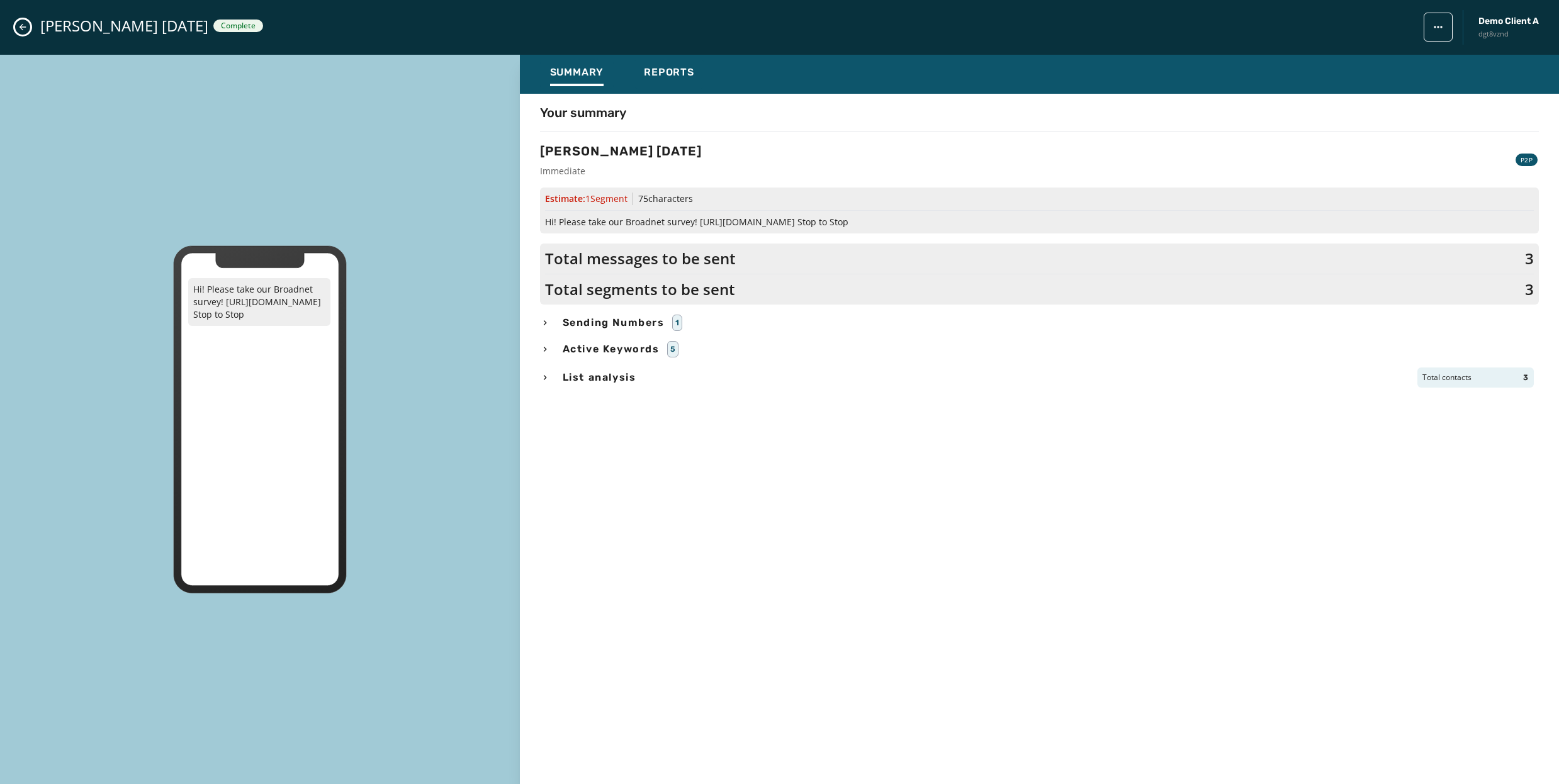
click at [679, 320] on div "1" at bounding box center [677, 323] width 10 height 16
click at [599, 316] on span "Sending Numbers" at bounding box center [613, 323] width 107 height 15
click at [574, 322] on span "Sending Numbers" at bounding box center [613, 323] width 107 height 15
click at [543, 323] on icon "button" at bounding box center [545, 323] width 10 height 10
click at [585, 377] on span "List analysis" at bounding box center [600, 377] width 79 height 15
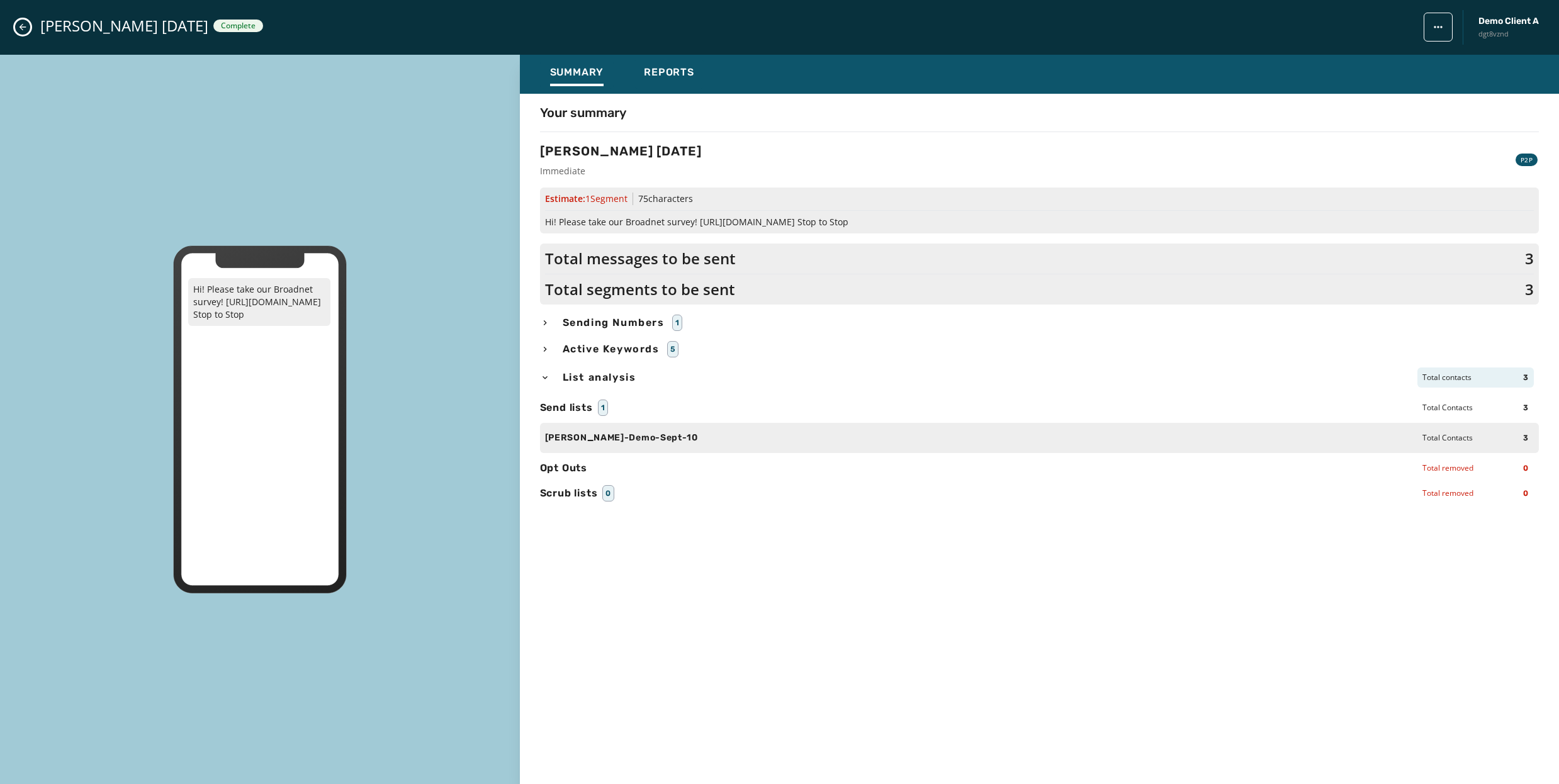
click at [544, 376] on icon "button" at bounding box center [545, 377] width 10 height 10
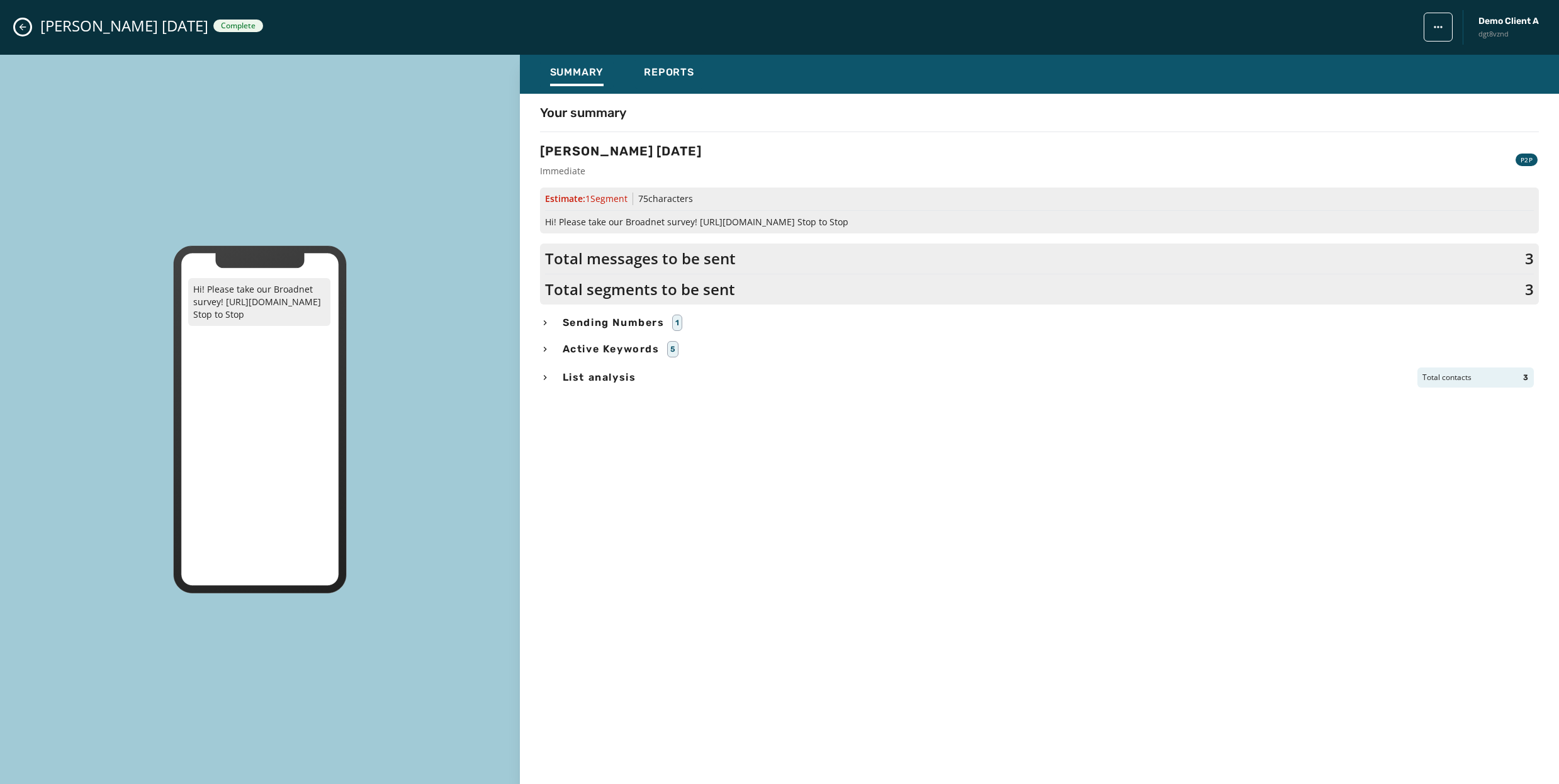
click at [24, 27] on icon "Close admin drawer" at bounding box center [23, 27] width 10 height 10
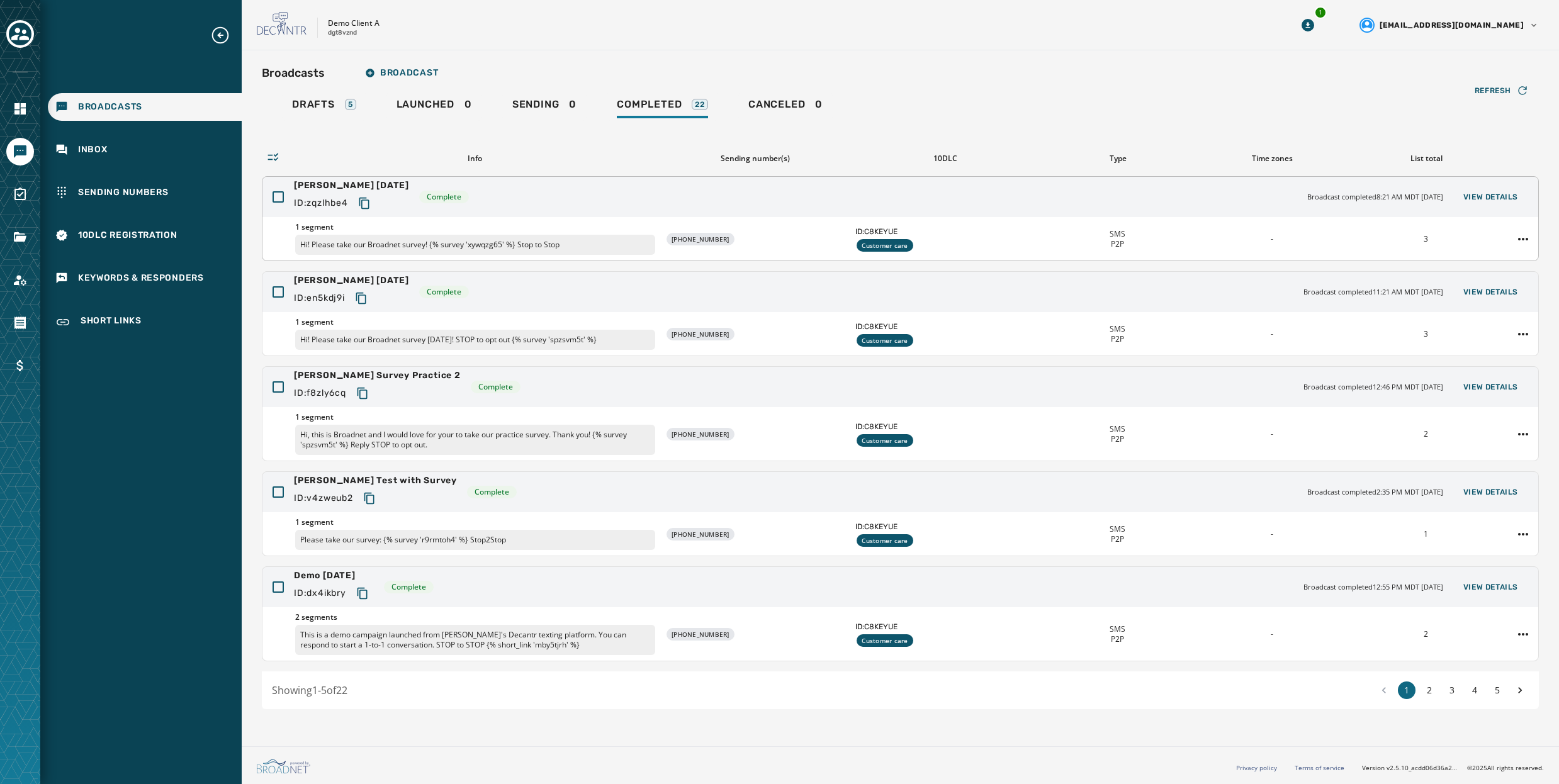
click at [666, 194] on div "[PERSON_NAME] [DATE] ID: zqzlhbe4 Complete Broadcast completed 8:21 AM MDT [DAT…" at bounding box center [900, 197] width 1276 height 40
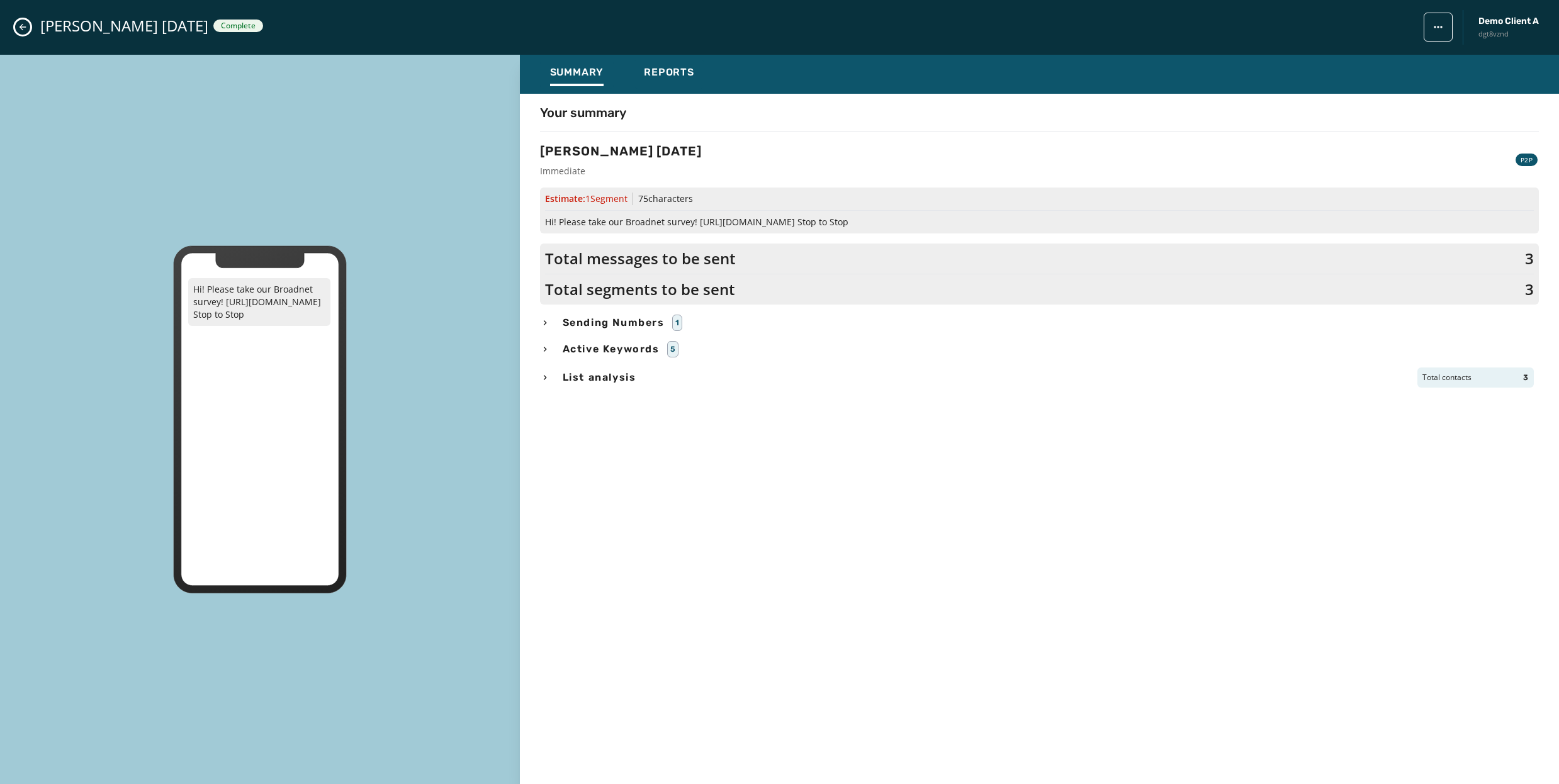
click at [22, 24] on icon "Close admin drawer" at bounding box center [23, 27] width 7 height 7
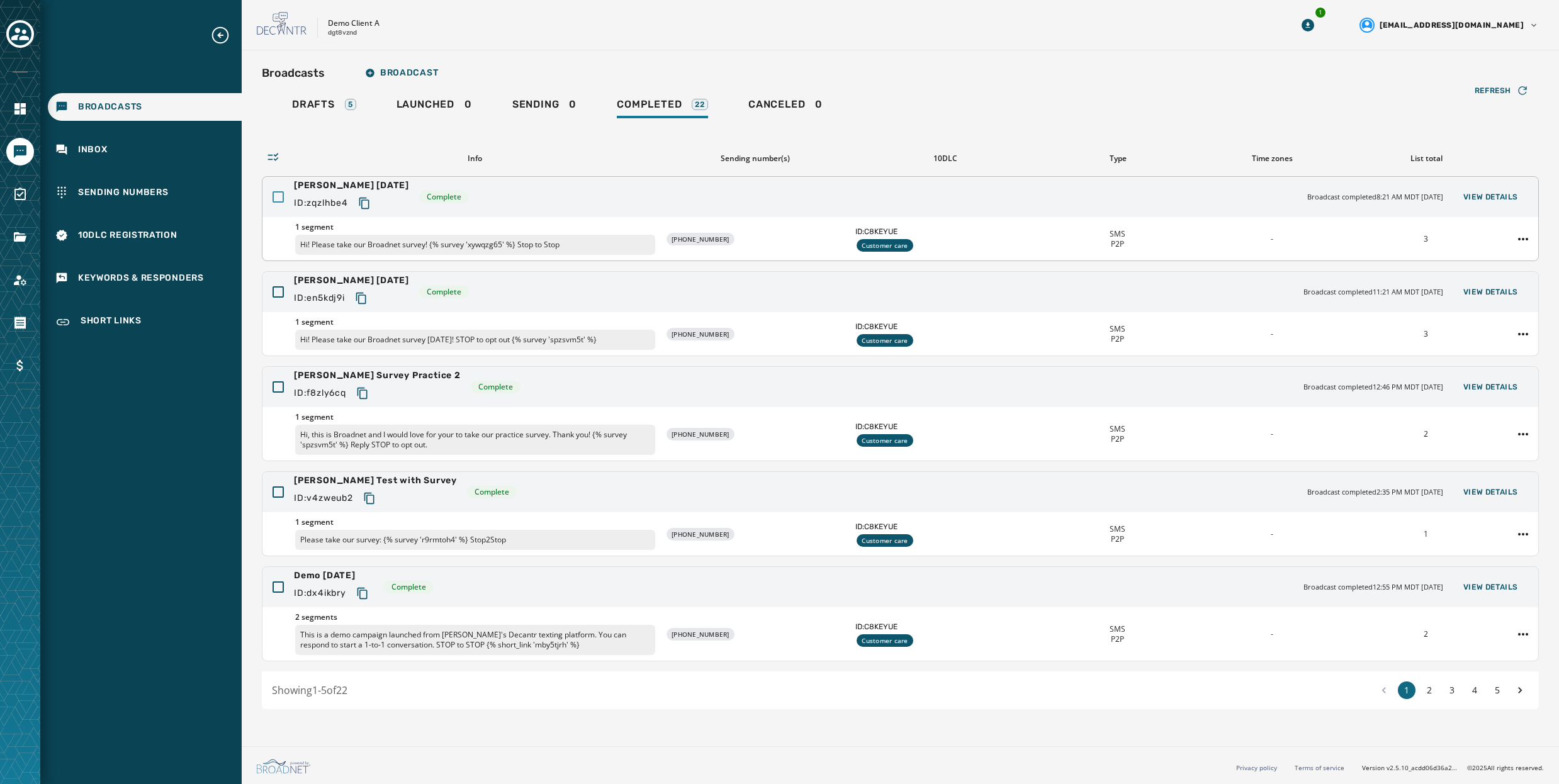
click at [279, 196] on div at bounding box center [278, 197] width 11 height 11
click at [1527, 241] on html "Broadcasts Inbox Sending Numbers 10DLC Registration Keywords & Responders Short…" at bounding box center [780, 392] width 1559 height 784
click at [1180, 131] on html "Broadcasts Inbox Sending Numbers 10DLC Registration Keywords & Responders Short…" at bounding box center [780, 392] width 1559 height 784
click at [276, 196] on icon at bounding box center [278, 197] width 11 height 11
